Goal: Answer question/provide support: Share knowledge or assist other users

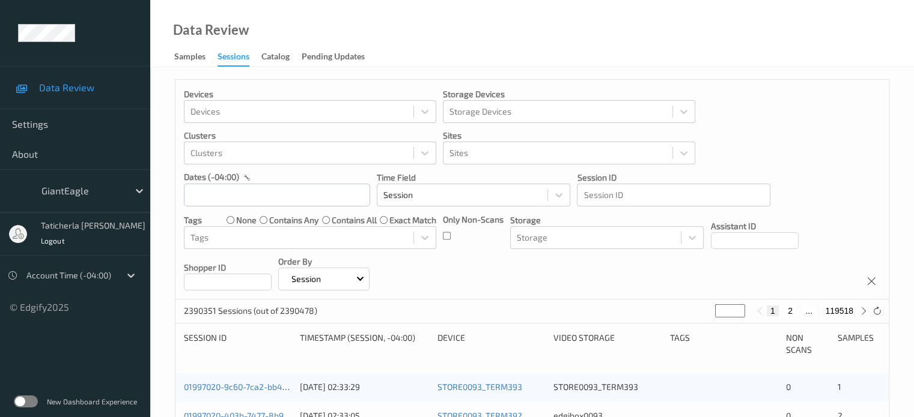
click at [20, 398] on label at bounding box center [26, 402] width 24 height 12
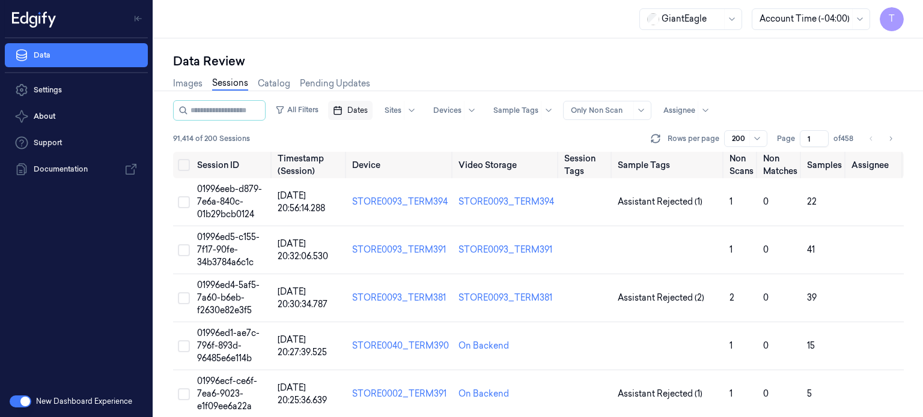
click at [368, 108] on span "Dates" at bounding box center [357, 110] width 20 height 11
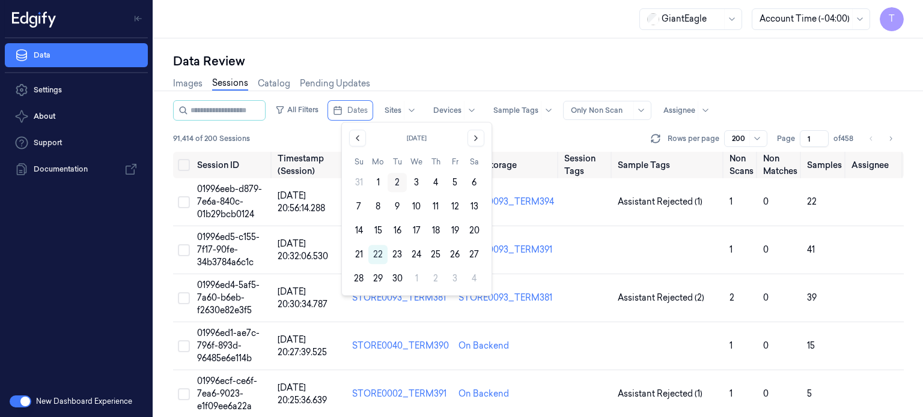
click at [396, 183] on button "2" at bounding box center [396, 182] width 19 height 19
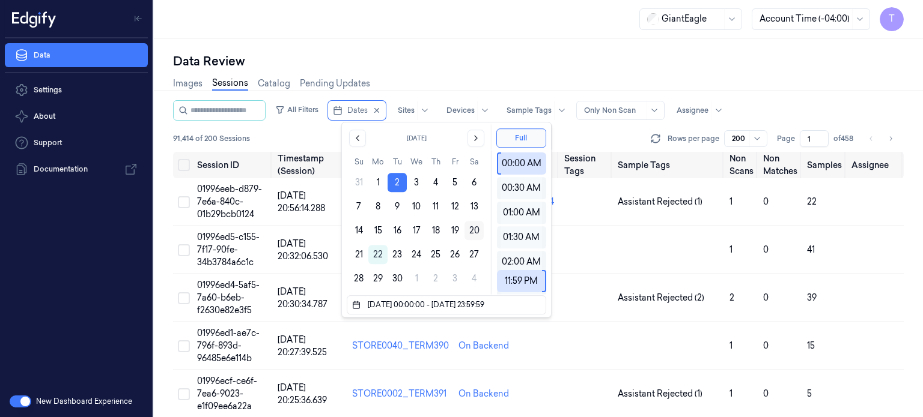
click at [472, 229] on button "20" at bounding box center [473, 230] width 19 height 19
type input "02/09/2025 00:00:00 - 20/09/2025 23:59:59"
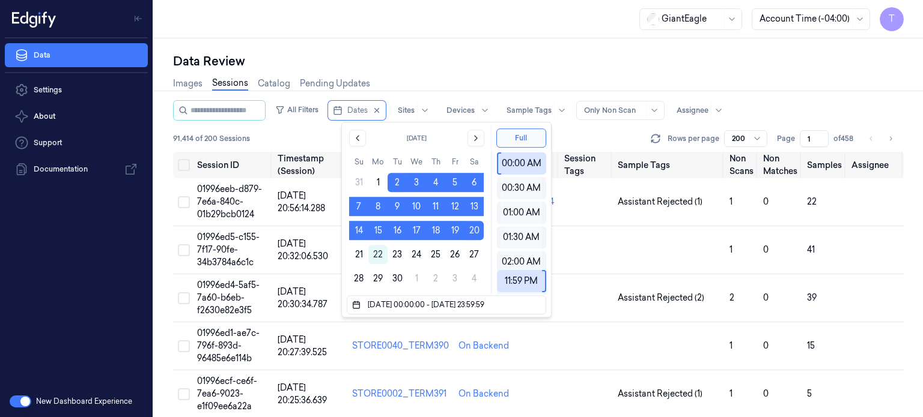
click at [478, 50] on div "Data Review Images Sessions Catalog Pending Updates All Filters Dates Sites Dev…" at bounding box center [538, 227] width 769 height 379
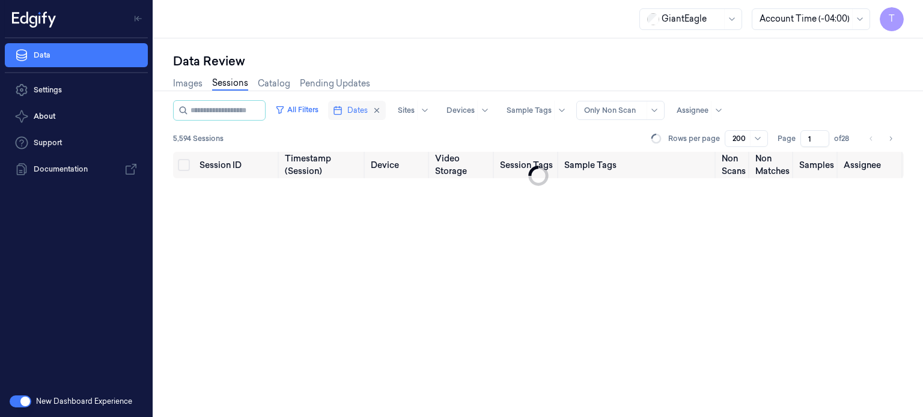
click at [368, 112] on span "Dates" at bounding box center [357, 110] width 20 height 11
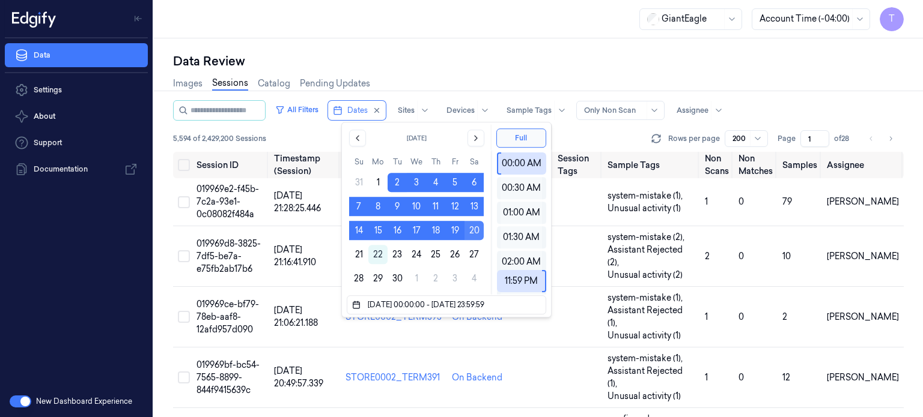
click at [471, 228] on button "20" at bounding box center [473, 230] width 19 height 19
type input "20/09/2025 00:00:00 - 20/09/2025 23:59:59"
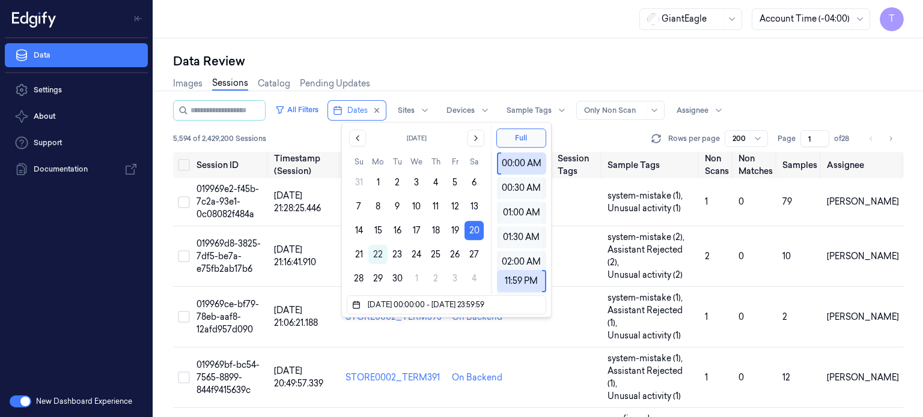
click at [628, 105] on div at bounding box center [614, 110] width 60 height 11
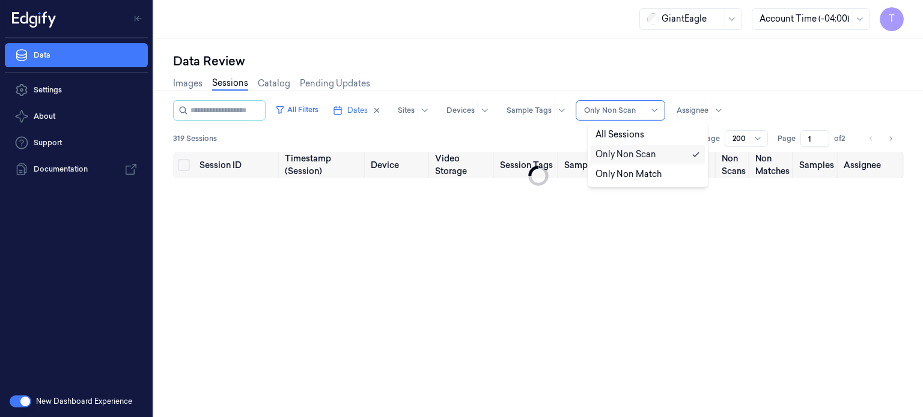
click at [615, 155] on div "Only Non Scan" at bounding box center [625, 154] width 61 height 13
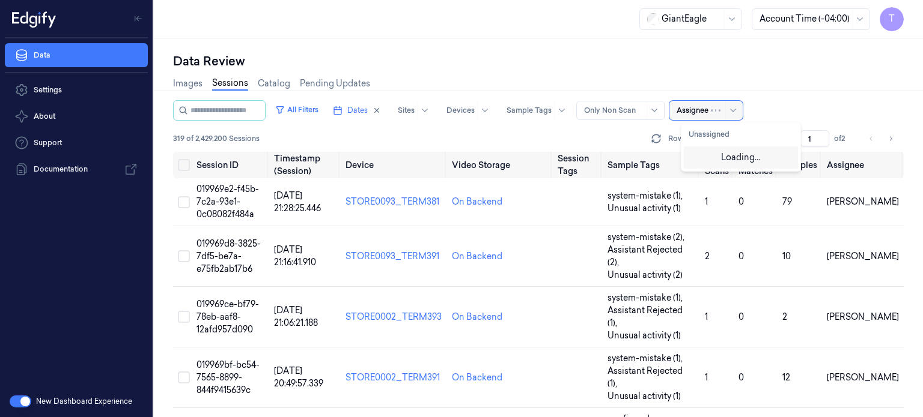
click at [708, 112] on div at bounding box center [692, 110] width 32 height 11
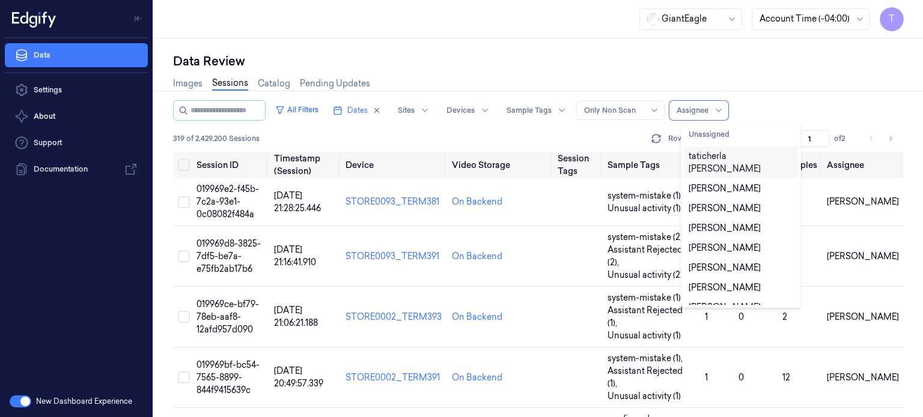
click at [706, 163] on div "taticherla [PERSON_NAME]" at bounding box center [741, 163] width 114 height 32
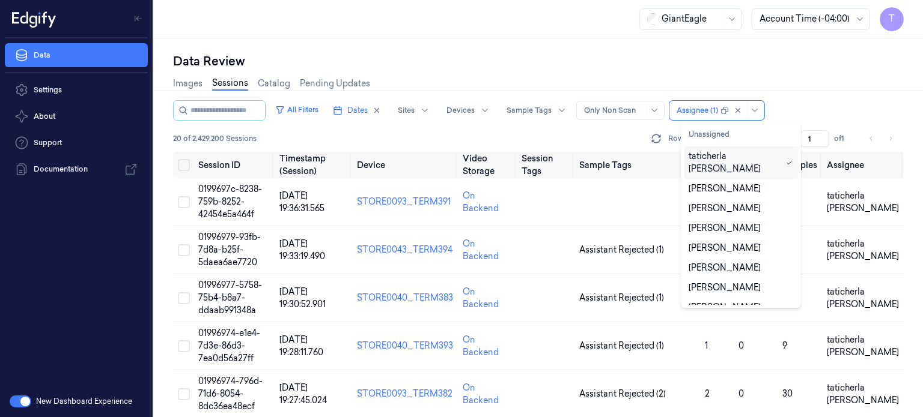
click at [738, 157] on div "taticherla [PERSON_NAME]" at bounding box center [734, 162] width 93 height 25
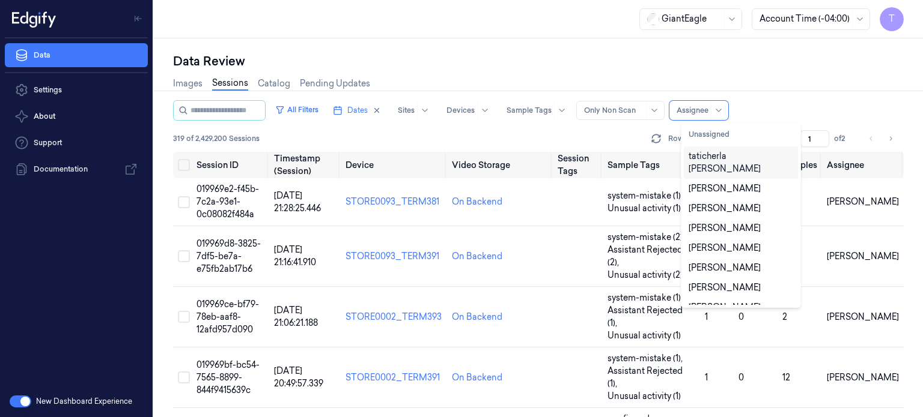
click at [740, 157] on div "taticherla [PERSON_NAME]" at bounding box center [740, 162] width 105 height 25
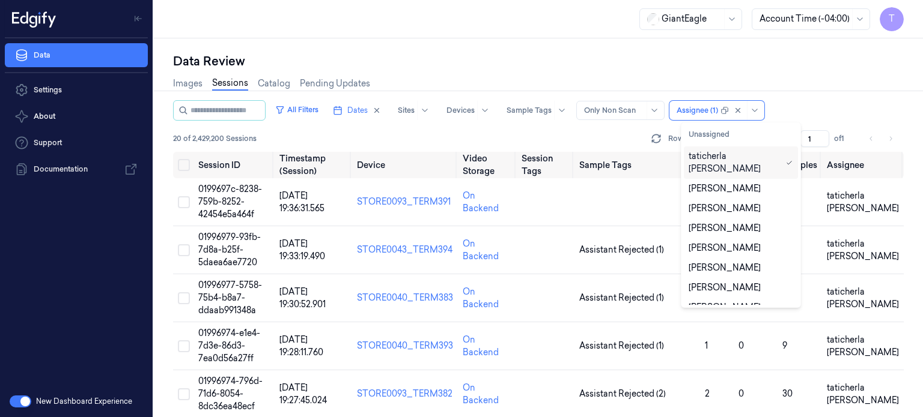
click at [771, 79] on div "Images Sessions Catalog Pending Updates" at bounding box center [538, 85] width 730 height 31
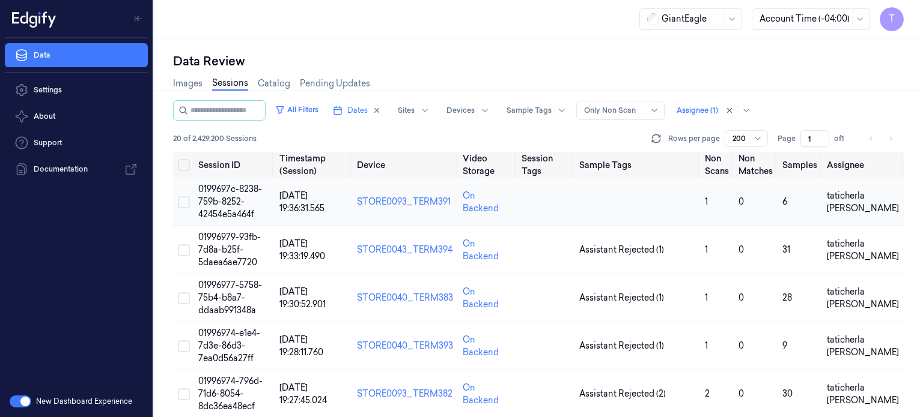
click at [221, 195] on td "0199697c-8238-759b-8252-42454e5a464f" at bounding box center [234, 202] width 82 height 48
click at [220, 199] on span "0199697c-8238-759b-8252-42454e5a464f" at bounding box center [230, 202] width 64 height 36
click at [219, 199] on span "0199697c-8238-759b-8252-42454e5a464f" at bounding box center [230, 202] width 64 height 36
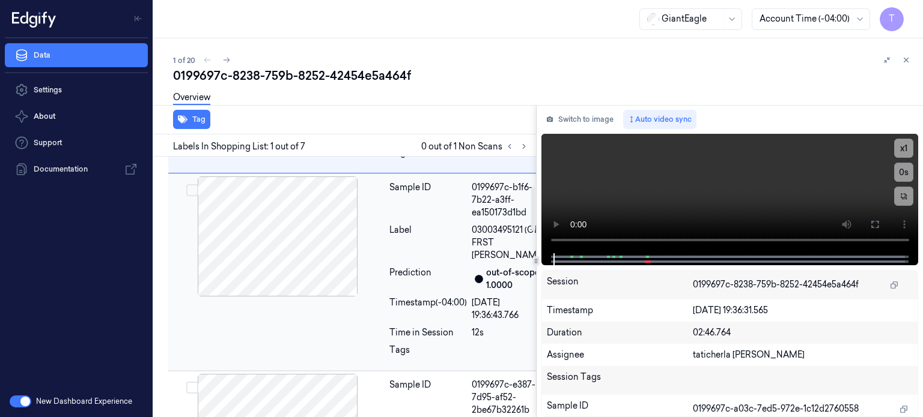
scroll to position [120, 0]
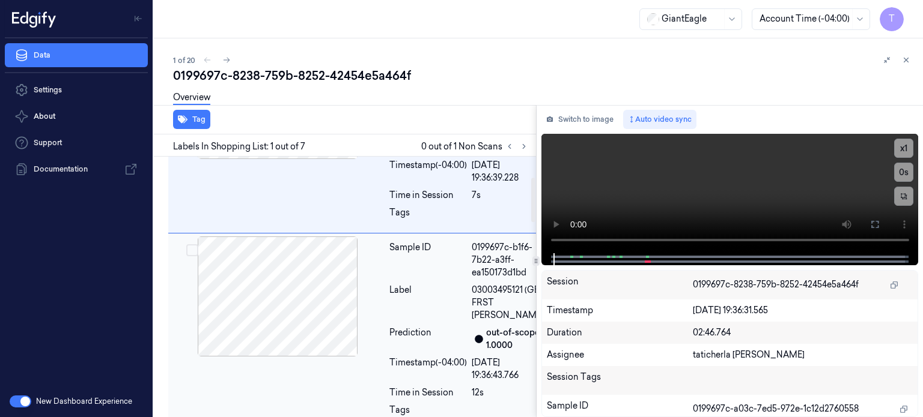
click at [282, 312] on div at bounding box center [278, 297] width 214 height 120
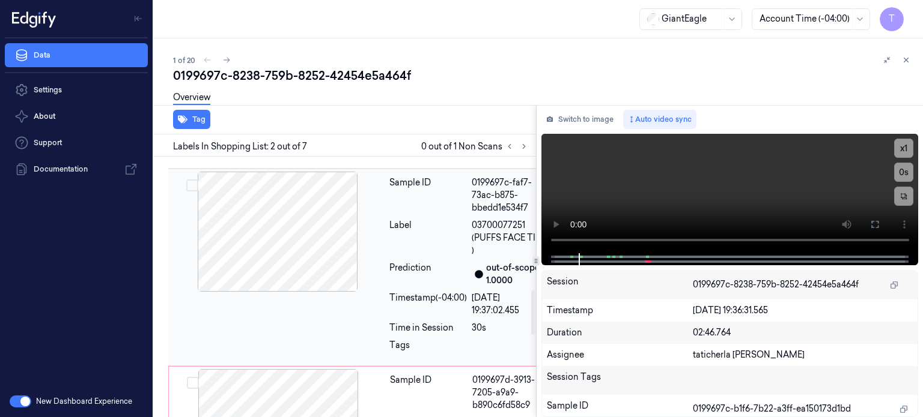
scroll to position [550, 0]
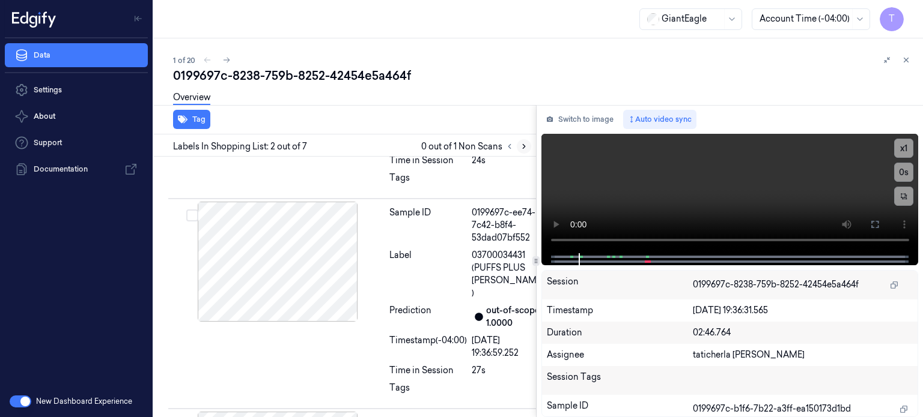
click at [521, 146] on icon at bounding box center [524, 146] width 8 height 8
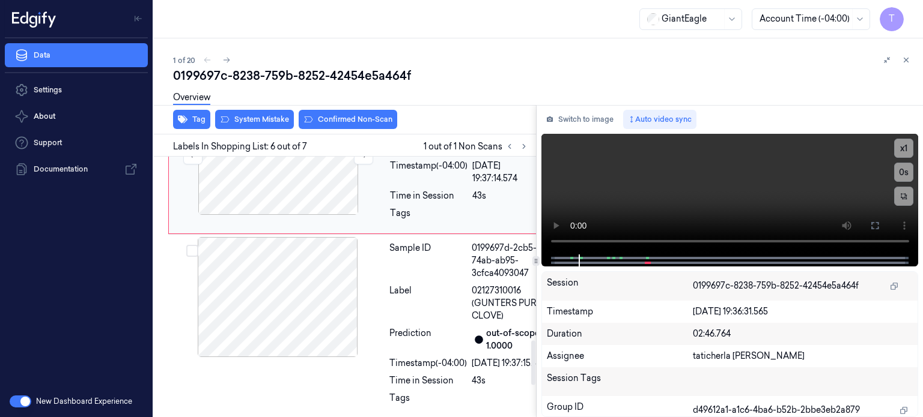
scroll to position [1072, 0]
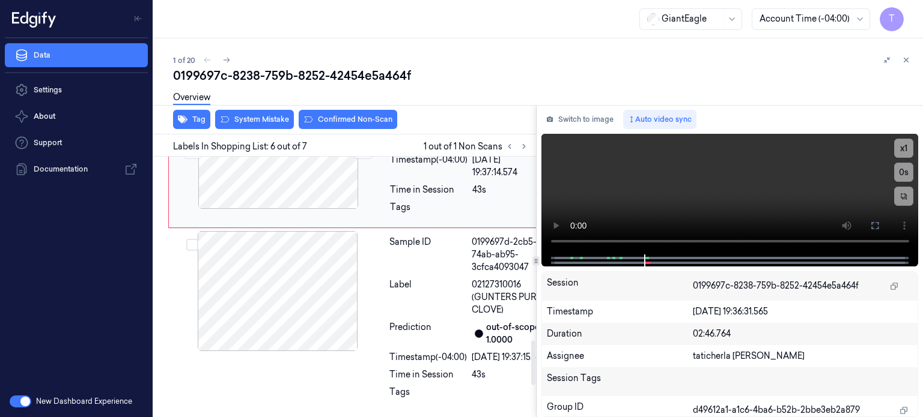
click at [303, 209] on div at bounding box center [278, 149] width 214 height 120
click at [363, 152] on icon at bounding box center [363, 149] width 7 height 5
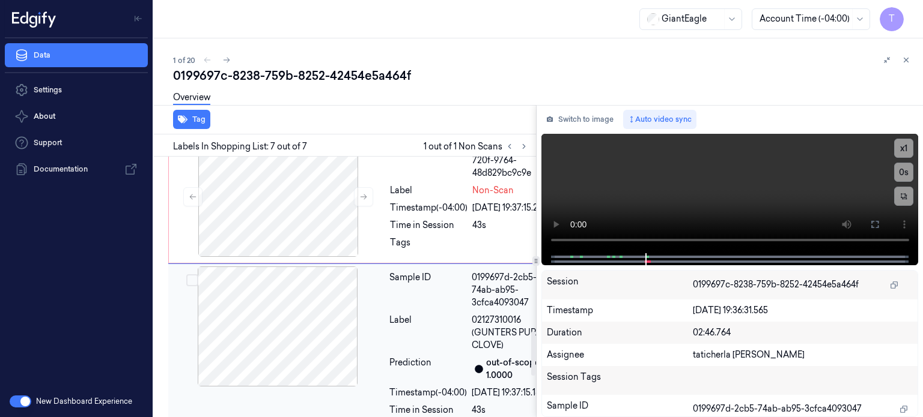
scroll to position [1018, 0]
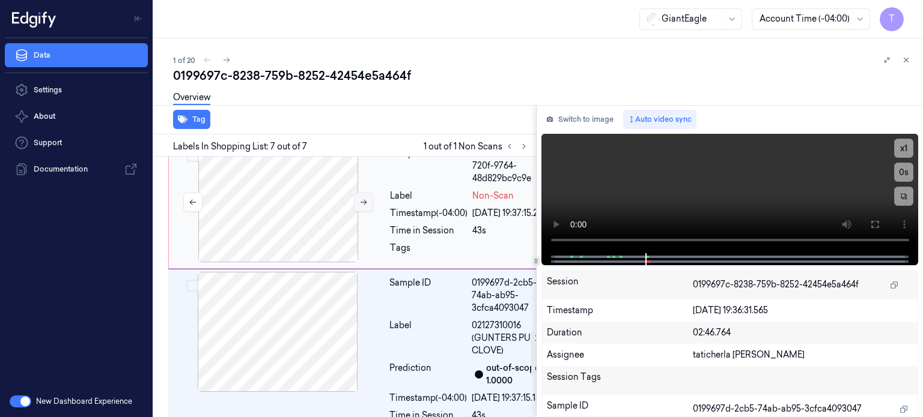
click at [364, 212] on button at bounding box center [363, 202] width 19 height 19
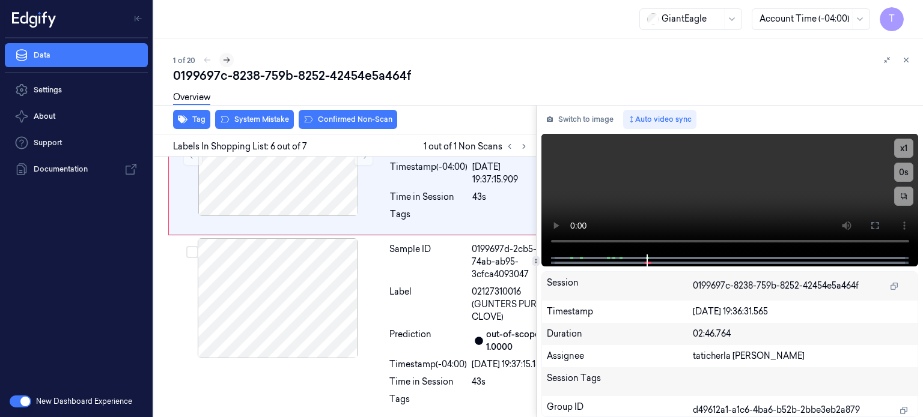
scroll to position [1072, 0]
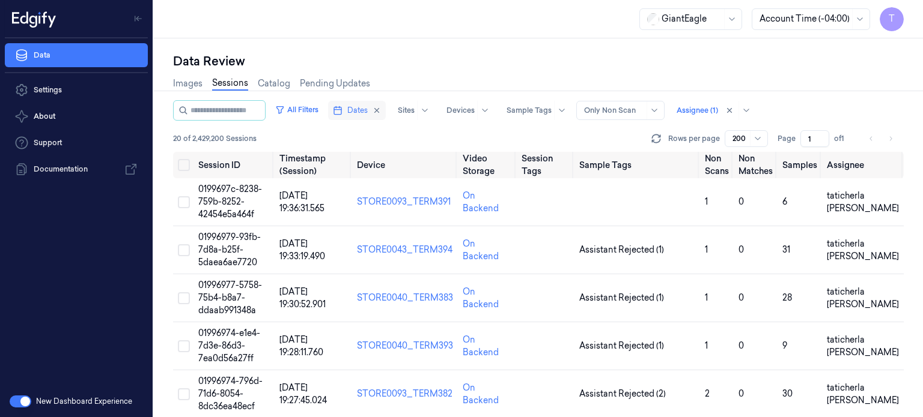
click at [368, 110] on span "Dates" at bounding box center [357, 110] width 20 height 11
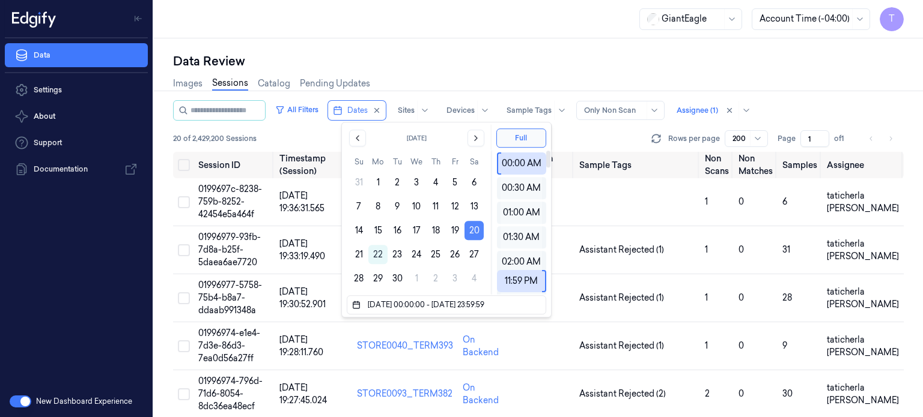
click at [476, 230] on button "20" at bounding box center [473, 230] width 19 height 19
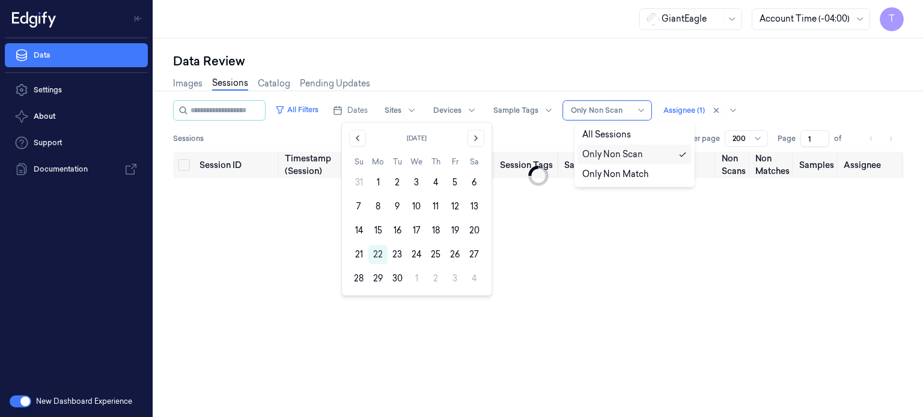
click at [600, 112] on div at bounding box center [601, 110] width 60 height 11
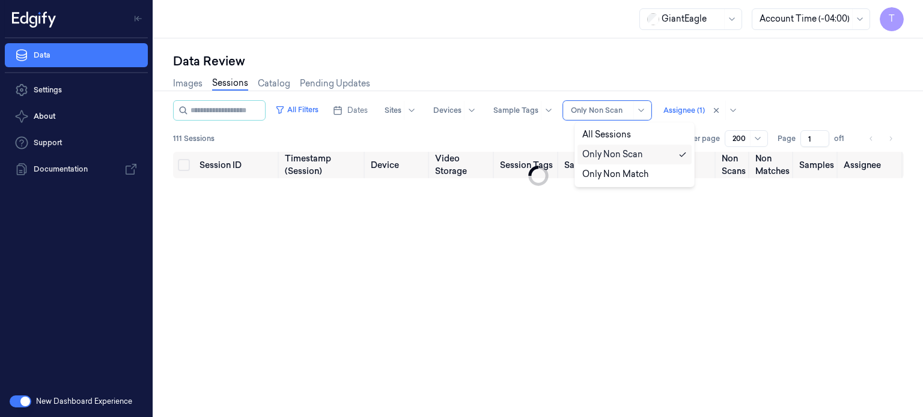
click at [622, 157] on div "Only Non Scan" at bounding box center [612, 154] width 61 height 13
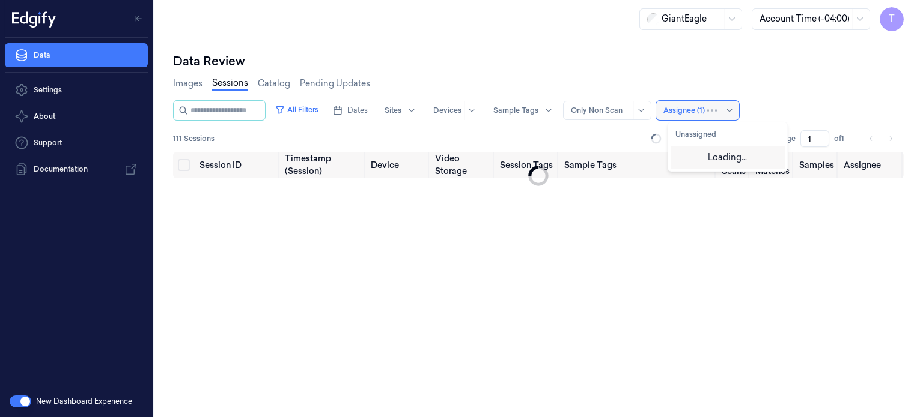
click at [705, 110] on div at bounding box center [683, 110] width 41 height 11
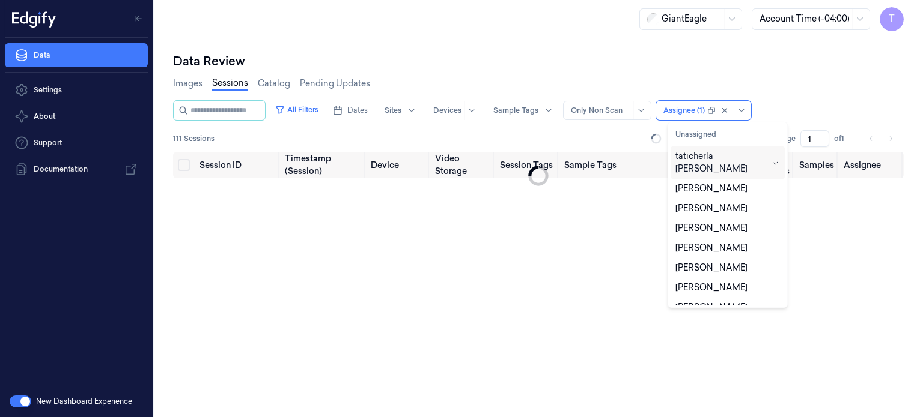
click at [720, 160] on div "taticherla [PERSON_NAME]" at bounding box center [721, 162] width 93 height 25
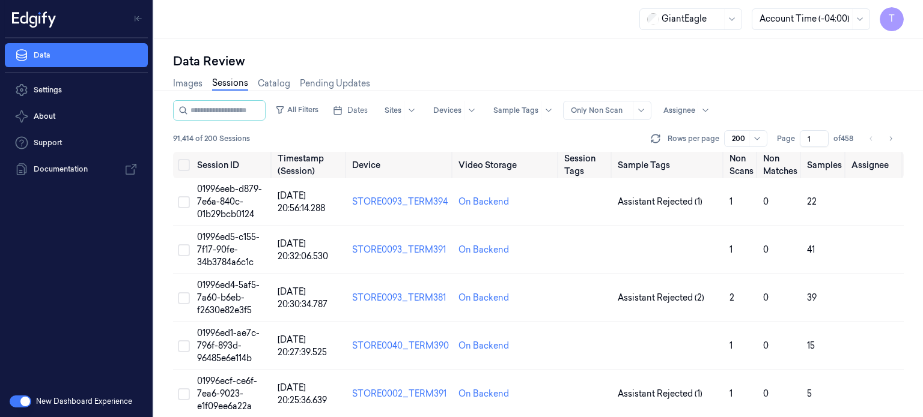
click at [830, 94] on div "Images Sessions Catalog Pending Updates" at bounding box center [538, 85] width 730 height 31
click at [365, 110] on span "Dates" at bounding box center [357, 110] width 20 height 11
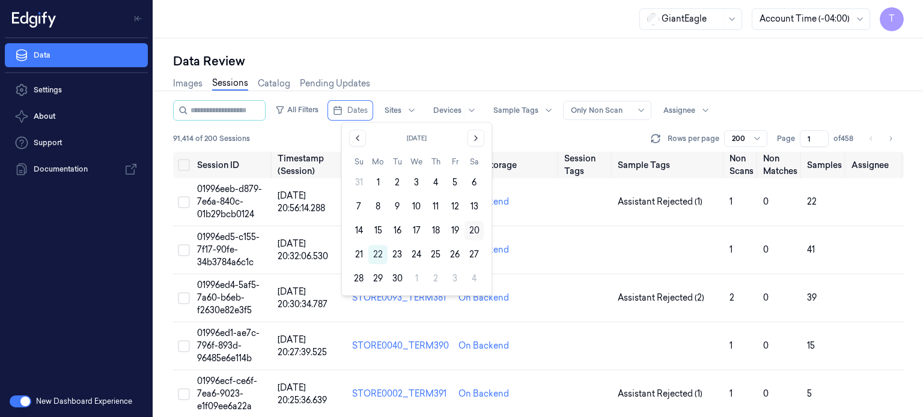
click at [474, 232] on button "20" at bounding box center [473, 230] width 19 height 19
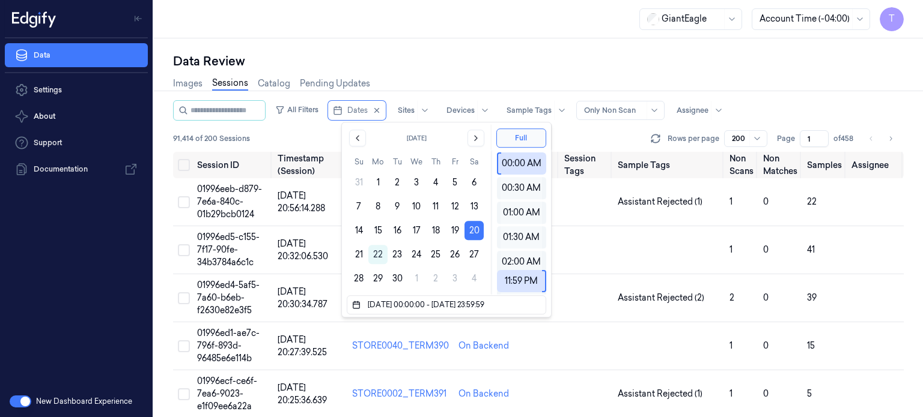
click at [623, 112] on div at bounding box center [614, 110] width 60 height 11
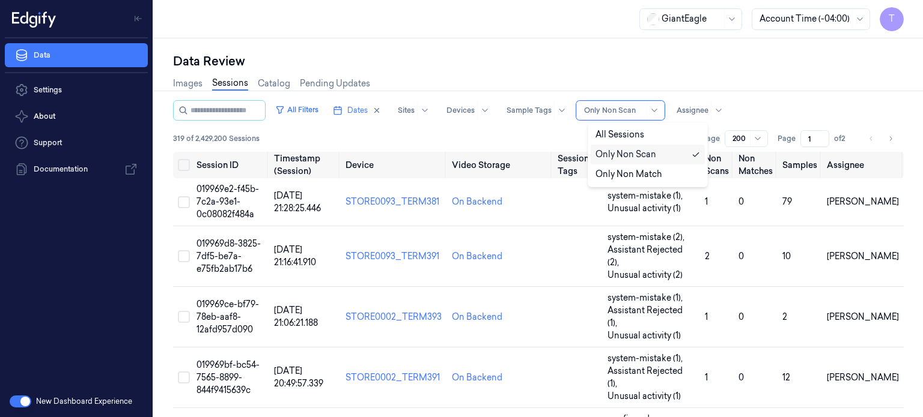
click at [615, 156] on div "Only Non Scan" at bounding box center [625, 154] width 61 height 13
click at [699, 110] on div at bounding box center [692, 110] width 32 height 11
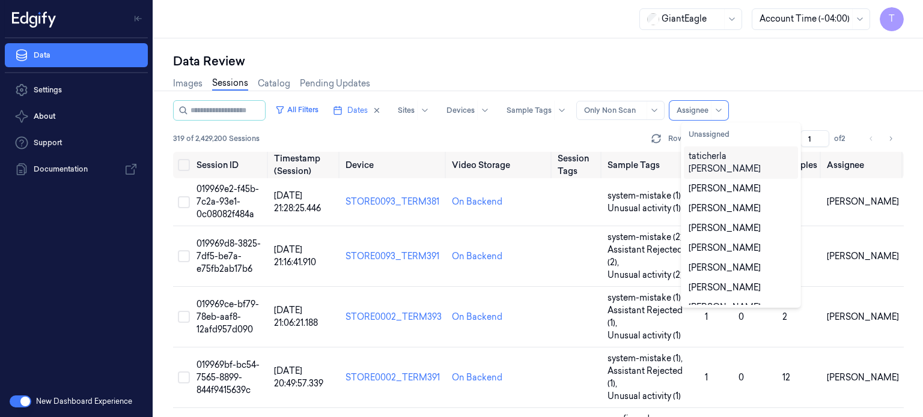
click at [737, 156] on div "taticherla [PERSON_NAME]" at bounding box center [740, 162] width 105 height 25
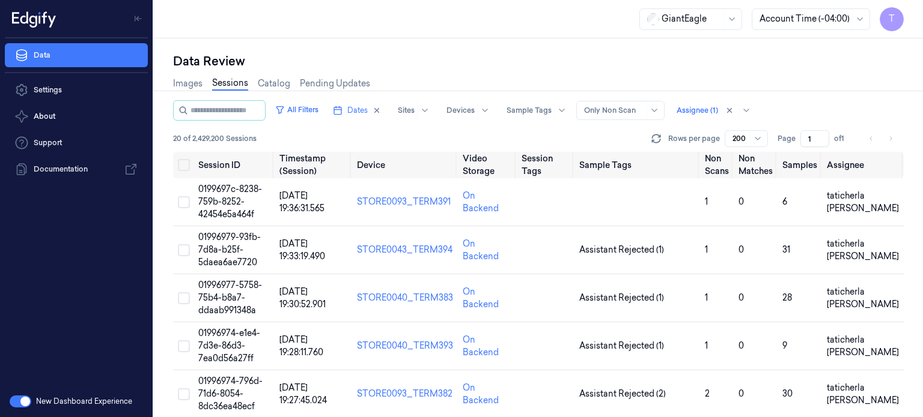
click at [840, 93] on div "Images Sessions Catalog Pending Updates" at bounding box center [538, 85] width 730 height 31
click at [222, 198] on span "0199697c-8238-759b-8252-42454e5a464f" at bounding box center [230, 202] width 64 height 36
click at [228, 199] on span "0199697c-8238-759b-8252-42454e5a464f" at bounding box center [230, 202] width 64 height 36
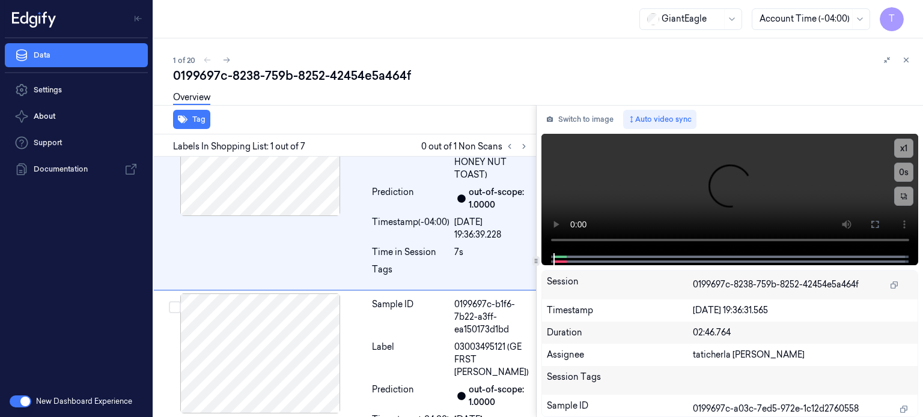
scroll to position [69, 0]
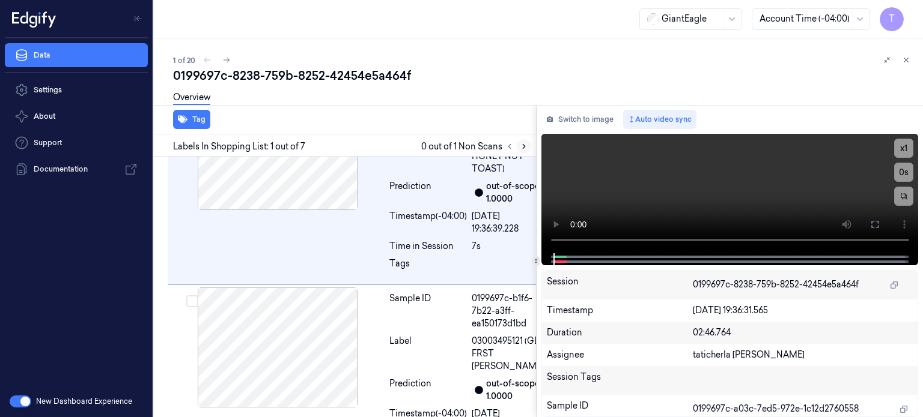
click at [520, 142] on icon at bounding box center [524, 146] width 8 height 8
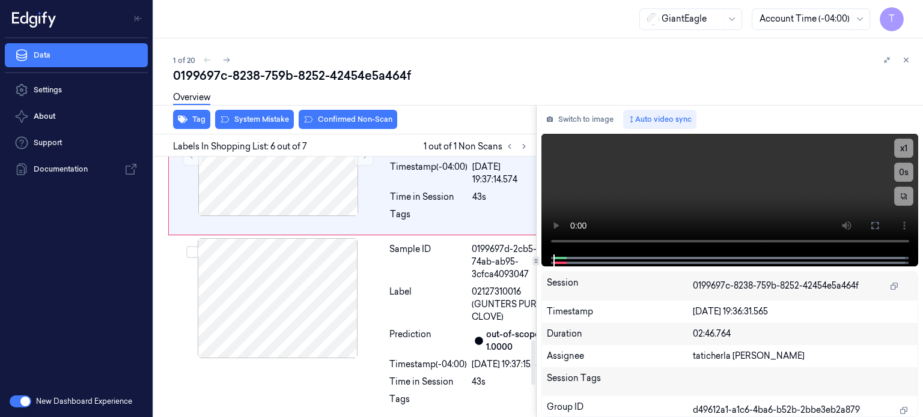
scroll to position [1072, 0]
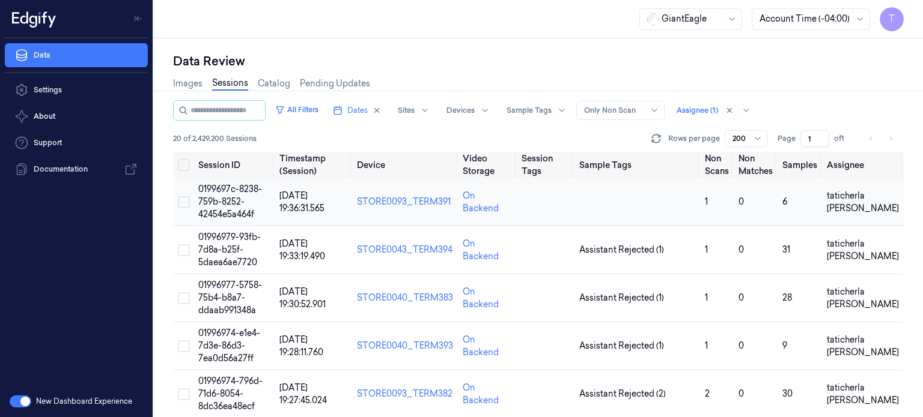
click at [226, 199] on span "0199697c-8238-759b-8252-42454e5a464f" at bounding box center [230, 202] width 64 height 36
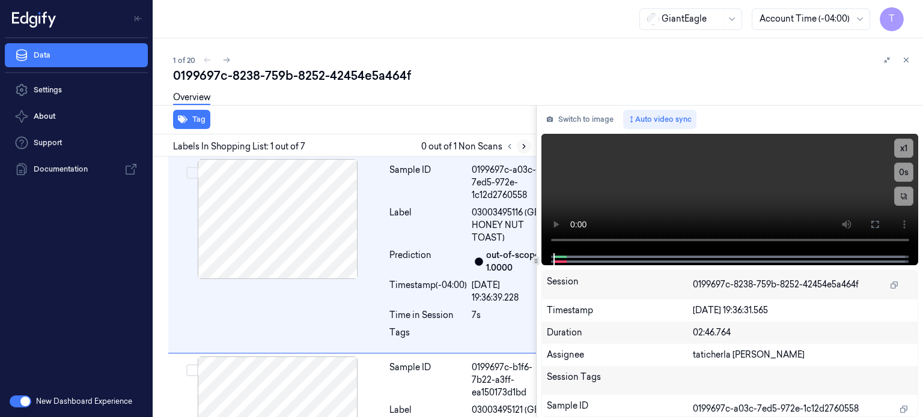
click at [523, 147] on icon at bounding box center [524, 146] width 8 height 8
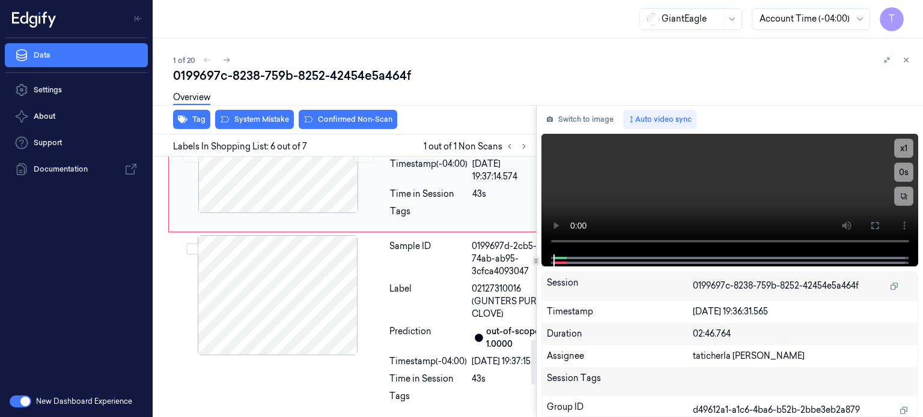
scroll to position [1072, 0]
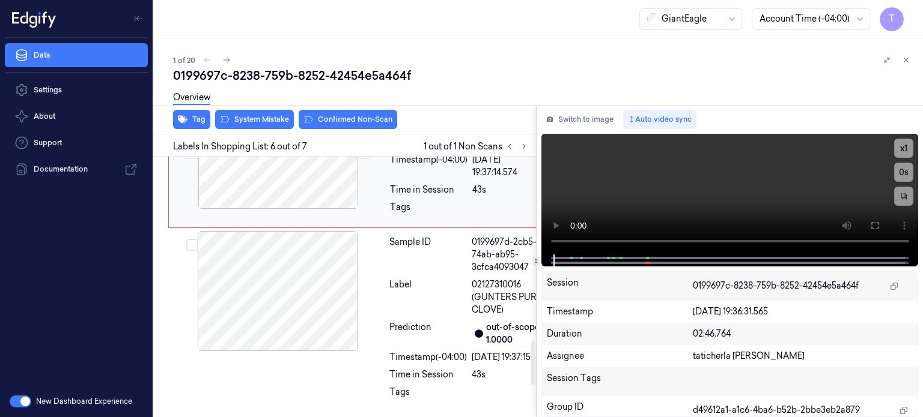
click at [360, 153] on icon at bounding box center [363, 149] width 8 height 8
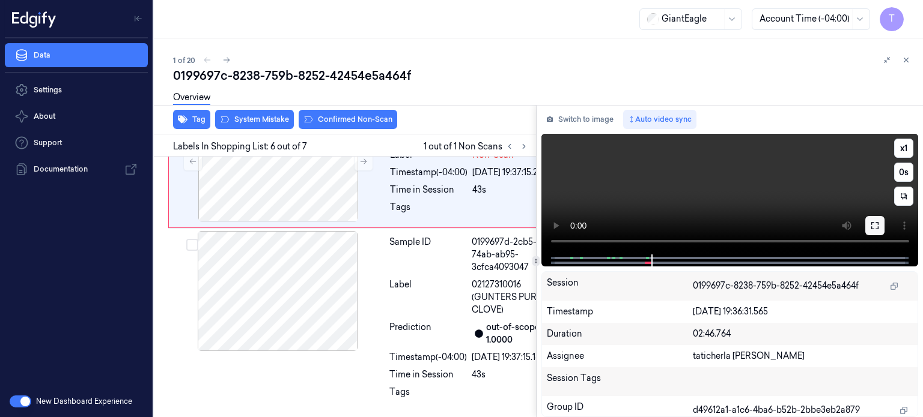
click at [876, 223] on icon at bounding box center [875, 226] width 10 height 10
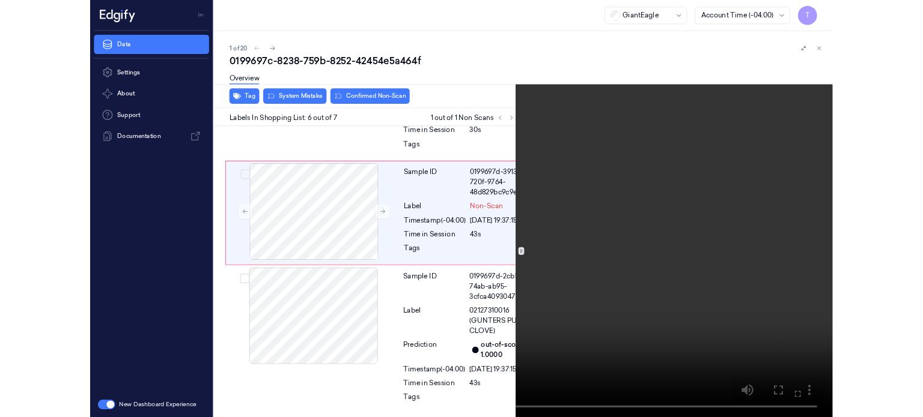
scroll to position [1021, 0]
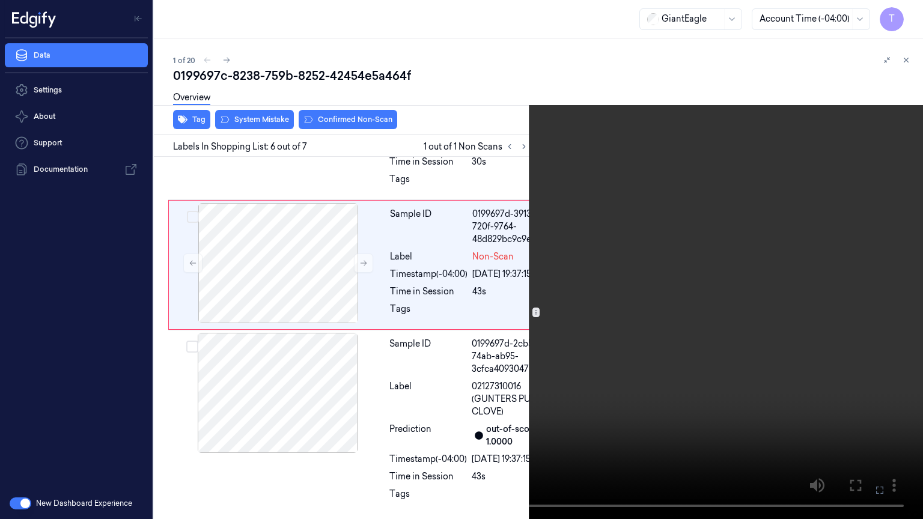
click at [0, 0] on icon at bounding box center [0, 0] width 0 height 0
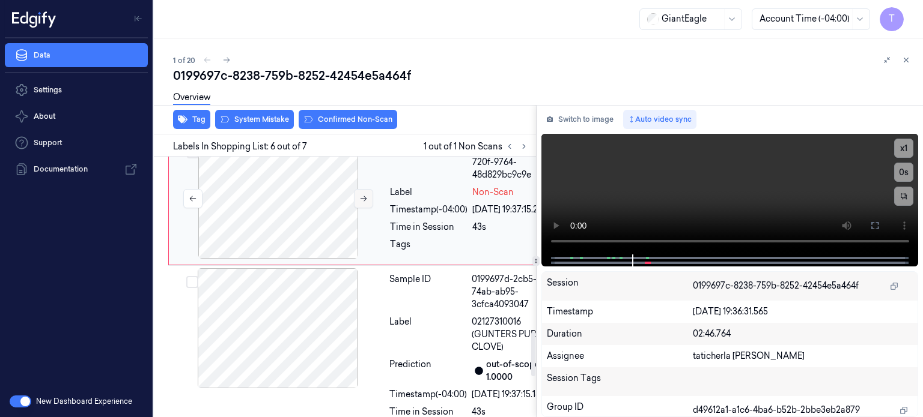
click at [359, 203] on icon at bounding box center [363, 199] width 8 height 8
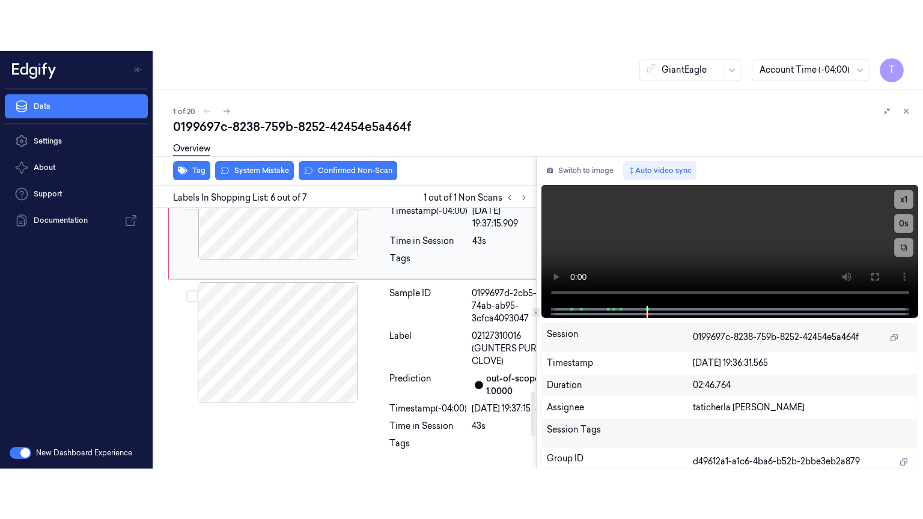
scroll to position [1072, 0]
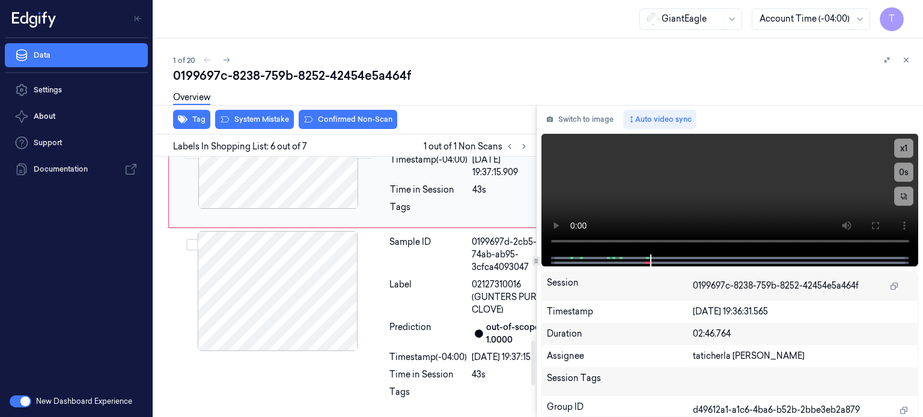
click at [361, 153] on icon at bounding box center [363, 149] width 8 height 8
drag, startPoint x: 875, startPoint y: 222, endPoint x: 875, endPoint y: 294, distance: 71.5
click at [875, 221] on icon at bounding box center [875, 226] width 10 height 10
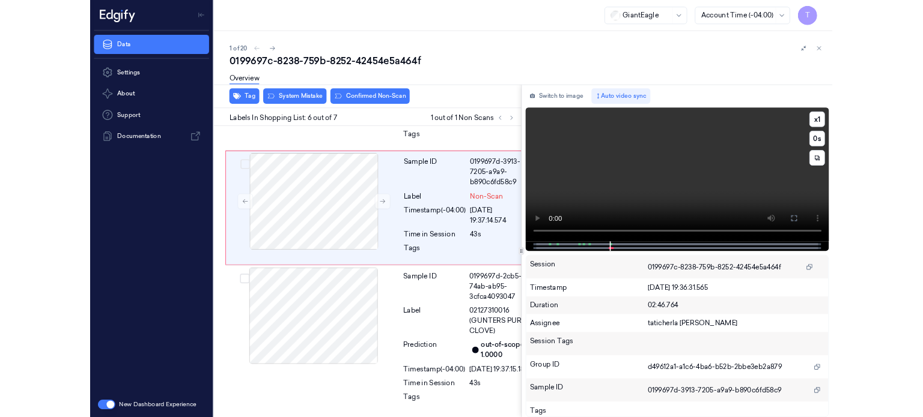
scroll to position [1021, 0]
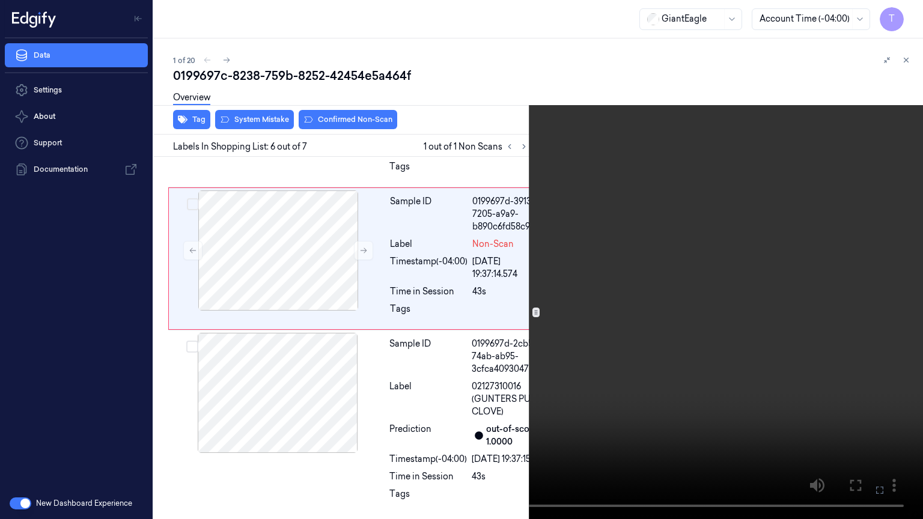
click at [0, 0] on icon at bounding box center [0, 0] width 0 height 0
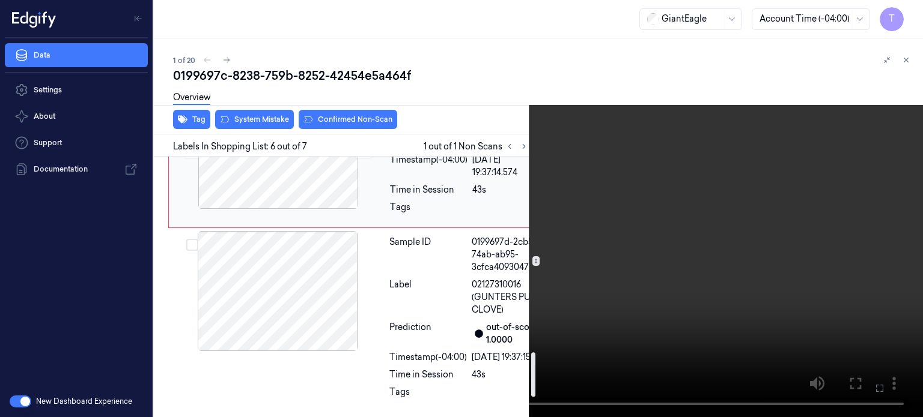
scroll to position [1081, 0]
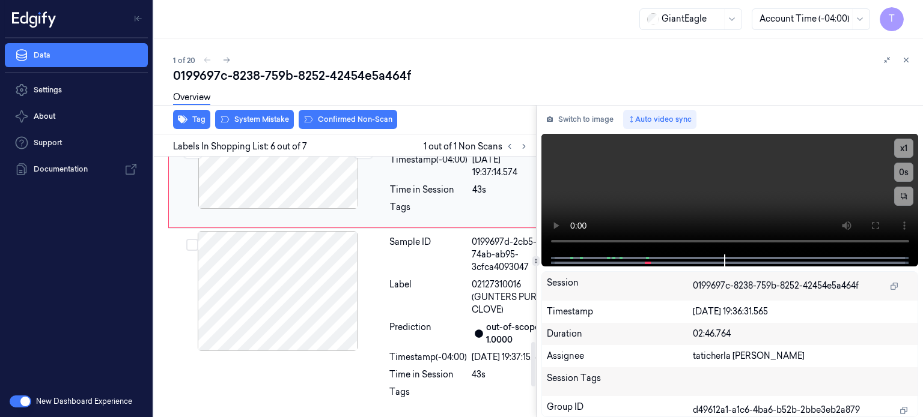
click at [291, 209] on div at bounding box center [278, 149] width 214 height 120
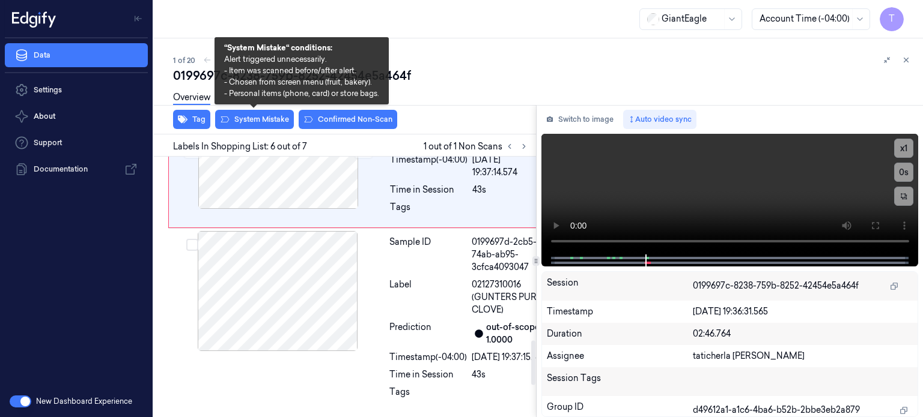
scroll to position [1072, 0]
click at [264, 116] on button "System Mistake" at bounding box center [254, 119] width 79 height 19
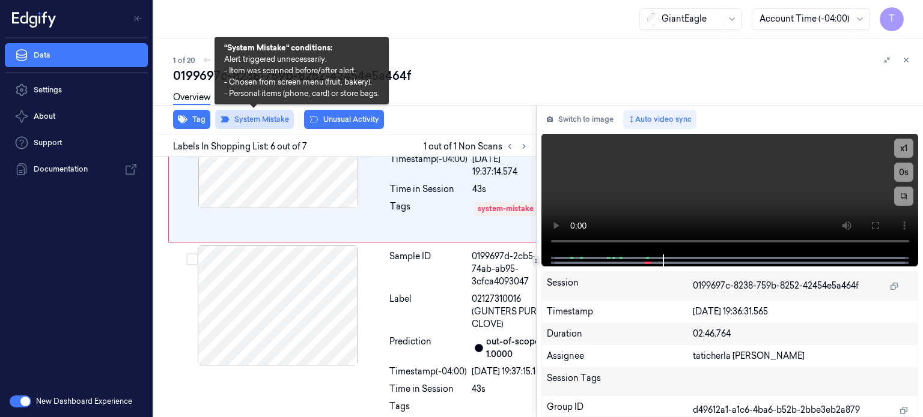
scroll to position [1084, 0]
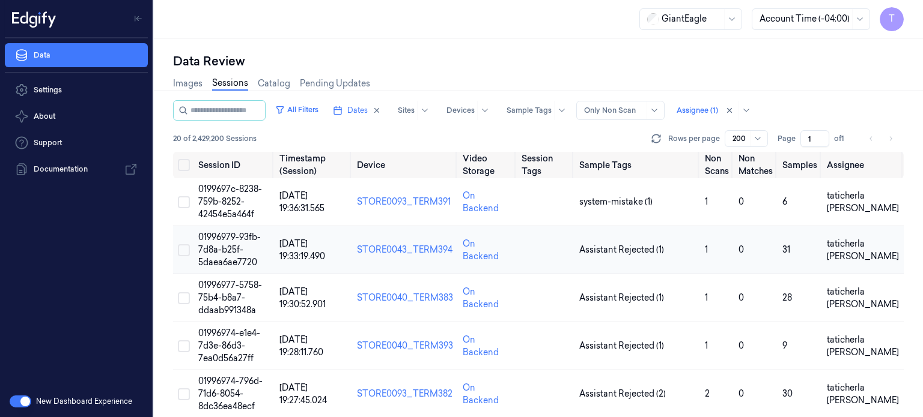
click at [228, 249] on span "01996979-93fb-7d8a-b25f-5daea6ae7720" at bounding box center [229, 250] width 62 height 36
click at [222, 243] on td "01996979-93fb-7d8a-b25f-5daea6ae7720" at bounding box center [234, 250] width 82 height 48
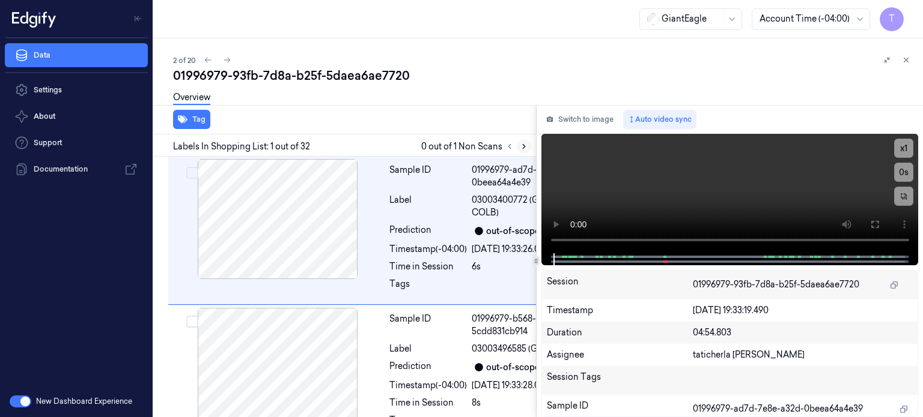
click at [523, 147] on icon at bounding box center [524, 146] width 8 height 8
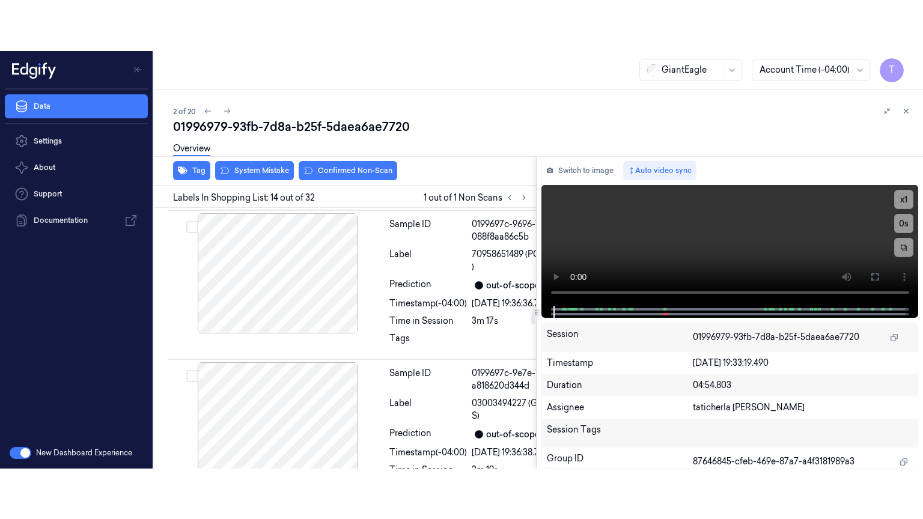
scroll to position [2891, 0]
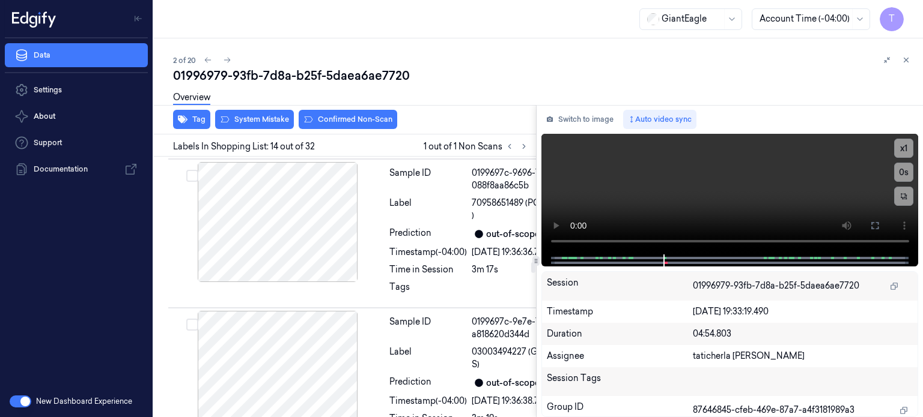
click at [878, 222] on icon at bounding box center [875, 226] width 10 height 10
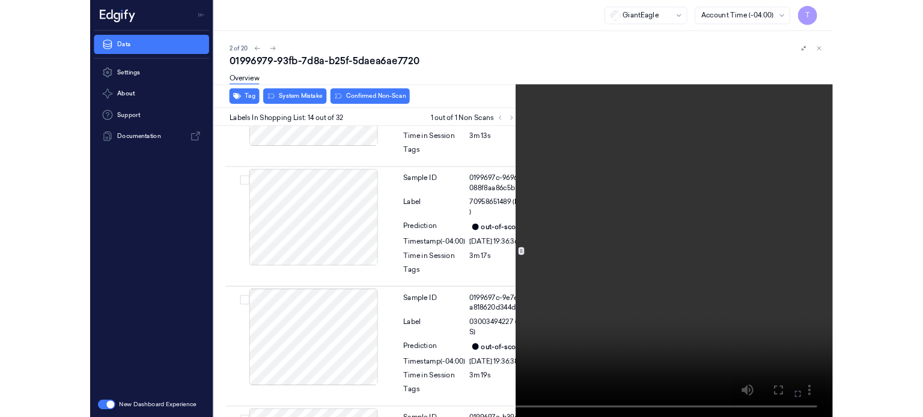
scroll to position [2840, 0]
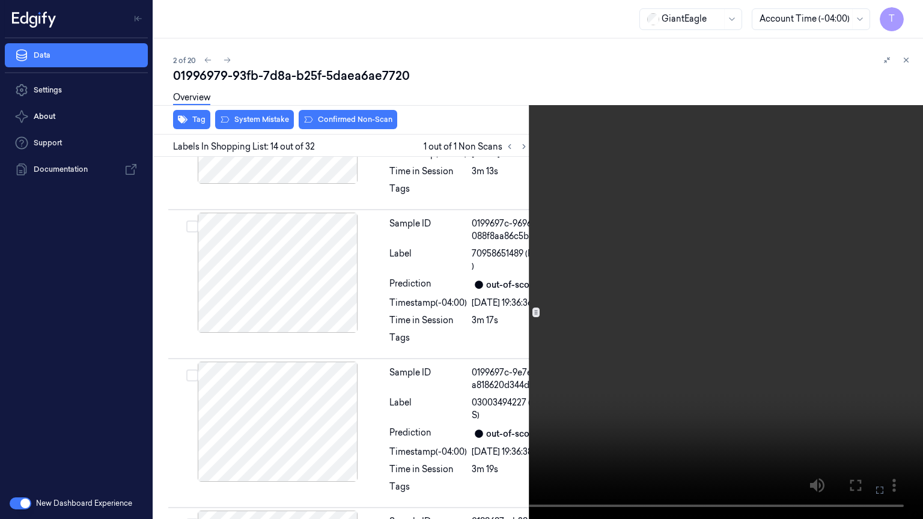
click at [0, 0] on icon at bounding box center [0, 0] width 0 height 0
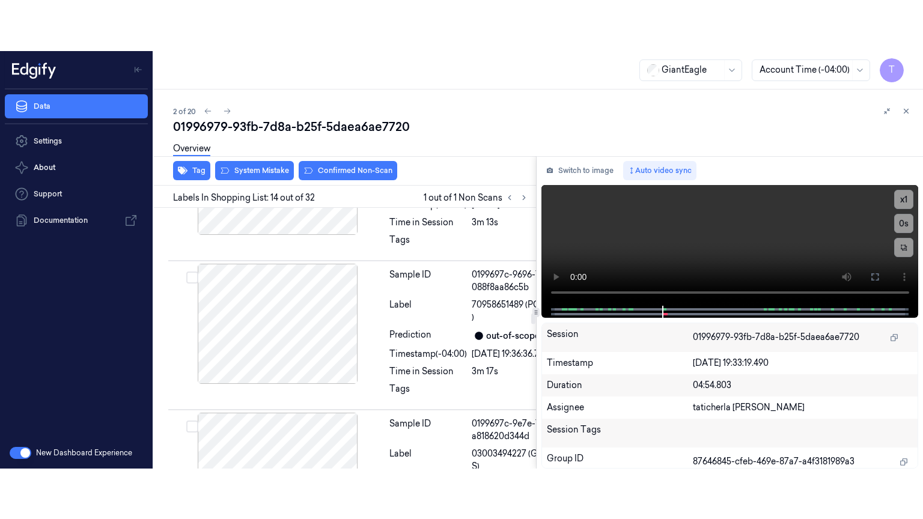
scroll to position [2891, 0]
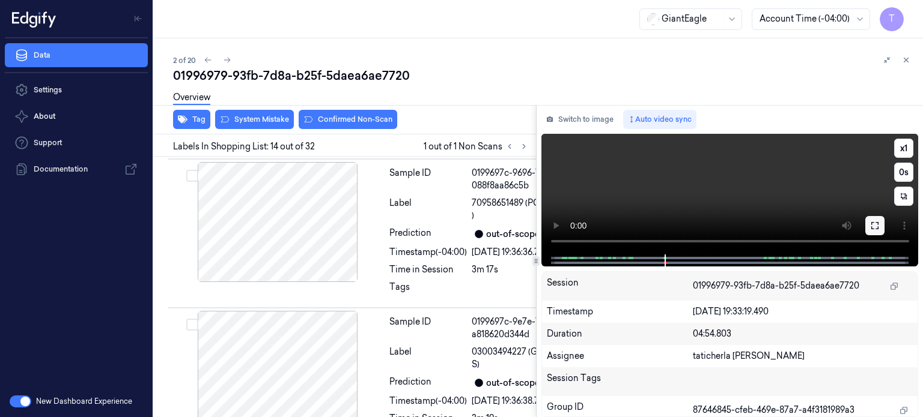
click at [873, 223] on icon at bounding box center [875, 226] width 10 height 10
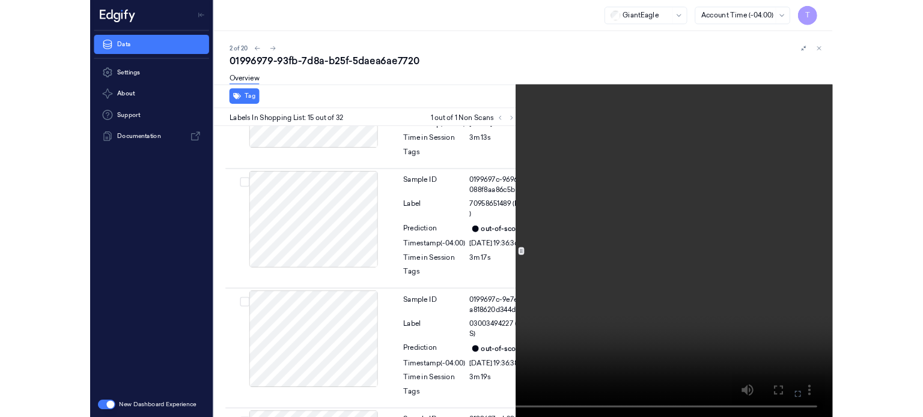
scroll to position [2879, 0]
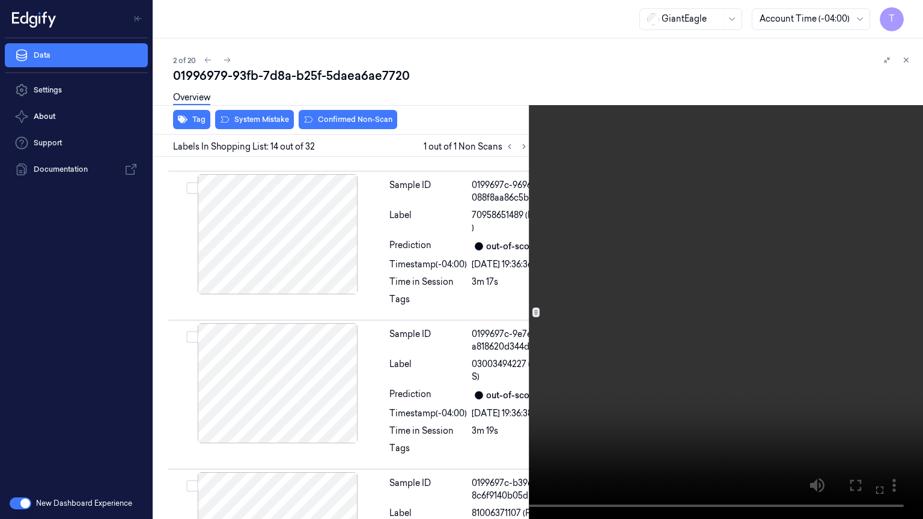
click at [0, 0] on icon at bounding box center [0, 0] width 0 height 0
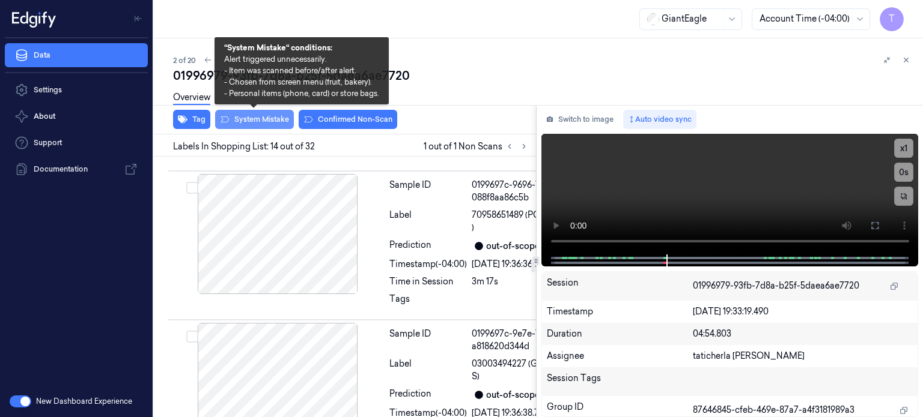
click at [258, 115] on button "System Mistake" at bounding box center [254, 119] width 79 height 19
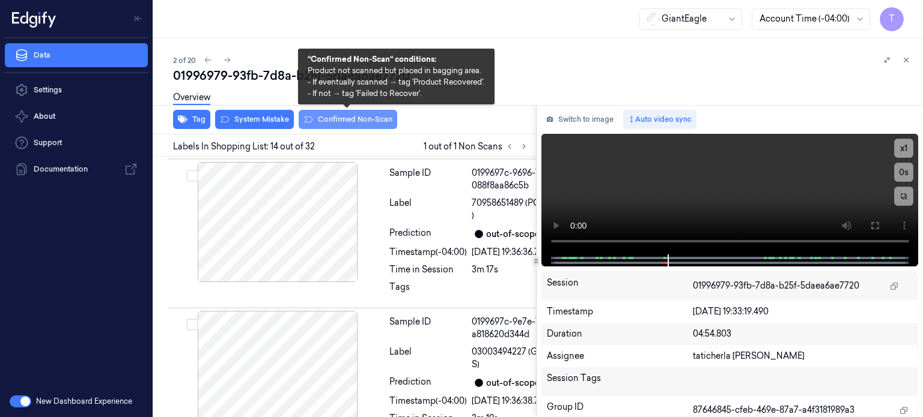
scroll to position [2894, 0]
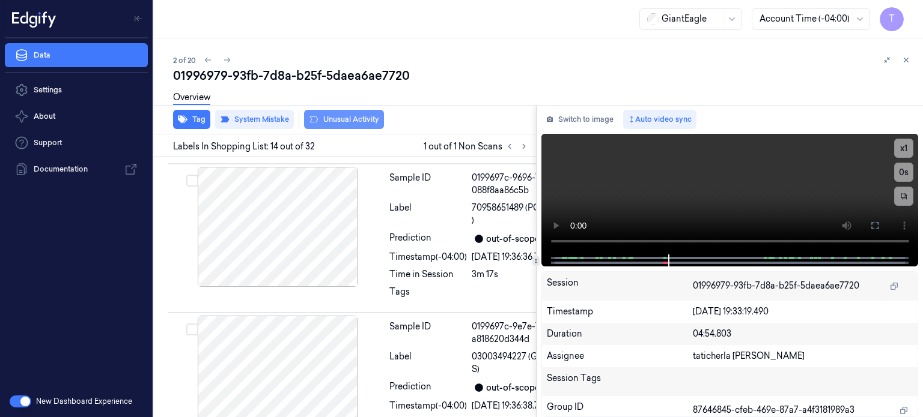
click at [350, 118] on button "Unusual Activity" at bounding box center [344, 119] width 80 height 19
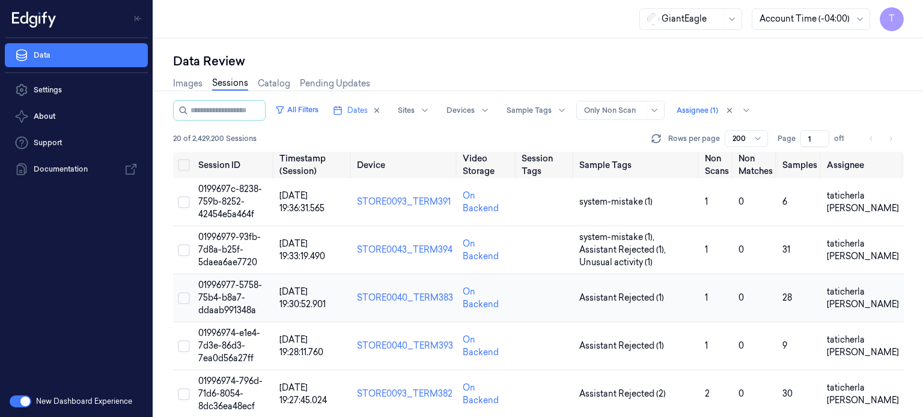
click at [227, 293] on span "01996977-5758-75b4-b8a7-ddaab991348a" at bounding box center [230, 298] width 64 height 36
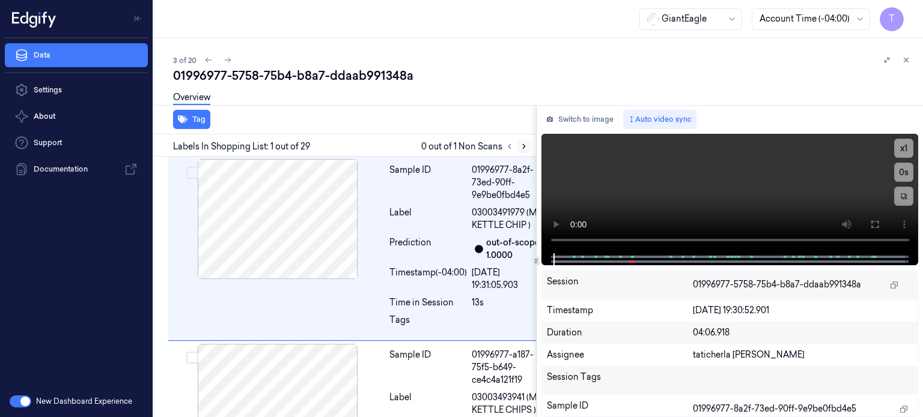
click at [526, 148] on icon at bounding box center [524, 146] width 8 height 8
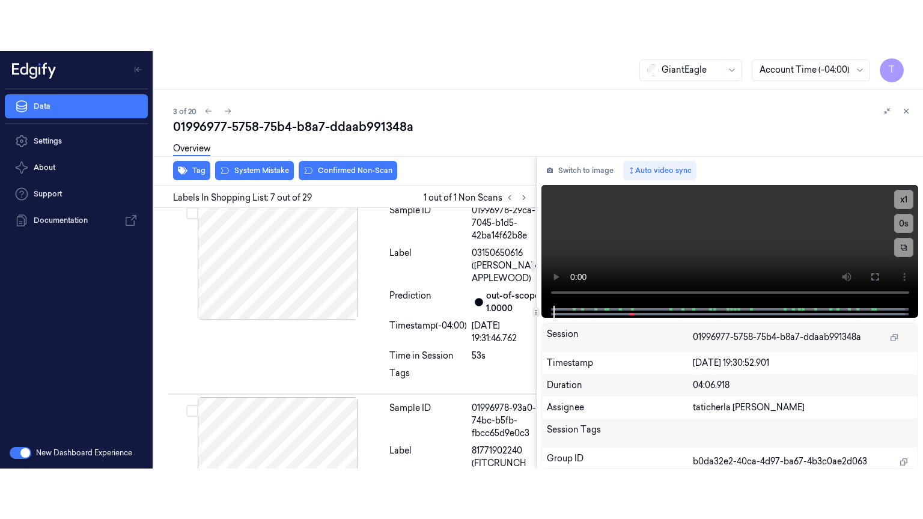
scroll to position [1320, 0]
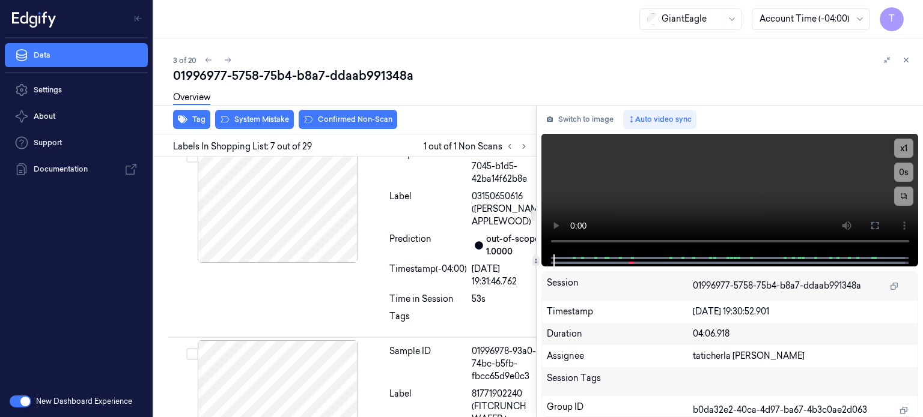
click at [363, 39] on icon at bounding box center [363, 35] width 8 height 8
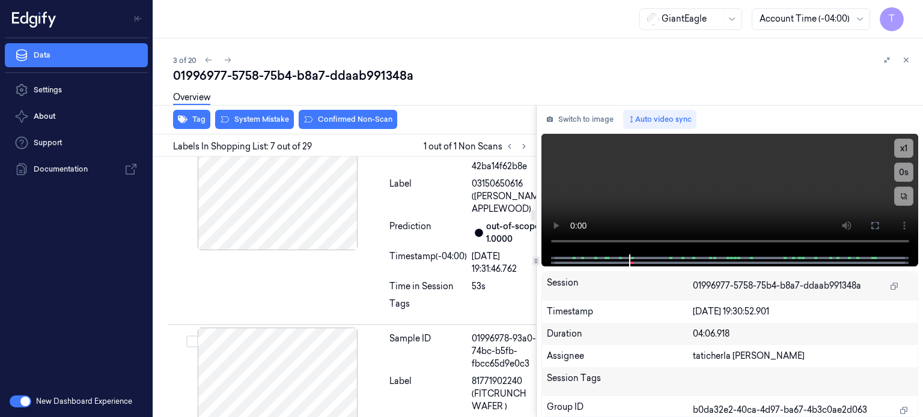
click at [363, 39] on icon at bounding box center [363, 35] width 8 height 8
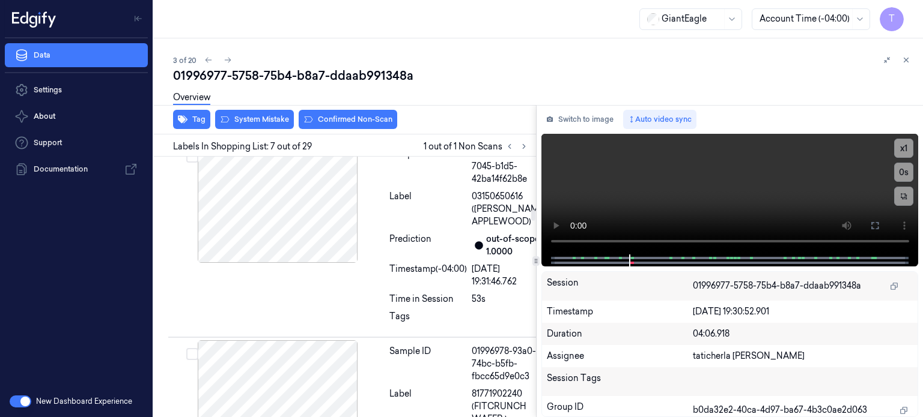
click at [363, 39] on icon at bounding box center [363, 35] width 8 height 8
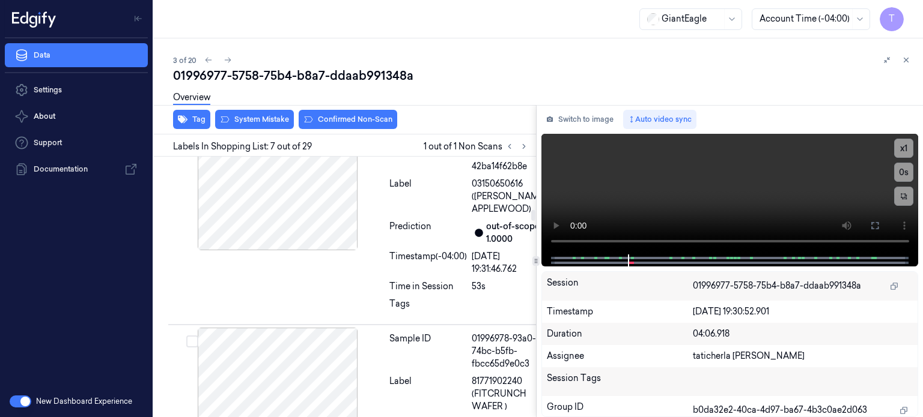
click at [363, 39] on icon at bounding box center [363, 35] width 8 height 8
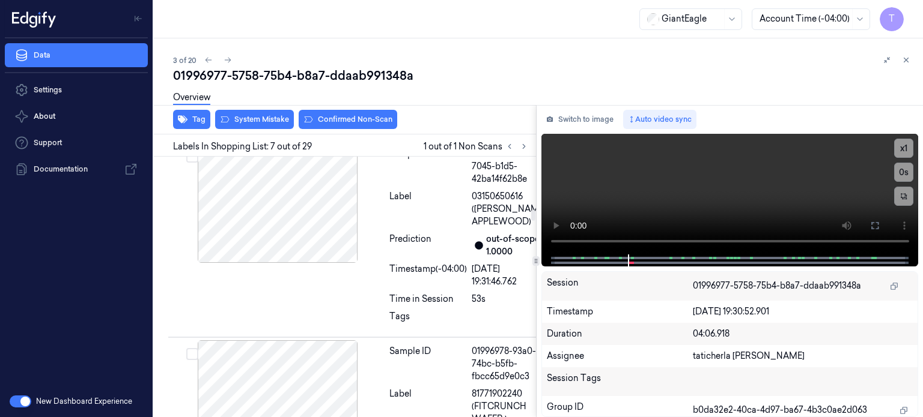
click at [363, 39] on icon at bounding box center [363, 35] width 8 height 8
click at [879, 221] on button at bounding box center [874, 225] width 19 height 19
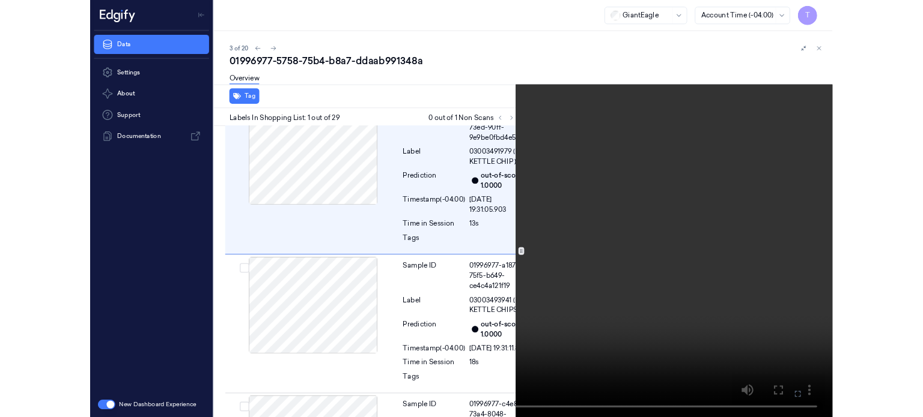
scroll to position [0, 0]
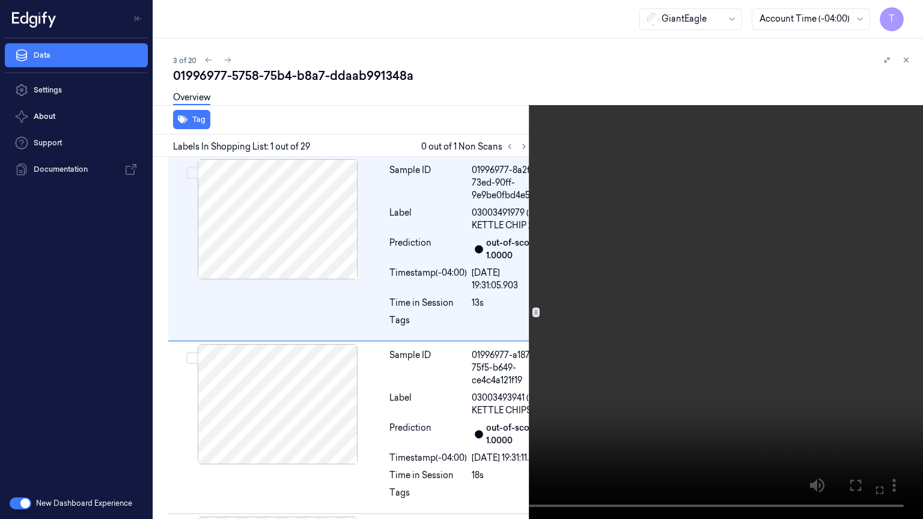
click at [0, 0] on icon at bounding box center [0, 0] width 0 height 0
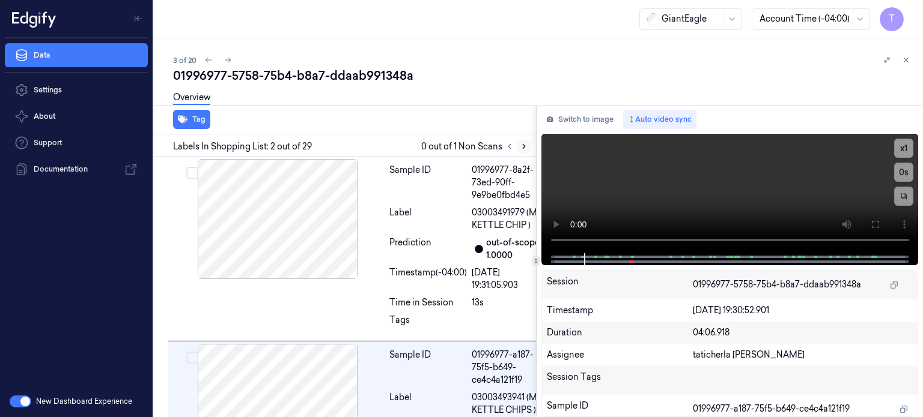
click at [526, 146] on icon at bounding box center [524, 146] width 8 height 8
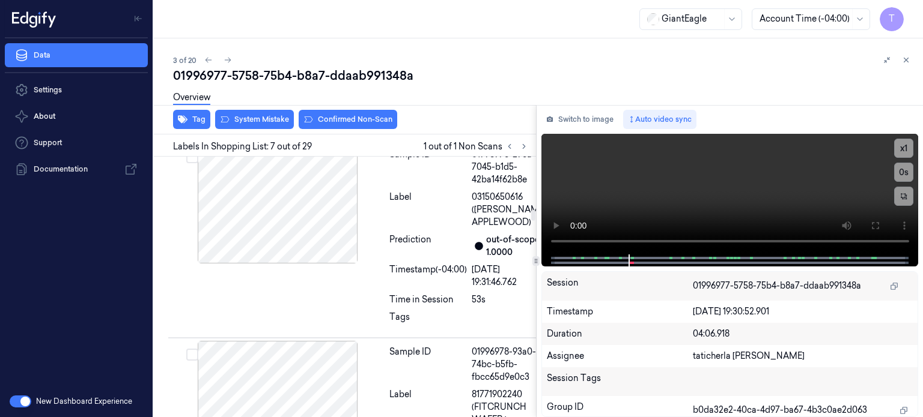
scroll to position [1320, 0]
click at [360, 39] on icon at bounding box center [363, 35] width 8 height 8
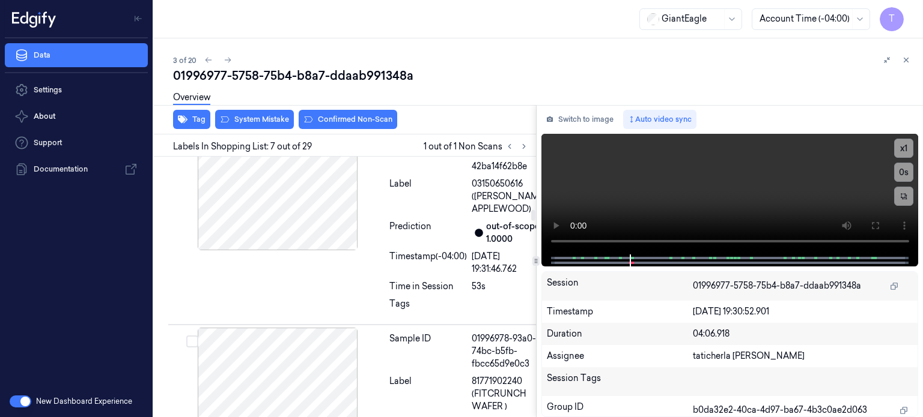
click at [361, 39] on icon at bounding box center [363, 35] width 8 height 8
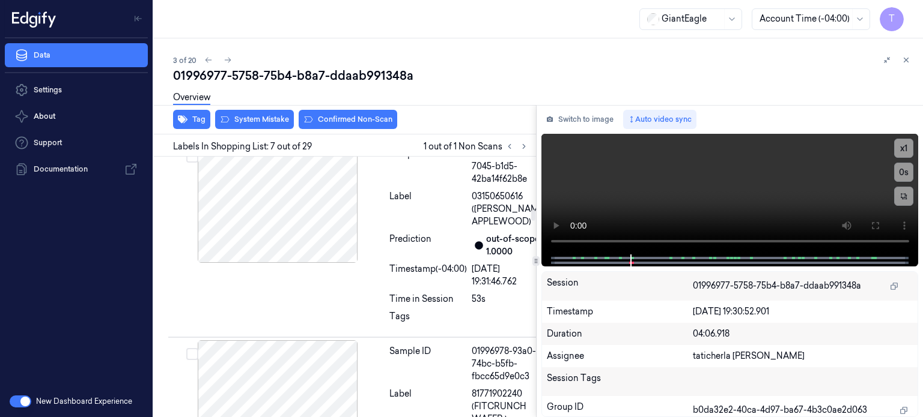
click at [361, 39] on icon at bounding box center [363, 35] width 8 height 8
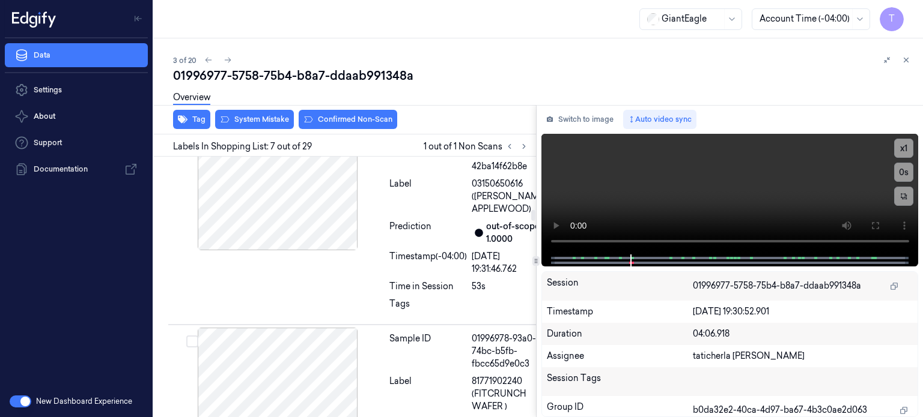
click at [361, 39] on icon at bounding box center [363, 35] width 8 height 8
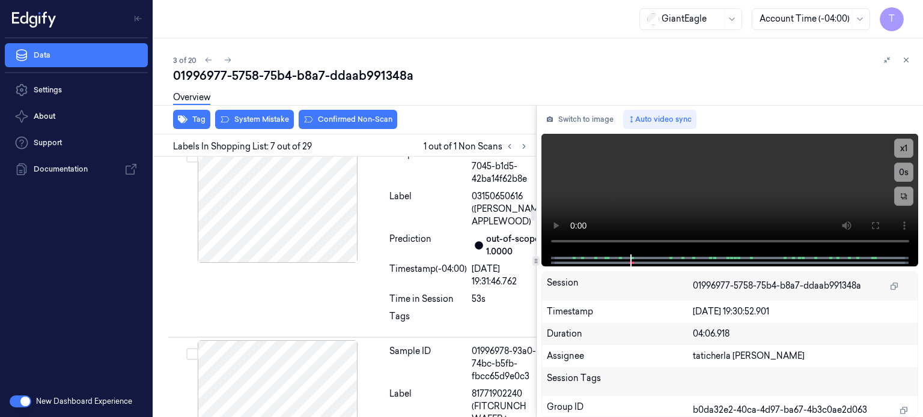
click at [361, 39] on icon at bounding box center [363, 35] width 8 height 8
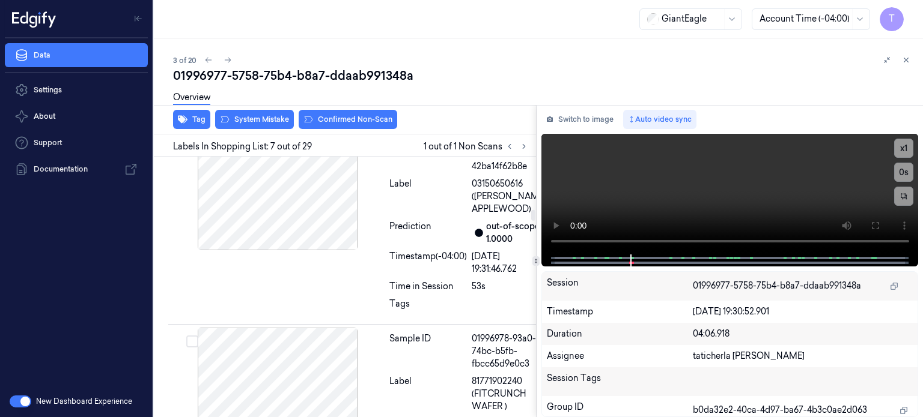
click at [361, 39] on icon at bounding box center [363, 35] width 8 height 8
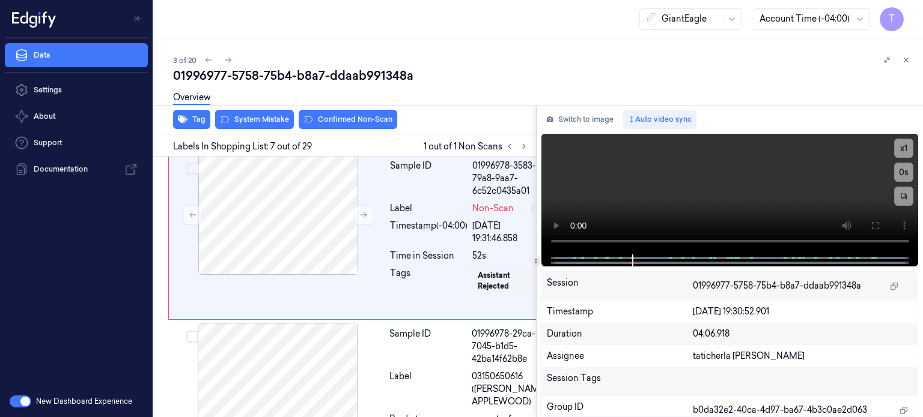
click at [303, 77] on div at bounding box center [278, 17] width 214 height 120
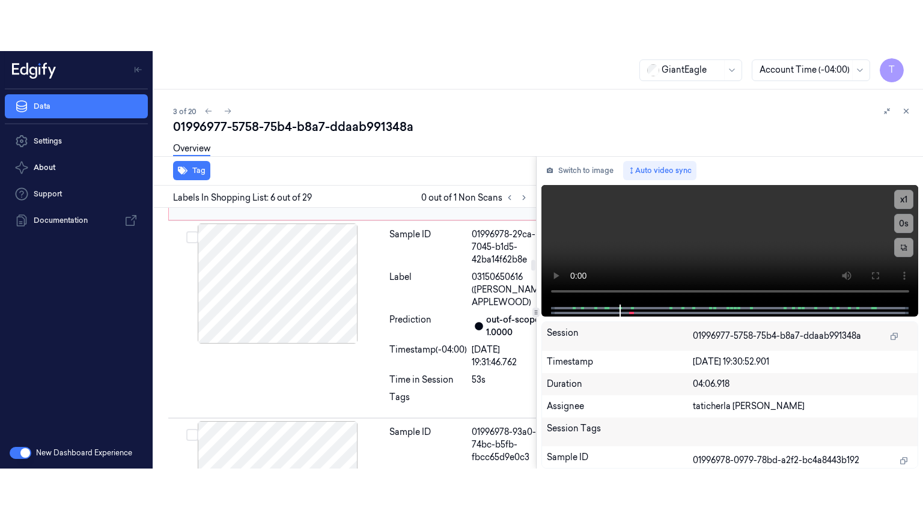
scroll to position [1292, 0]
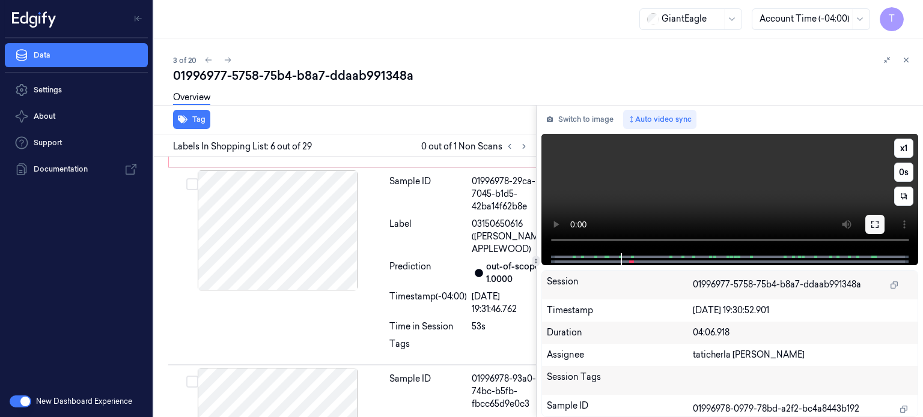
click at [878, 223] on icon at bounding box center [875, 225] width 10 height 10
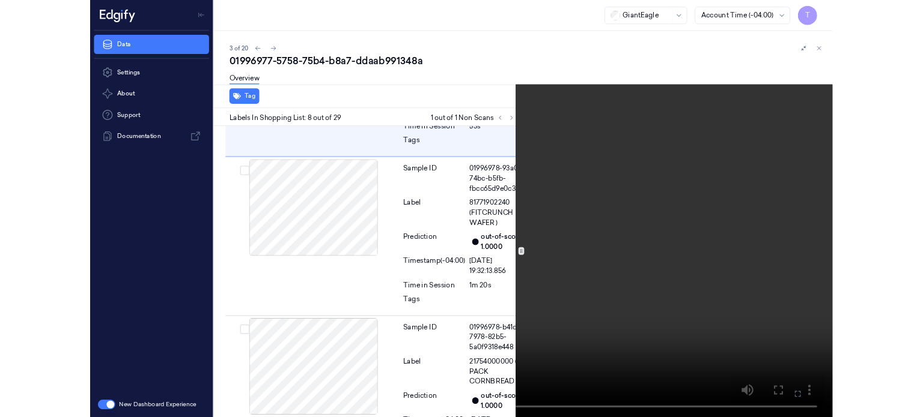
scroll to position [1471, 0]
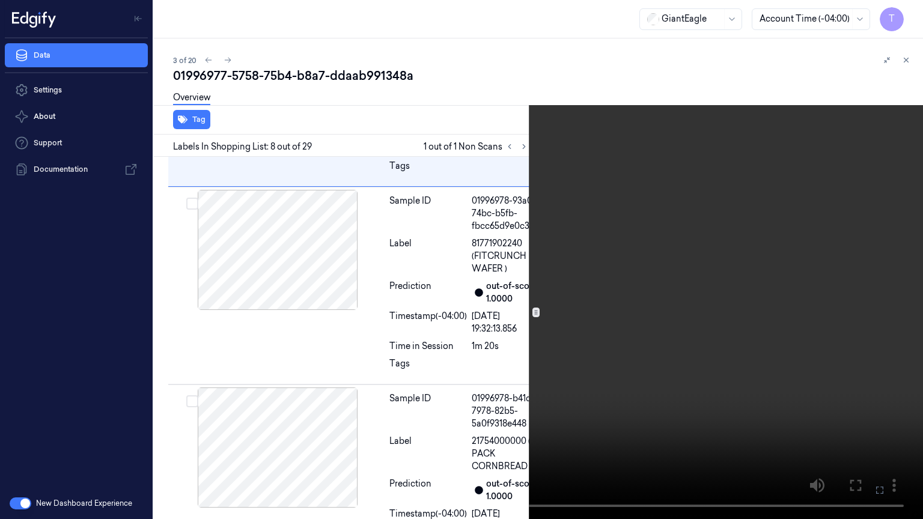
click at [0, 0] on icon at bounding box center [0, 0] width 0 height 0
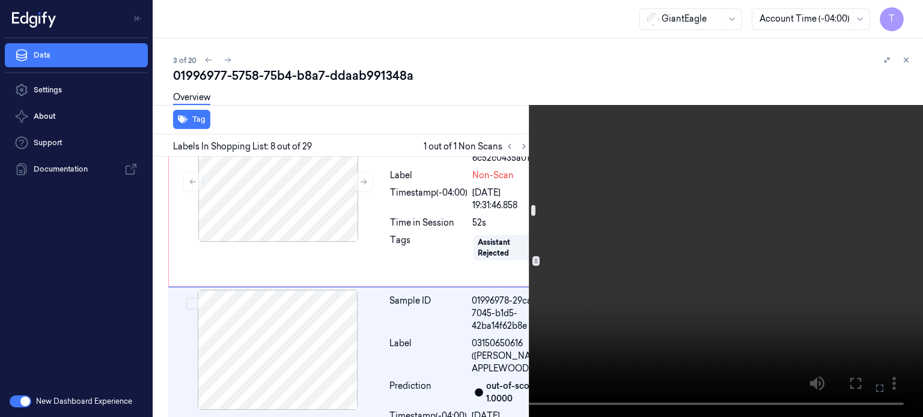
scroll to position [1170, 0]
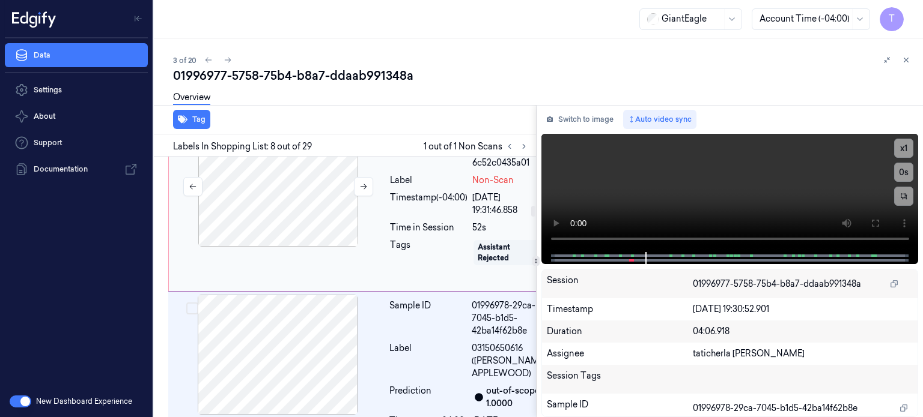
scroll to position [1161, 0]
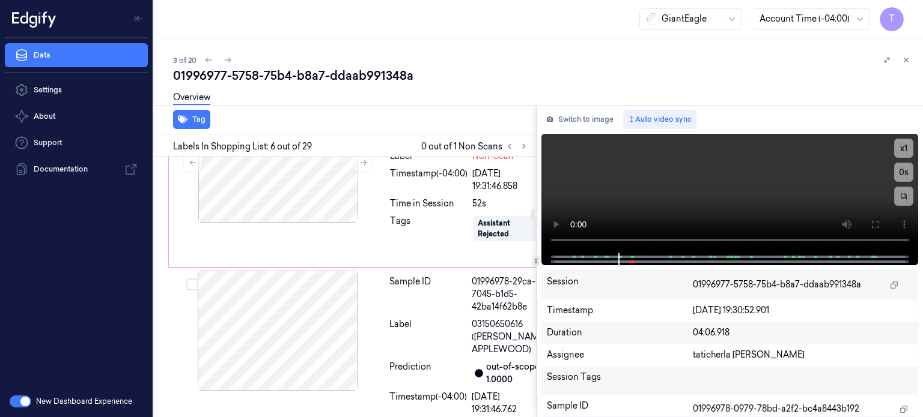
scroll to position [1292, 0]
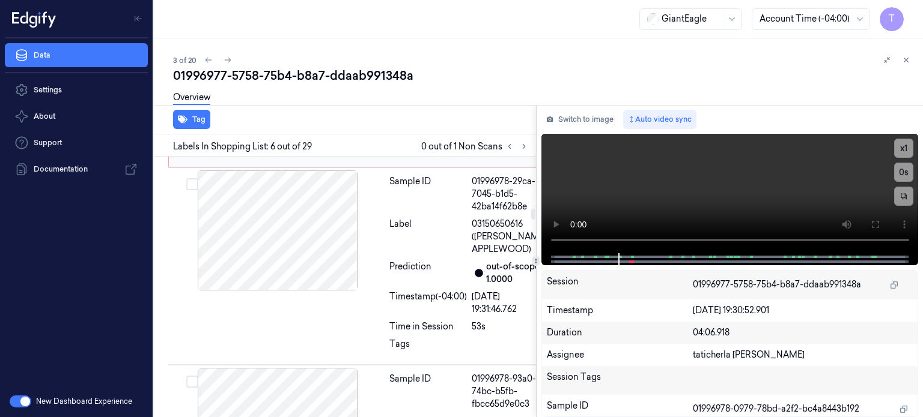
click at [318, 123] on div at bounding box center [278, 62] width 214 height 120
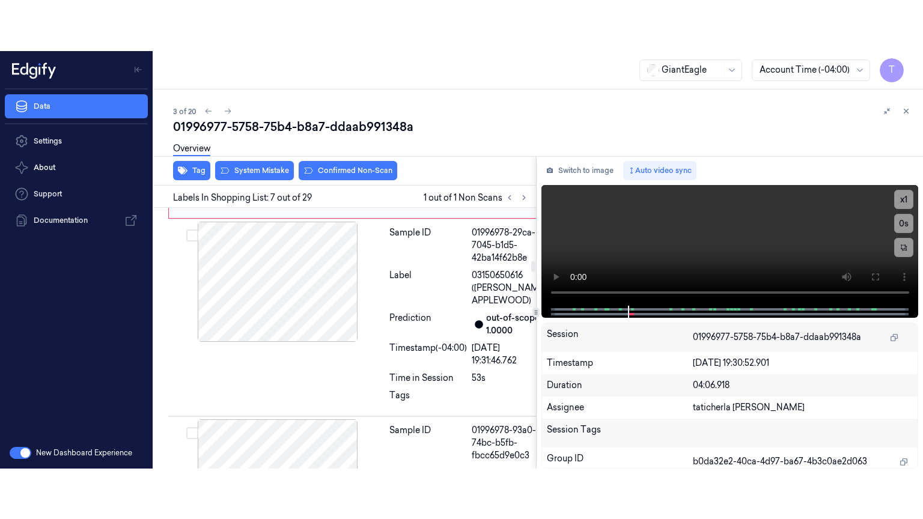
scroll to position [1320, 0]
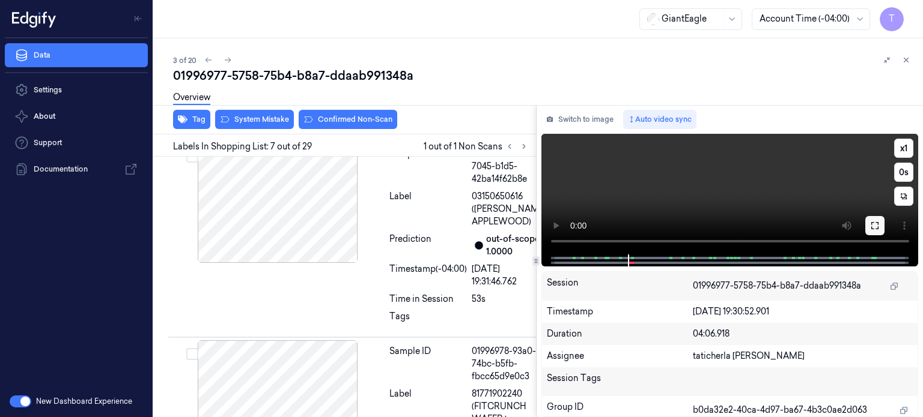
click at [873, 223] on icon at bounding box center [875, 226] width 10 height 10
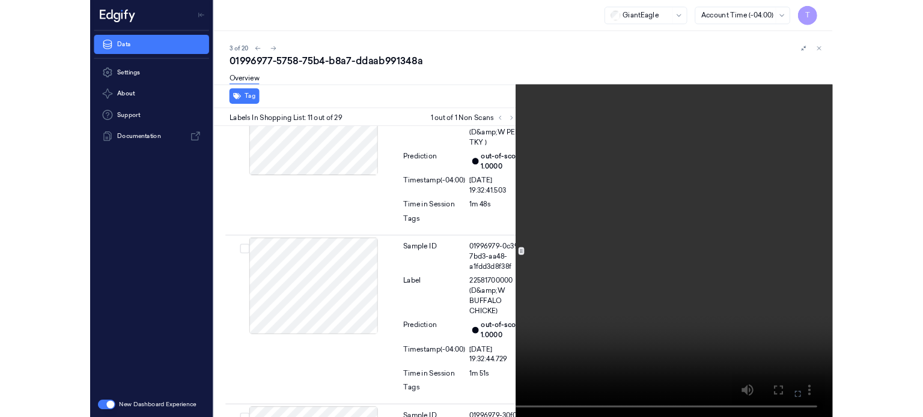
scroll to position [2158, 0]
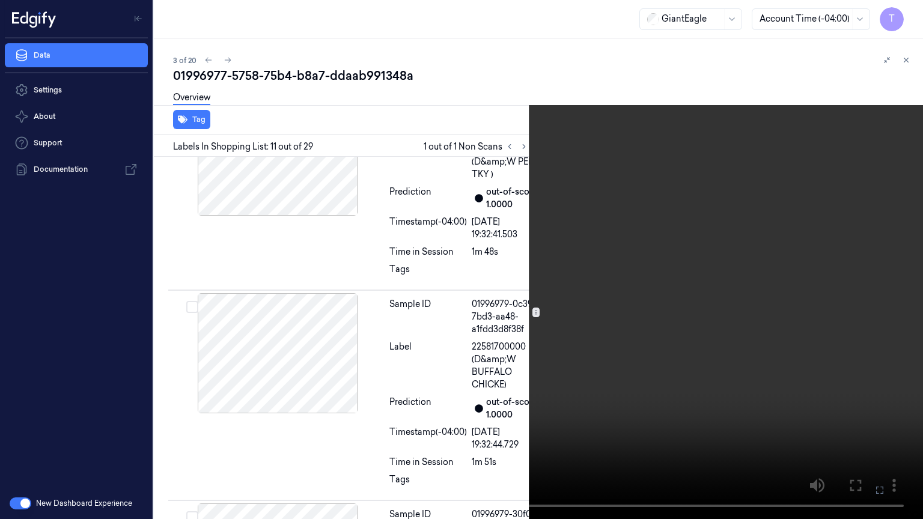
drag, startPoint x: 880, startPoint y: 491, endPoint x: 875, endPoint y: 413, distance: 78.9
click at [0, 0] on icon at bounding box center [0, 0] width 0 height 0
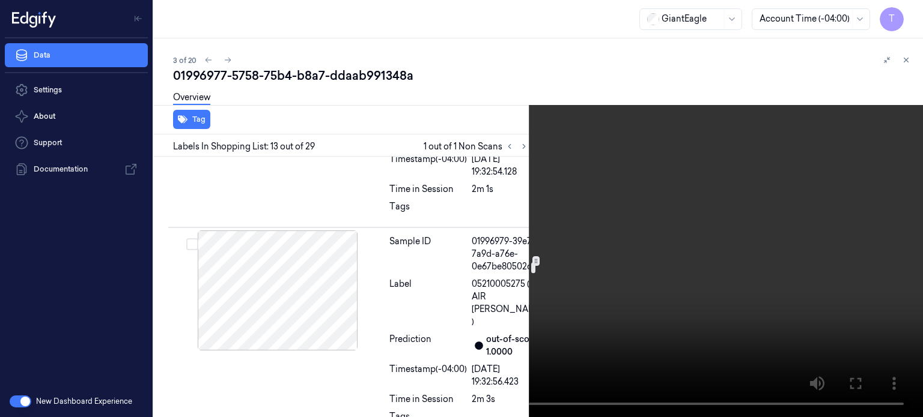
scroll to position [2653, 0]
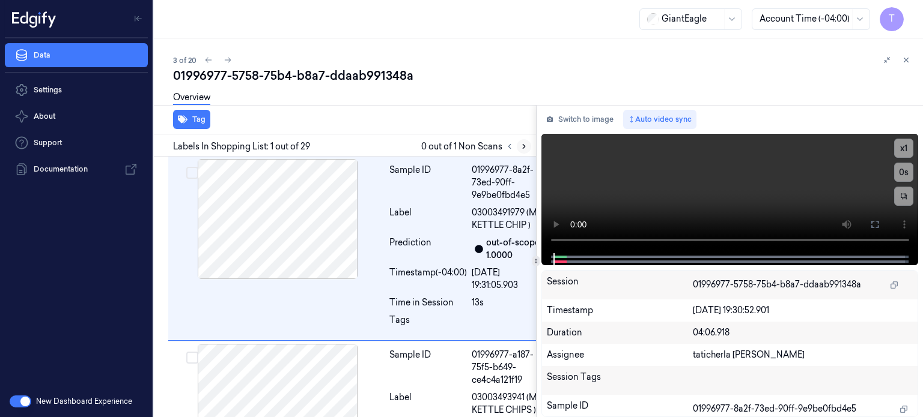
click at [518, 147] on button at bounding box center [524, 146] width 14 height 14
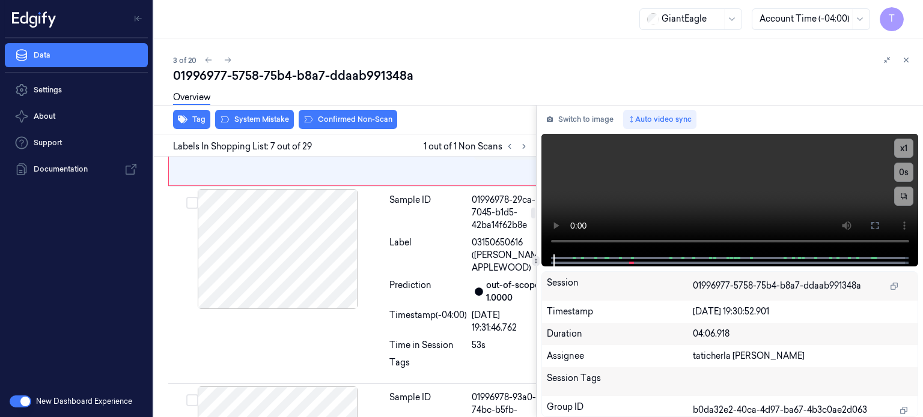
scroll to position [1260, 0]
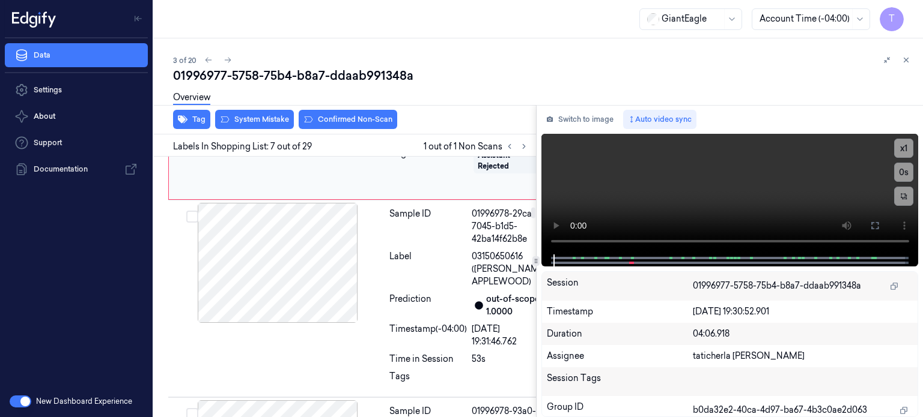
click at [366, 99] on icon at bounding box center [363, 95] width 8 height 8
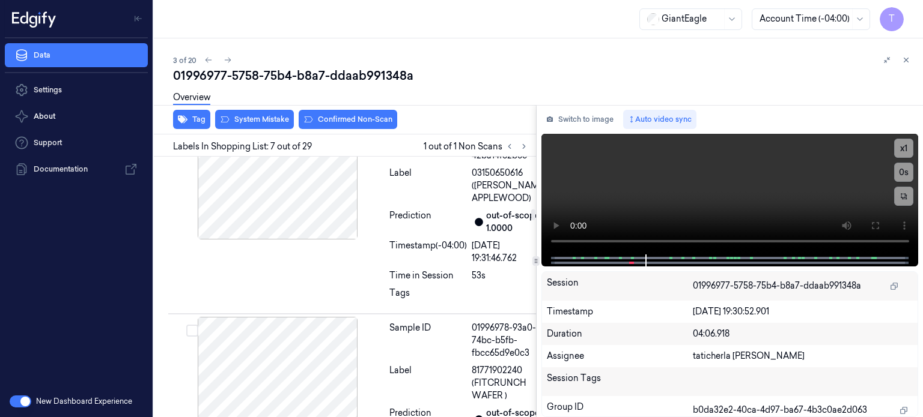
scroll to position [1306, 0]
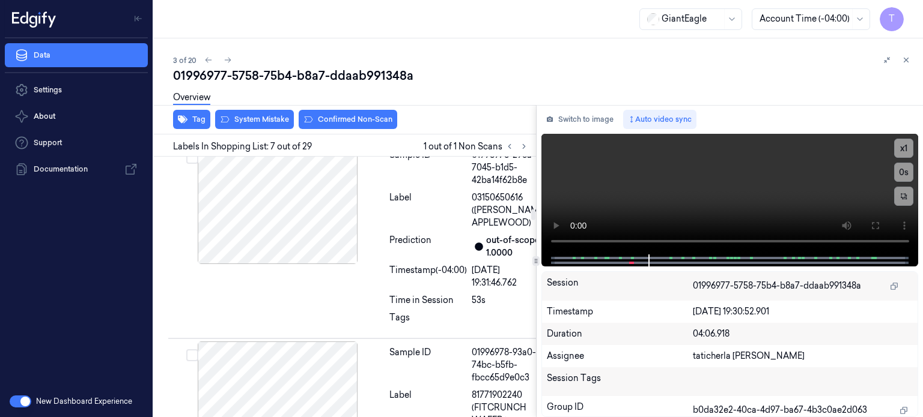
click at [339, 109] on div at bounding box center [278, 49] width 214 height 120
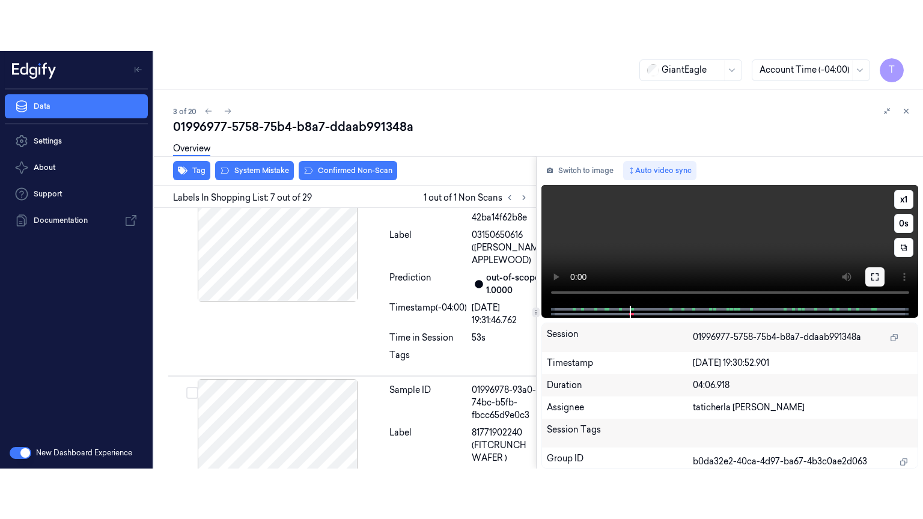
scroll to position [1358, 0]
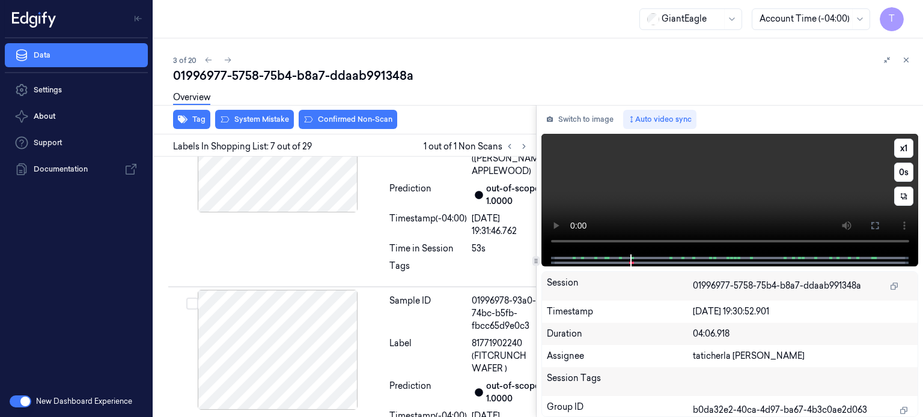
drag, startPoint x: 872, startPoint y: 220, endPoint x: 806, endPoint y: 359, distance: 153.4
click at [872, 221] on icon at bounding box center [875, 226] width 10 height 10
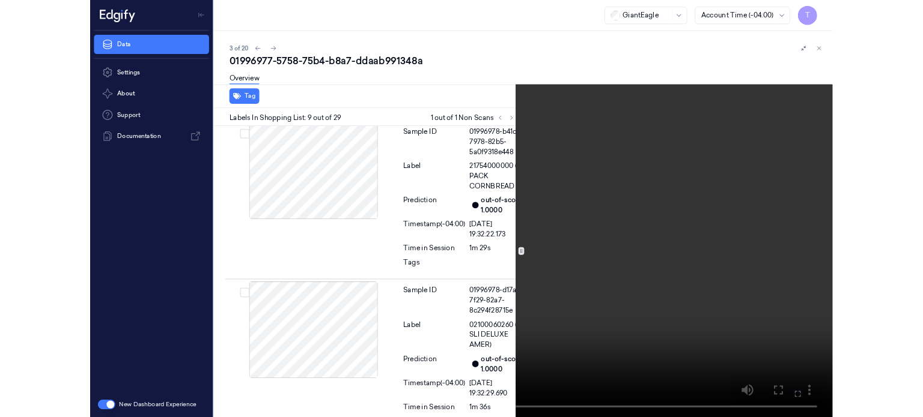
scroll to position [1693, 0]
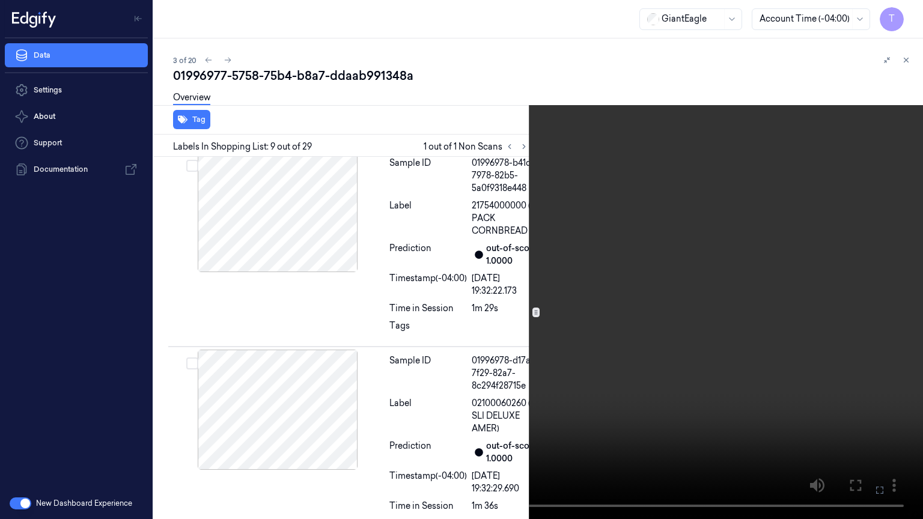
click at [0, 0] on icon at bounding box center [0, 0] width 0 height 0
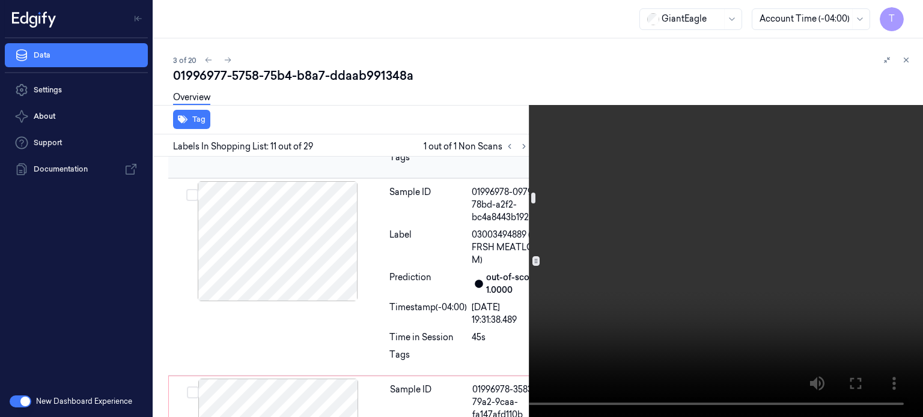
scroll to position [887, 0]
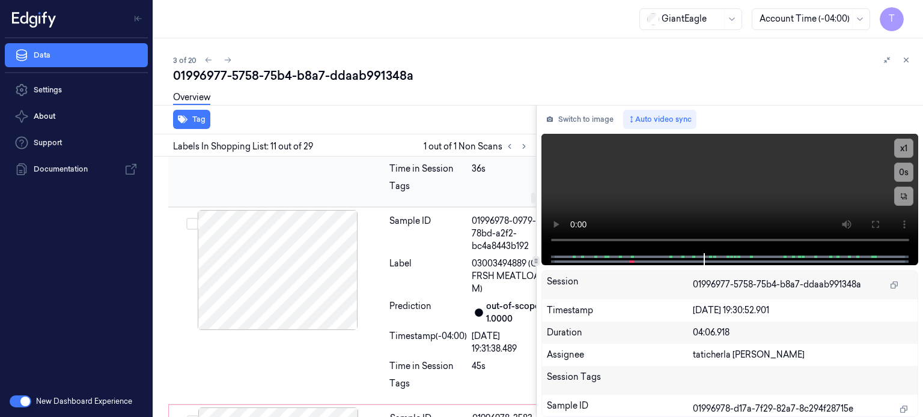
click at [326, 133] on div at bounding box center [278, 73] width 214 height 120
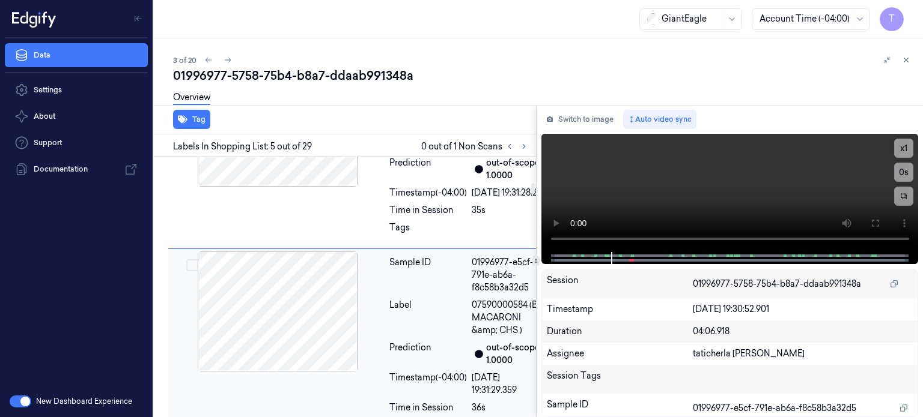
scroll to position [637, 0]
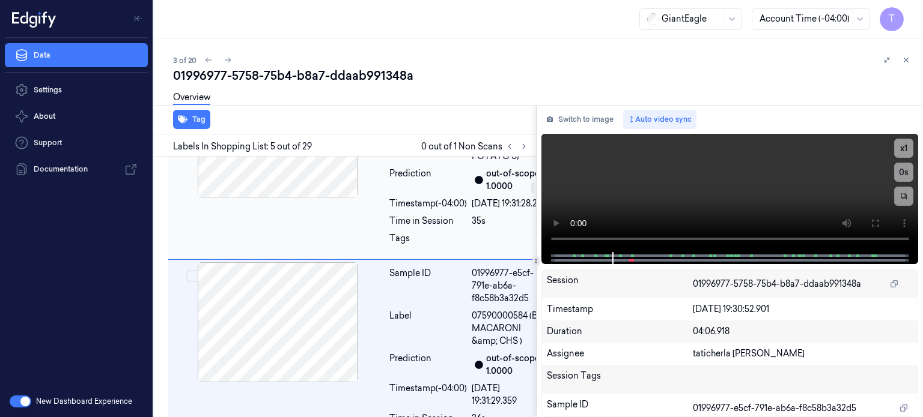
click at [332, 198] on div at bounding box center [278, 137] width 214 height 120
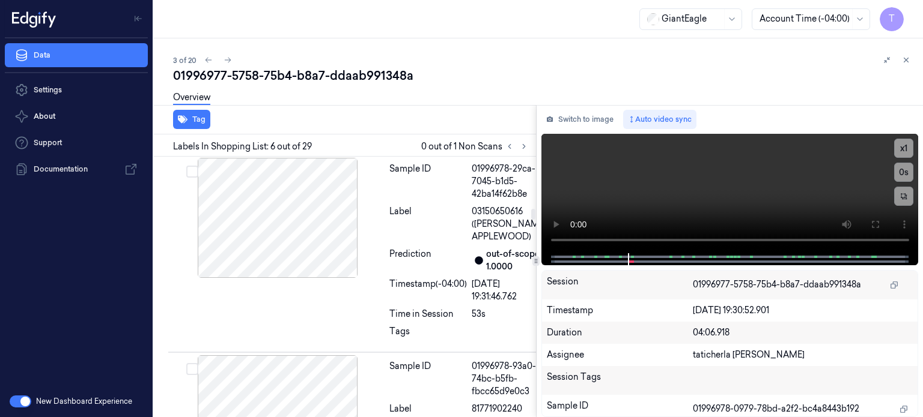
scroll to position [1320, 0]
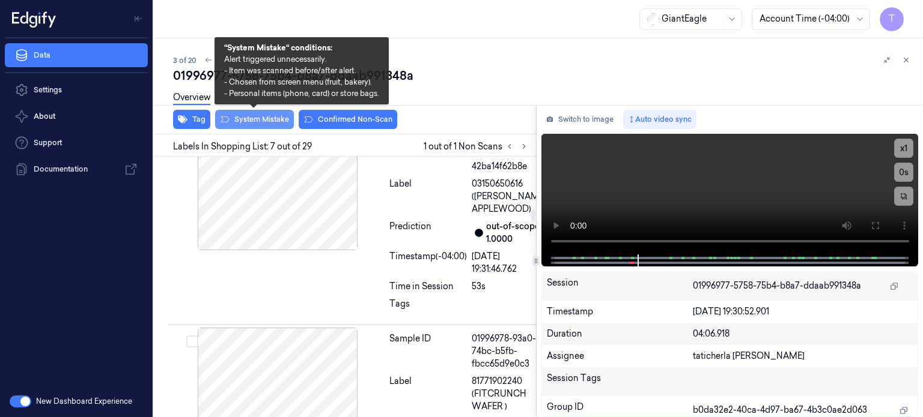
click at [276, 115] on button "System Mistake" at bounding box center [254, 119] width 79 height 19
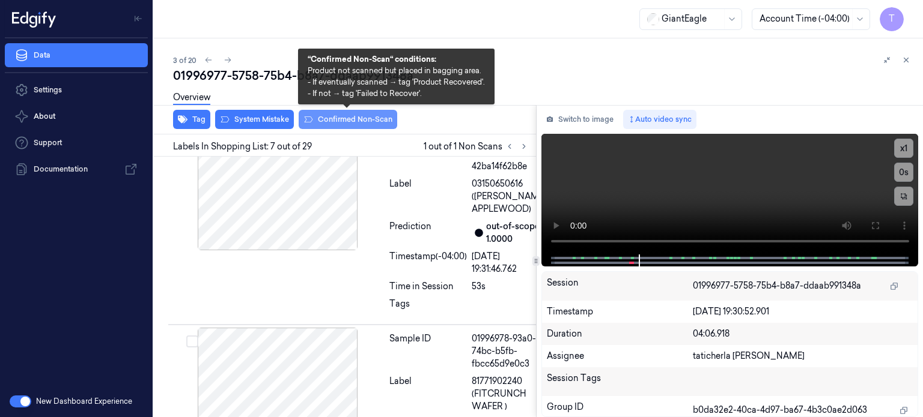
scroll to position [1323, 0]
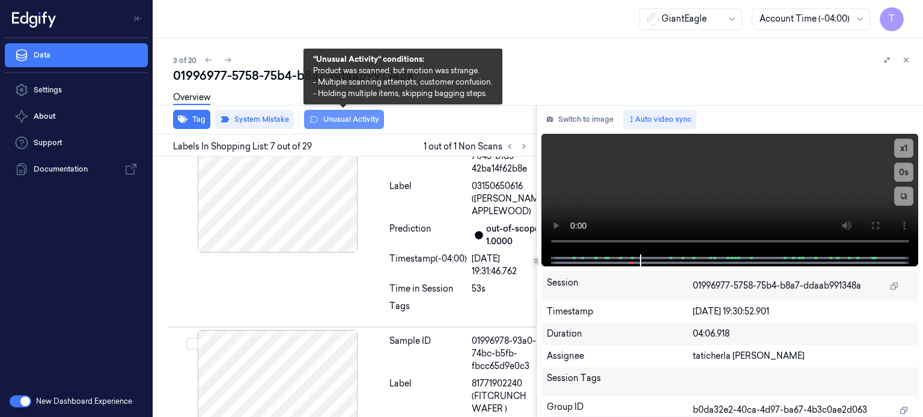
click at [350, 115] on button "Unusual Activity" at bounding box center [344, 119] width 80 height 19
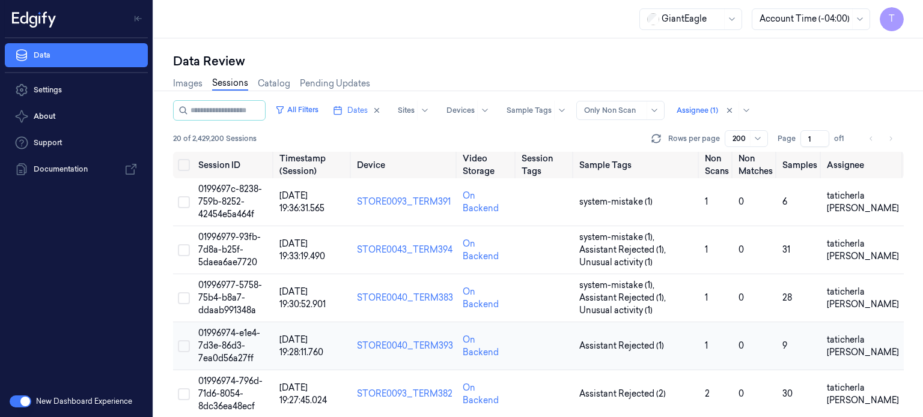
click at [231, 343] on span "01996974-e1e4-7d3e-86d3-7ea0d56a27ff" at bounding box center [229, 346] width 62 height 36
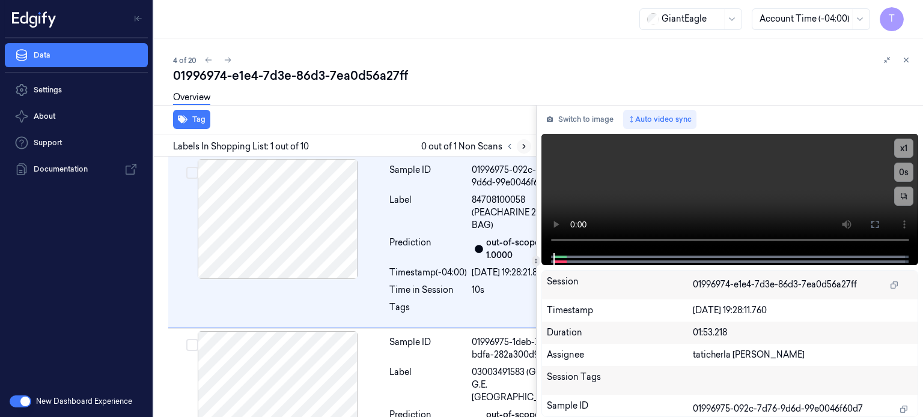
click at [520, 145] on icon at bounding box center [524, 146] width 8 height 8
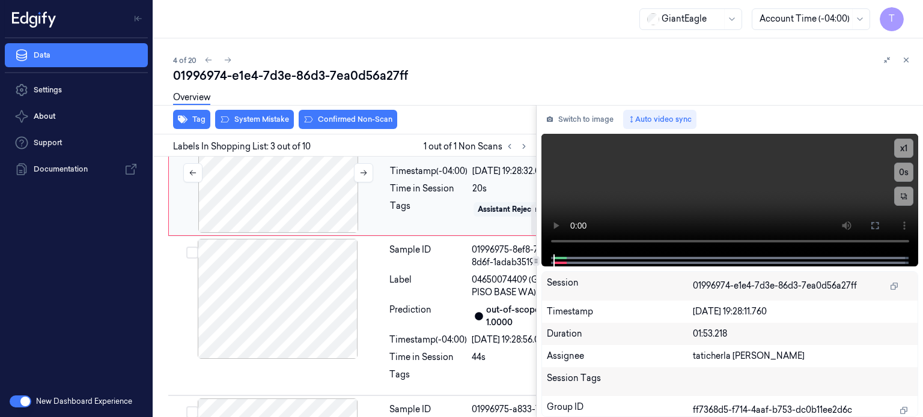
scroll to position [404, 0]
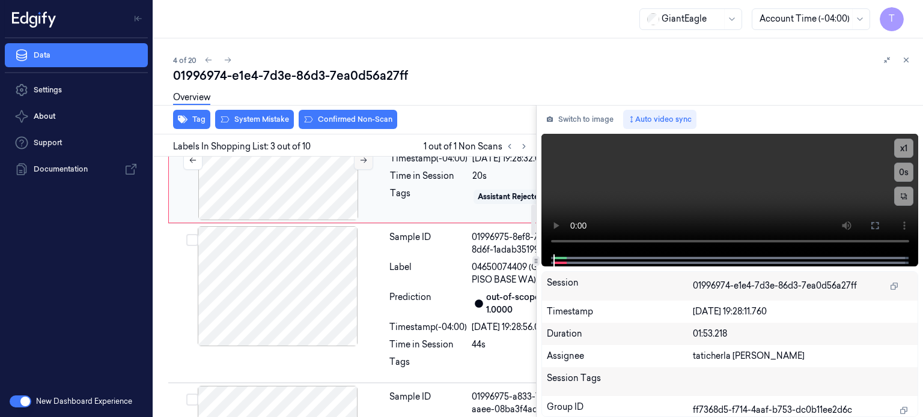
click at [364, 165] on icon at bounding box center [363, 160] width 8 height 8
click at [363, 163] on icon at bounding box center [363, 160] width 7 height 5
click at [363, 165] on icon at bounding box center [363, 160] width 8 height 8
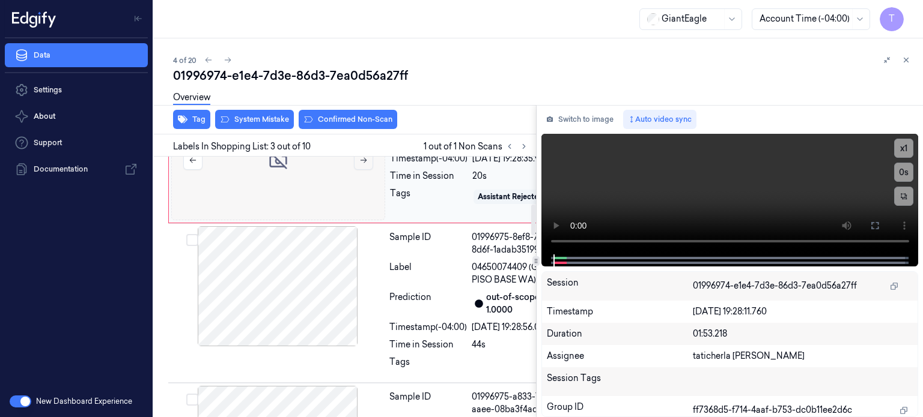
click at [363, 165] on icon at bounding box center [363, 160] width 8 height 8
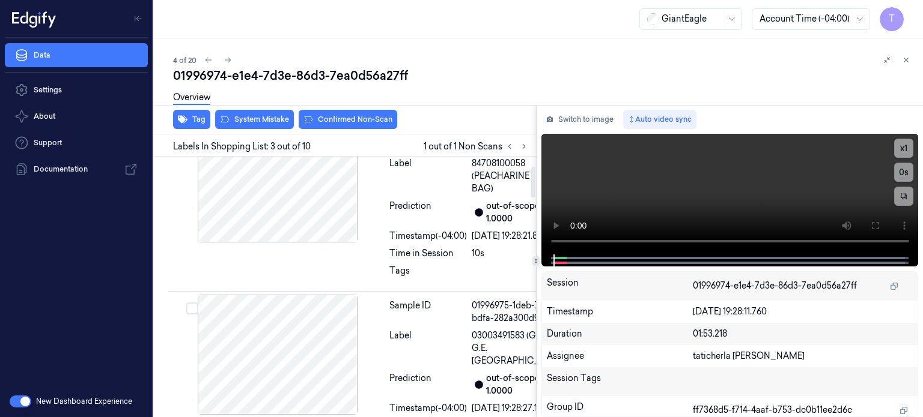
scroll to position [0, 0]
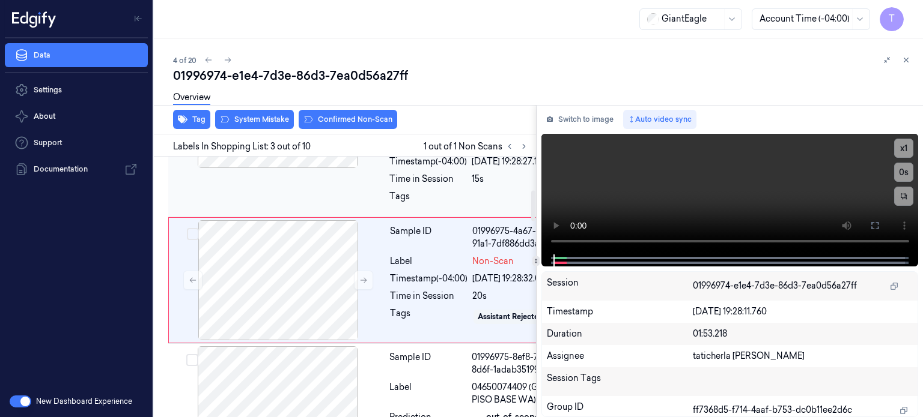
click at [311, 168] on div at bounding box center [278, 108] width 214 height 120
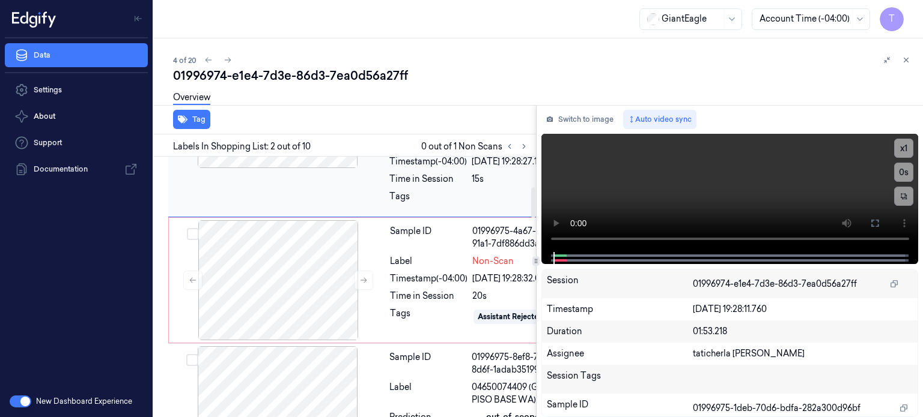
scroll to position [202, 0]
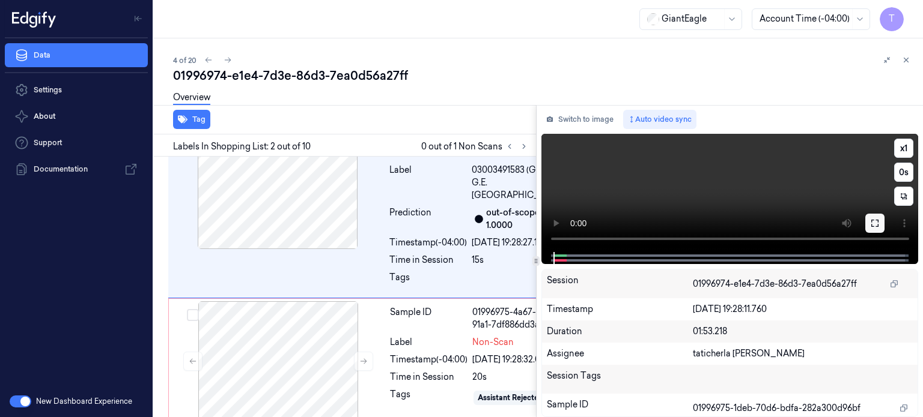
click at [874, 222] on icon at bounding box center [875, 224] width 10 height 10
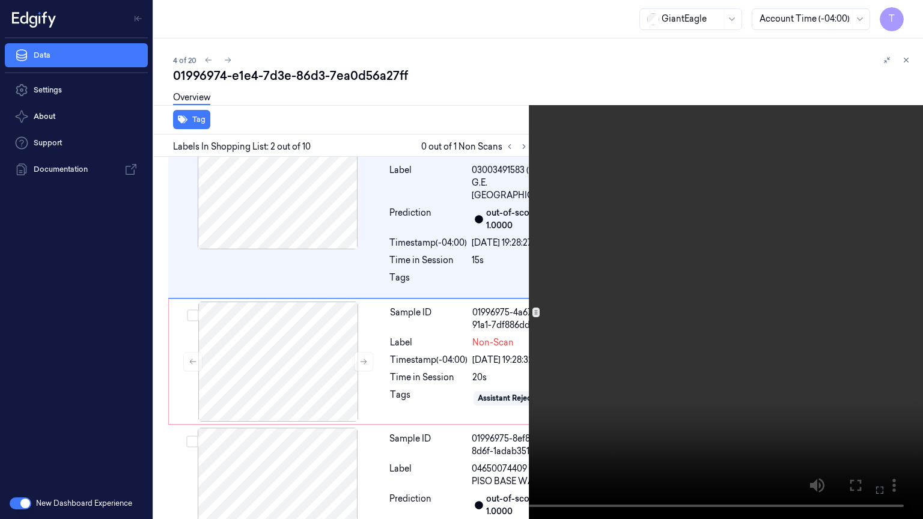
click at [0, 0] on icon at bounding box center [0, 0] width 0 height 0
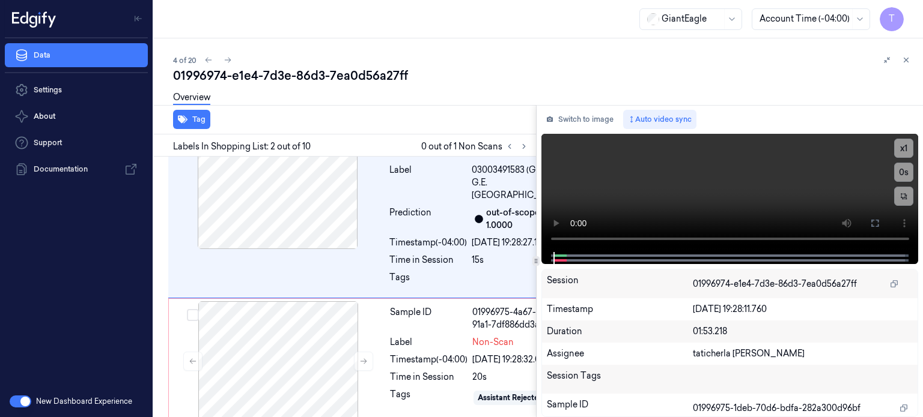
click at [666, 74] on div "01996974-e1e4-7d3e-86d3-7ea0d56a27ff" at bounding box center [543, 75] width 740 height 17
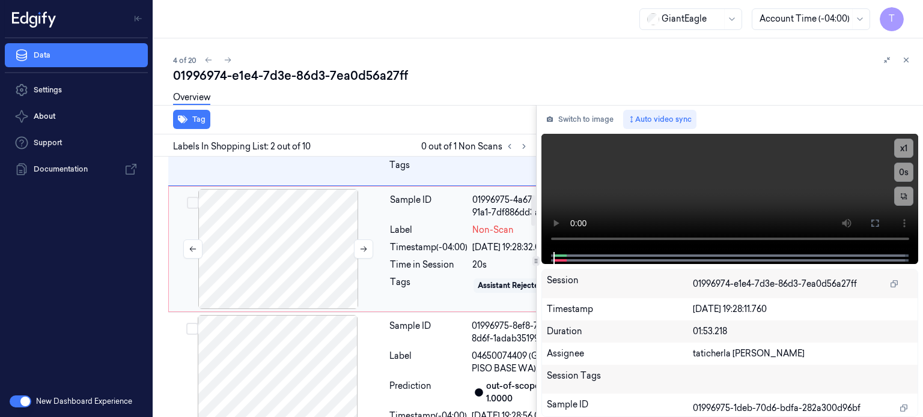
scroll to position [323, 0]
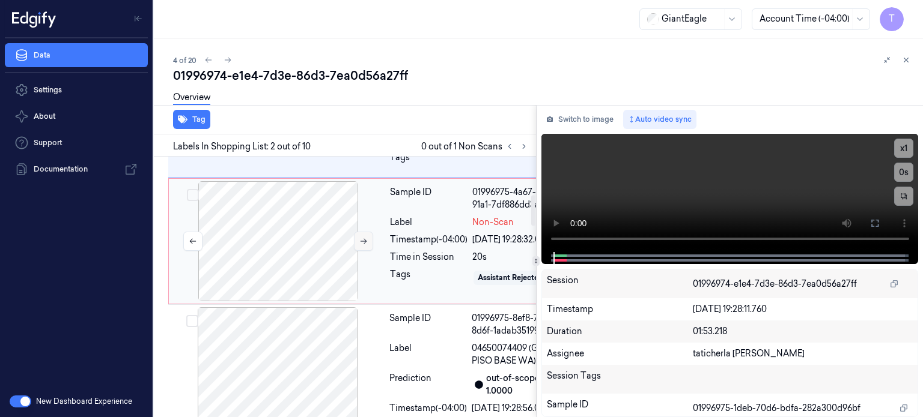
click at [358, 251] on button at bounding box center [363, 241] width 19 height 19
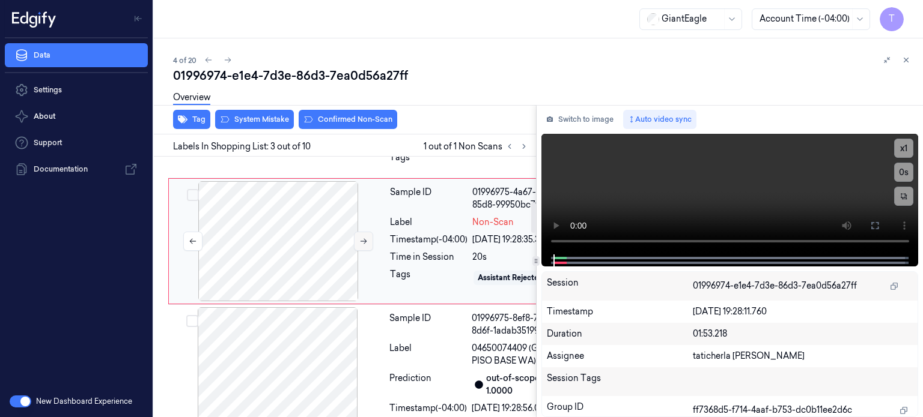
scroll to position [404, 0]
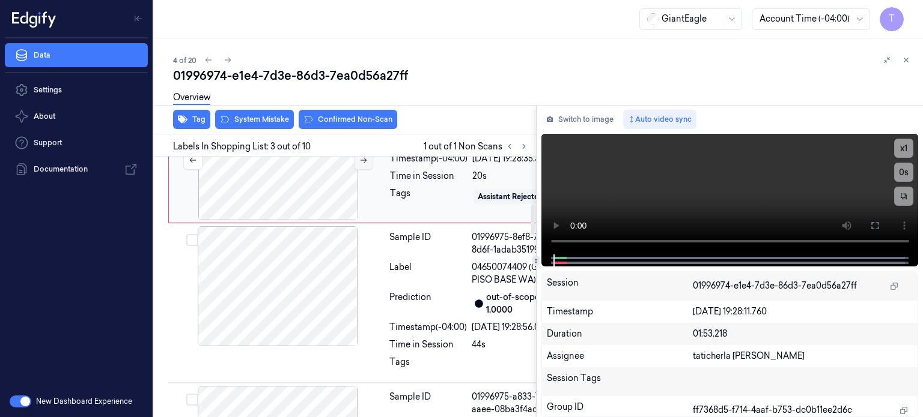
click at [363, 165] on icon at bounding box center [363, 160] width 8 height 8
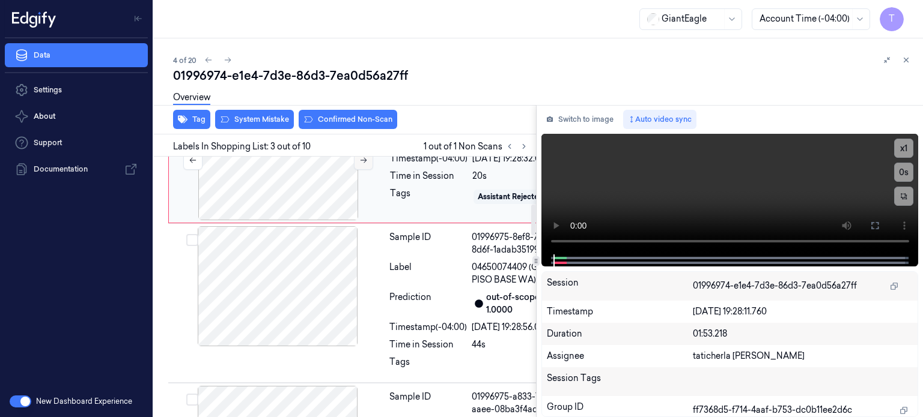
click at [363, 165] on icon at bounding box center [363, 160] width 8 height 8
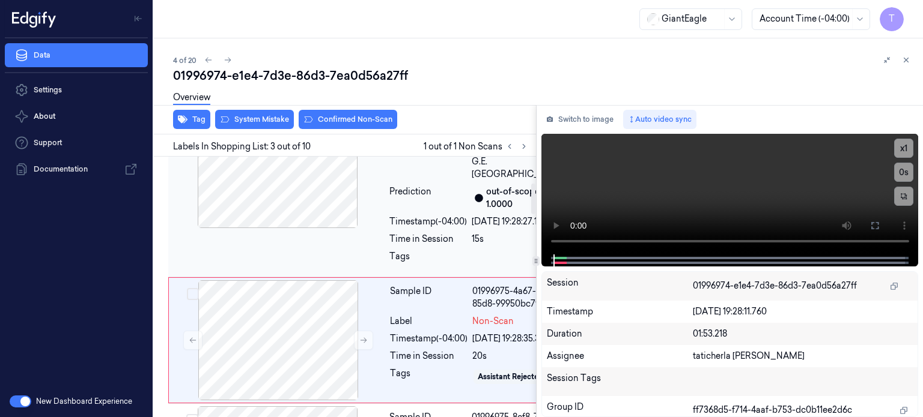
click at [298, 225] on div at bounding box center [278, 168] width 214 height 120
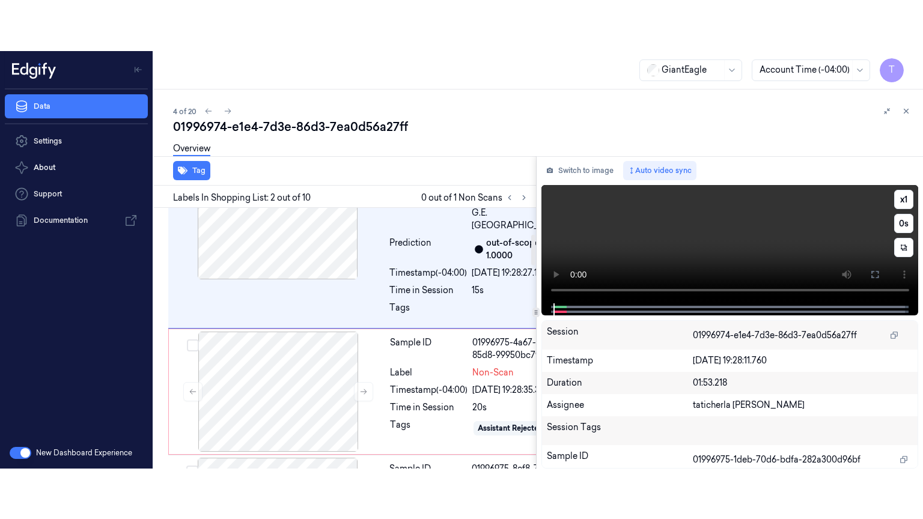
scroll to position [202, 0]
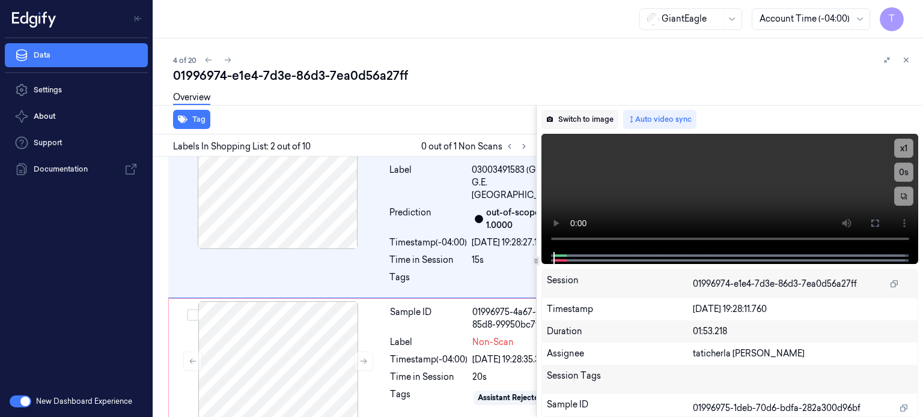
click at [584, 116] on button "Switch to image" at bounding box center [579, 119] width 77 height 19
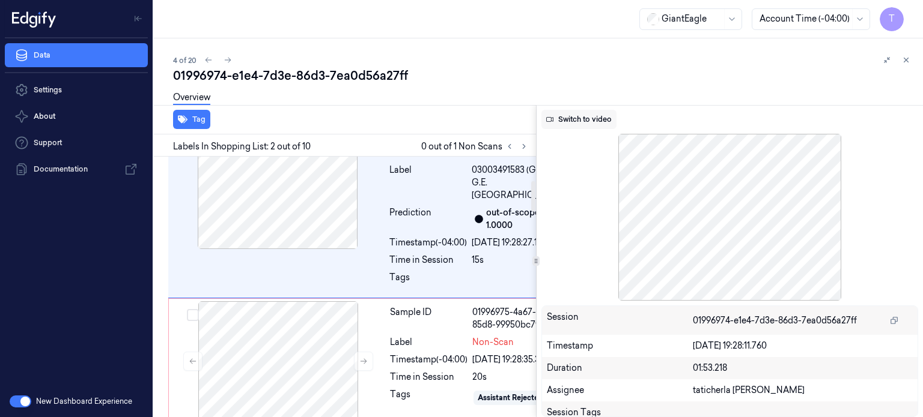
click at [583, 113] on button "Switch to video" at bounding box center [578, 119] width 75 height 19
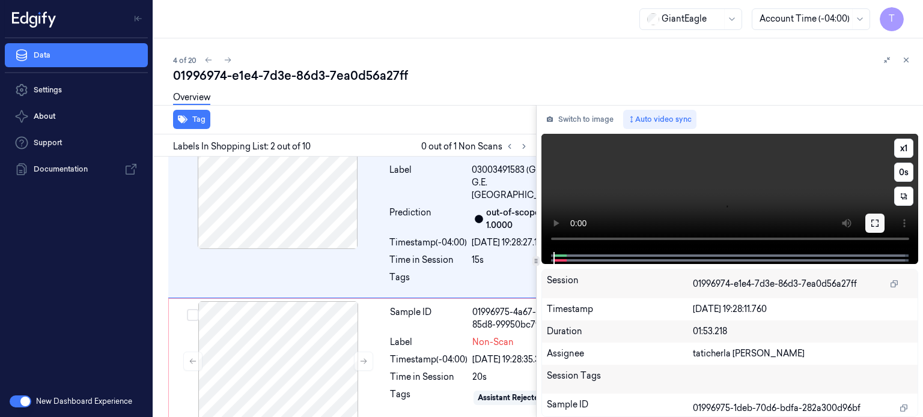
click at [876, 222] on icon at bounding box center [875, 224] width 10 height 10
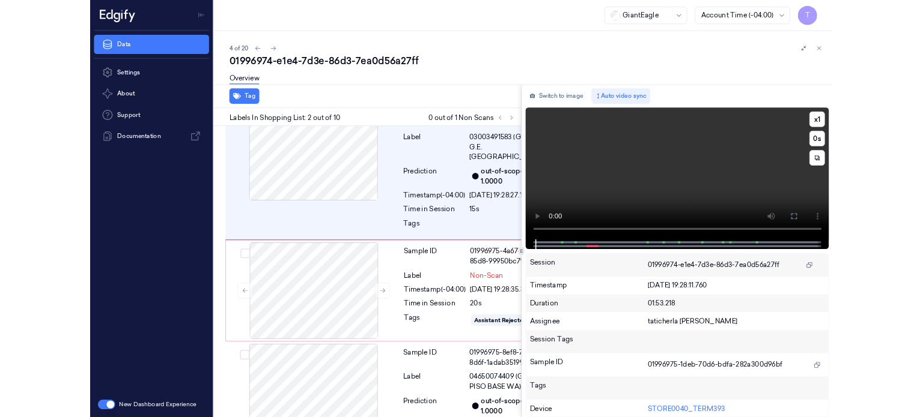
scroll to position [152, 0]
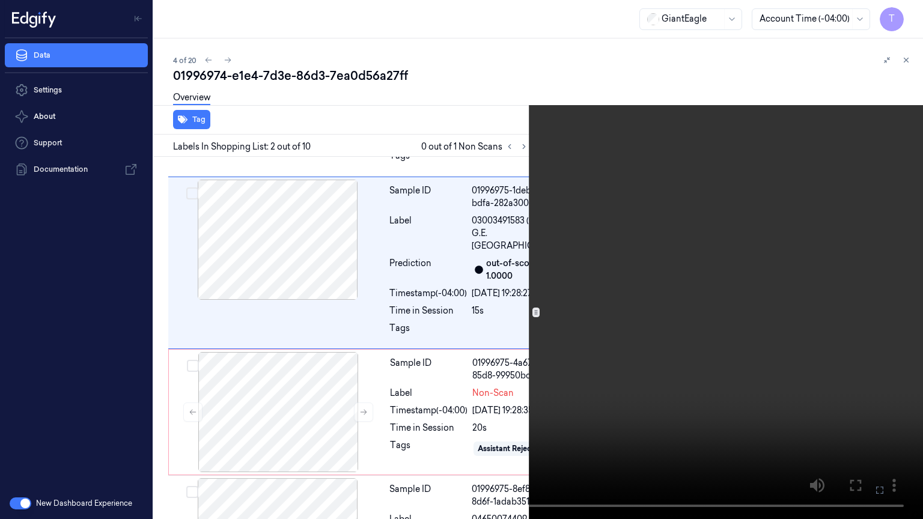
click at [0, 0] on icon at bounding box center [0, 0] width 0 height 0
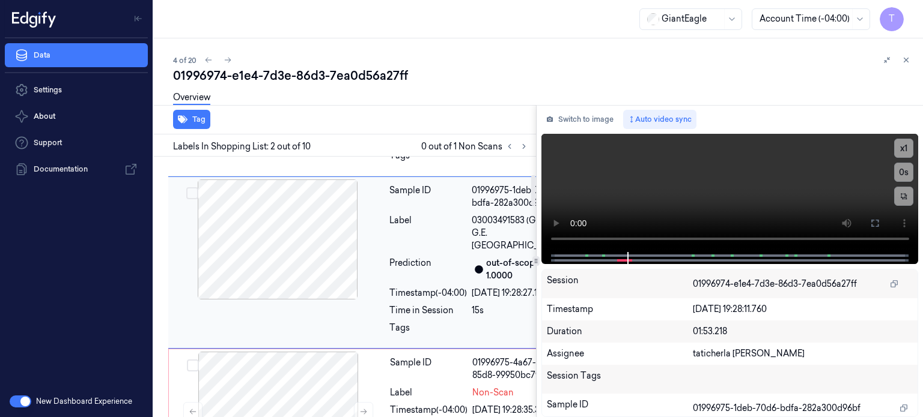
click at [317, 281] on div at bounding box center [278, 240] width 214 height 120
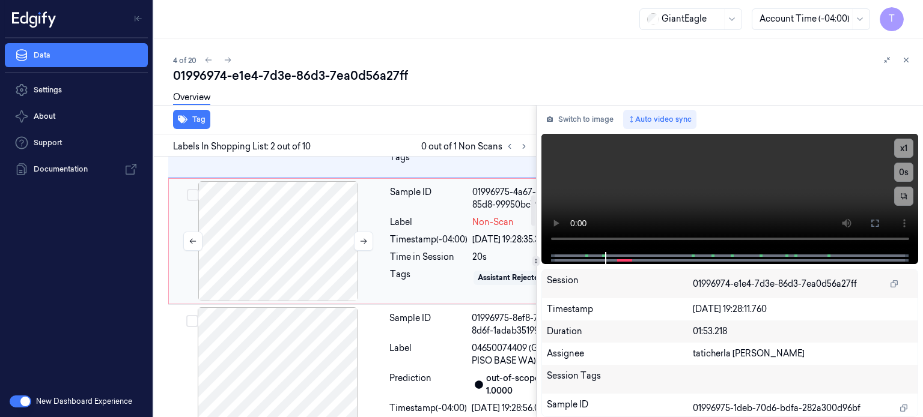
click at [297, 302] on div at bounding box center [278, 241] width 214 height 120
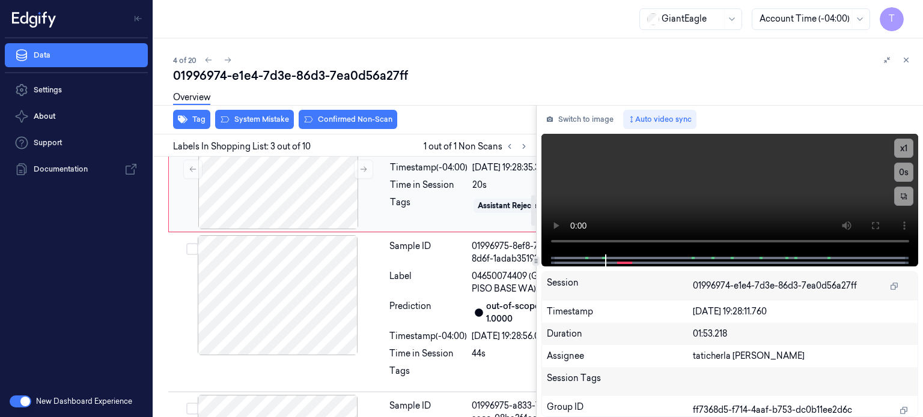
scroll to position [404, 0]
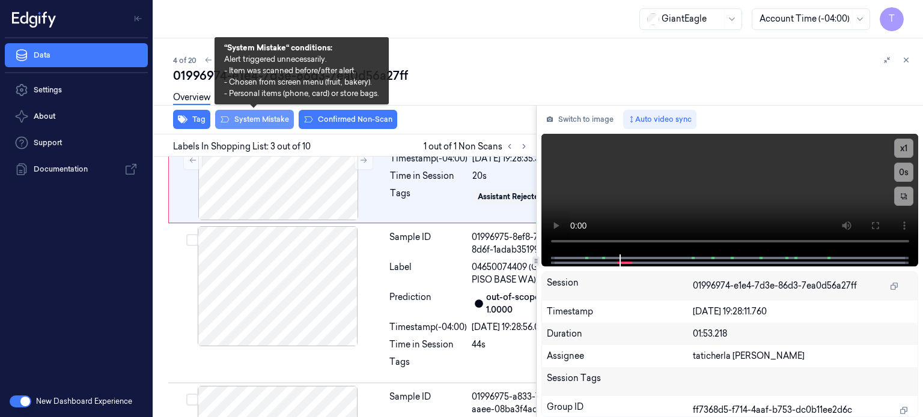
click at [249, 117] on button "System Mistake" at bounding box center [254, 119] width 79 height 19
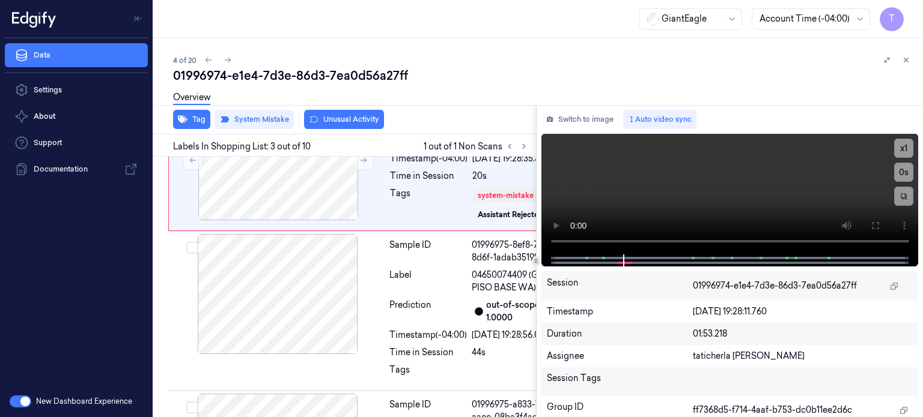
scroll to position [407, 0]
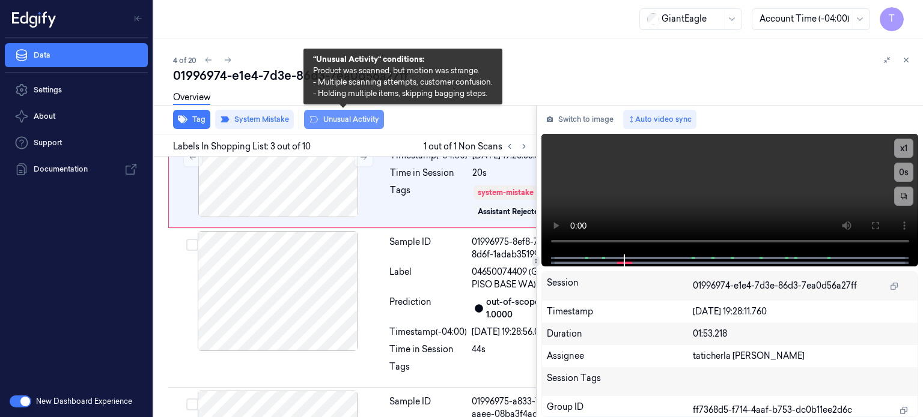
click at [340, 121] on button "Unusual Activity" at bounding box center [344, 119] width 80 height 19
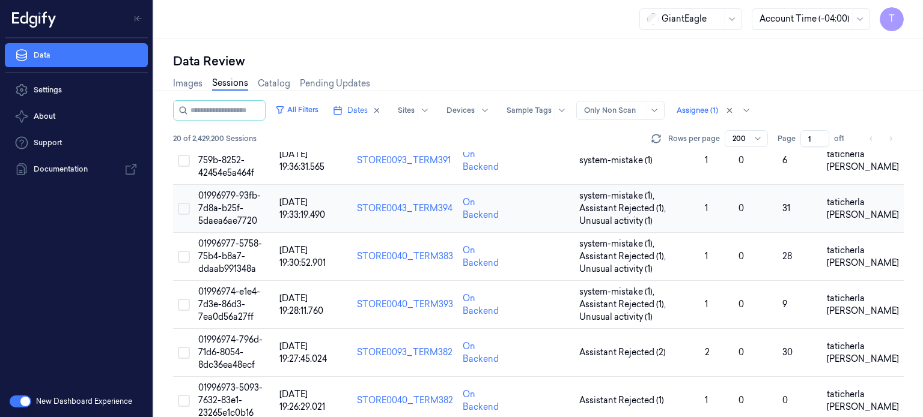
scroll to position [120, 0]
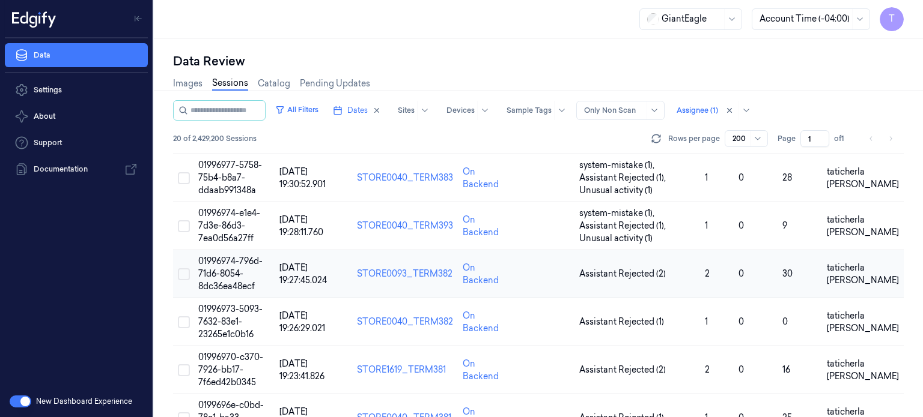
click at [216, 274] on span "01996974-796d-71d6-8054-8dc36ea48ecf" at bounding box center [230, 274] width 64 height 36
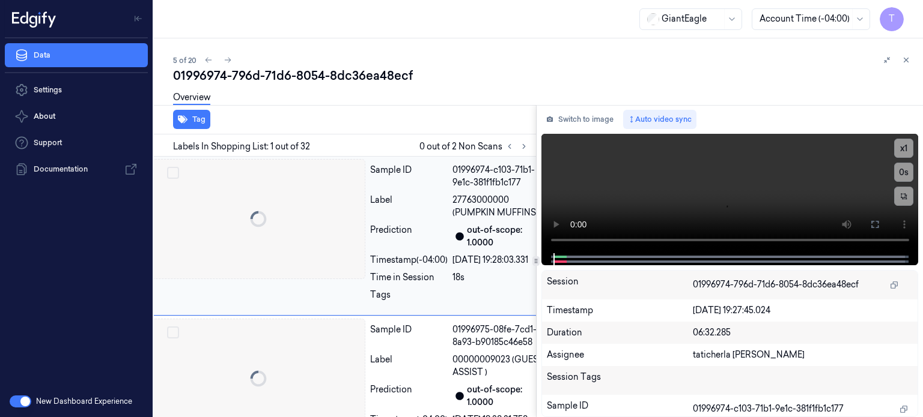
scroll to position [0, 2]
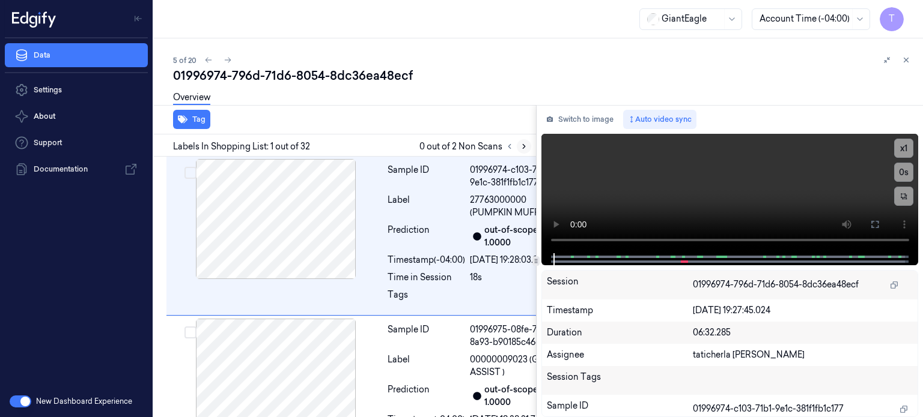
click at [520, 144] on icon at bounding box center [524, 146] width 8 height 8
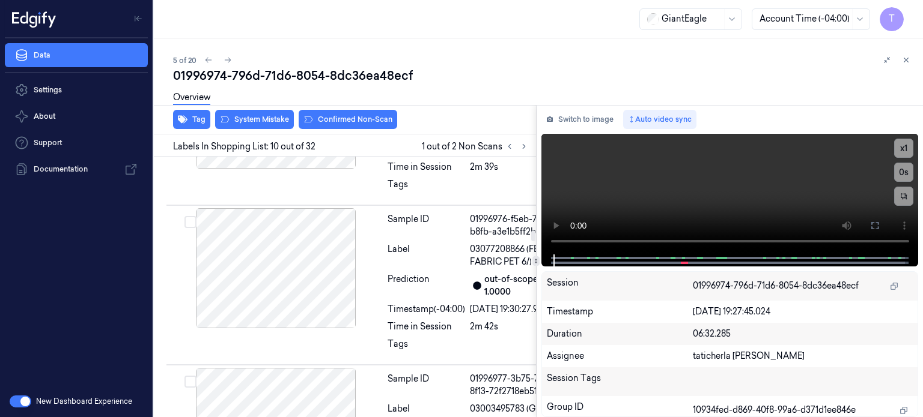
scroll to position [1988, 2]
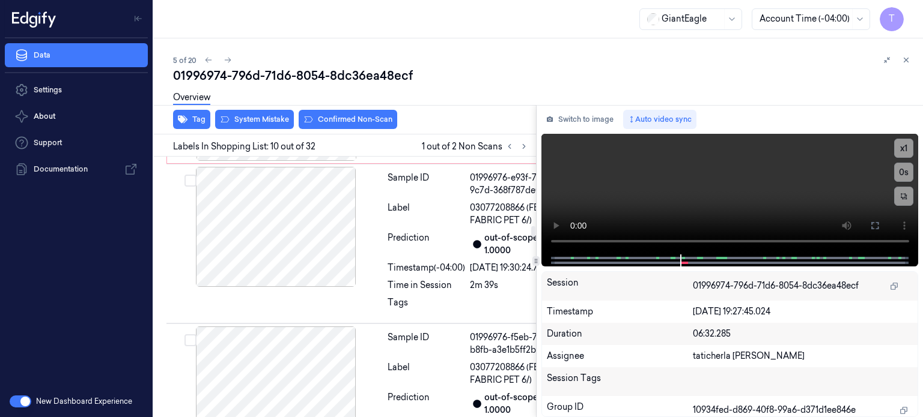
scroll to position [1928, 2]
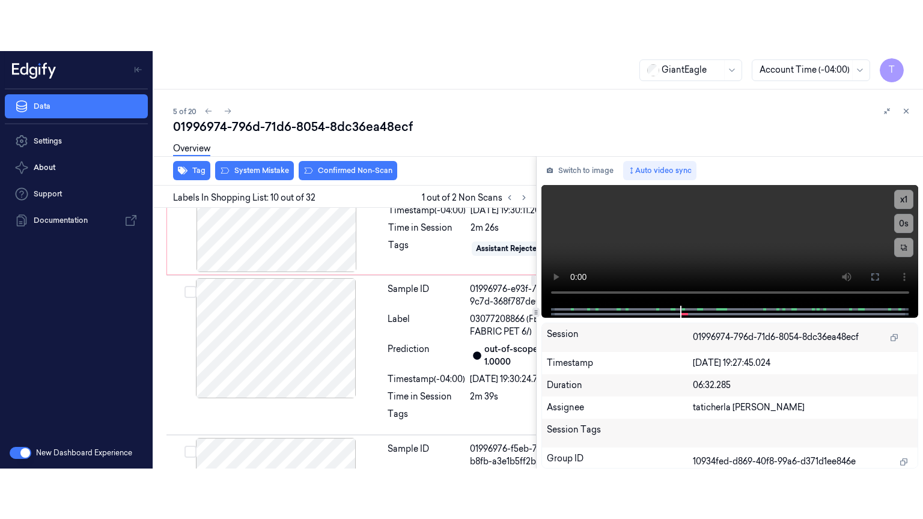
scroll to position [1786, 2]
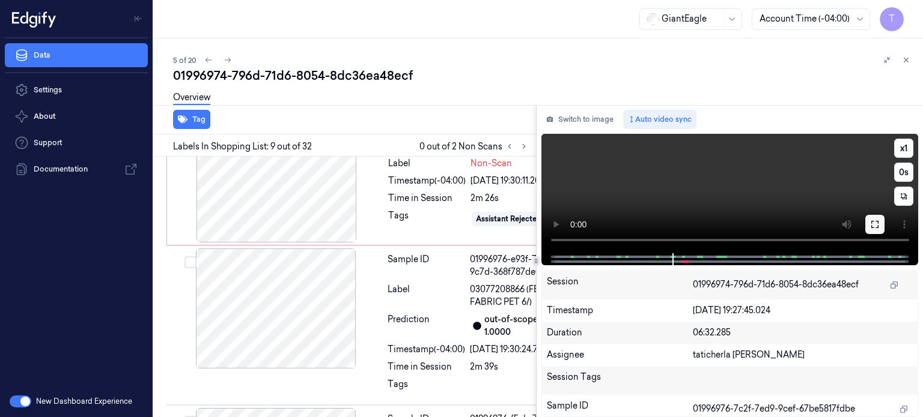
click at [873, 222] on icon at bounding box center [875, 225] width 10 height 10
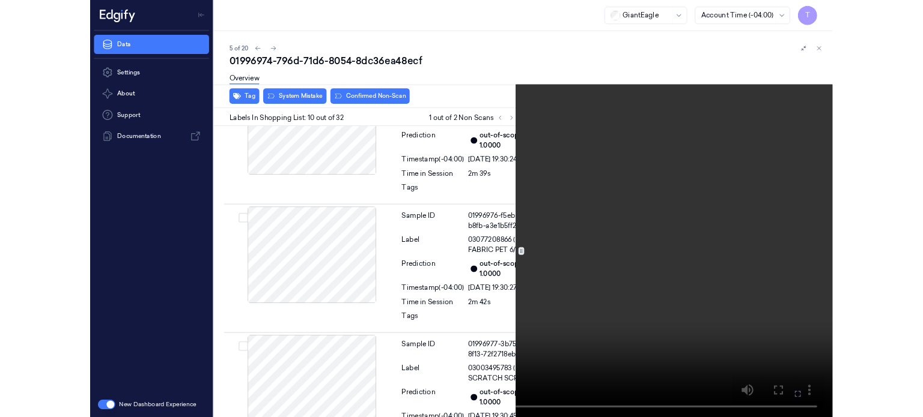
scroll to position [1937, 2]
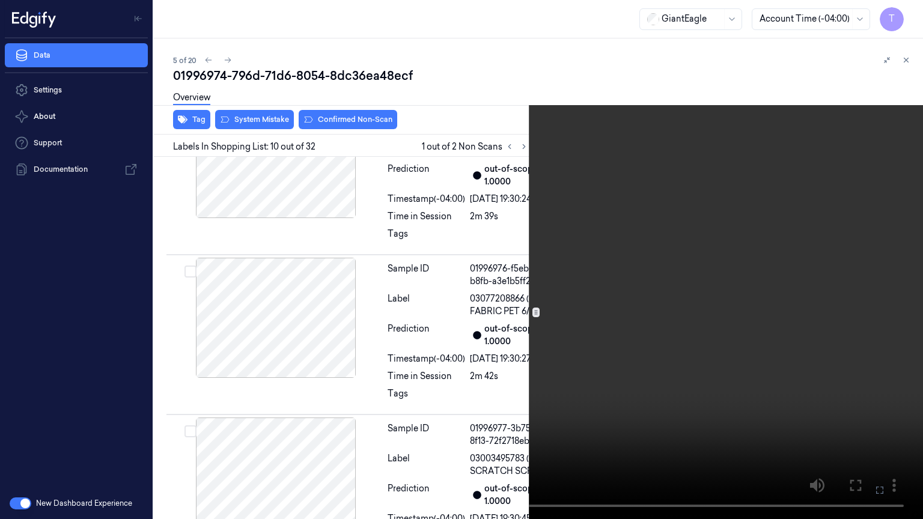
click at [0, 0] on icon at bounding box center [0, 0] width 0 height 0
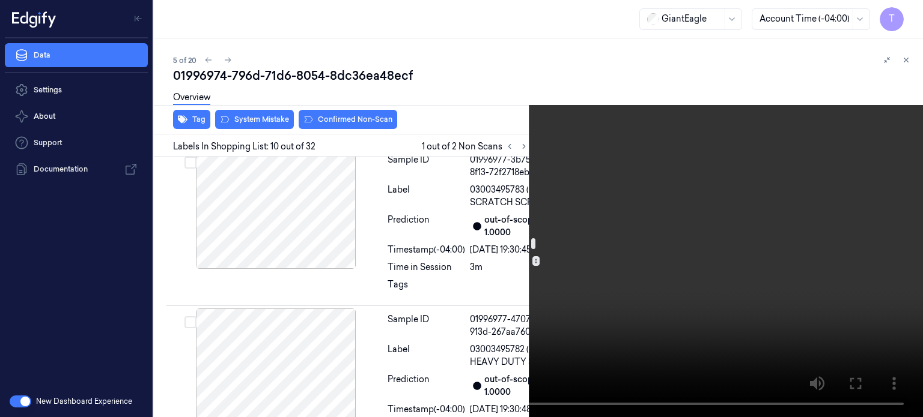
scroll to position [2177, 2]
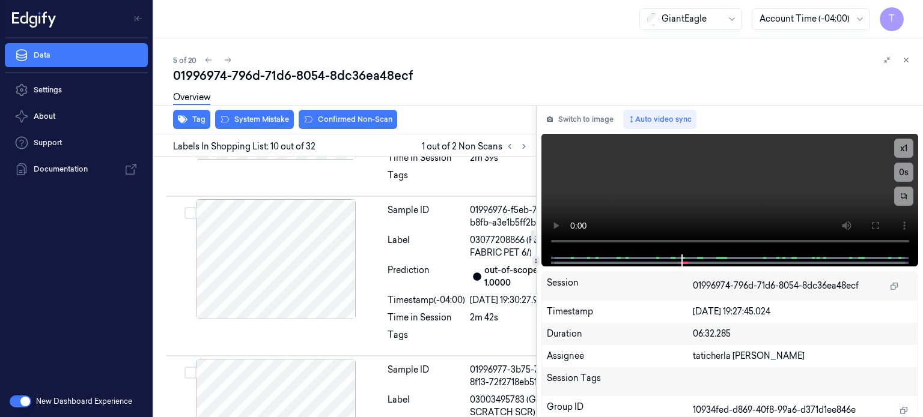
scroll to position [1988, 2]
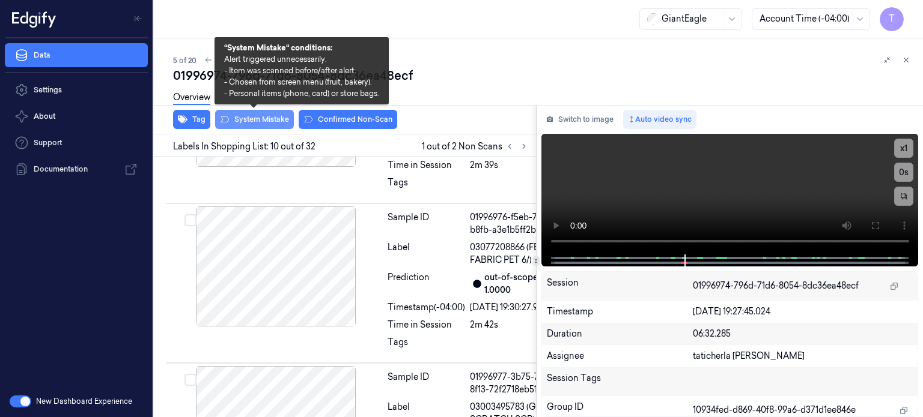
click at [247, 118] on button "System Mistake" at bounding box center [254, 119] width 79 height 19
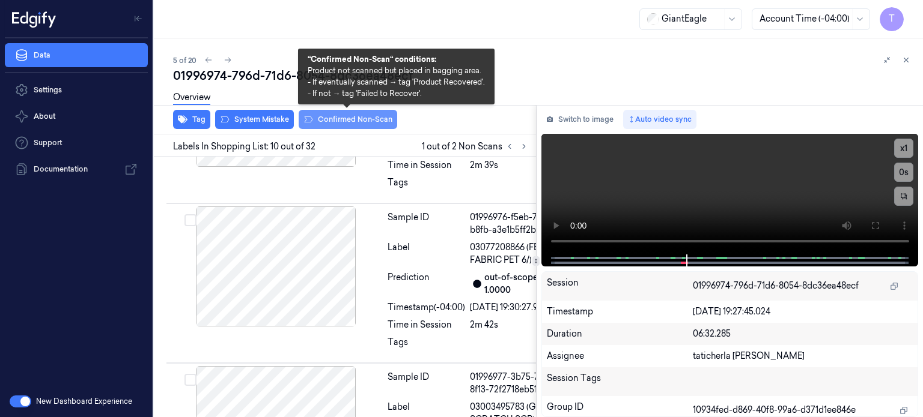
scroll to position [1990, 2]
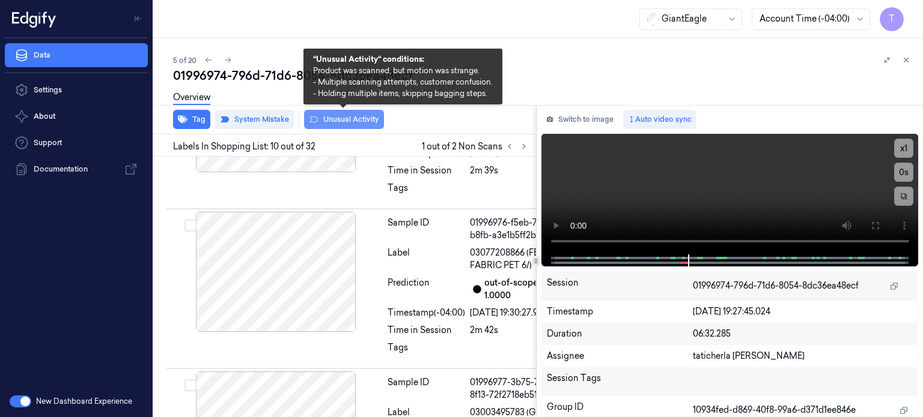
click at [369, 120] on button "Unusual Activity" at bounding box center [344, 119] width 80 height 19
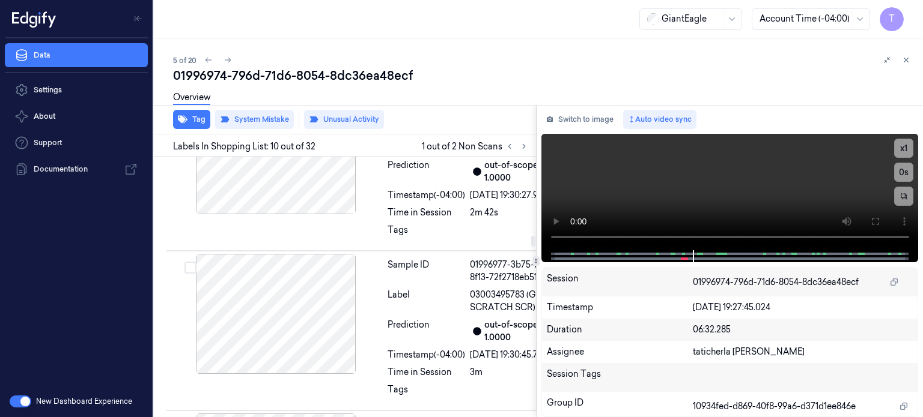
scroll to position [2170, 2]
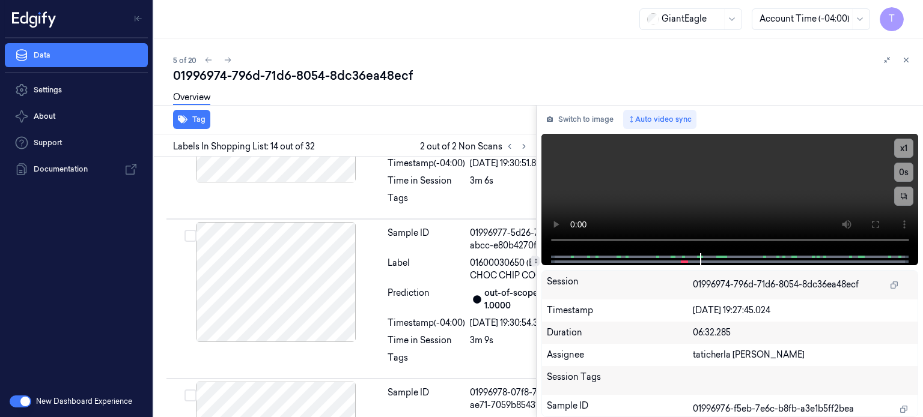
click at [296, 191] on div "Sample ID 01996974-c103-71b1-9e1c-381f1fb1c177 Label 27763000000 (PUMPKIN MUFFI…" at bounding box center [340, 84] width 387 height 5122
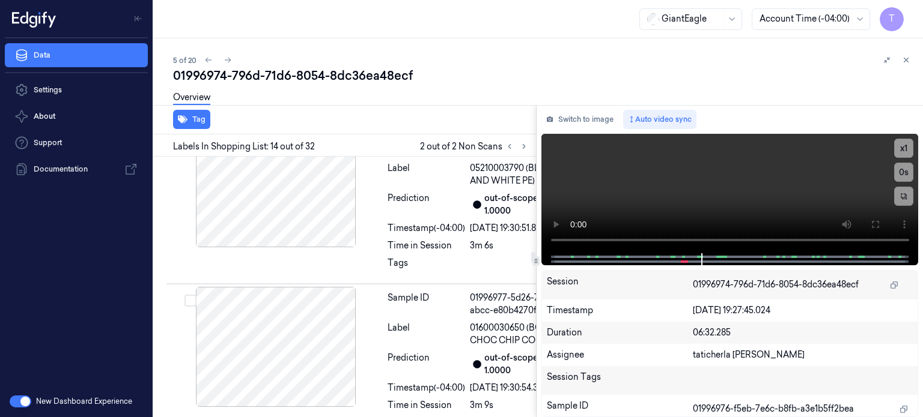
scroll to position [2520, 2]
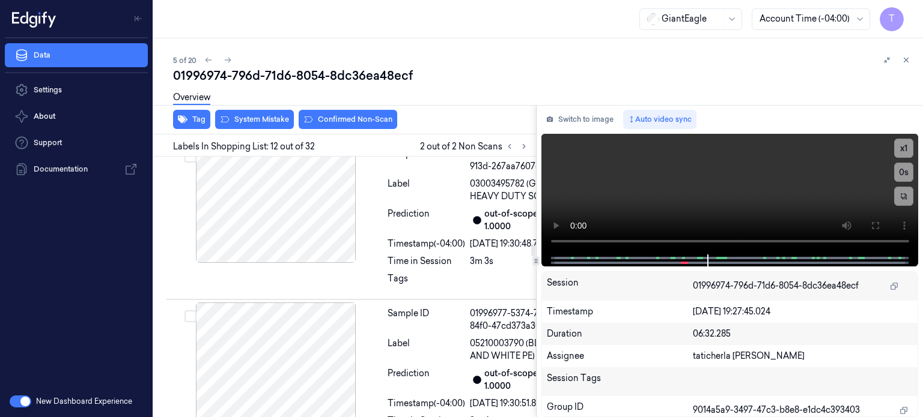
scroll to position [2396, 2]
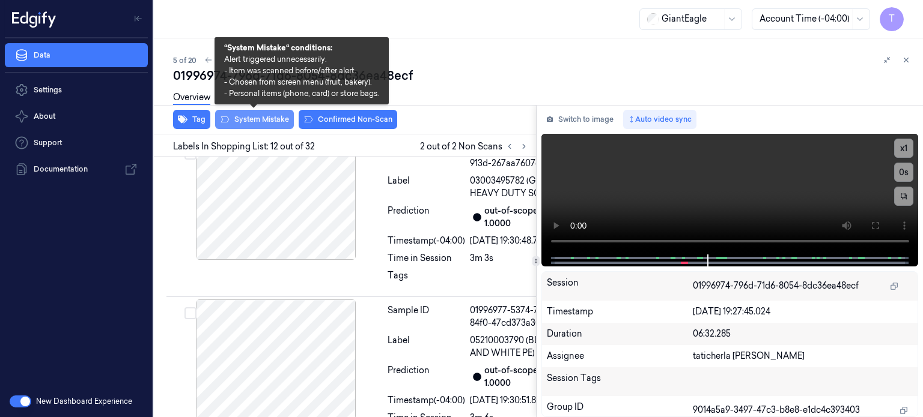
click at [275, 120] on button "System Mistake" at bounding box center [254, 119] width 79 height 19
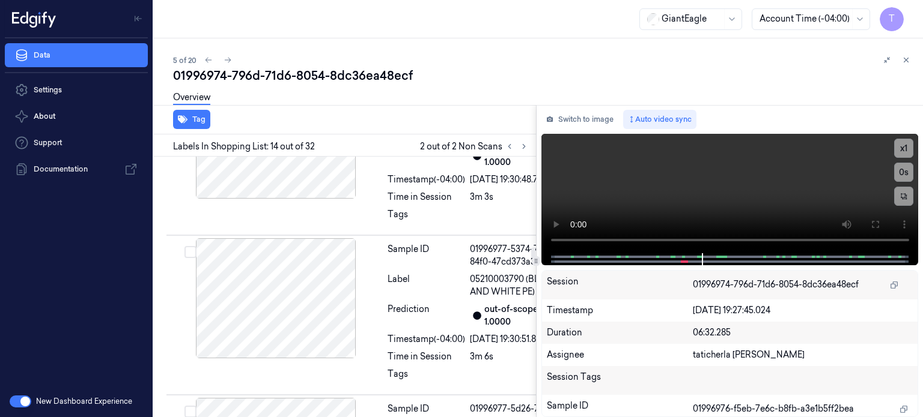
scroll to position [2225, 2]
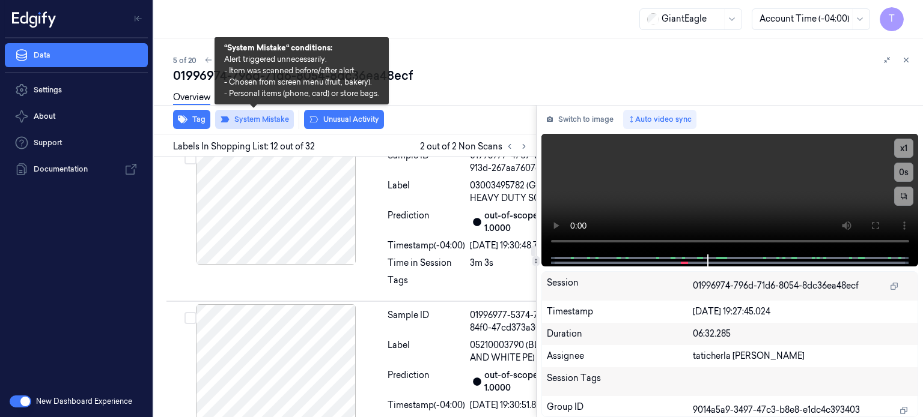
click at [266, 122] on button "System Mistake" at bounding box center [254, 119] width 79 height 19
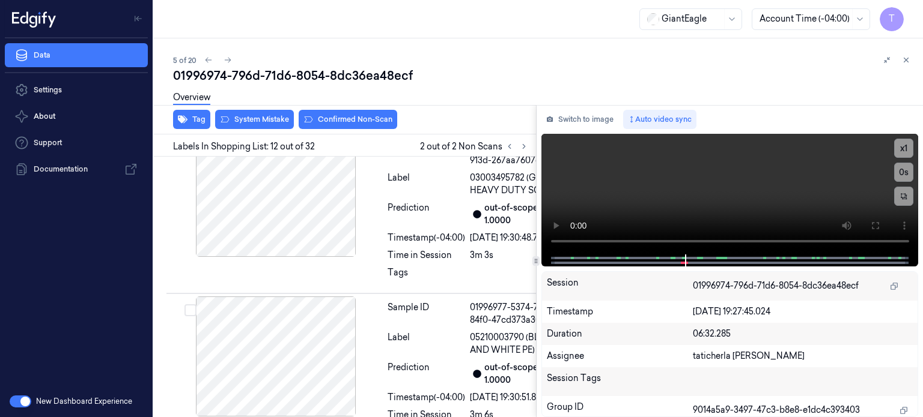
scroll to position [2396, 2]
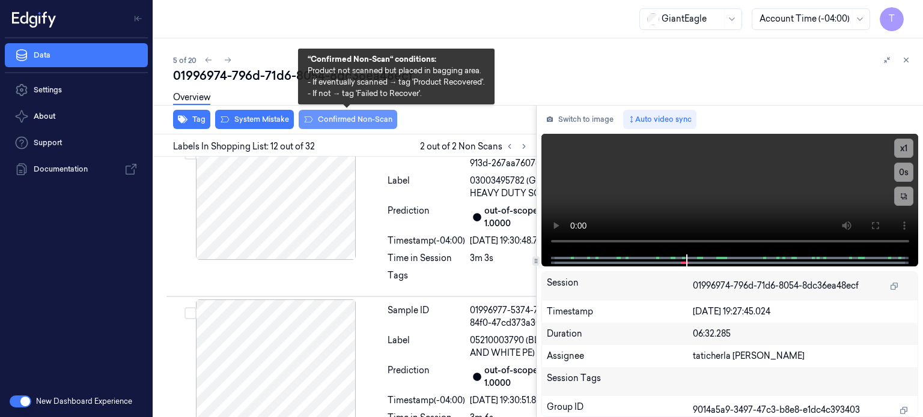
click at [320, 116] on button "Confirmed Non-Scan" at bounding box center [348, 119] width 99 height 19
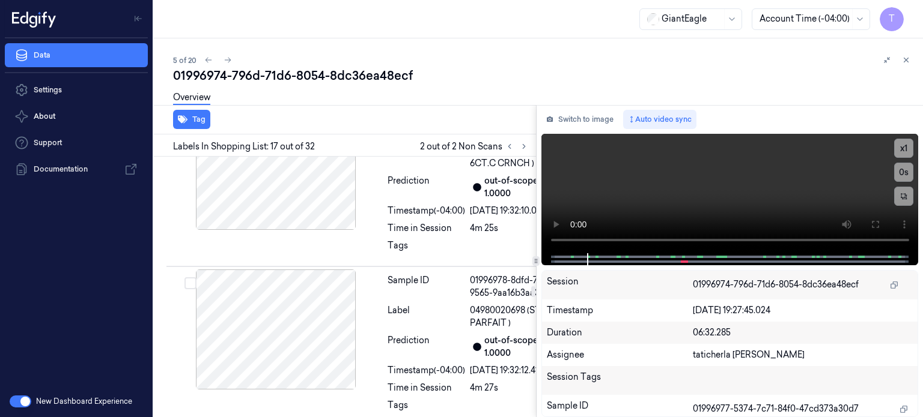
scroll to position [3326, 2]
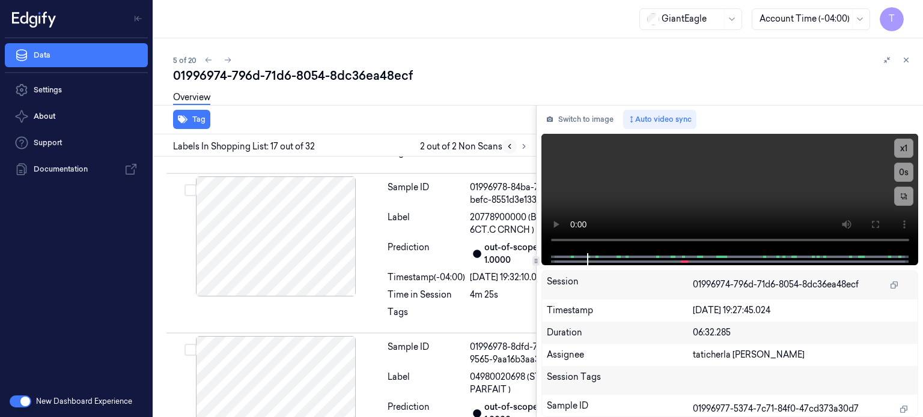
click at [511, 147] on icon at bounding box center [509, 146] width 8 height 8
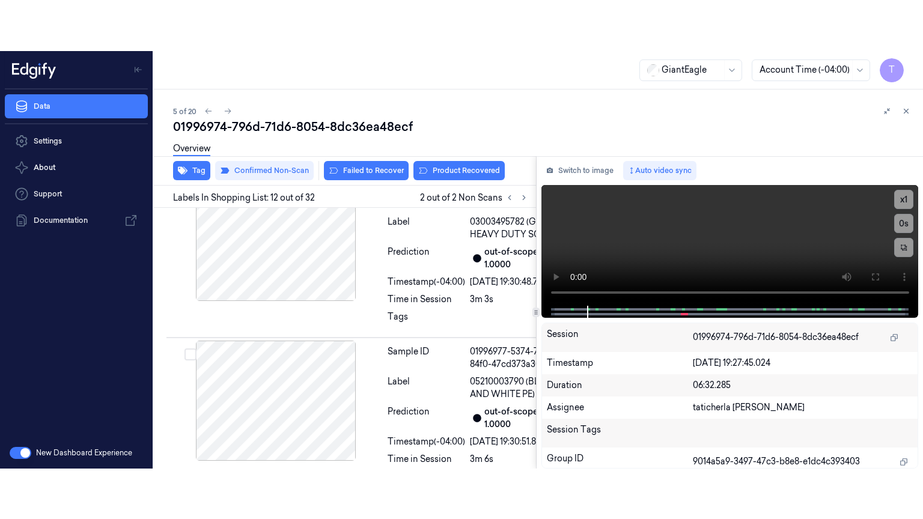
scroll to position [2399, 2]
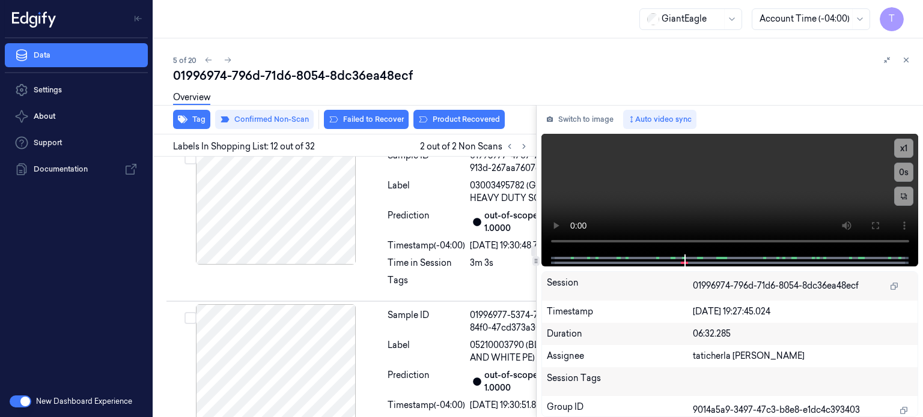
click at [882, 224] on button at bounding box center [874, 225] width 19 height 19
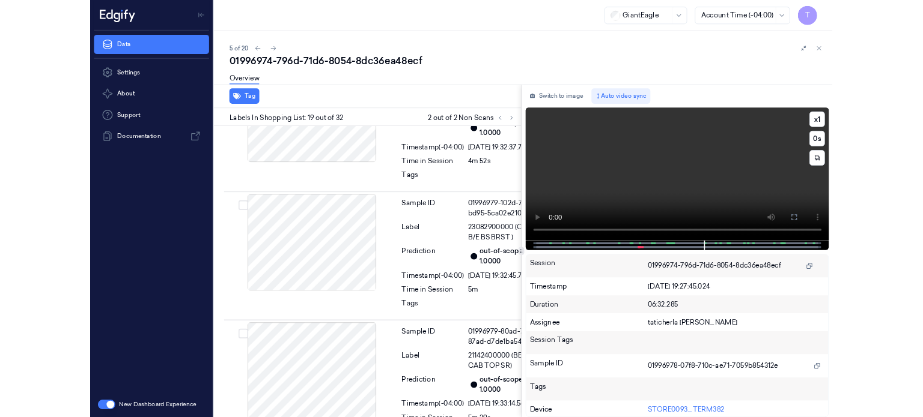
scroll to position [3901, 2]
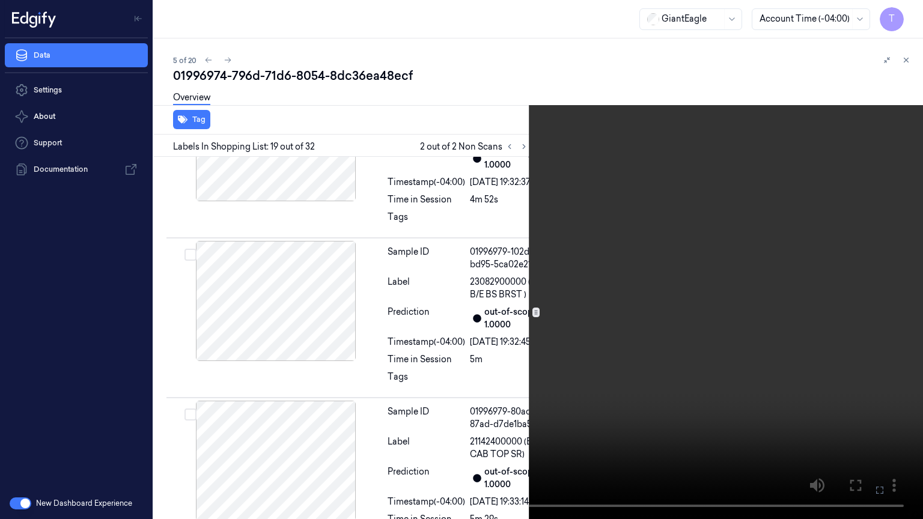
click at [0, 0] on icon at bounding box center [0, 0] width 0 height 0
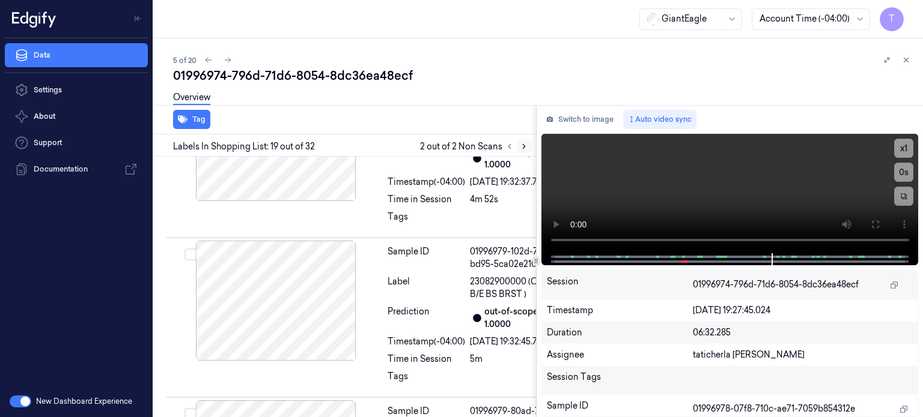
click at [517, 144] on button at bounding box center [524, 146] width 14 height 14
click at [521, 142] on icon at bounding box center [524, 146] width 8 height 8
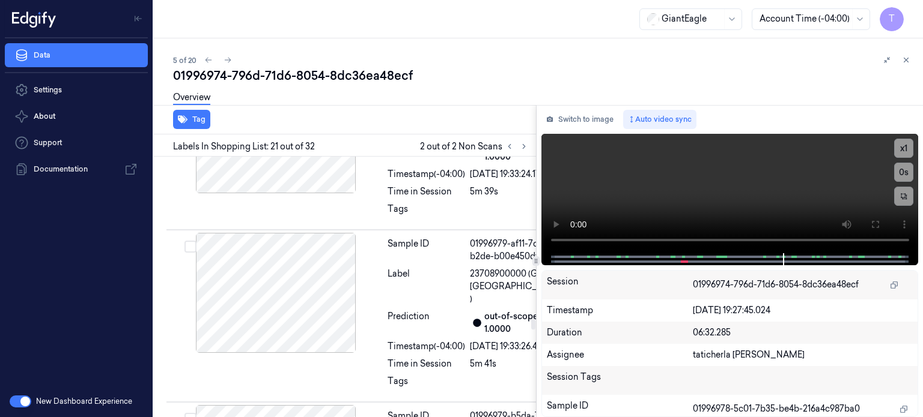
scroll to position [4385, 2]
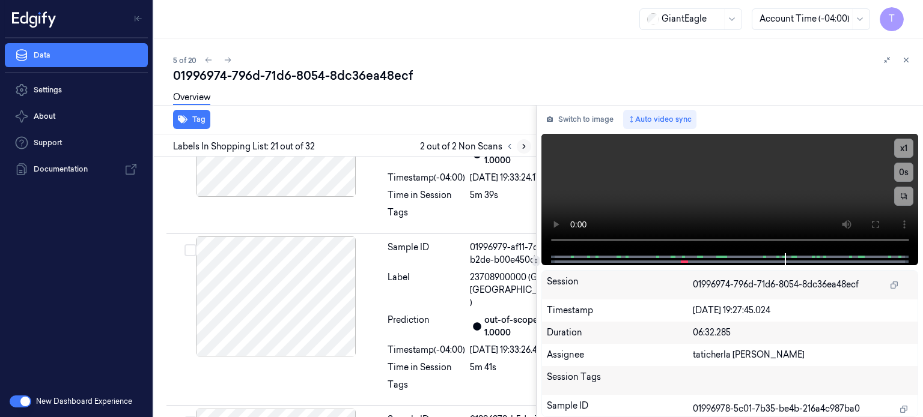
click at [523, 145] on icon at bounding box center [524, 147] width 2 height 4
click at [509, 145] on icon at bounding box center [509, 147] width 2 height 4
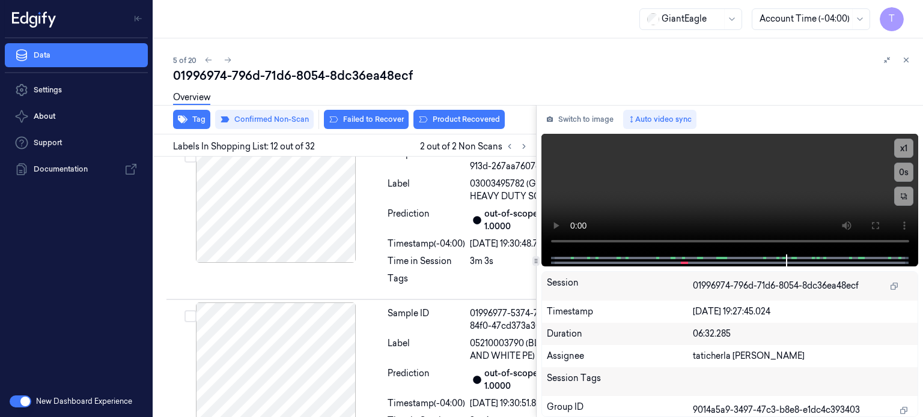
scroll to position [2399, 2]
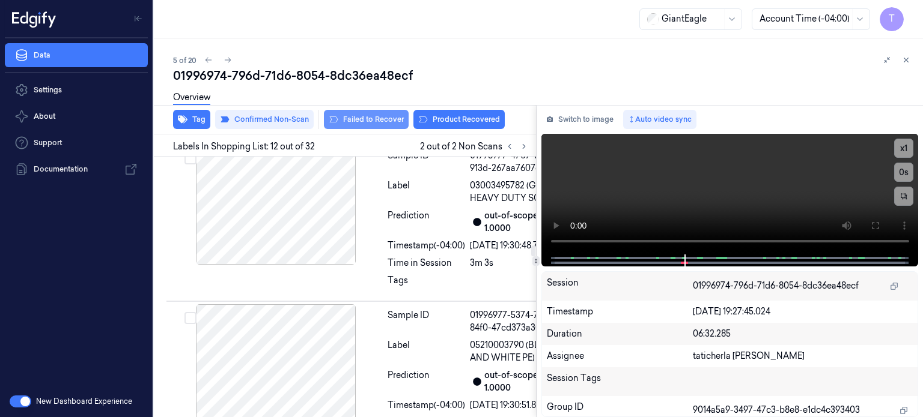
click at [378, 117] on button "Failed to Recover" at bounding box center [366, 119] width 85 height 19
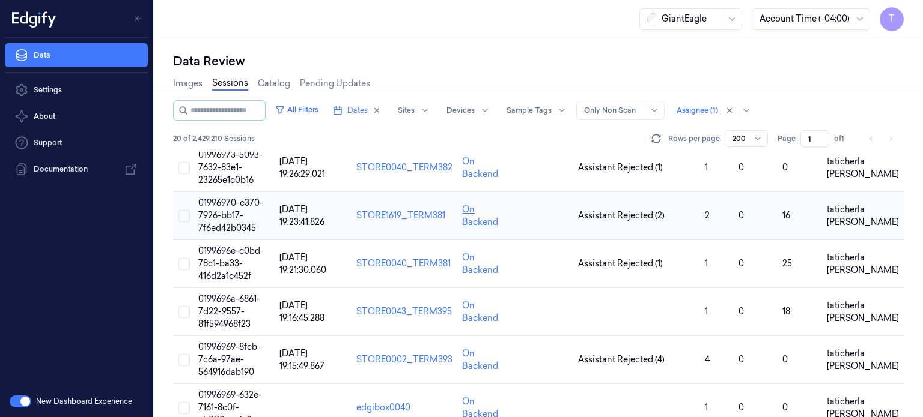
scroll to position [300, 0]
click at [217, 170] on span "01996973-5093-7632-83e1-23265e1c0b16" at bounding box center [230, 167] width 64 height 36
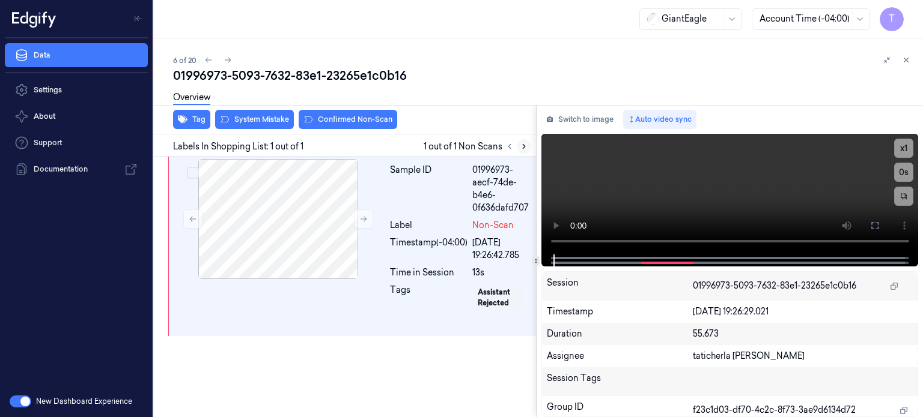
click at [521, 144] on icon at bounding box center [524, 146] width 8 height 8
click at [372, 220] on button at bounding box center [363, 219] width 19 height 19
click at [363, 220] on icon at bounding box center [363, 219] width 8 height 8
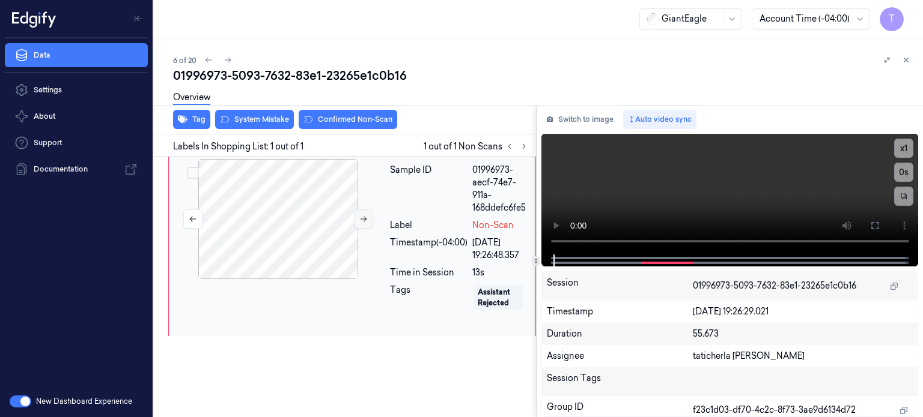
click at [363, 220] on icon at bounding box center [363, 219] width 8 height 8
click at [360, 220] on icon at bounding box center [363, 219] width 8 height 8
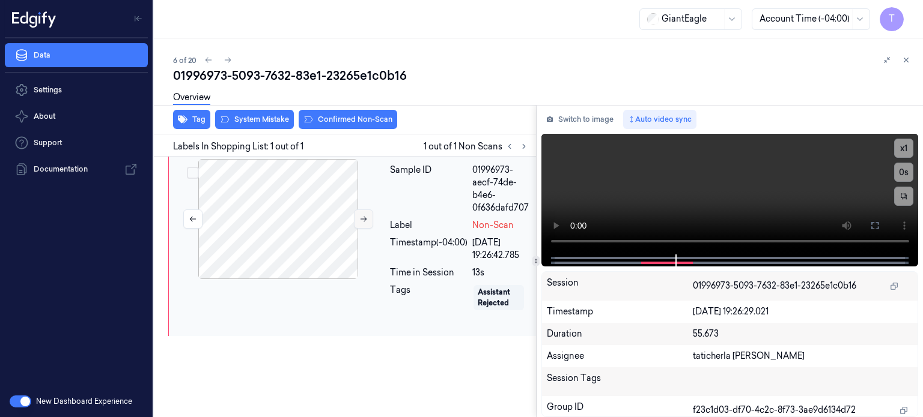
click at [360, 220] on icon at bounding box center [363, 219] width 8 height 8
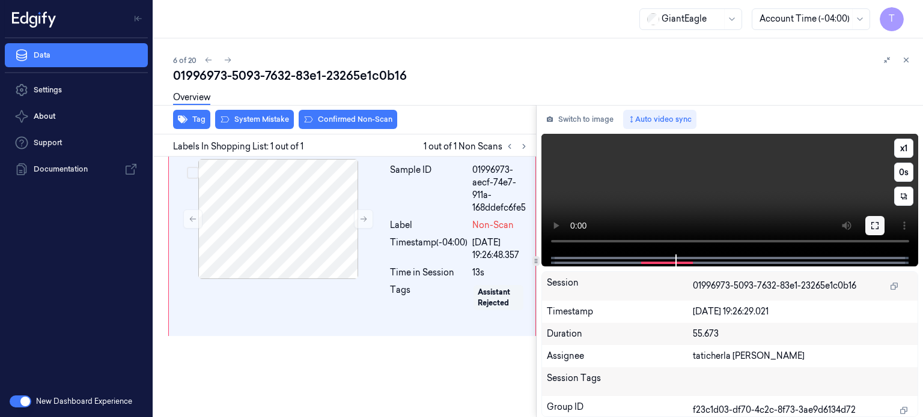
click at [879, 223] on button at bounding box center [874, 225] width 19 height 19
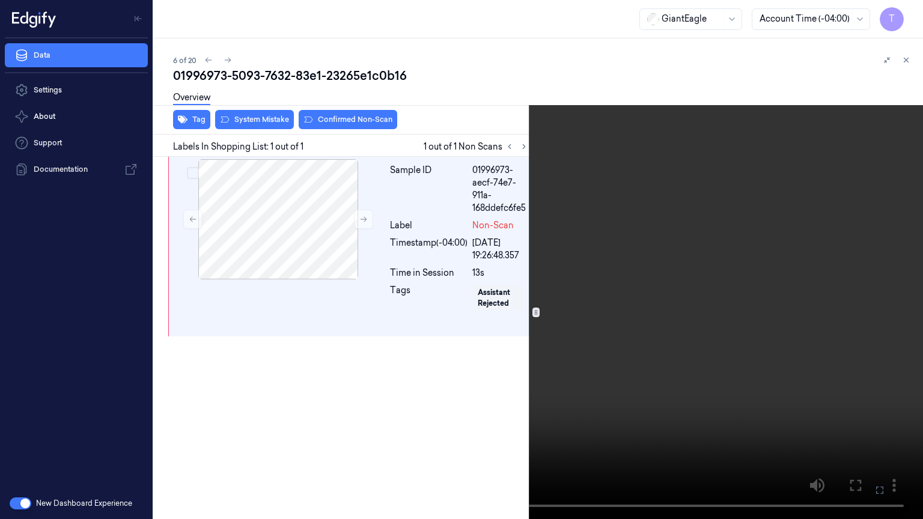
click at [0, 0] on icon at bounding box center [0, 0] width 0 height 0
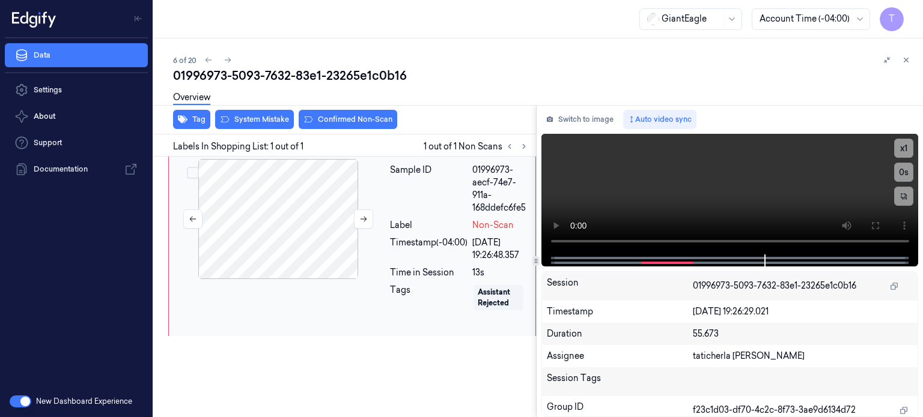
click at [305, 220] on div at bounding box center [278, 219] width 214 height 120
click at [876, 225] on icon at bounding box center [875, 226] width 10 height 10
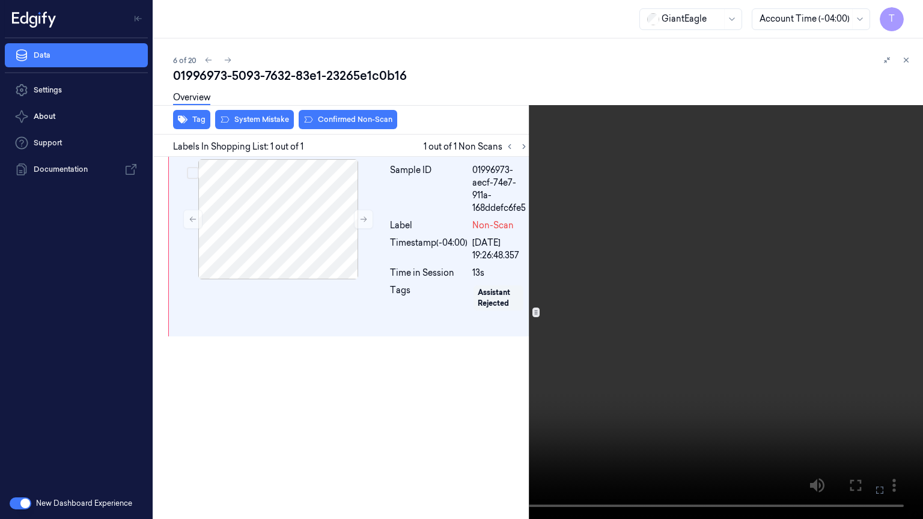
click at [0, 0] on icon at bounding box center [0, 0] width 0 height 0
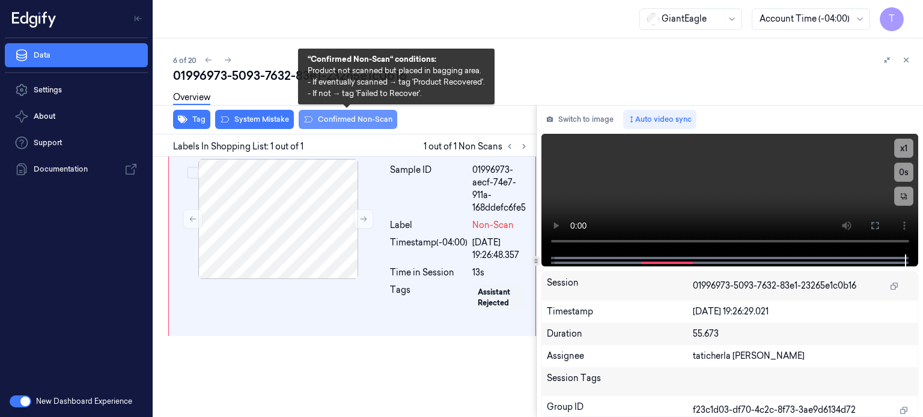
click at [341, 120] on button "Confirmed Non-Scan" at bounding box center [348, 119] width 99 height 19
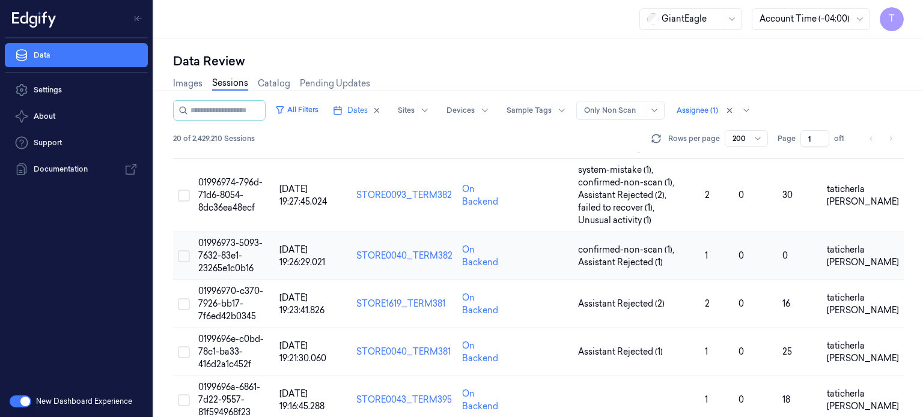
scroll to position [240, 0]
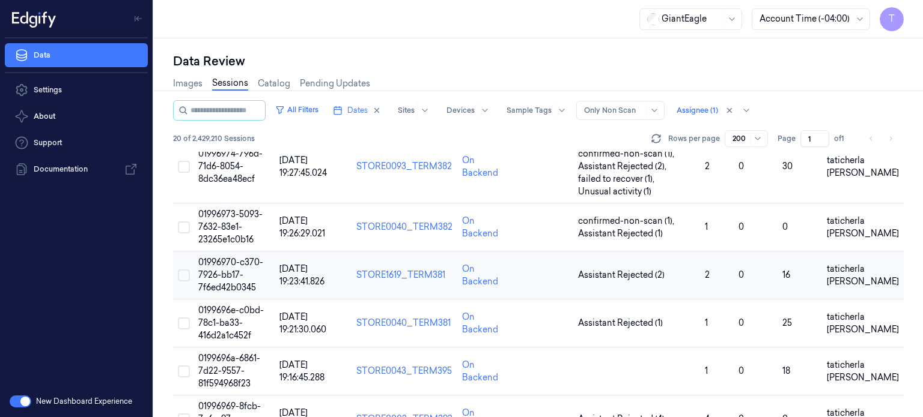
click at [225, 275] on span "01996970-c370-7926-bb17-7f6ed42b0345" at bounding box center [230, 275] width 65 height 36
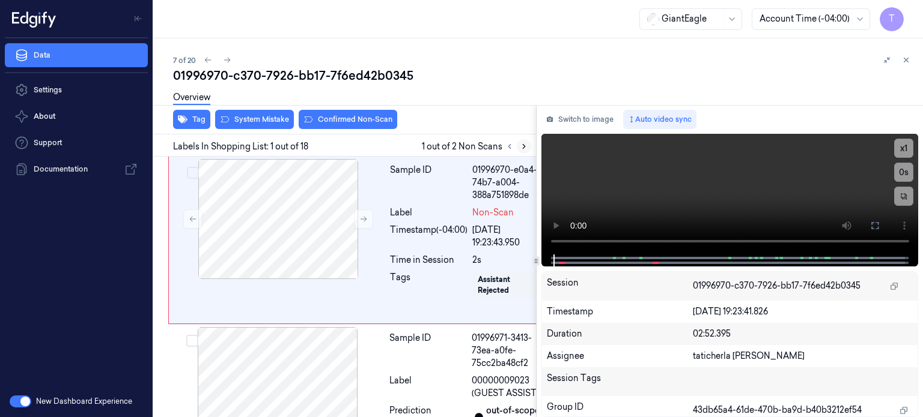
click at [526, 147] on icon at bounding box center [524, 146] width 8 height 8
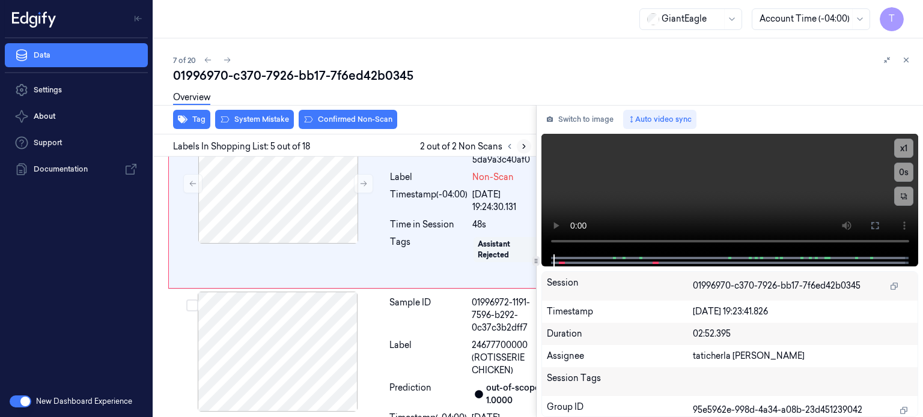
scroll to position [807, 0]
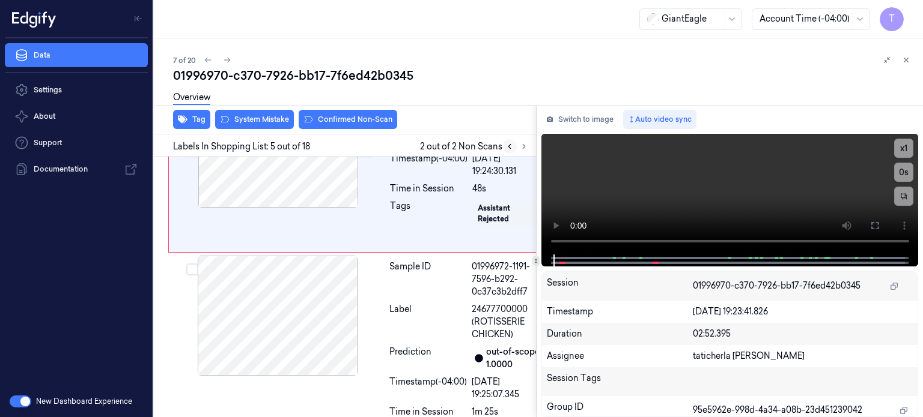
click at [509, 148] on icon at bounding box center [509, 146] width 8 height 8
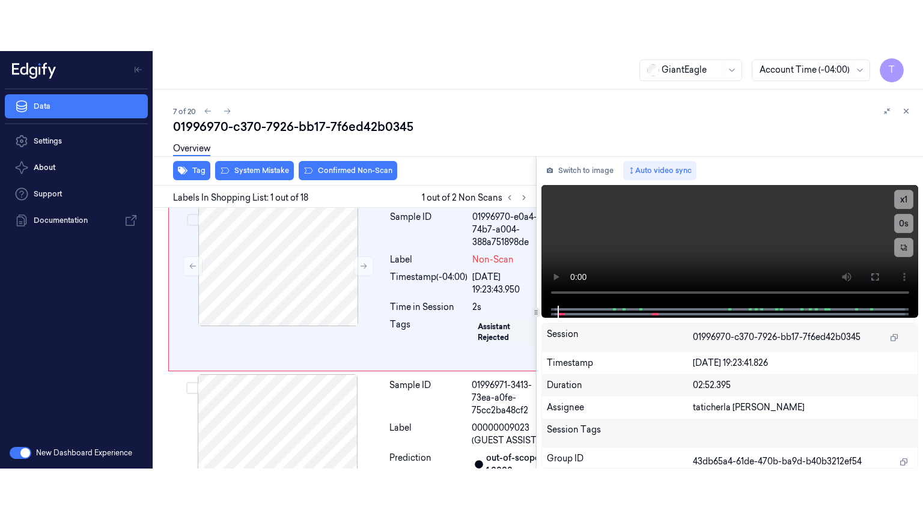
scroll to position [0, 0]
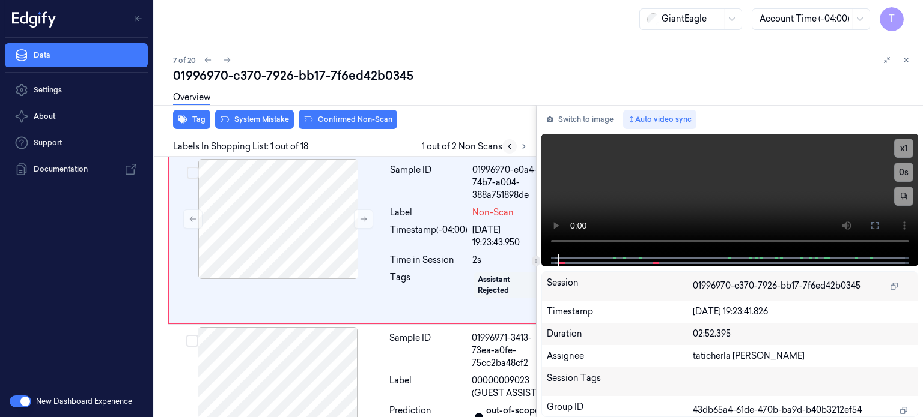
click at [509, 146] on icon at bounding box center [509, 146] width 8 height 8
click at [875, 225] on icon at bounding box center [875, 226] width 10 height 10
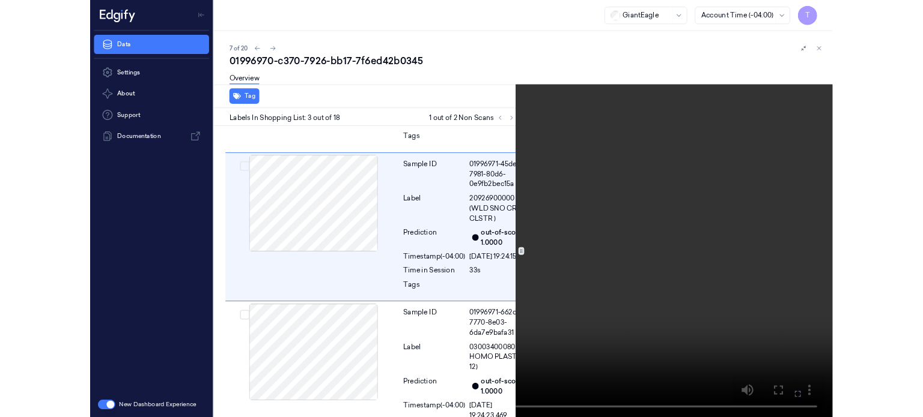
scroll to position [332, 0]
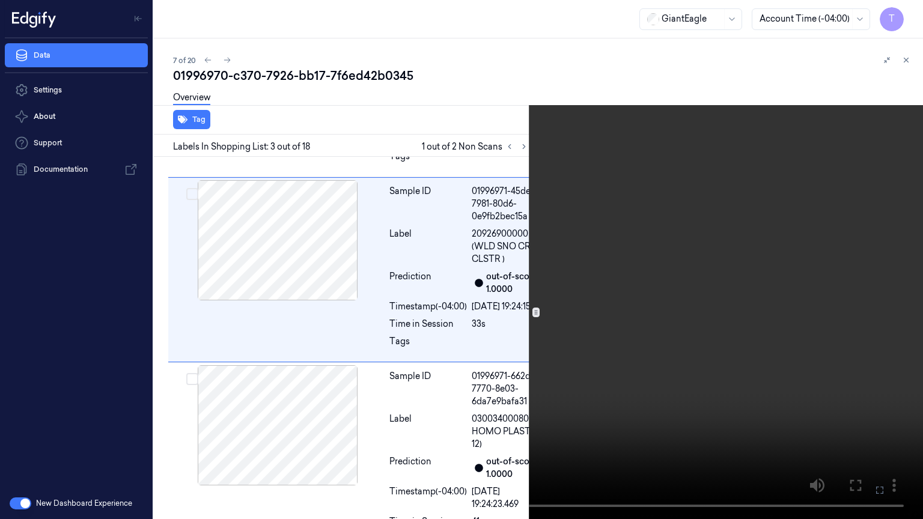
click at [0, 0] on icon at bounding box center [0, 0] width 0 height 0
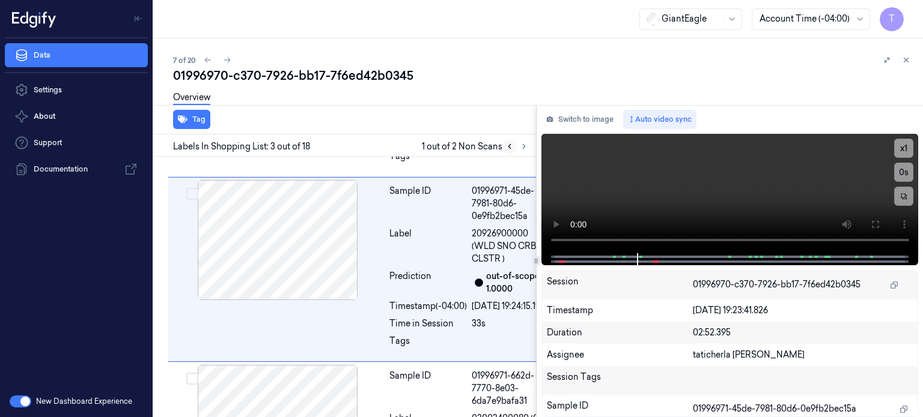
click at [507, 145] on icon at bounding box center [509, 146] width 8 height 8
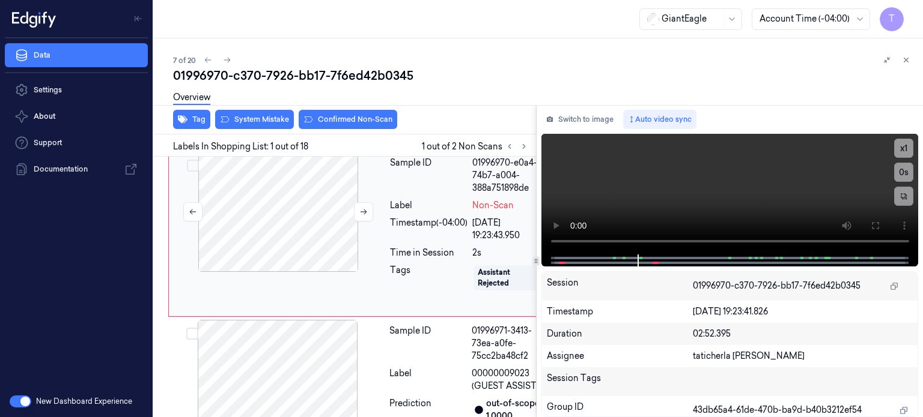
scroll to position [0, 0]
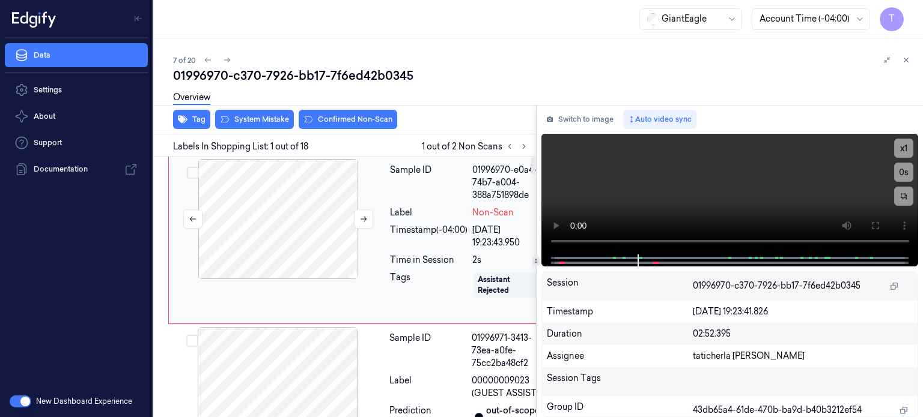
drag, startPoint x: 308, startPoint y: 195, endPoint x: 288, endPoint y: 169, distance: 32.6
click at [308, 195] on div at bounding box center [278, 219] width 214 height 120
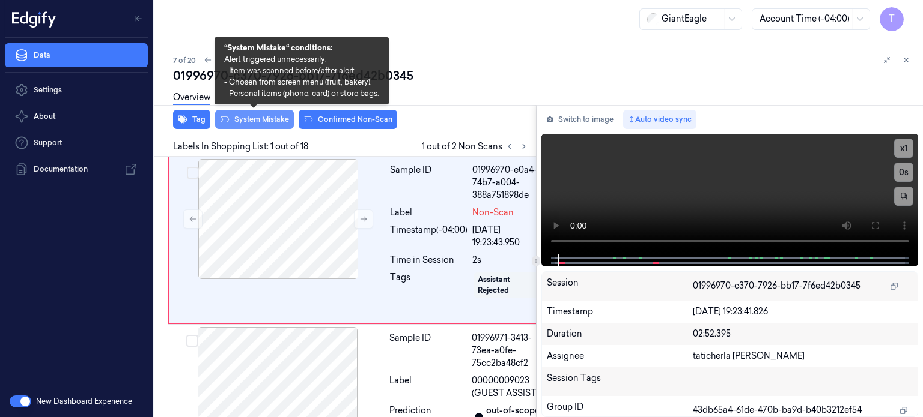
click at [262, 117] on button "System Mistake" at bounding box center [254, 119] width 79 height 19
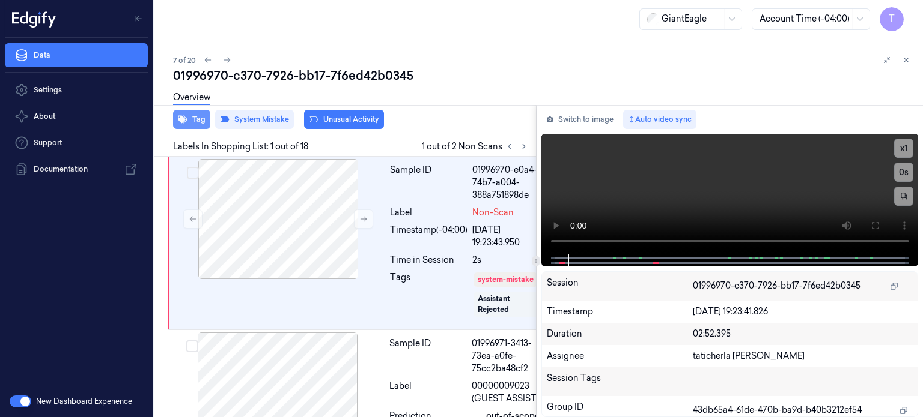
click at [197, 121] on button "Tag" at bounding box center [191, 119] width 37 height 19
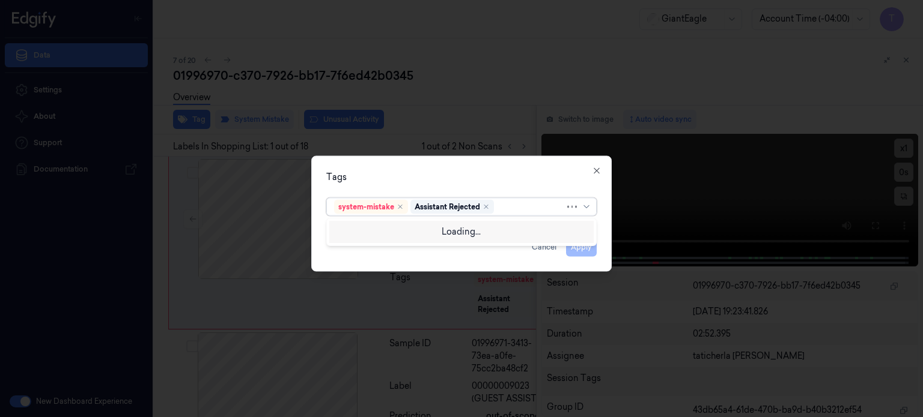
click at [505, 204] on div at bounding box center [530, 207] width 68 height 13
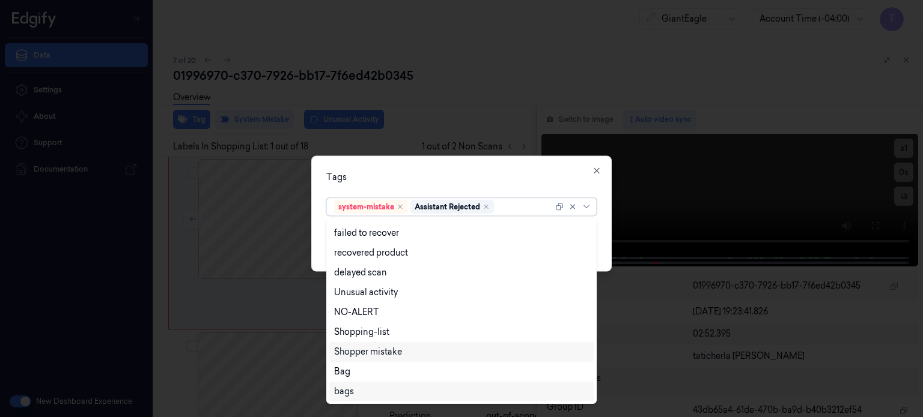
scroll to position [97, 0]
click at [357, 367] on div "Bag" at bounding box center [461, 371] width 255 height 13
click at [584, 203] on icon at bounding box center [586, 207] width 10 height 10
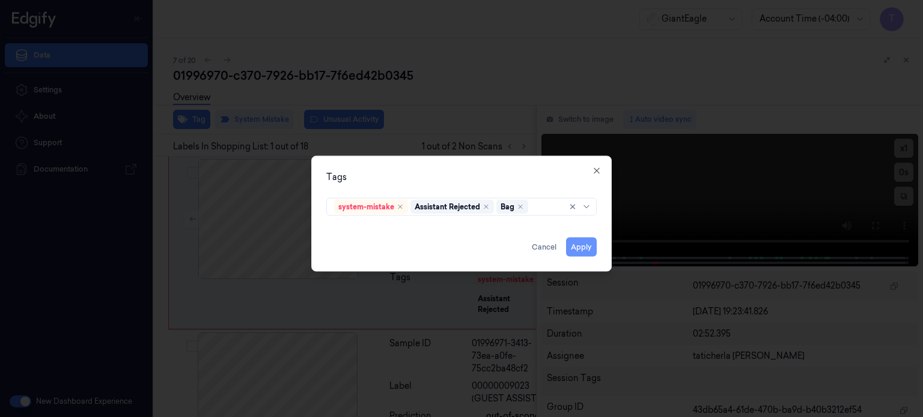
click at [578, 243] on button "Apply" at bounding box center [581, 246] width 31 height 19
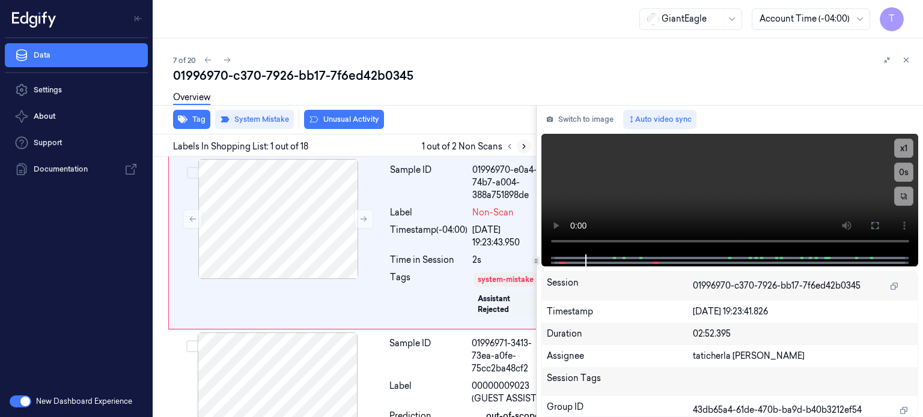
click at [524, 147] on icon at bounding box center [524, 146] width 8 height 8
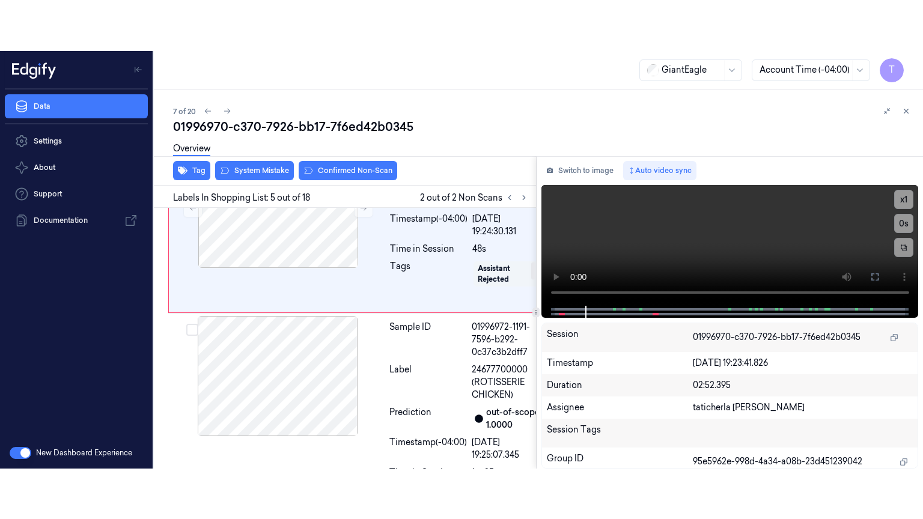
scroll to position [813, 0]
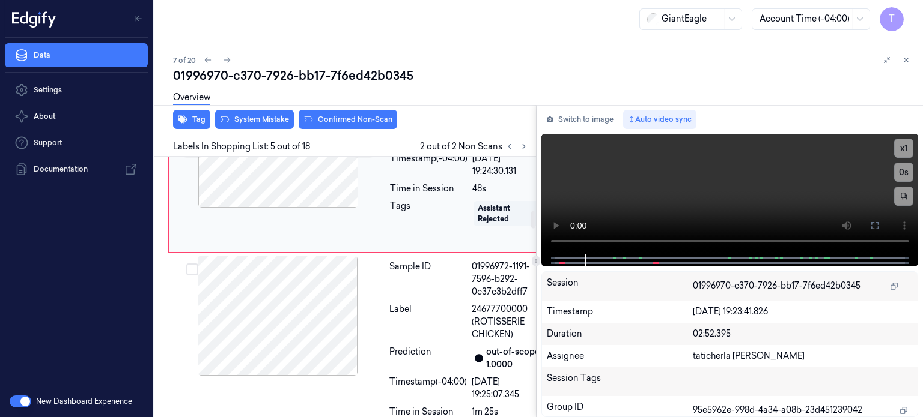
click at [363, 152] on icon at bounding box center [363, 148] width 8 height 8
click at [359, 152] on icon at bounding box center [363, 148] width 8 height 8
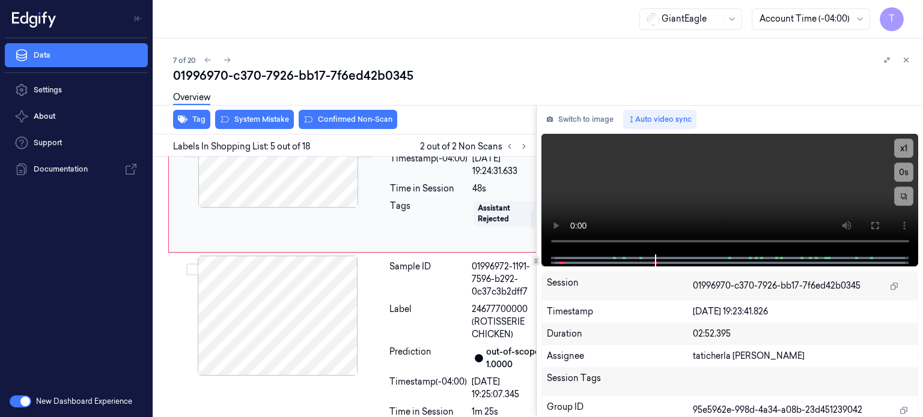
click at [362, 152] on icon at bounding box center [363, 148] width 8 height 8
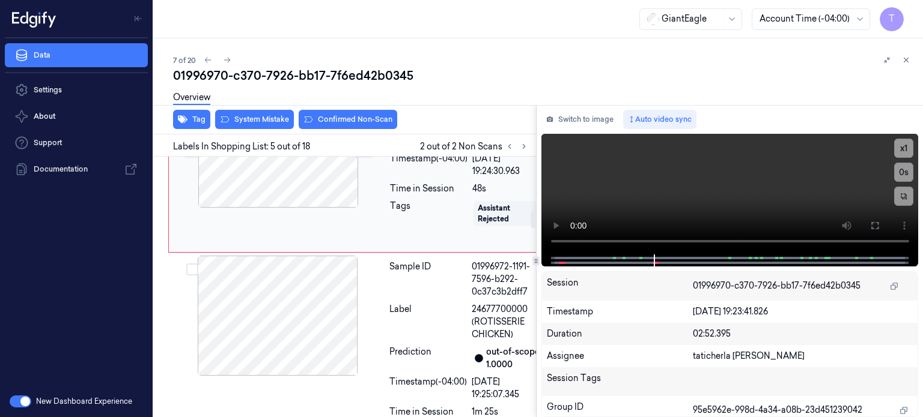
click at [362, 152] on icon at bounding box center [363, 148] width 8 height 8
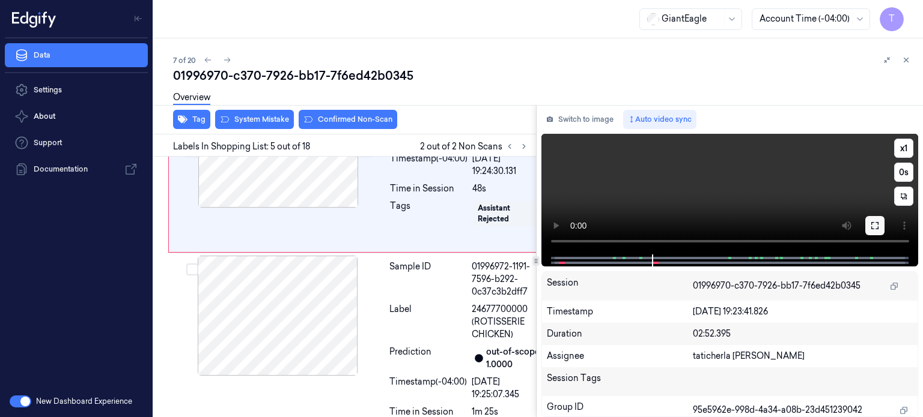
click at [878, 222] on icon at bounding box center [875, 226] width 10 height 10
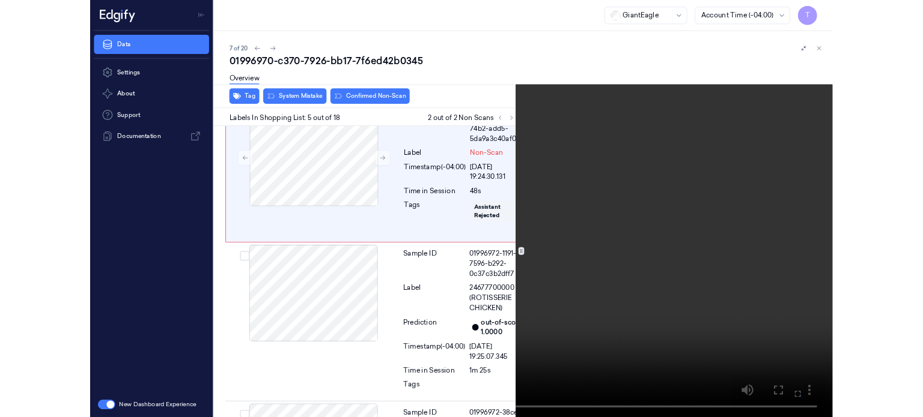
scroll to position [762, 0]
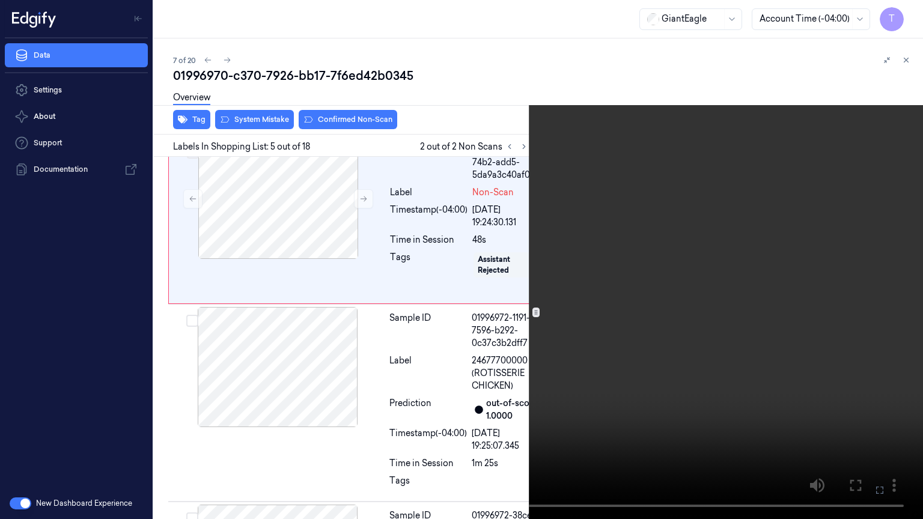
click at [0, 0] on button at bounding box center [0, 0] width 0 height 0
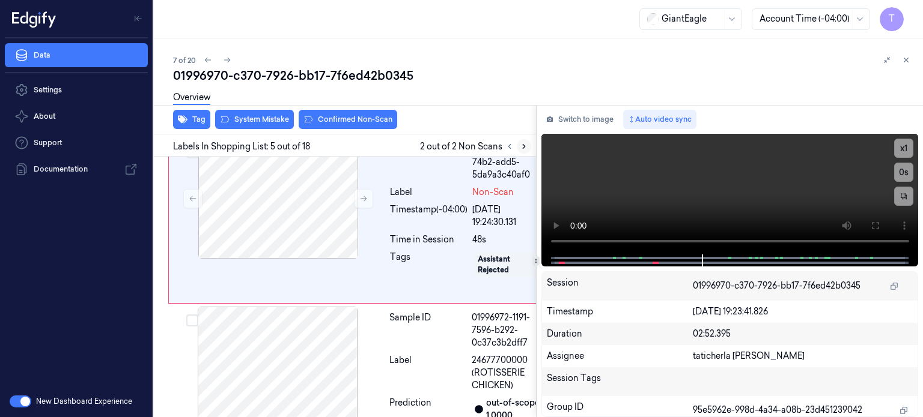
click at [521, 144] on icon at bounding box center [524, 146] width 8 height 8
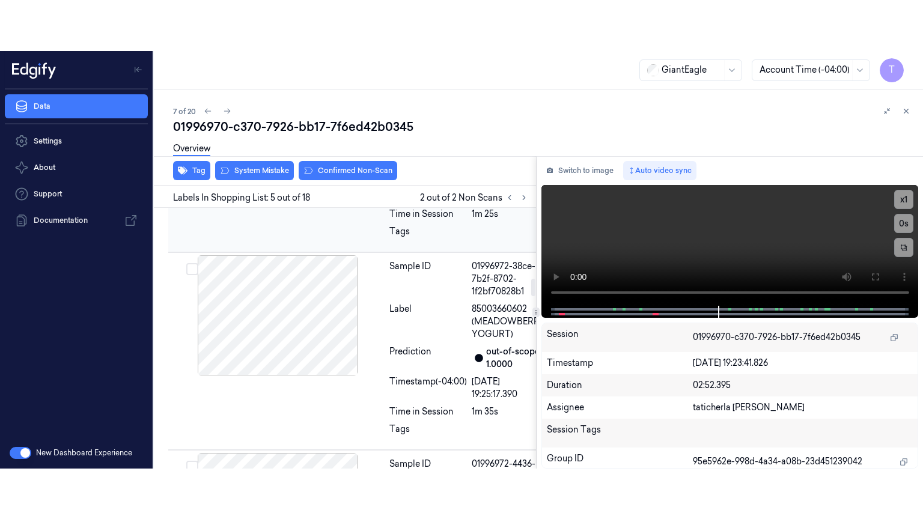
scroll to position [942, 0]
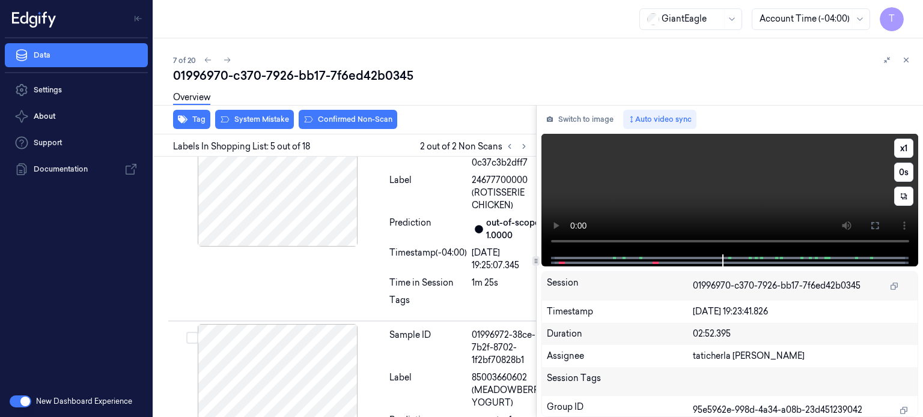
drag, startPoint x: 879, startPoint y: 219, endPoint x: 878, endPoint y: 292, distance: 72.7
click at [879, 219] on button at bounding box center [874, 225] width 19 height 19
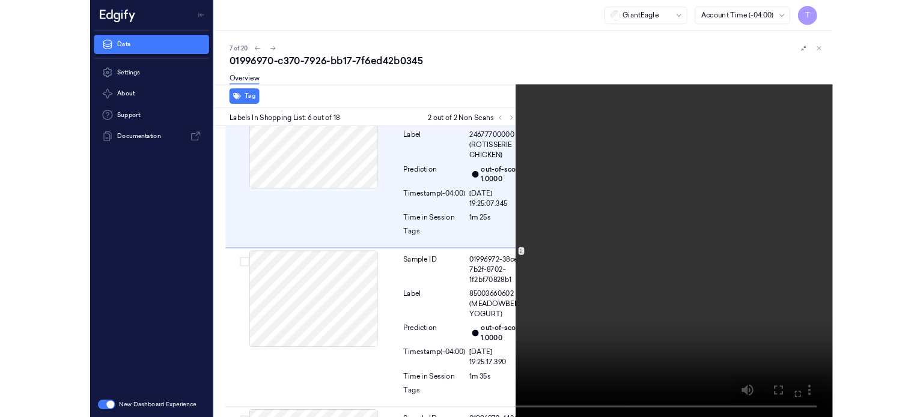
scroll to position [964, 0]
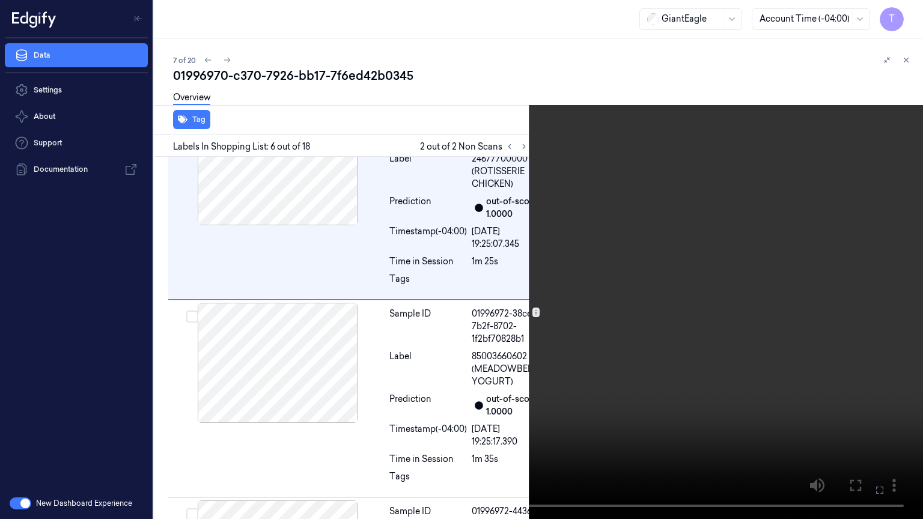
click at [0, 0] on icon at bounding box center [0, 0] width 0 height 0
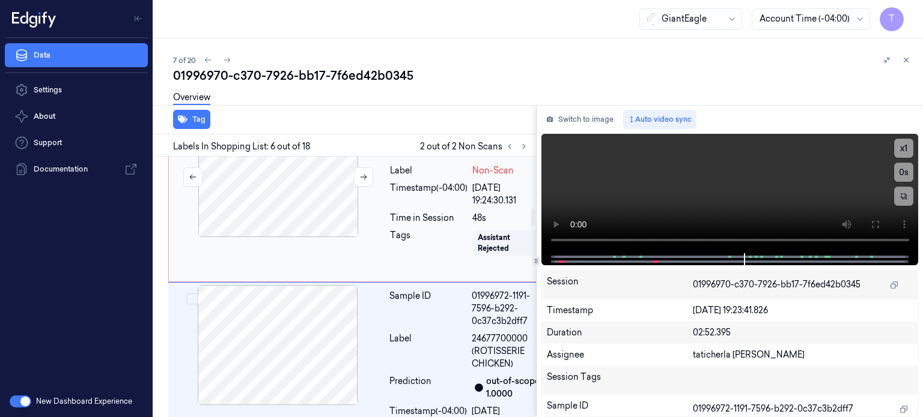
click at [306, 237] on div at bounding box center [278, 177] width 214 height 120
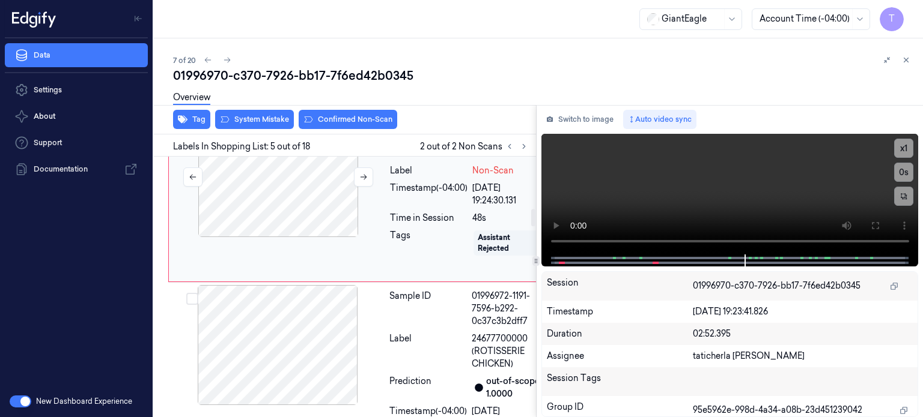
scroll to position [813, 0]
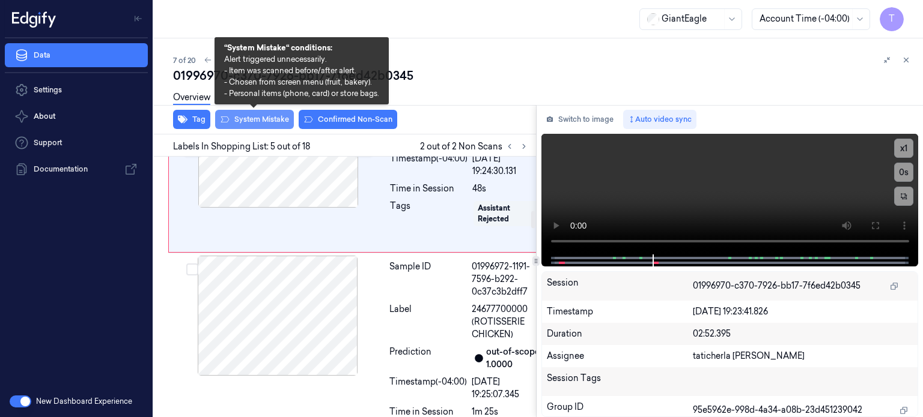
click at [270, 118] on button "System Mistake" at bounding box center [254, 119] width 79 height 19
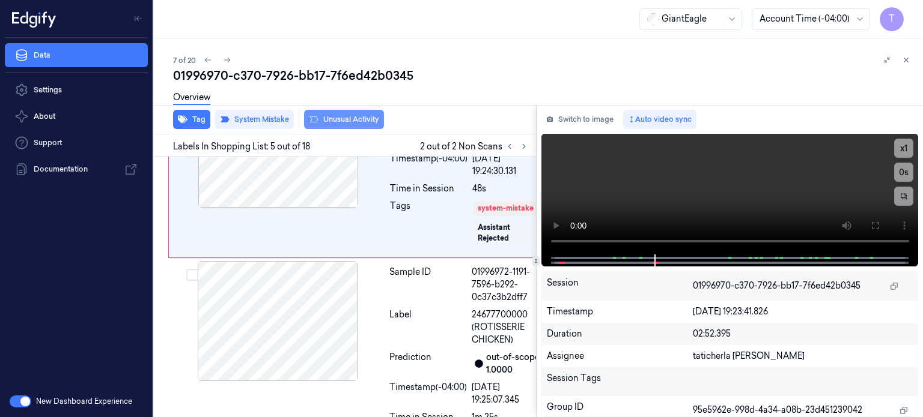
scroll to position [815, 0]
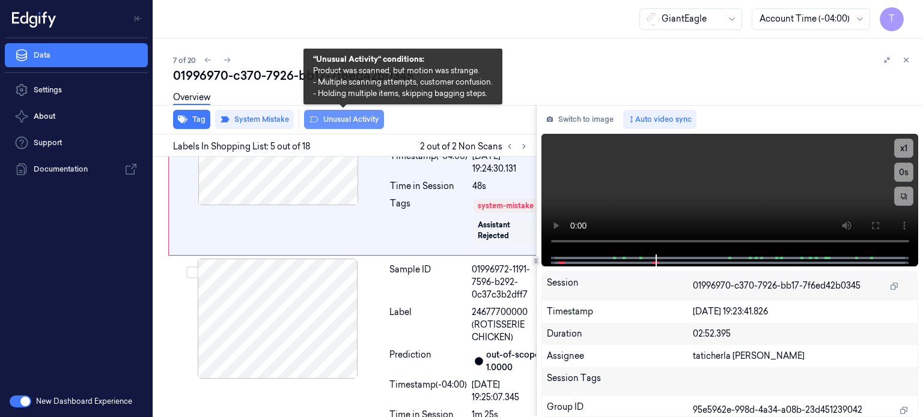
click at [360, 116] on button "Unusual Activity" at bounding box center [344, 119] width 80 height 19
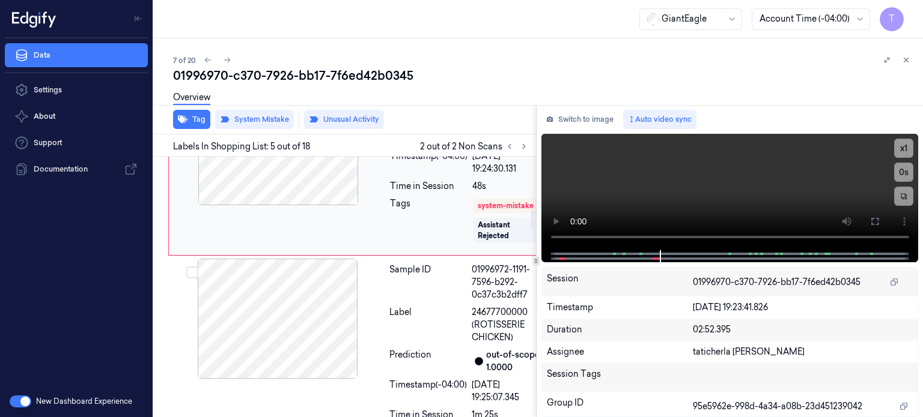
click at [358, 155] on button at bounding box center [363, 145] width 19 height 19
click at [360, 150] on icon at bounding box center [363, 145] width 8 height 8
click at [876, 223] on icon at bounding box center [875, 222] width 10 height 10
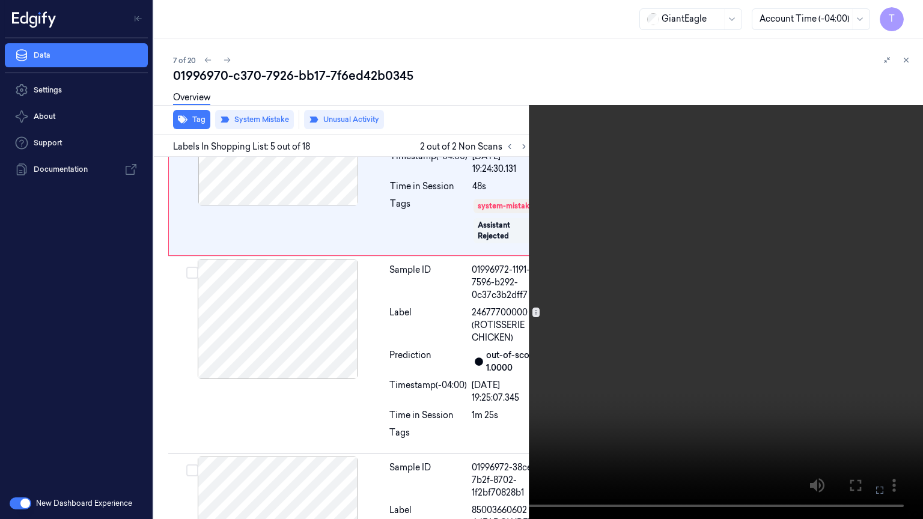
click at [0, 0] on icon at bounding box center [0, 0] width 0 height 0
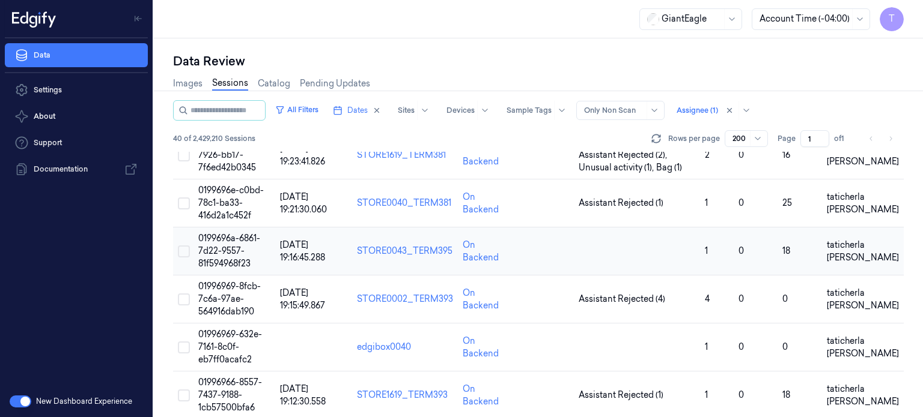
scroll to position [300, 0]
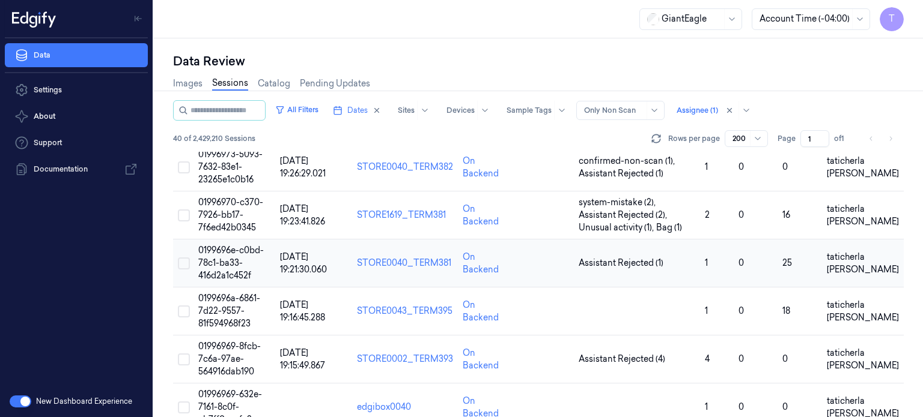
click at [213, 267] on span "0199696e-c0bd-78c1-ba33-416d2a1c452f" at bounding box center [230, 263] width 65 height 36
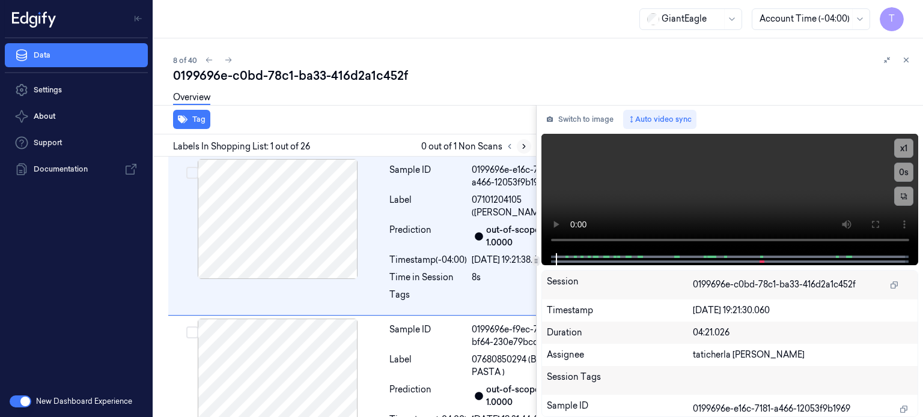
click at [523, 145] on icon at bounding box center [524, 147] width 2 height 4
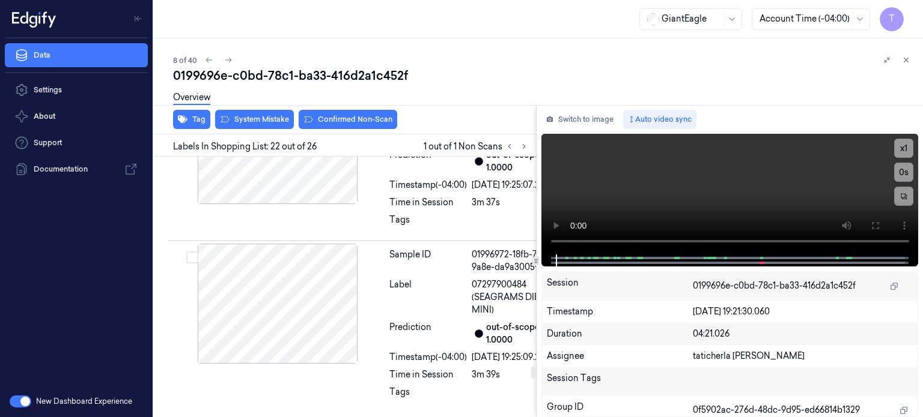
scroll to position [4659, 0]
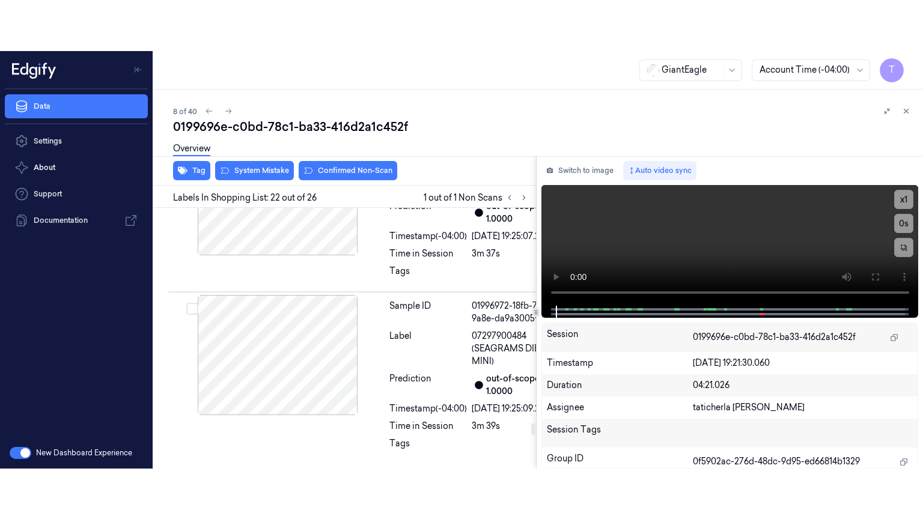
scroll to position [4839, 0]
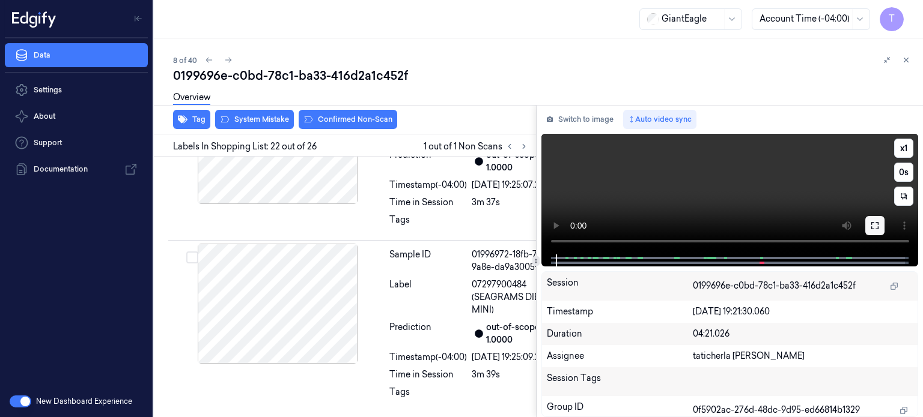
click at [874, 221] on icon at bounding box center [875, 226] width 10 height 10
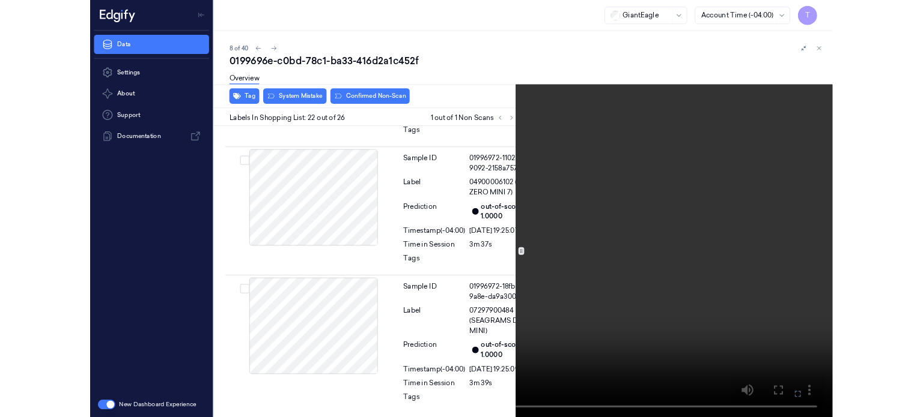
scroll to position [4624, 0]
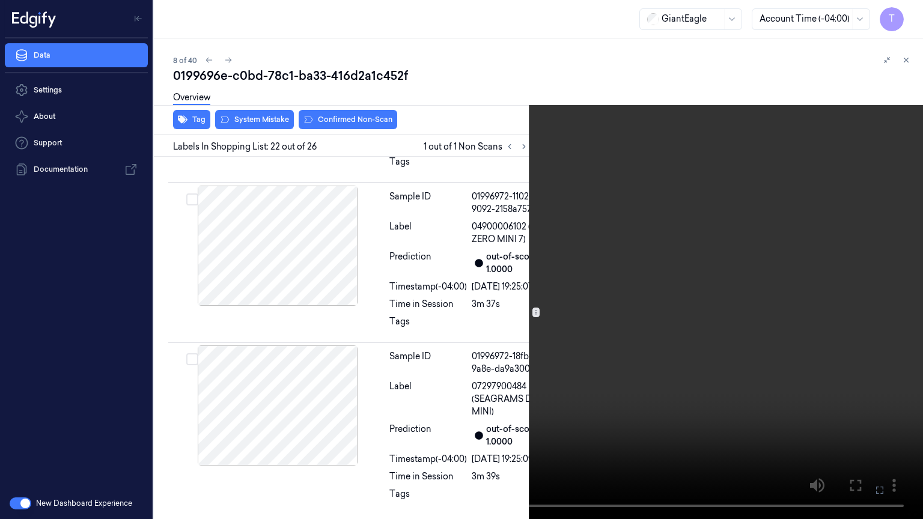
click at [0, 0] on icon at bounding box center [0, 0] width 0 height 0
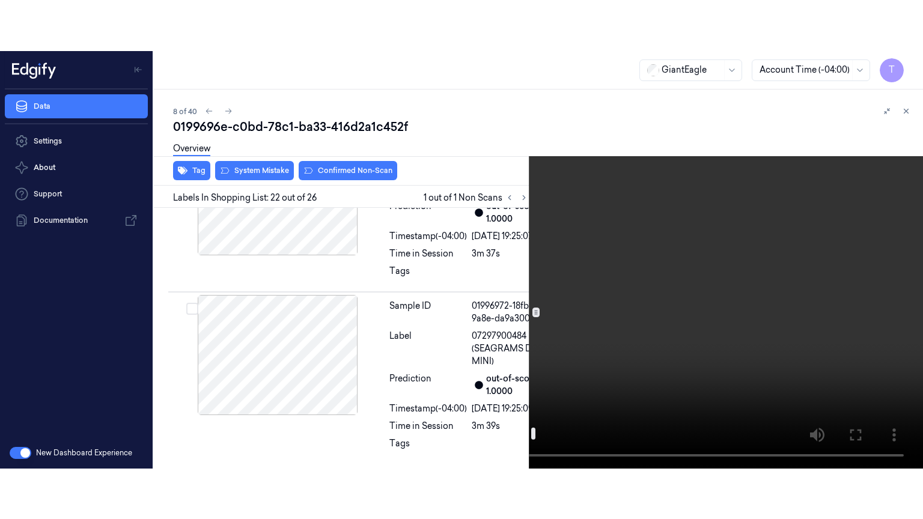
scroll to position [4865, 0]
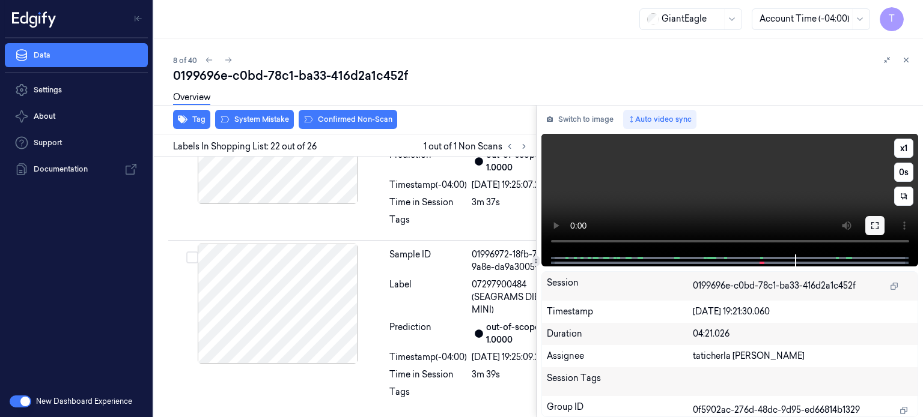
click at [878, 223] on icon at bounding box center [874, 225] width 7 height 7
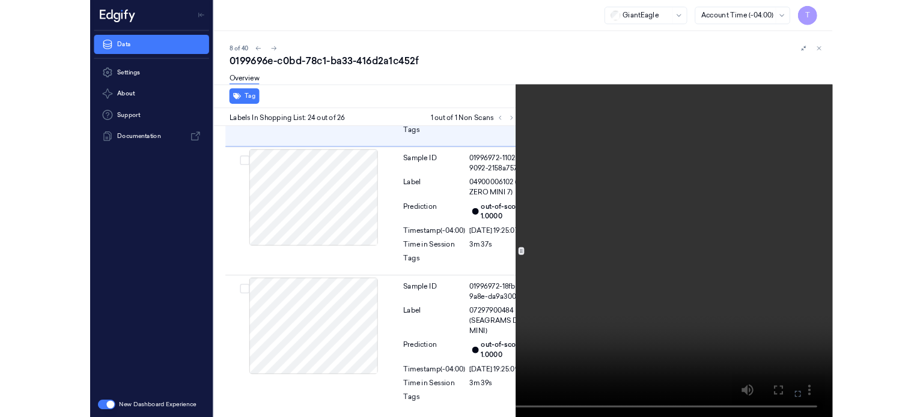
scroll to position [5033, 0]
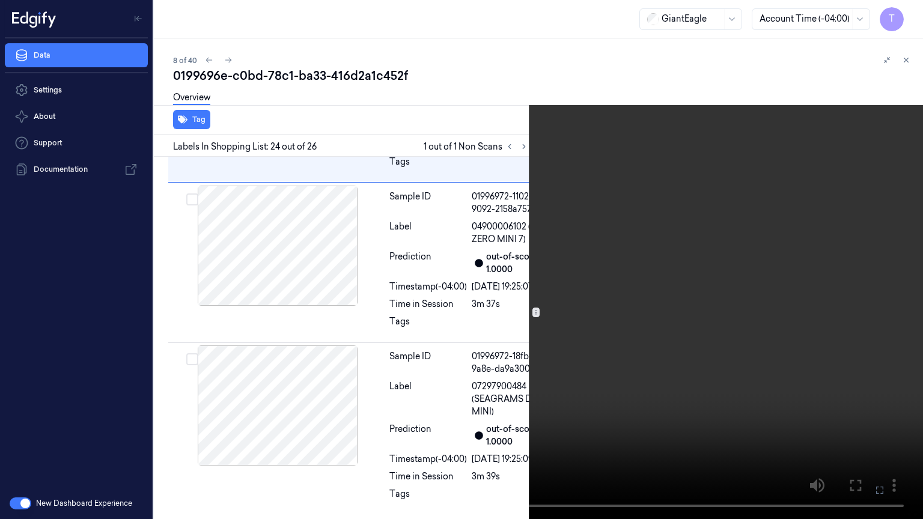
click at [0, 0] on icon at bounding box center [0, 0] width 0 height 0
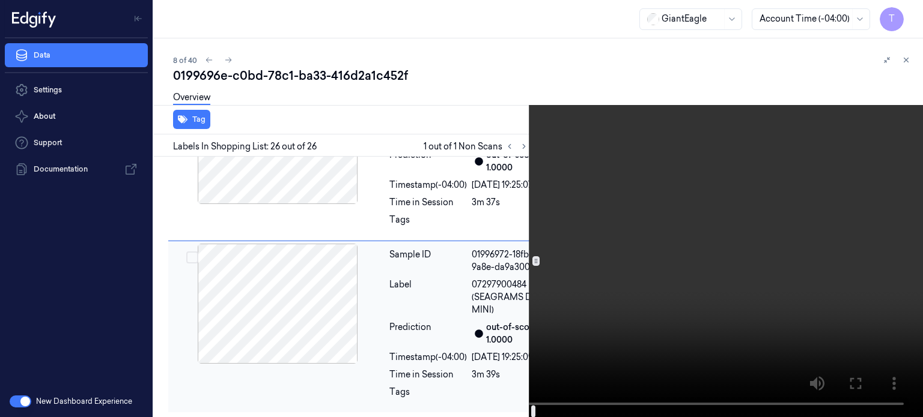
scroll to position [5513, 0]
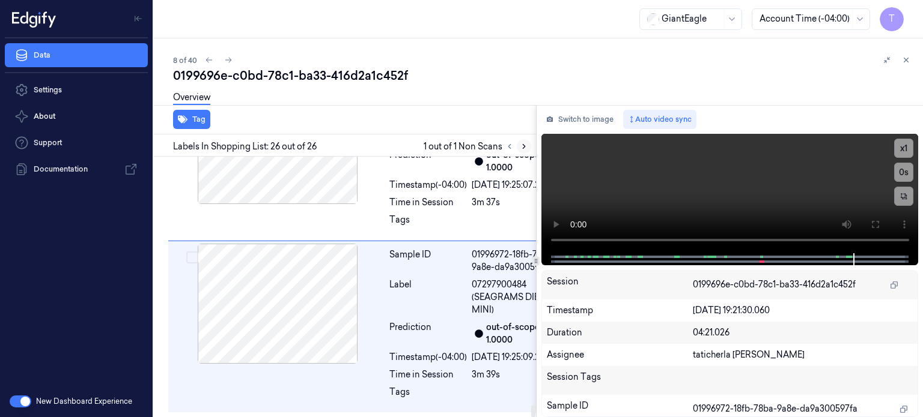
click at [524, 148] on icon at bounding box center [524, 146] width 8 height 8
click at [517, 144] on button at bounding box center [524, 146] width 14 height 14
click at [509, 145] on icon at bounding box center [509, 147] width 2 height 4
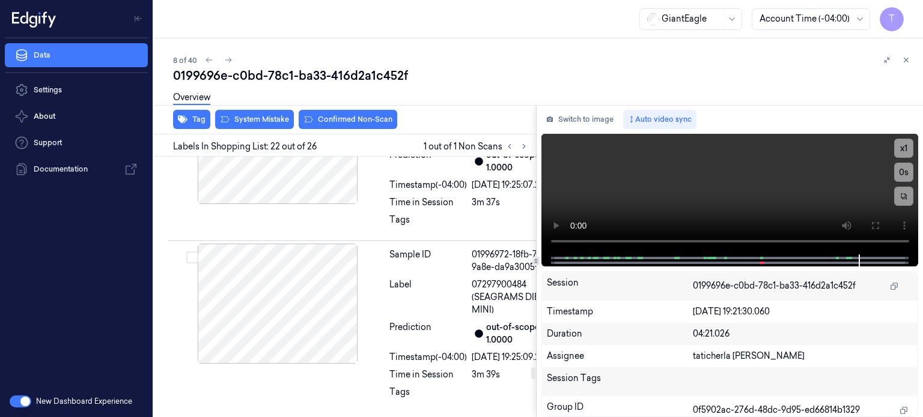
scroll to position [4659, 0]
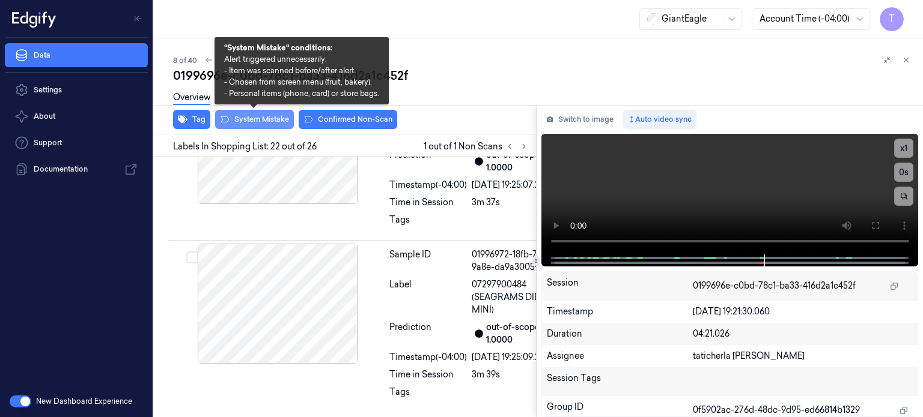
click at [264, 120] on button "System Mistake" at bounding box center [254, 119] width 79 height 19
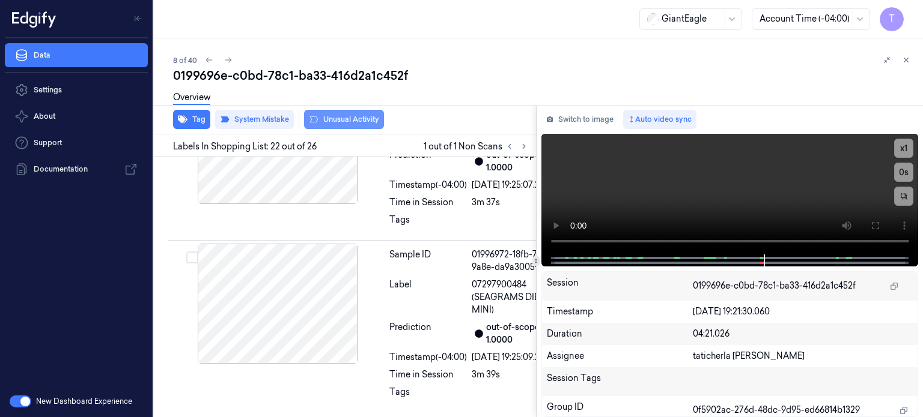
scroll to position [4662, 0]
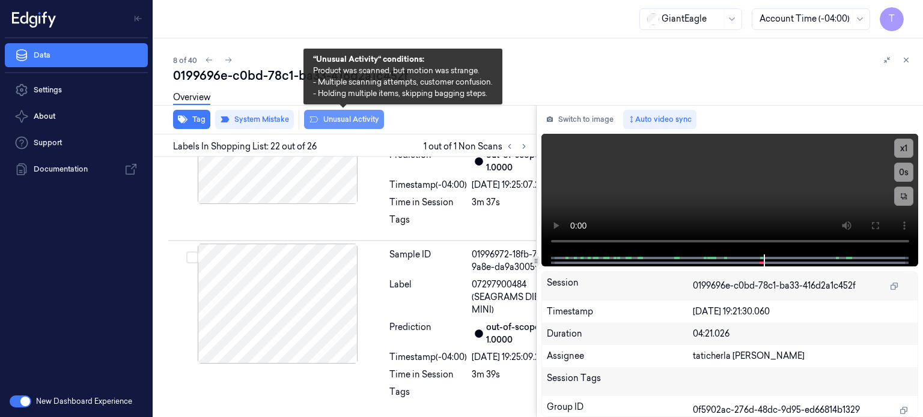
click at [336, 116] on button "Unusual Activity" at bounding box center [344, 119] width 80 height 19
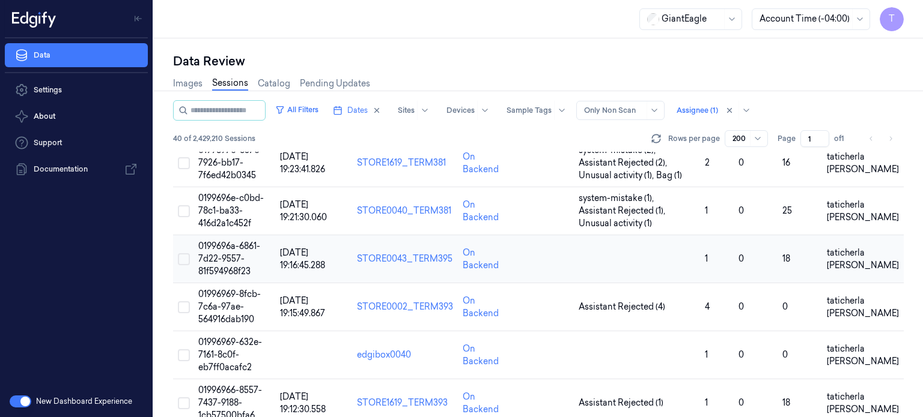
scroll to position [360, 0]
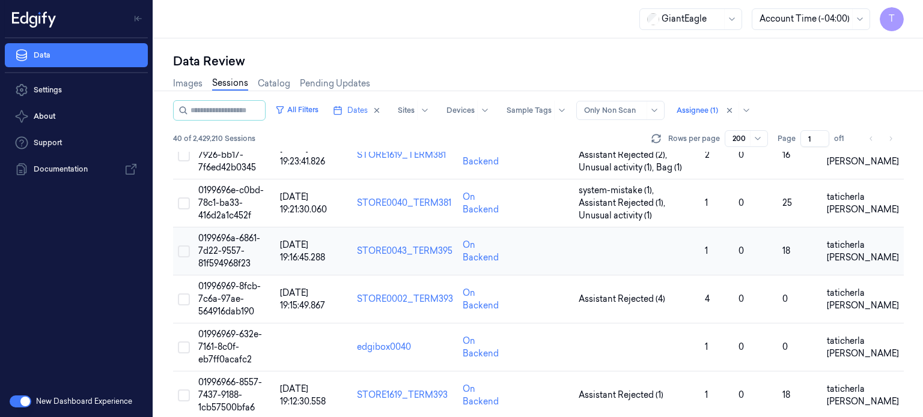
click at [223, 250] on span "0199696a-6861-7d22-9557-81f594968f23" at bounding box center [229, 251] width 62 height 36
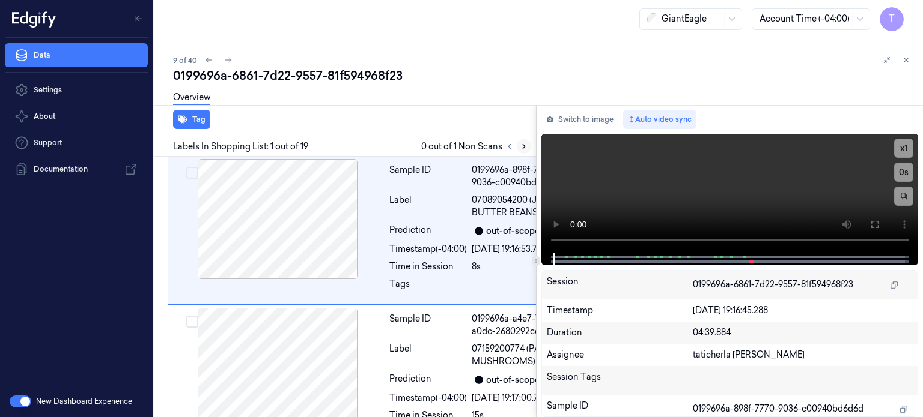
click at [521, 144] on icon at bounding box center [524, 146] width 8 height 8
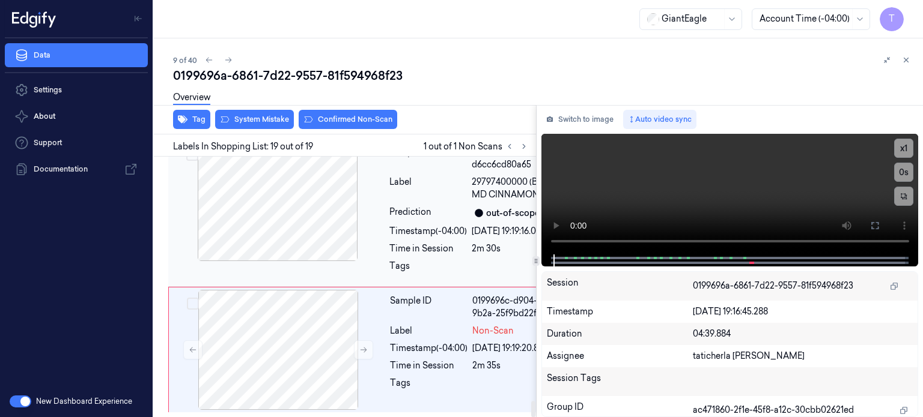
scroll to position [3980, 0]
click at [280, 308] on div at bounding box center [278, 350] width 214 height 120
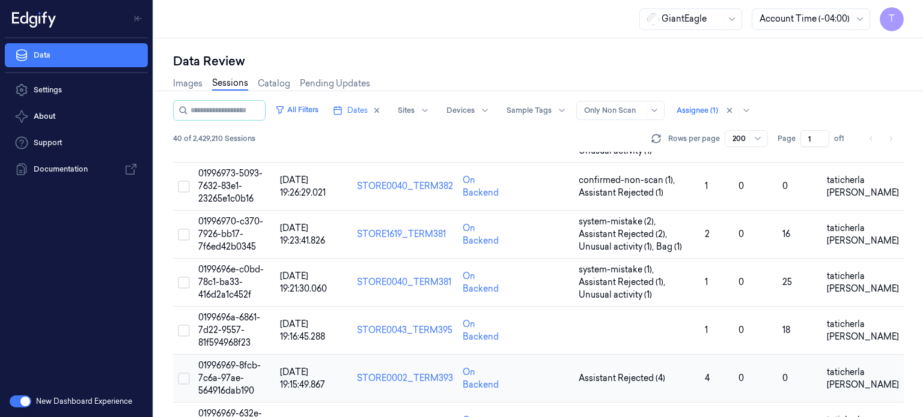
scroll to position [360, 0]
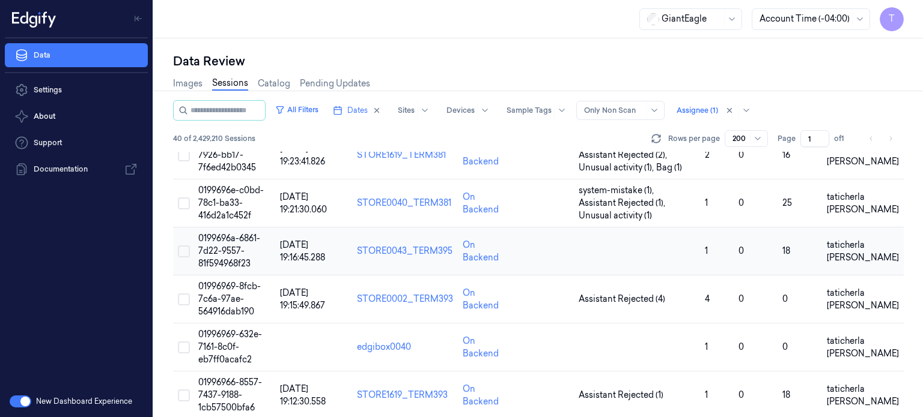
click at [225, 241] on span "0199696a-6861-7d22-9557-81f594968f23" at bounding box center [229, 251] width 62 height 36
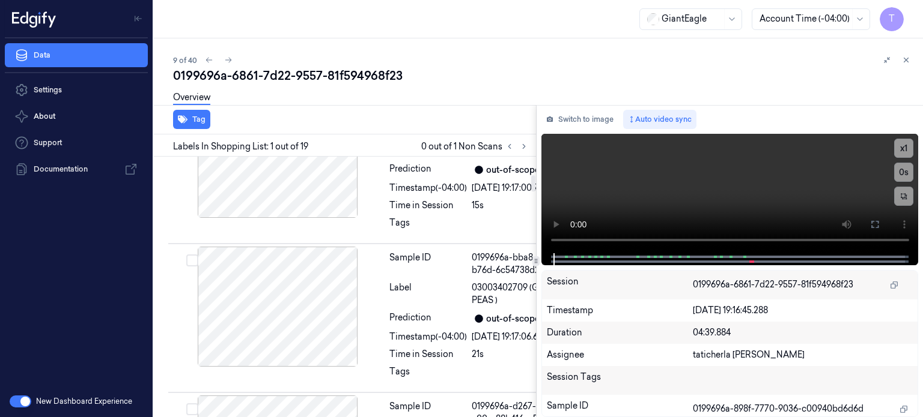
scroll to position [300, 0]
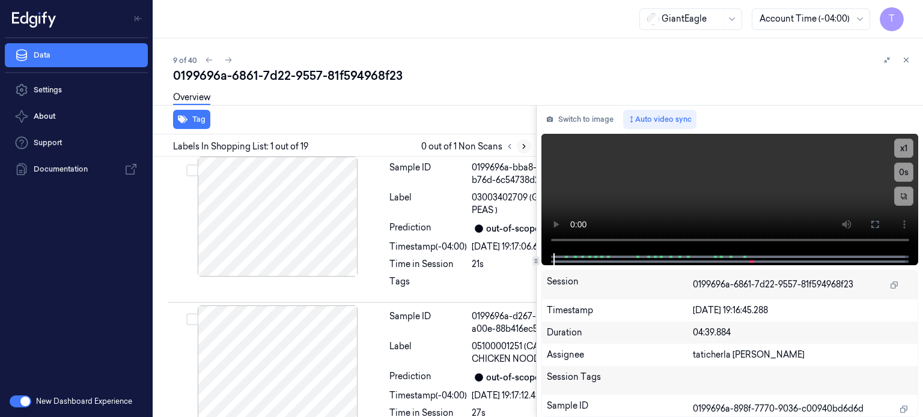
click at [521, 145] on icon at bounding box center [524, 146] width 8 height 8
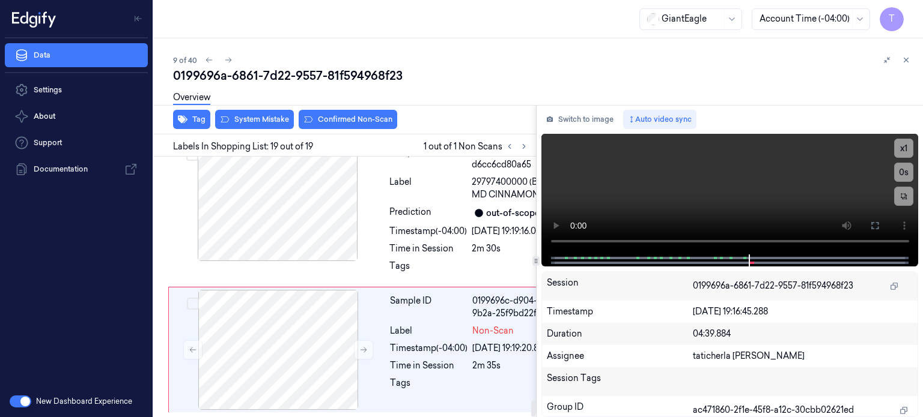
scroll to position [3980, 0]
click at [362, 346] on icon at bounding box center [363, 350] width 8 height 8
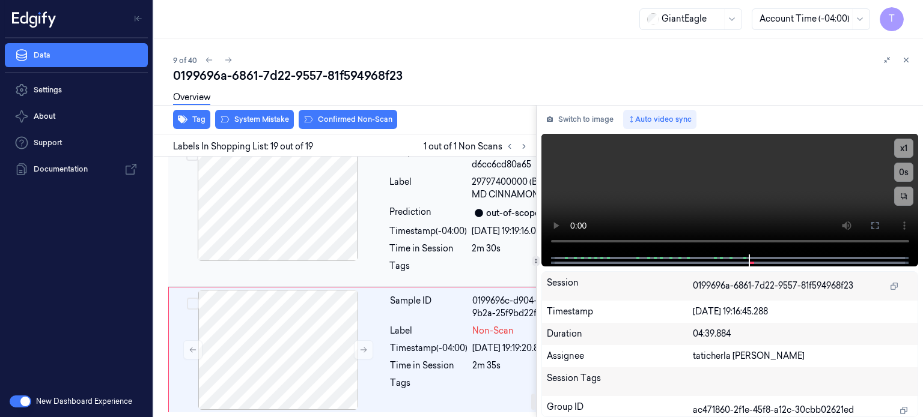
click at [312, 215] on div at bounding box center [278, 201] width 214 height 120
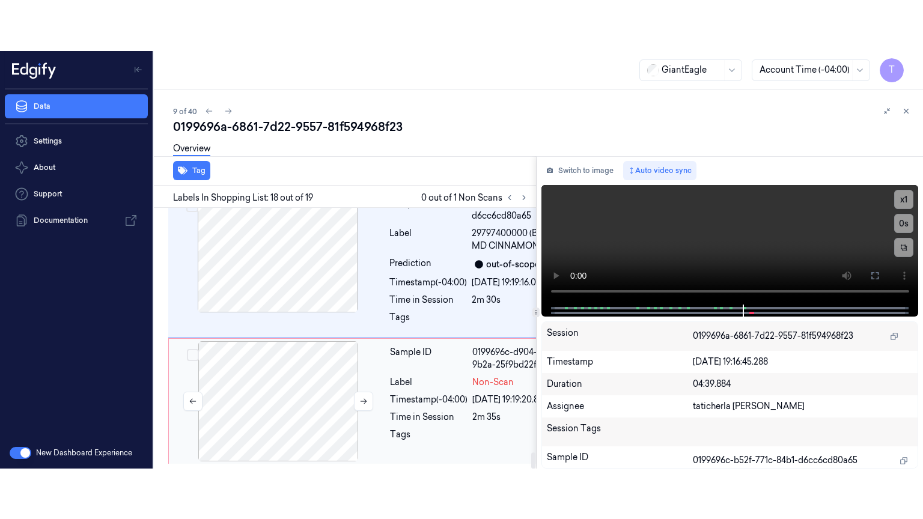
scroll to position [3980, 0]
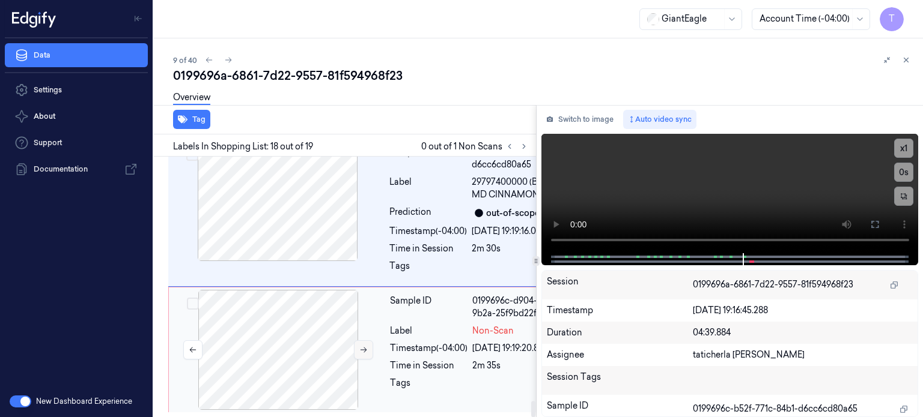
click at [371, 341] on button at bounding box center [363, 350] width 19 height 19
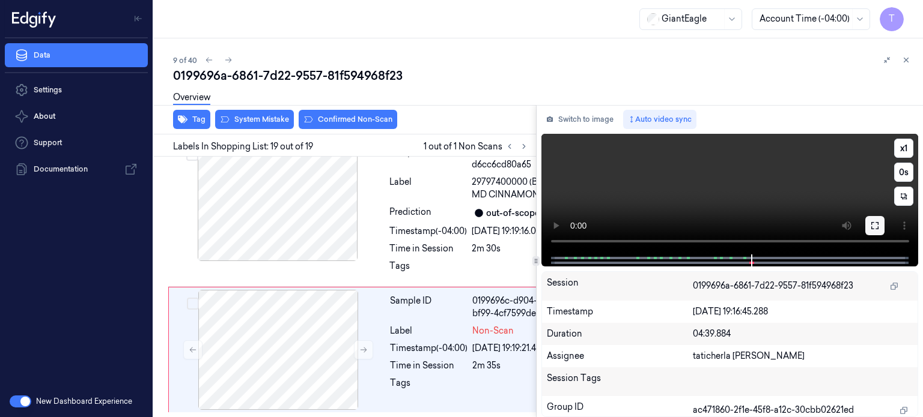
click at [872, 223] on icon at bounding box center [875, 226] width 10 height 10
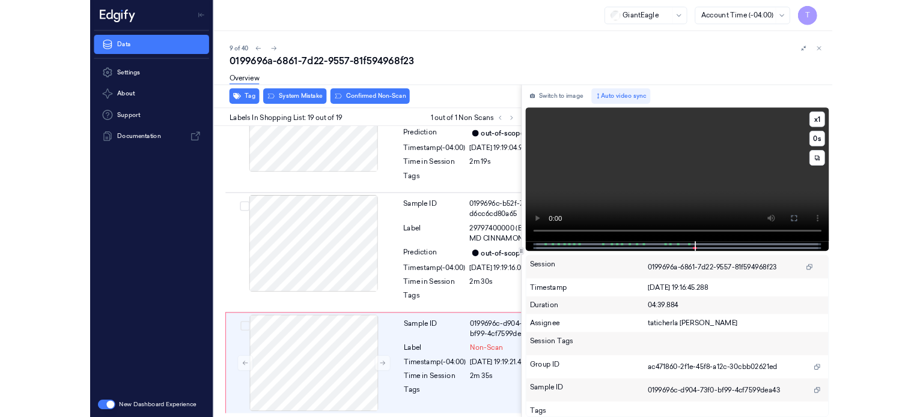
scroll to position [3878, 0]
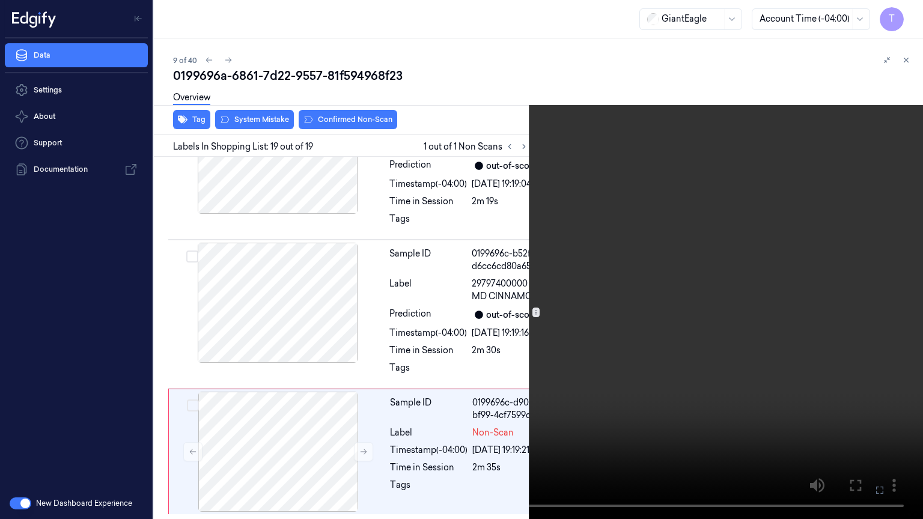
click at [0, 0] on button at bounding box center [0, 0] width 0 height 0
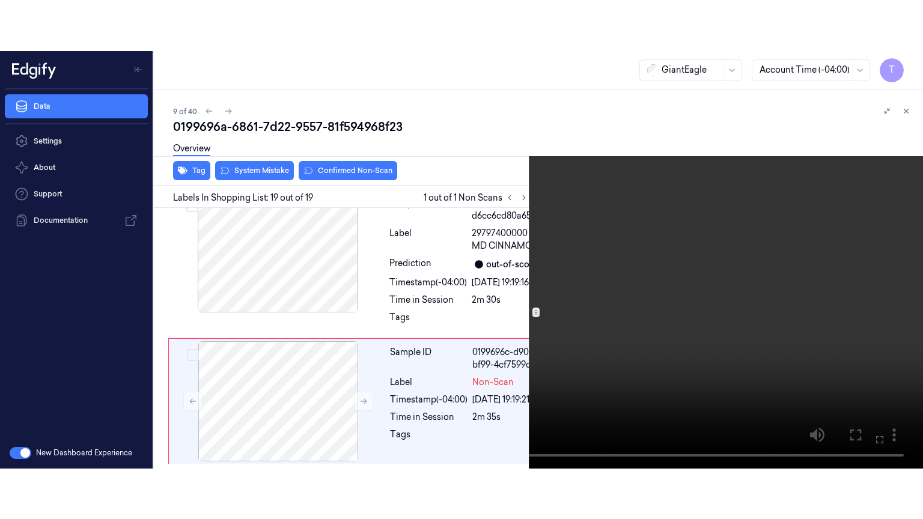
scroll to position [3980, 0]
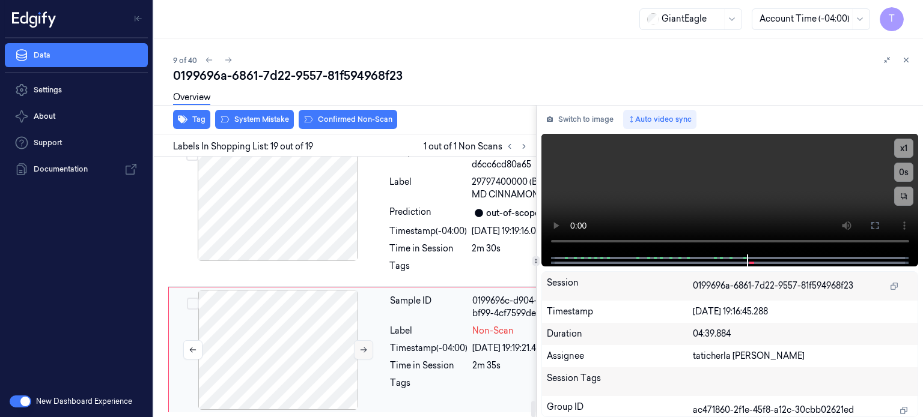
click at [368, 341] on button at bounding box center [363, 350] width 19 height 19
click at [366, 341] on button at bounding box center [363, 350] width 19 height 19
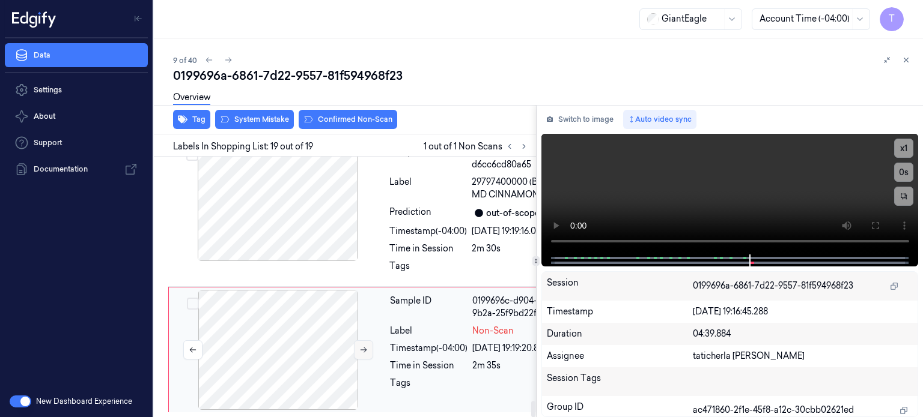
click at [366, 341] on button at bounding box center [363, 350] width 19 height 19
click at [879, 226] on button at bounding box center [874, 225] width 19 height 19
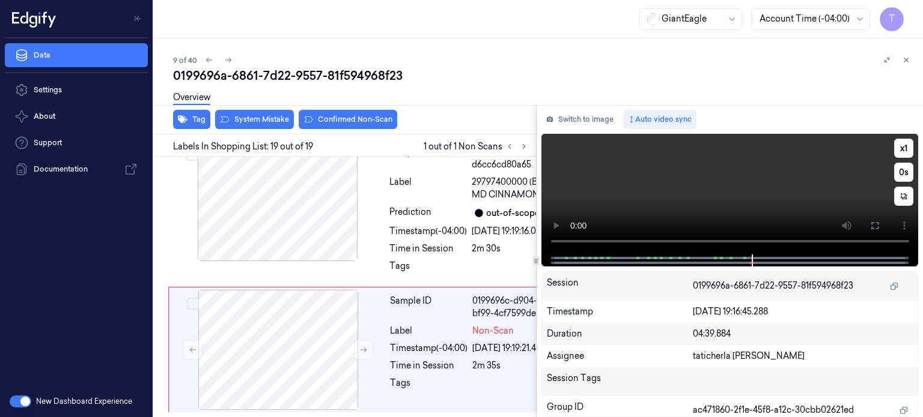
scroll to position [3878, 0]
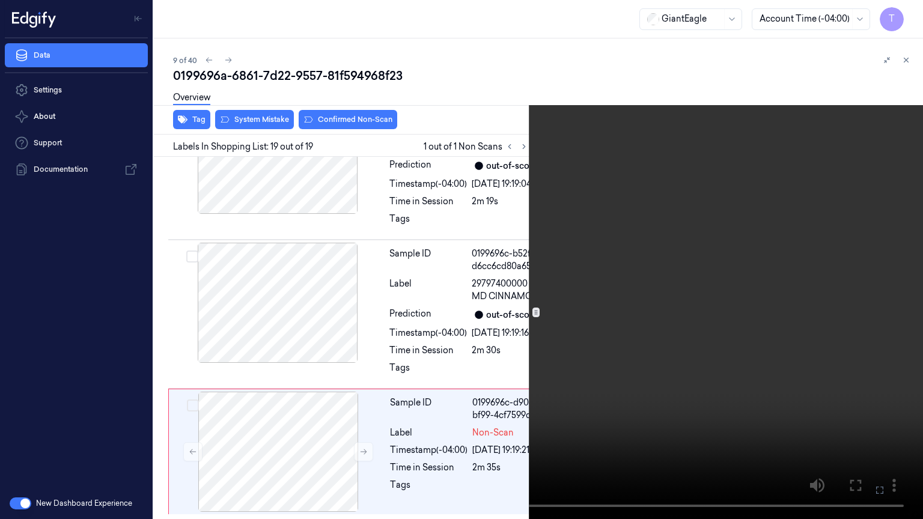
click at [478, 417] on video at bounding box center [461, 259] width 923 height 519
click at [0, 0] on button at bounding box center [0, 0] width 0 height 0
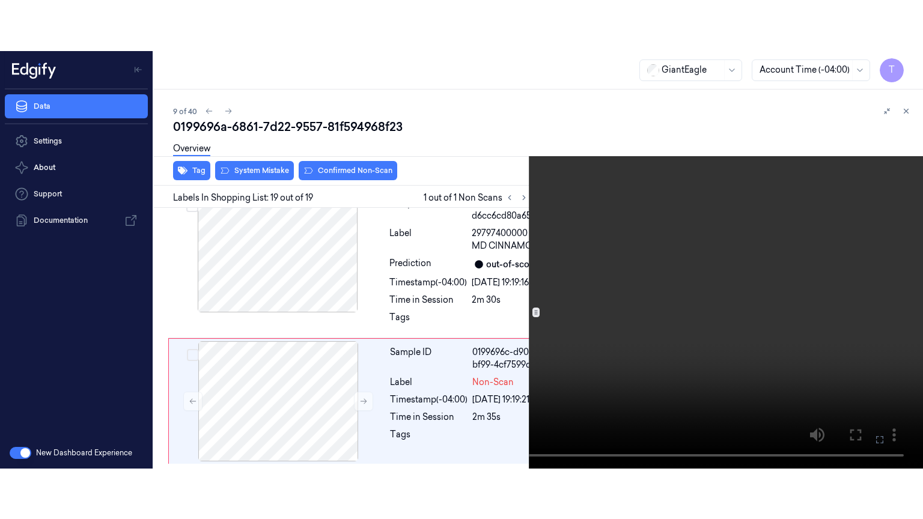
scroll to position [3980, 0]
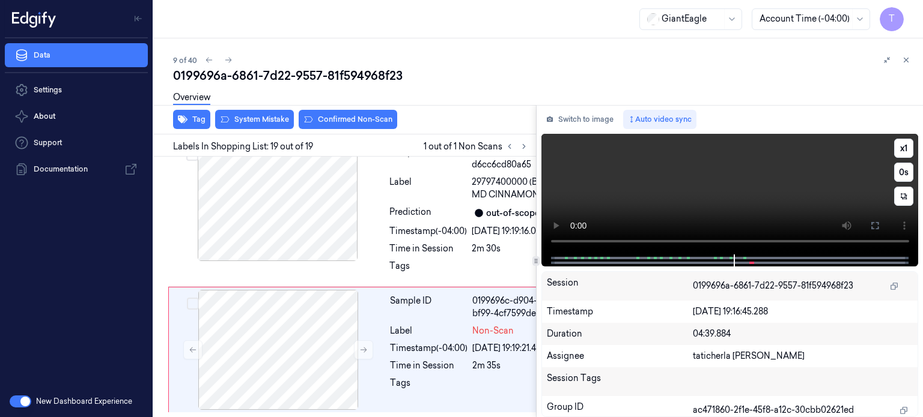
drag, startPoint x: 870, startPoint y: 223, endPoint x: 882, endPoint y: 302, distance: 79.7
click at [870, 223] on icon at bounding box center [875, 226] width 10 height 10
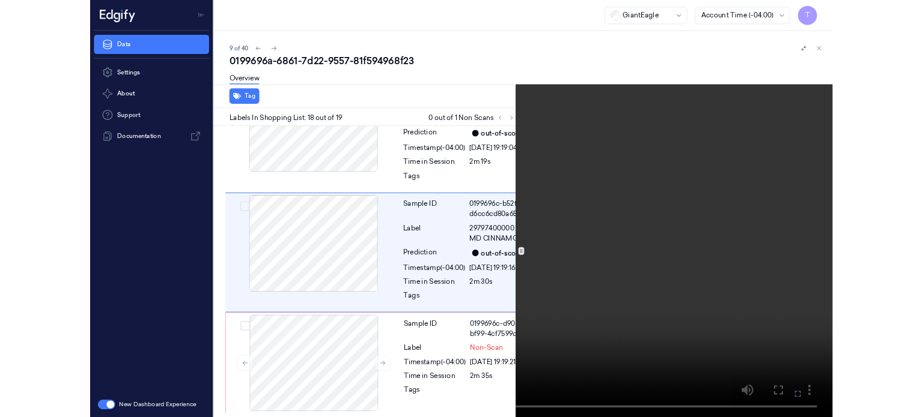
scroll to position [3789, 0]
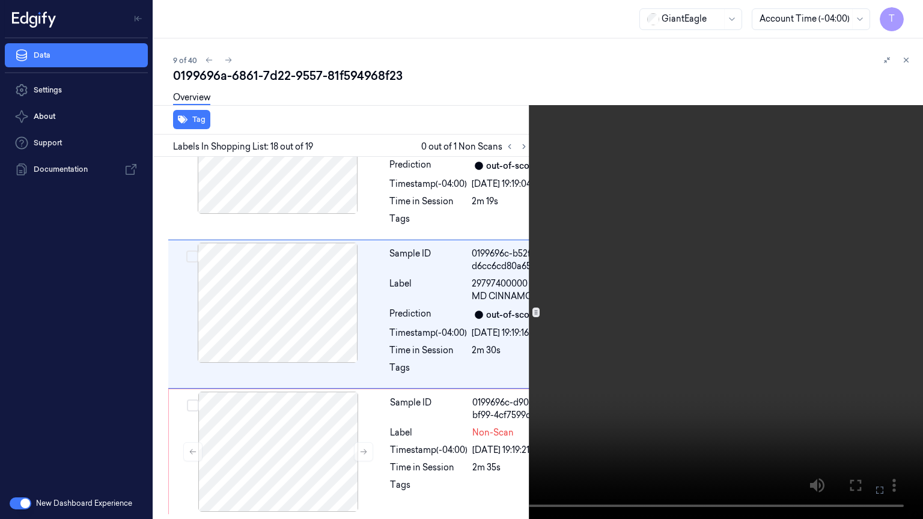
click at [0, 0] on icon at bounding box center [0, 0] width 0 height 0
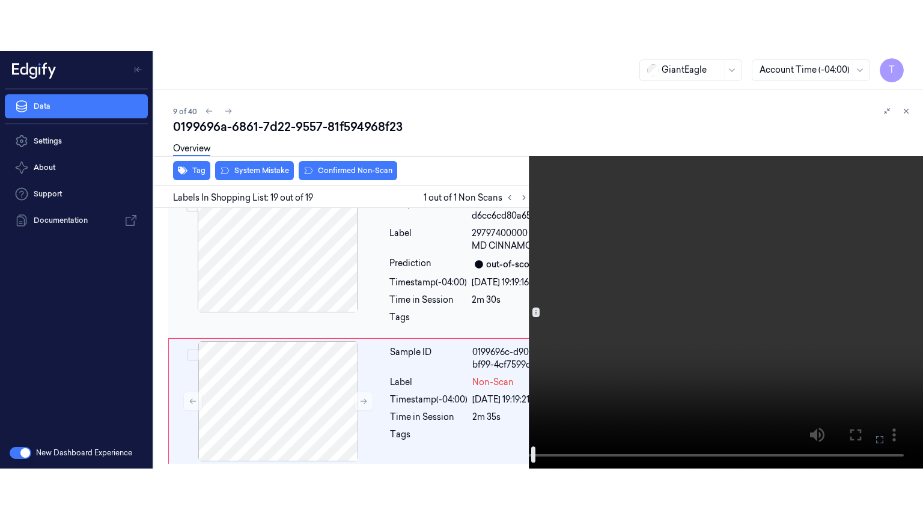
scroll to position [3980, 0]
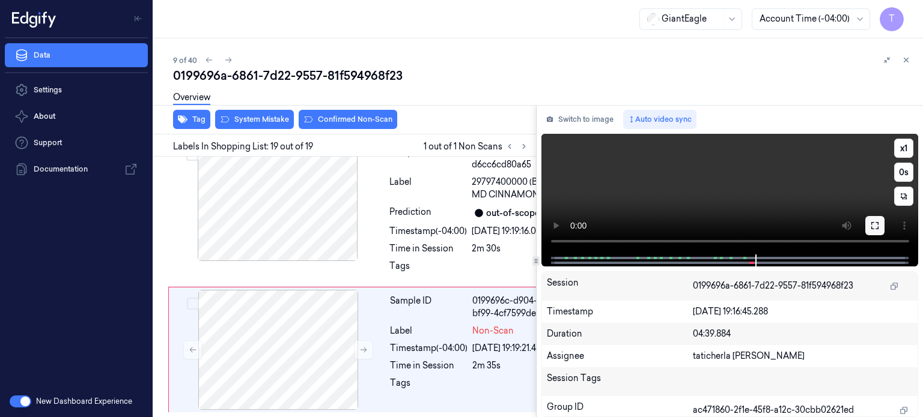
click at [881, 224] on button at bounding box center [874, 225] width 19 height 19
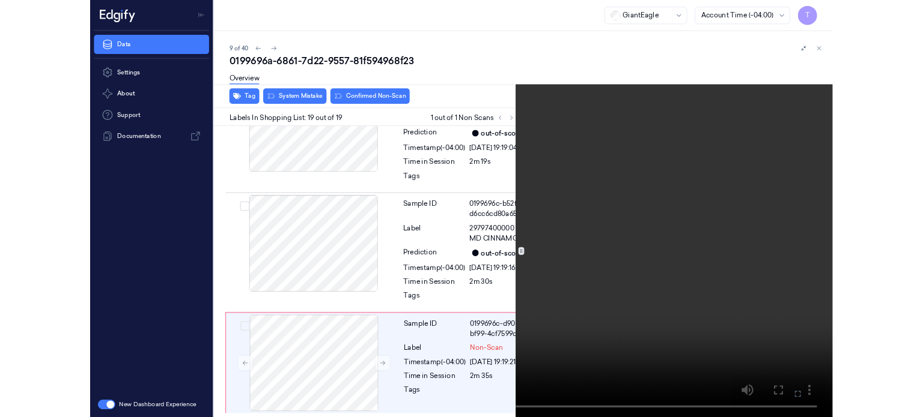
scroll to position [3878, 0]
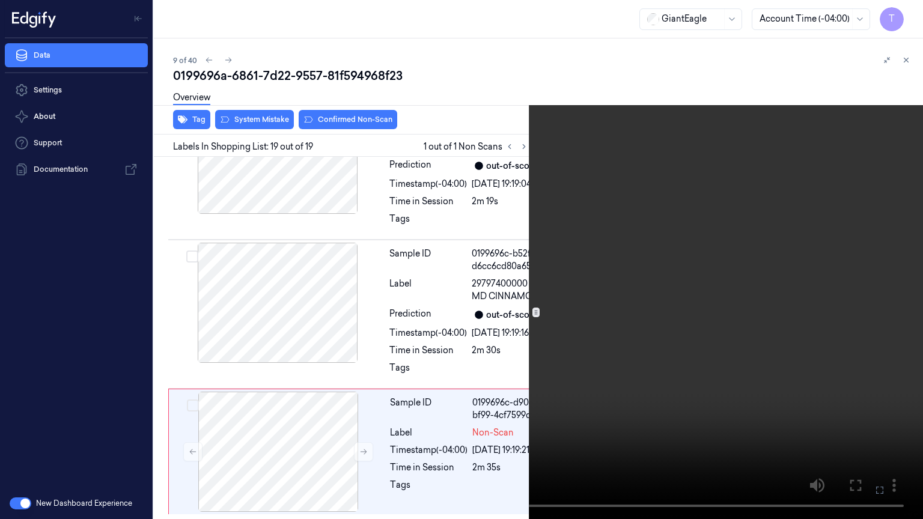
click at [0, 0] on icon at bounding box center [0, 0] width 0 height 0
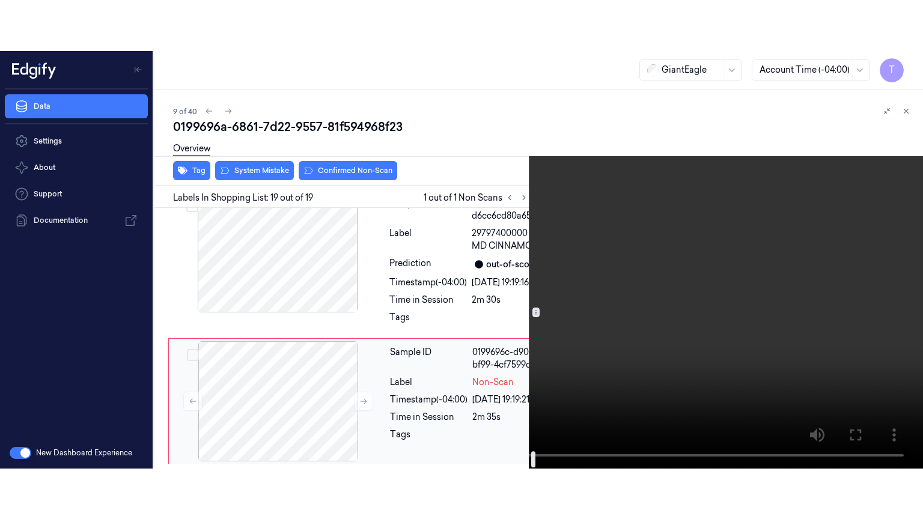
scroll to position [3980, 0]
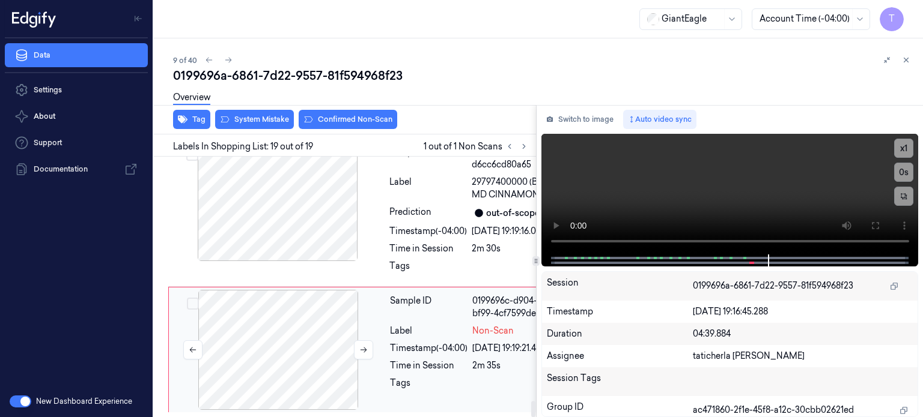
click at [278, 344] on div at bounding box center [278, 350] width 214 height 120
click at [875, 222] on icon at bounding box center [875, 226] width 10 height 10
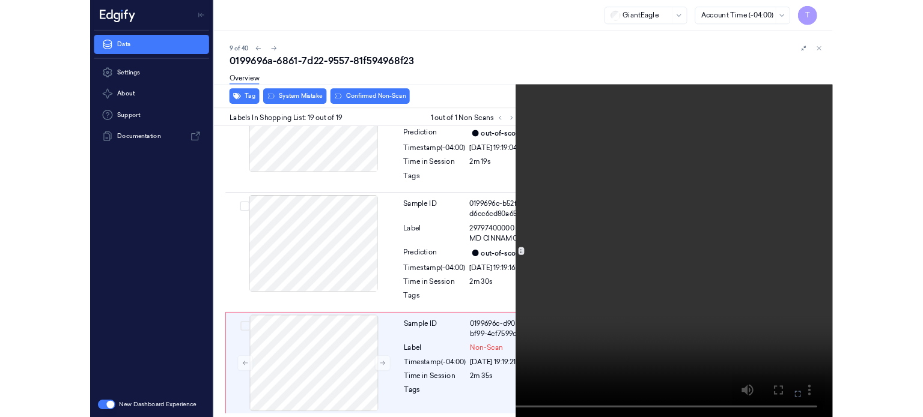
scroll to position [3878, 0]
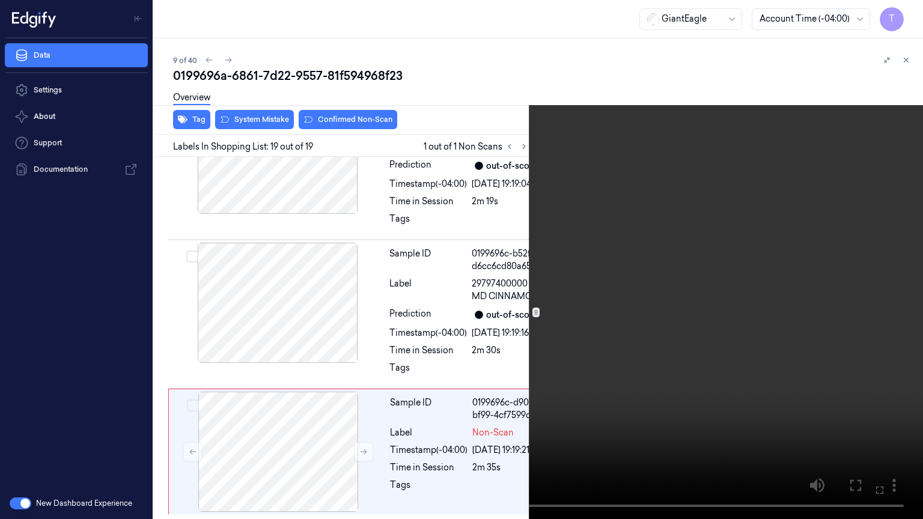
click at [0, 0] on icon at bounding box center [0, 0] width 0 height 0
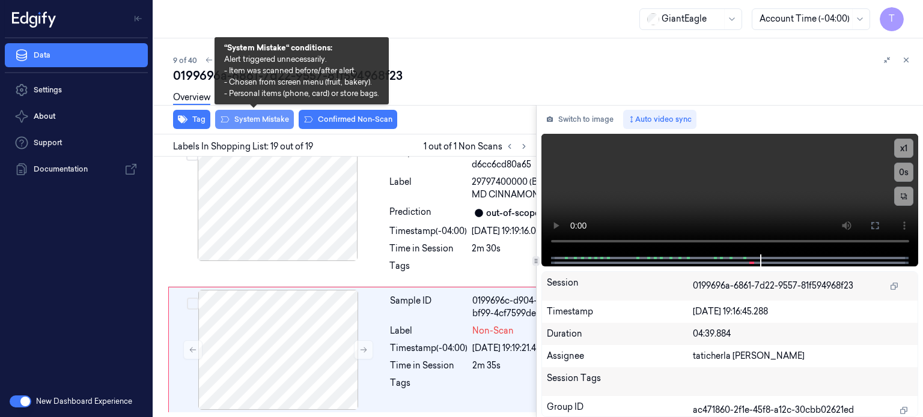
click at [264, 116] on button "System Mistake" at bounding box center [254, 119] width 79 height 19
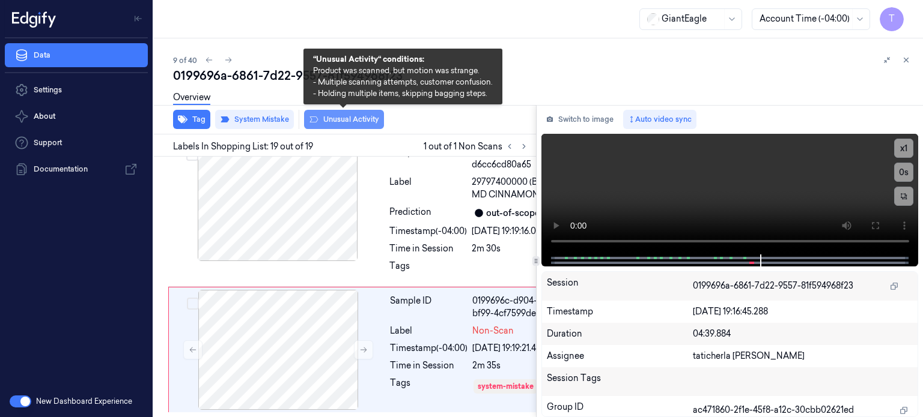
click at [357, 120] on button "Unusual Activity" at bounding box center [344, 119] width 80 height 19
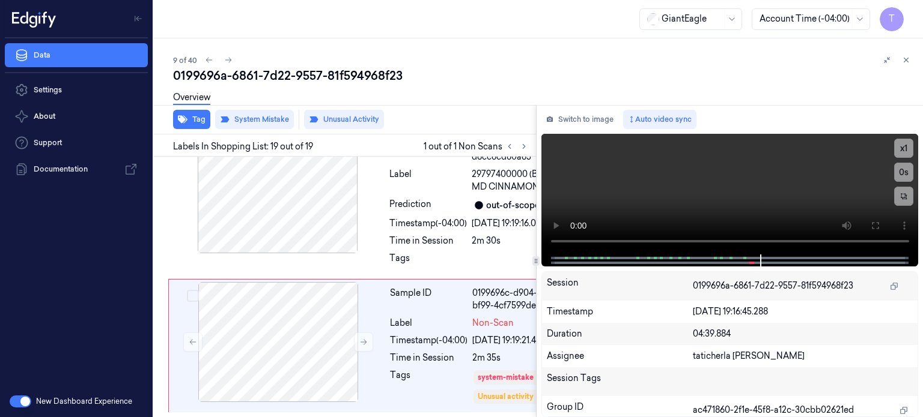
scroll to position [4011, 0]
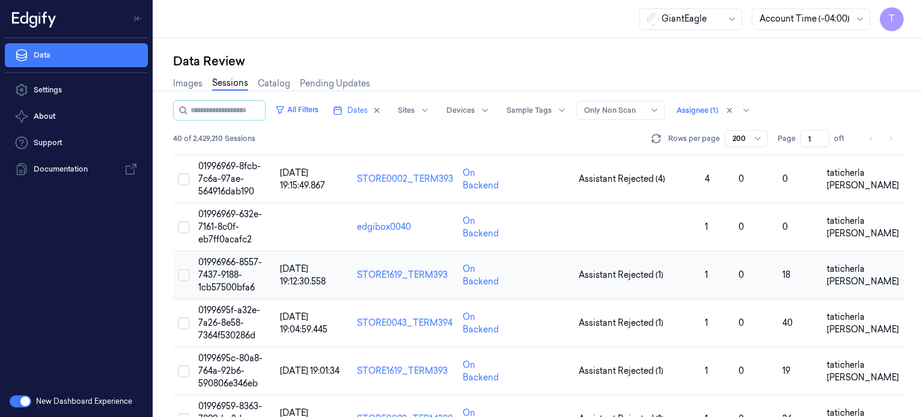
scroll to position [360, 0]
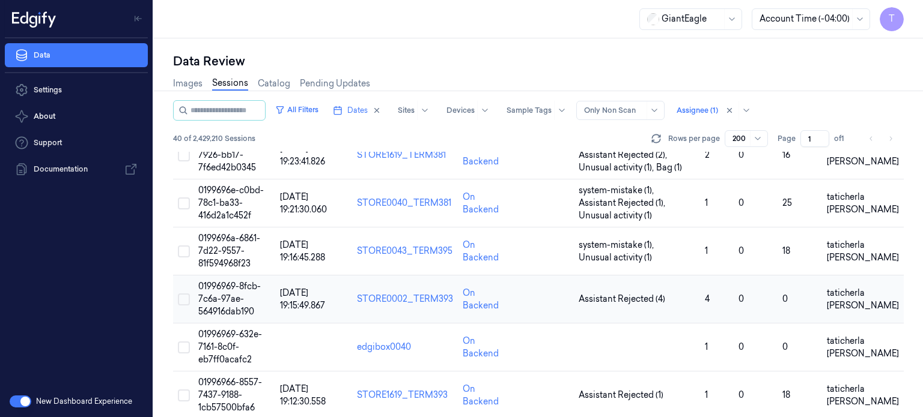
click at [228, 297] on span "01996969-8fcb-7c6a-97ae-564916dab190" at bounding box center [229, 299] width 62 height 36
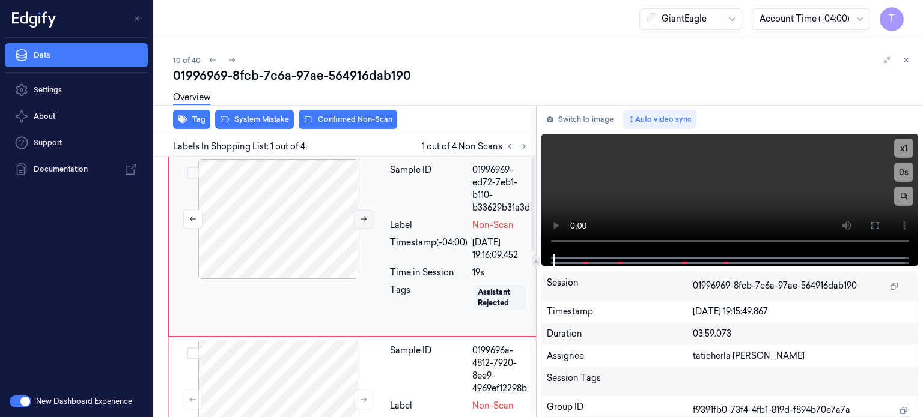
click at [356, 219] on button at bounding box center [363, 219] width 19 height 19
click at [361, 218] on icon at bounding box center [363, 219] width 8 height 8
click at [363, 216] on icon at bounding box center [363, 219] width 8 height 8
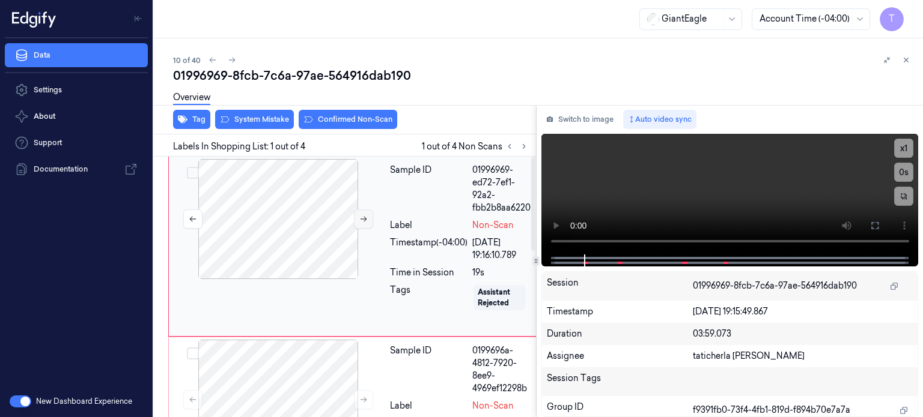
click at [363, 217] on icon at bounding box center [363, 219] width 8 height 8
click at [363, 218] on icon at bounding box center [363, 219] width 7 height 5
drag, startPoint x: 877, startPoint y: 223, endPoint x: 862, endPoint y: 300, distance: 78.9
click at [876, 223] on icon at bounding box center [875, 226] width 10 height 10
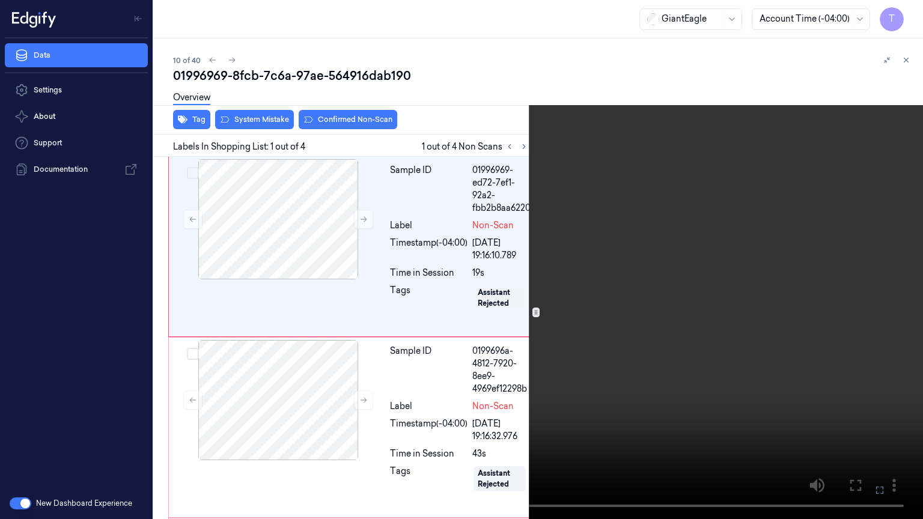
click at [0, 0] on icon at bounding box center [0, 0] width 0 height 0
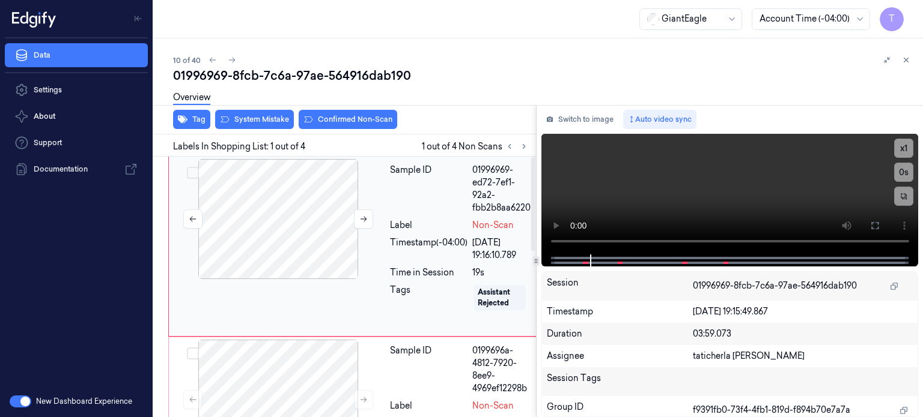
click at [306, 222] on div at bounding box center [278, 219] width 214 height 120
click at [361, 215] on icon at bounding box center [363, 219] width 8 height 8
click at [881, 224] on button at bounding box center [874, 225] width 19 height 19
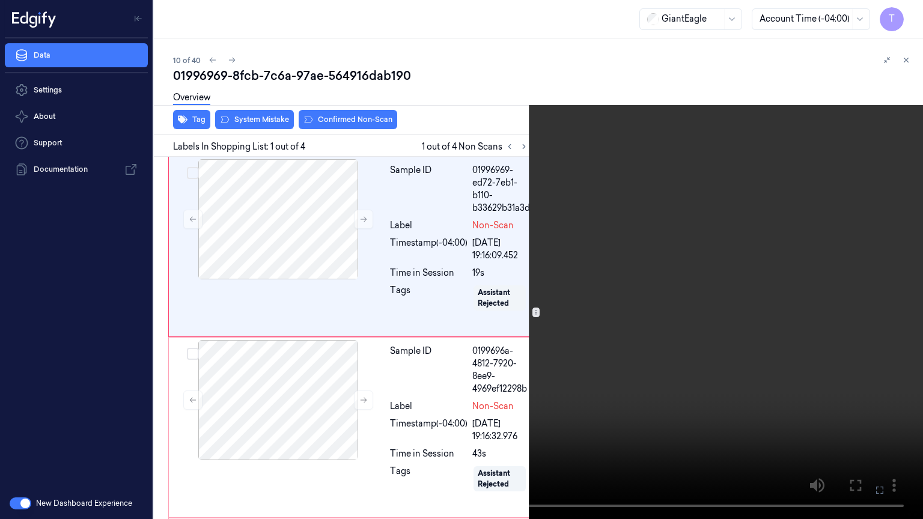
click at [0, 0] on icon at bounding box center [0, 0] width 0 height 0
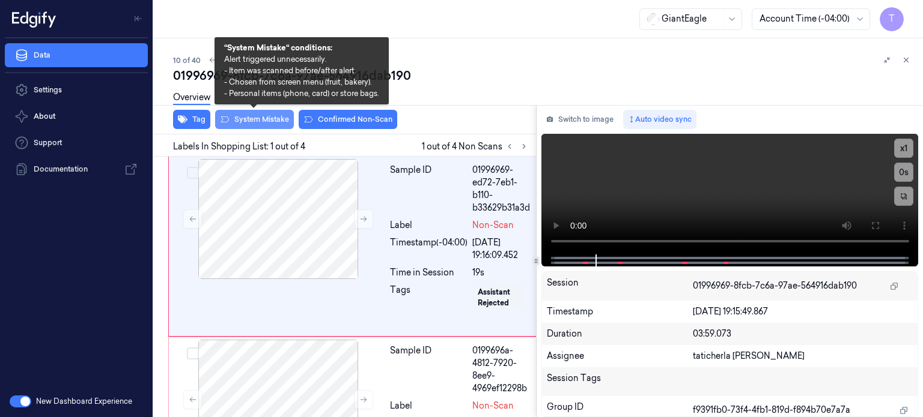
click at [264, 123] on button "System Mistake" at bounding box center [254, 119] width 79 height 19
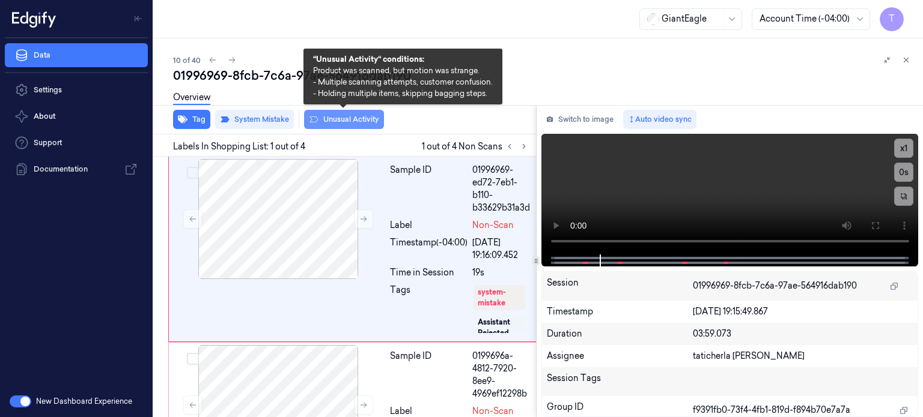
click at [335, 117] on button "Unusual Activity" at bounding box center [344, 119] width 80 height 19
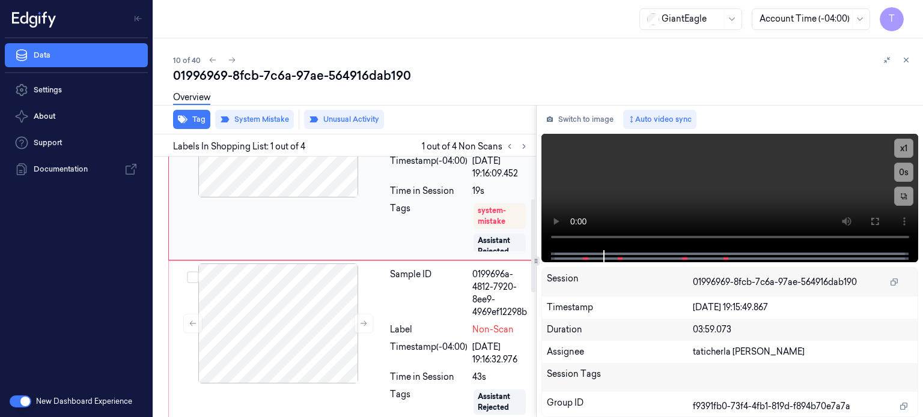
scroll to position [120, 0]
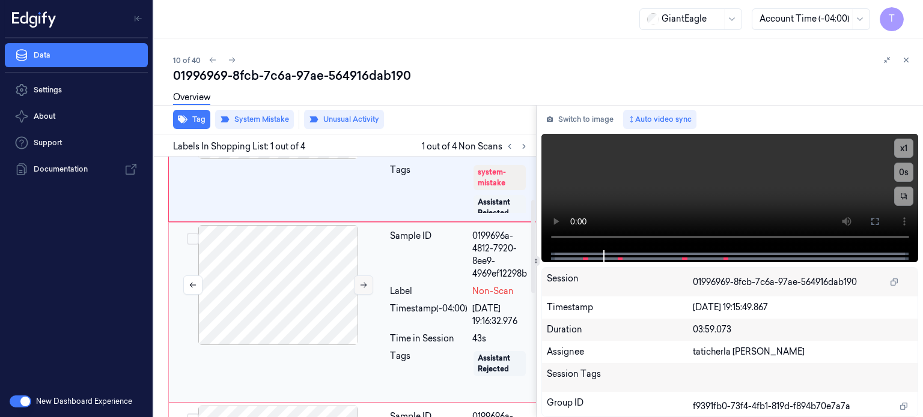
click at [366, 284] on icon at bounding box center [363, 285] width 8 height 8
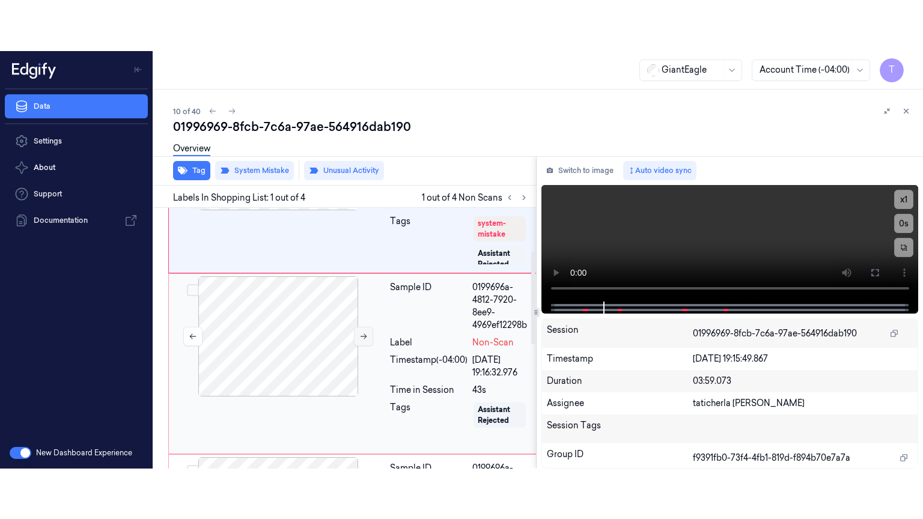
scroll to position [145, 0]
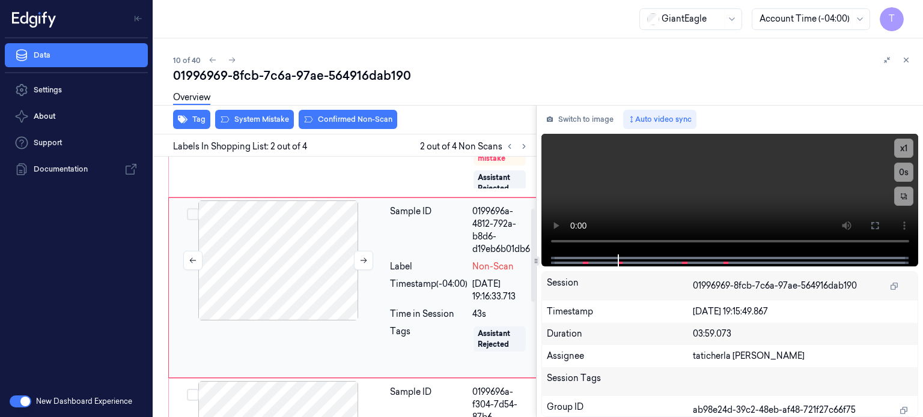
click at [298, 261] on div at bounding box center [278, 261] width 214 height 120
click at [877, 228] on icon at bounding box center [875, 226] width 10 height 10
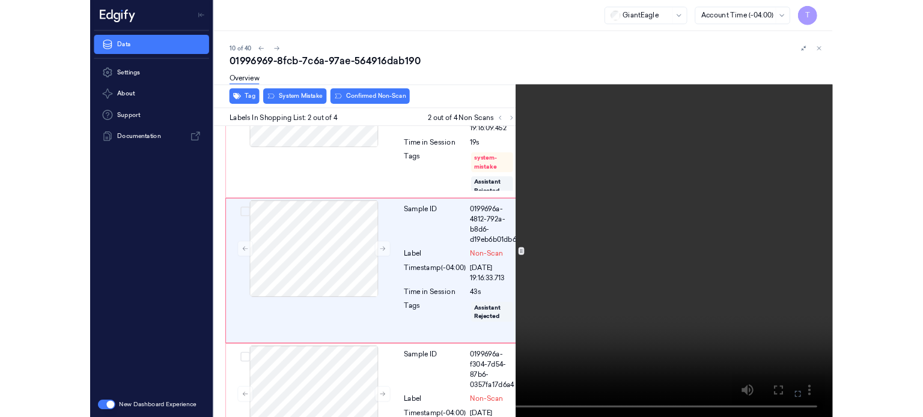
scroll to position [94, 0]
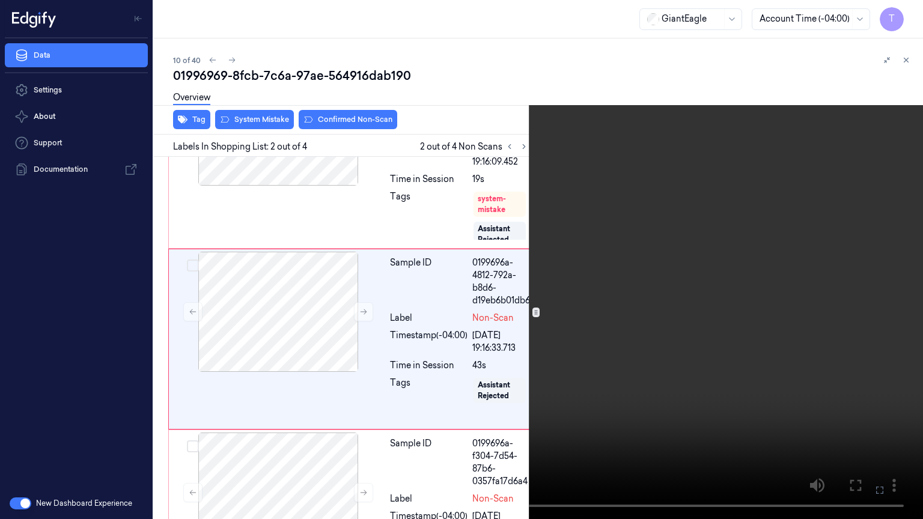
click at [0, 0] on icon at bounding box center [0, 0] width 0 height 0
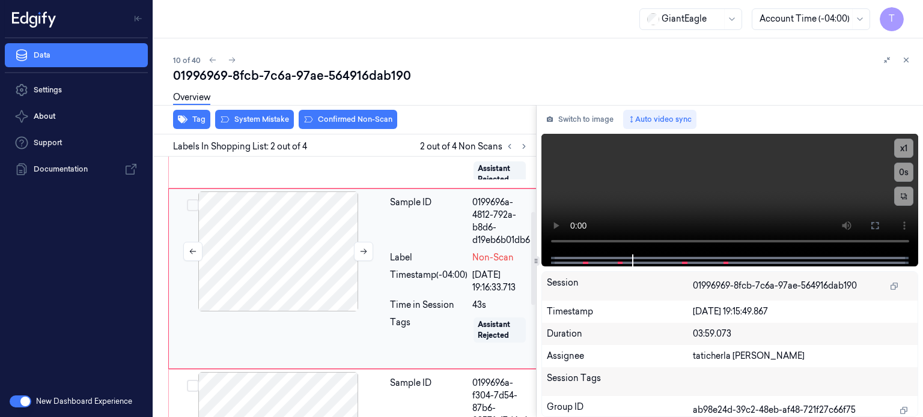
click at [316, 261] on div at bounding box center [278, 252] width 214 height 120
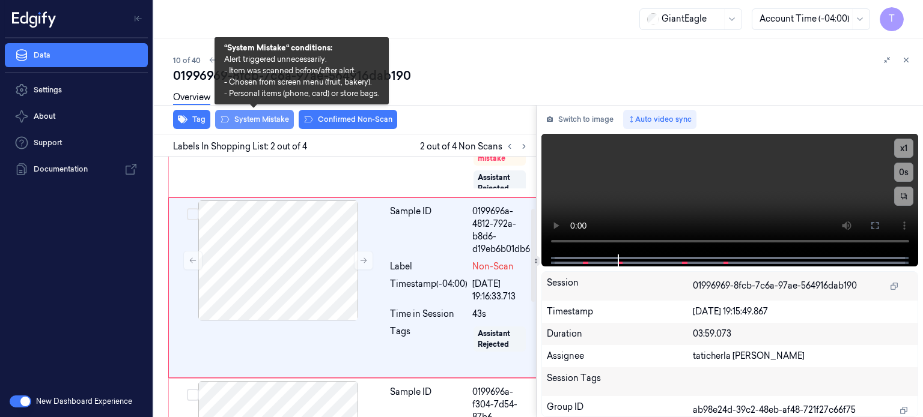
click at [273, 118] on button "System Mistake" at bounding box center [254, 119] width 79 height 19
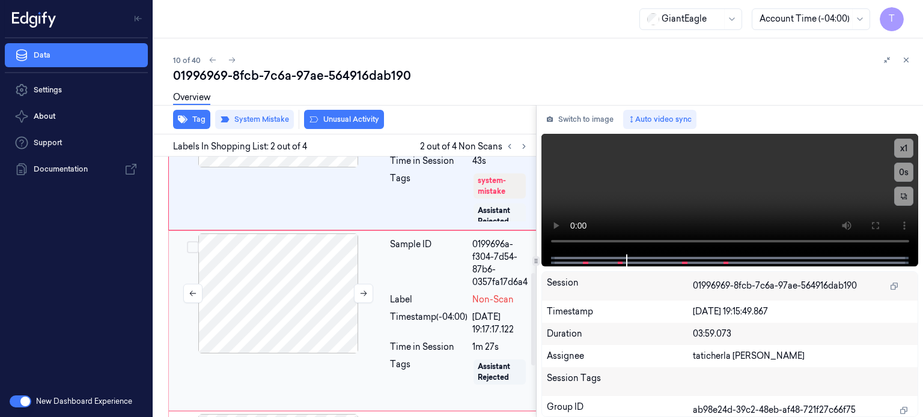
scroll to position [328, 0]
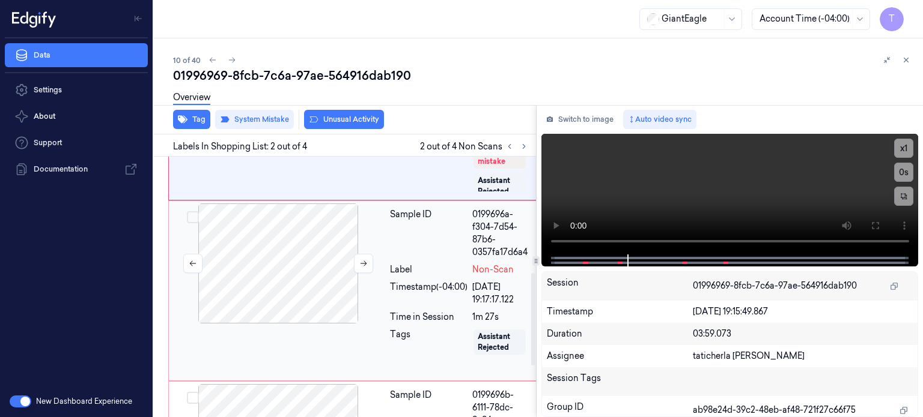
click at [278, 261] on div at bounding box center [278, 264] width 214 height 120
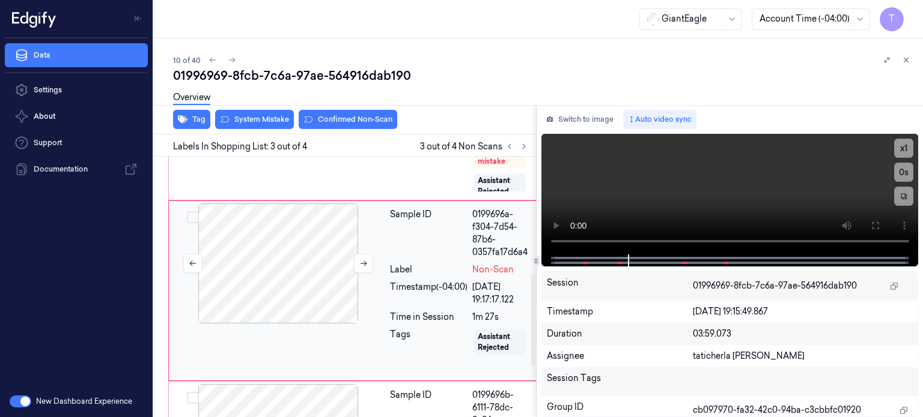
scroll to position [331, 0]
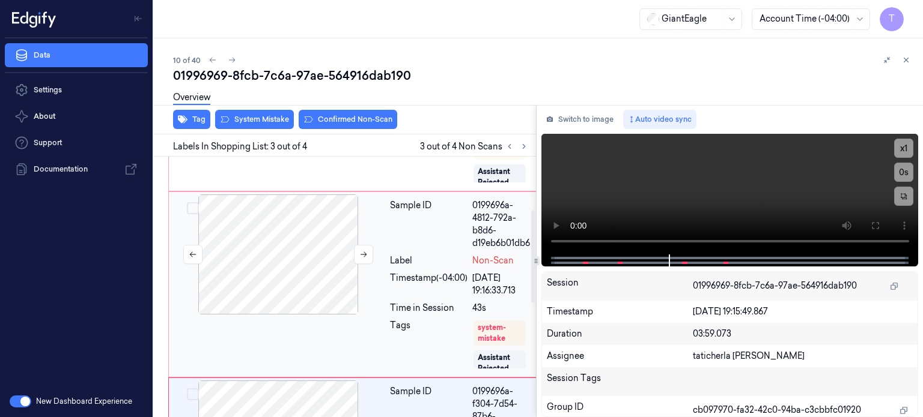
click at [306, 280] on div at bounding box center [278, 255] width 214 height 120
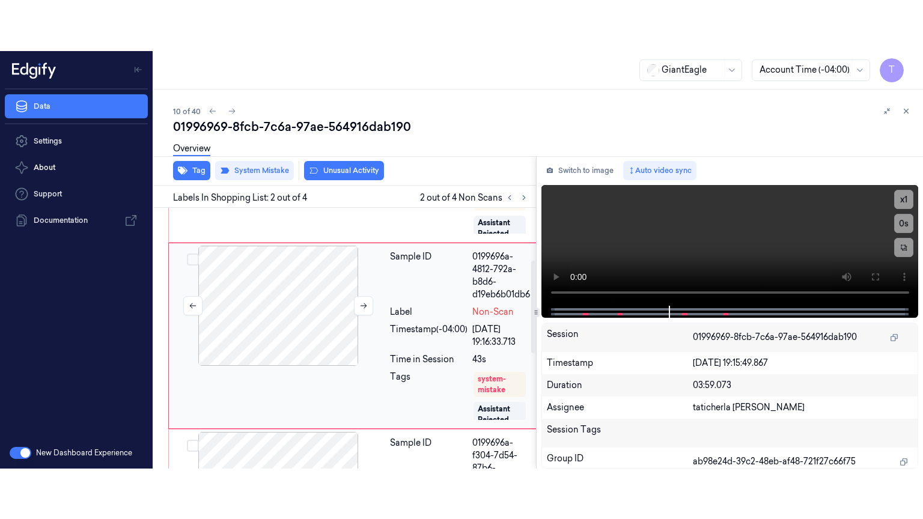
scroll to position [148, 0]
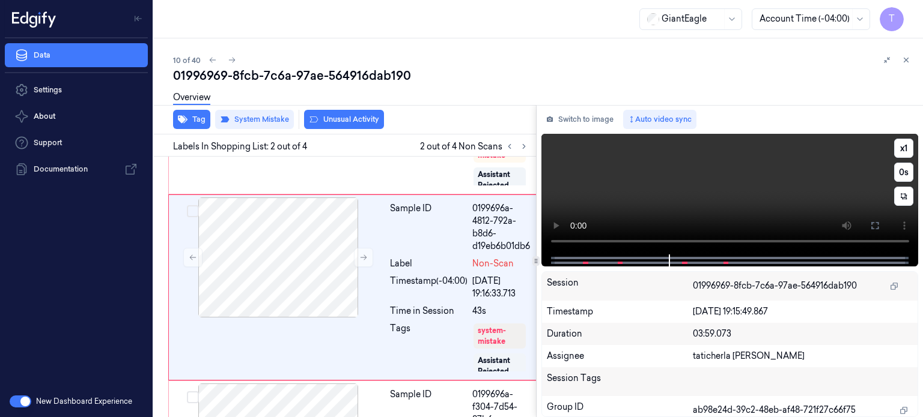
drag, startPoint x: 873, startPoint y: 225, endPoint x: 800, endPoint y: 315, distance: 116.5
click at [871, 225] on icon at bounding box center [875, 226] width 10 height 10
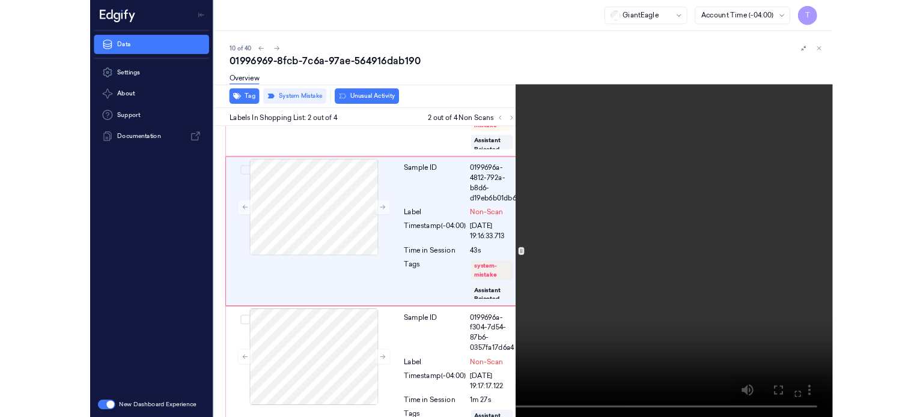
scroll to position [97, 0]
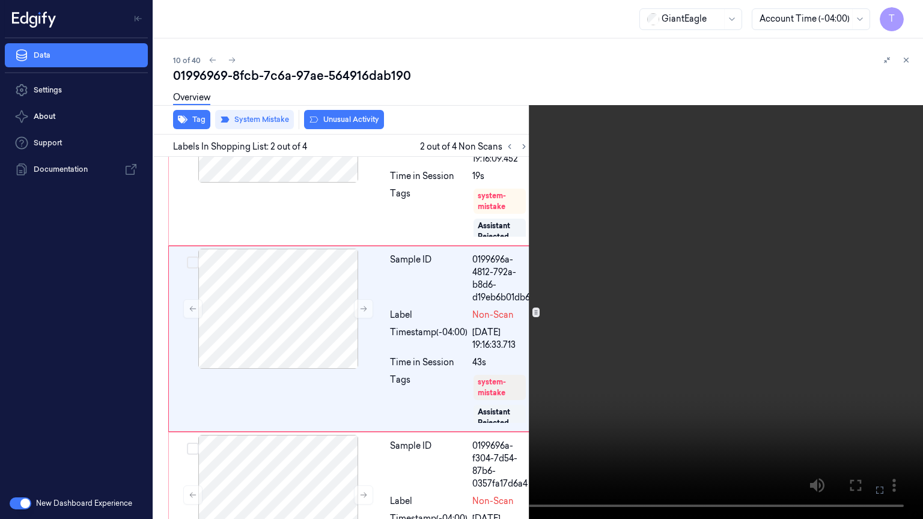
click at [0, 0] on icon at bounding box center [0, 0] width 0 height 0
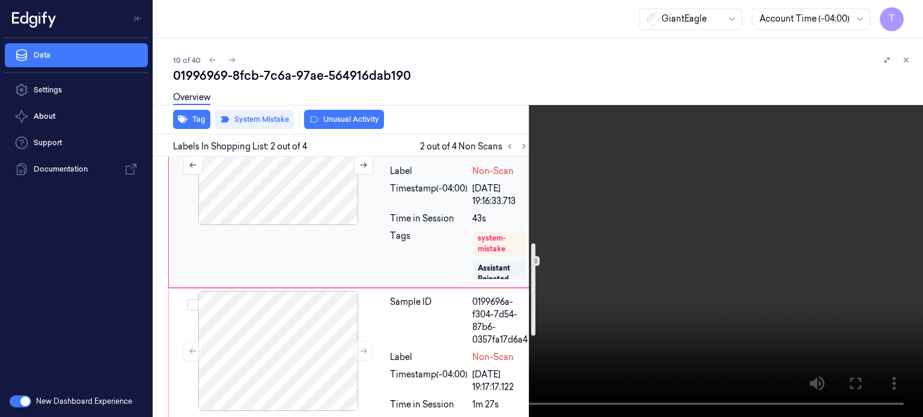
scroll to position [300, 0]
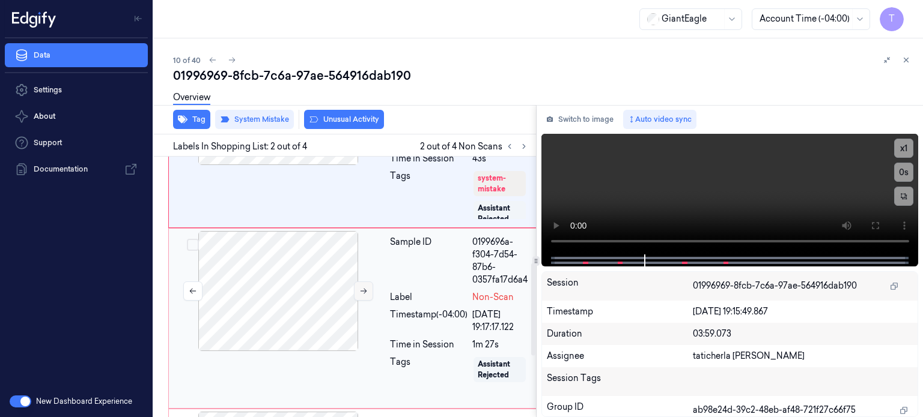
click at [368, 290] on button at bounding box center [363, 291] width 19 height 19
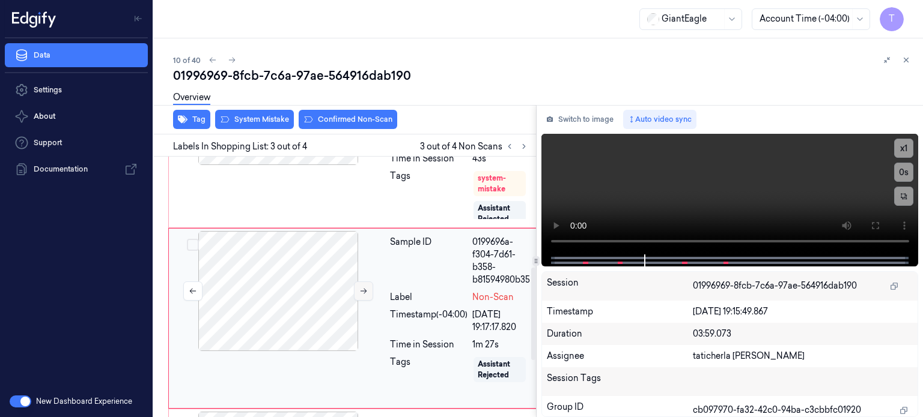
scroll to position [331, 0]
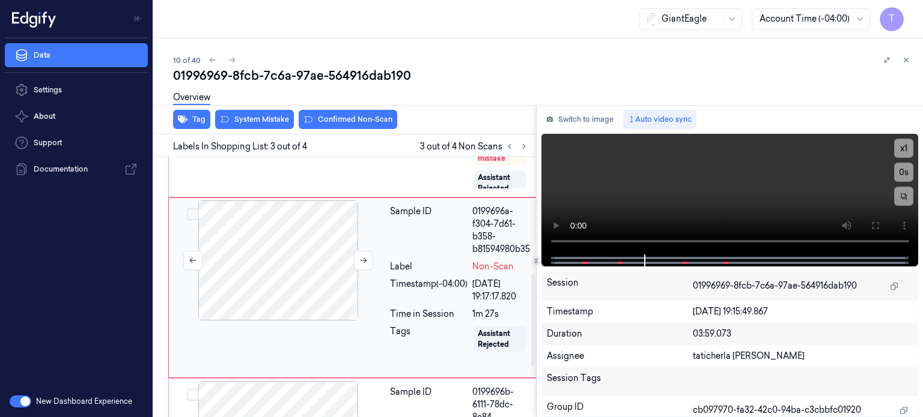
drag, startPoint x: 282, startPoint y: 254, endPoint x: 293, endPoint y: 246, distance: 13.8
click at [285, 250] on div at bounding box center [278, 261] width 214 height 120
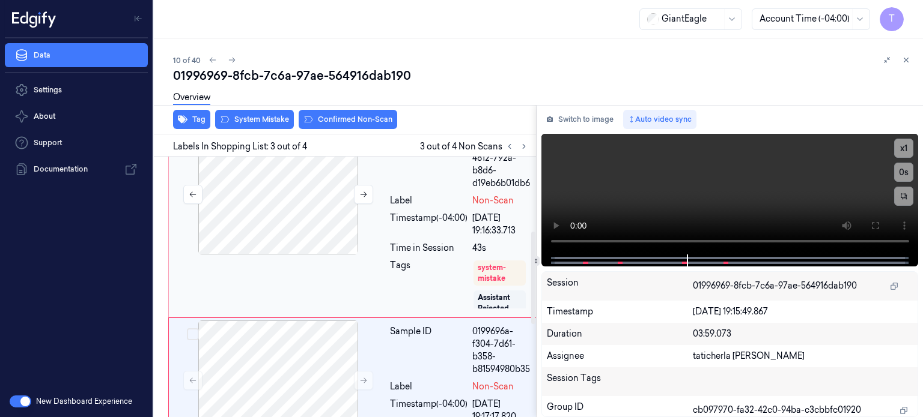
click at [276, 222] on div at bounding box center [278, 195] width 214 height 120
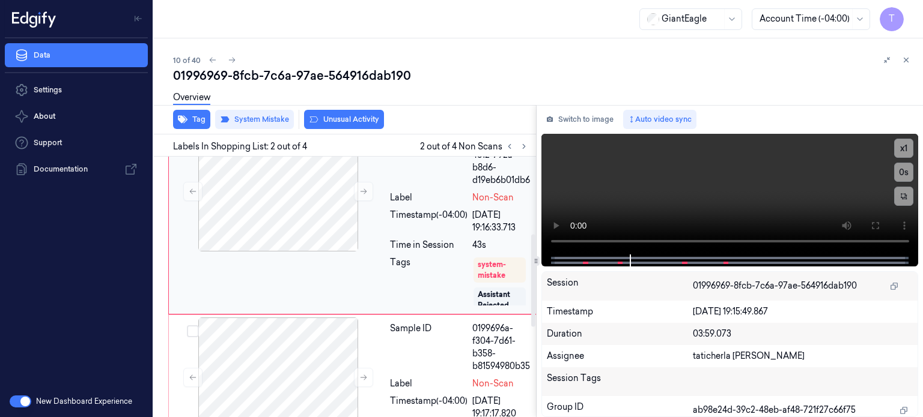
scroll to position [208, 0]
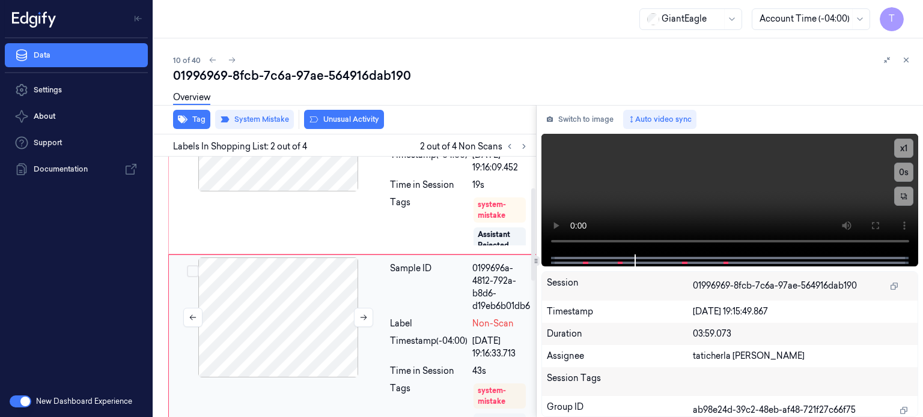
click at [300, 290] on div at bounding box center [278, 318] width 214 height 120
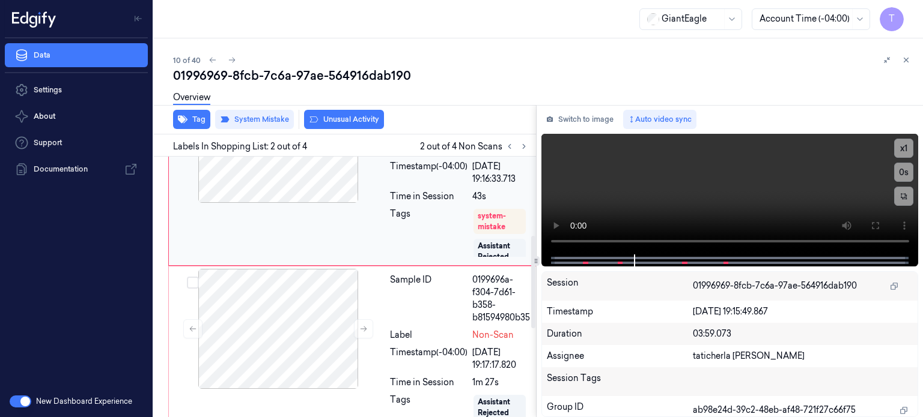
scroll to position [328, 0]
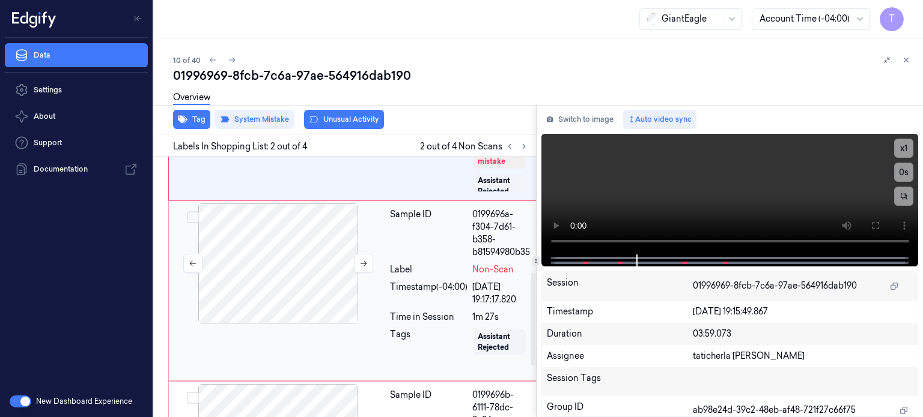
click at [291, 258] on div at bounding box center [278, 264] width 214 height 120
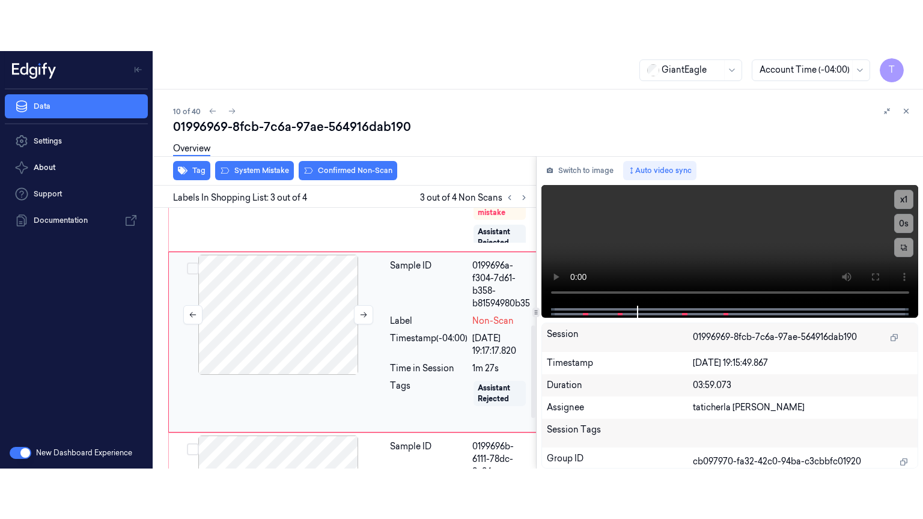
scroll to position [331, 0]
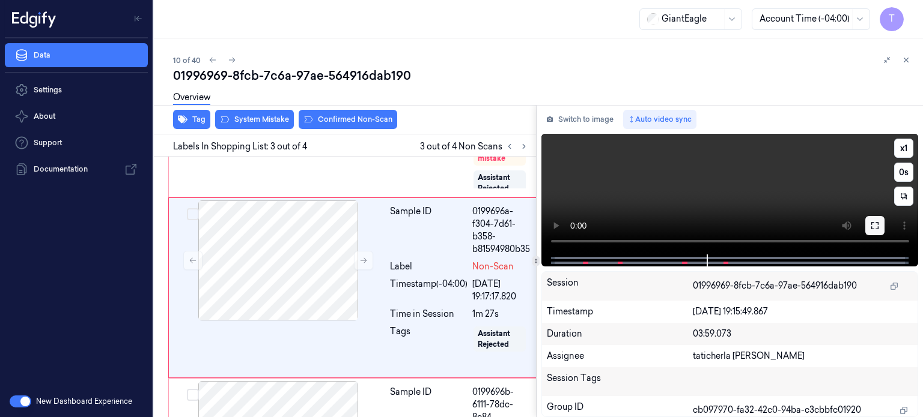
click at [879, 226] on button at bounding box center [874, 225] width 19 height 19
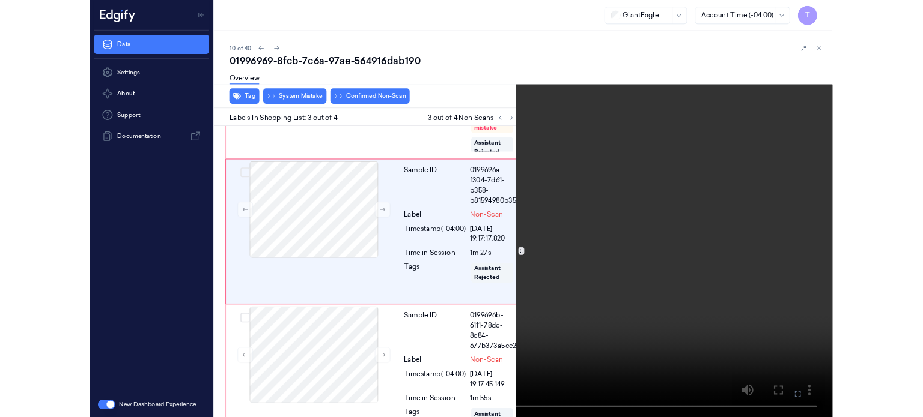
scroll to position [280, 0]
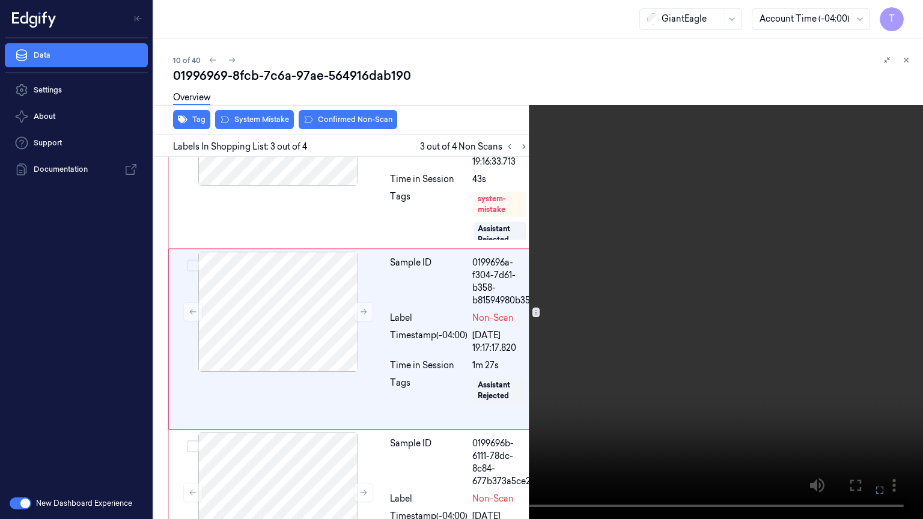
click at [0, 0] on icon at bounding box center [0, 0] width 0 height 0
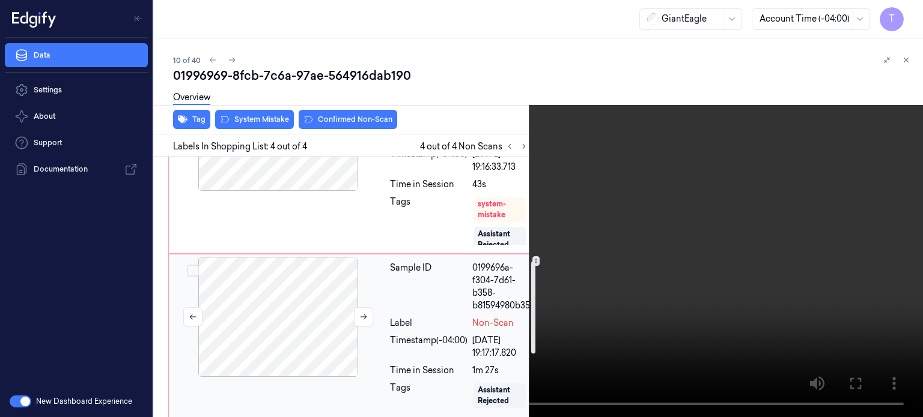
scroll to position [295, 0]
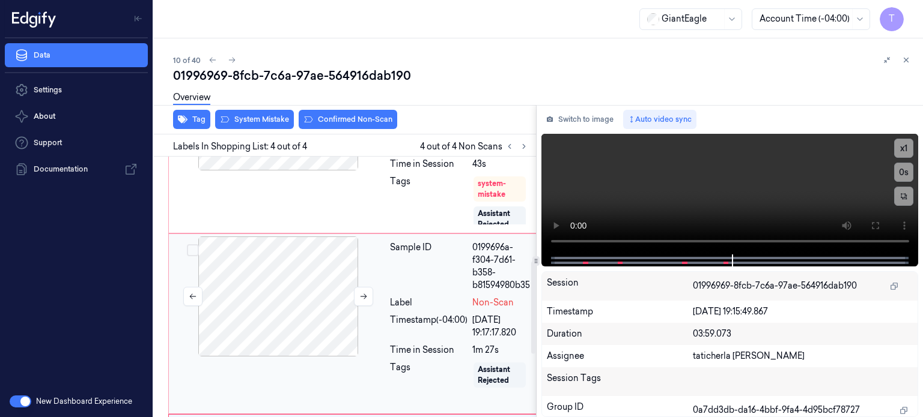
click at [276, 291] on div at bounding box center [278, 297] width 214 height 120
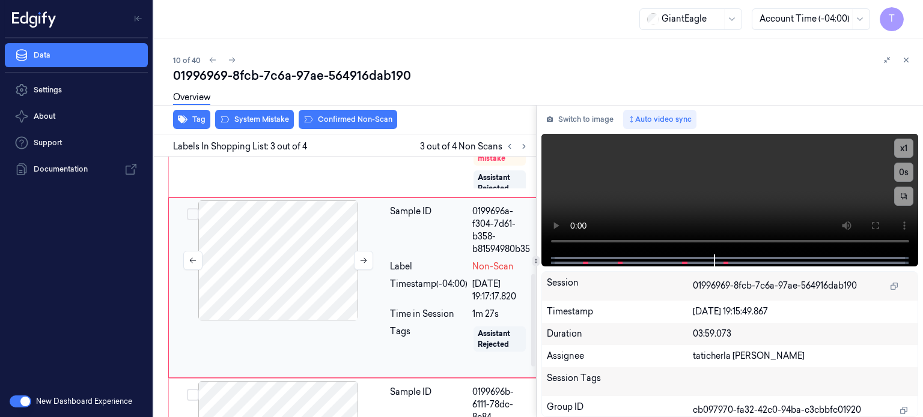
click at [294, 284] on div at bounding box center [278, 261] width 214 height 120
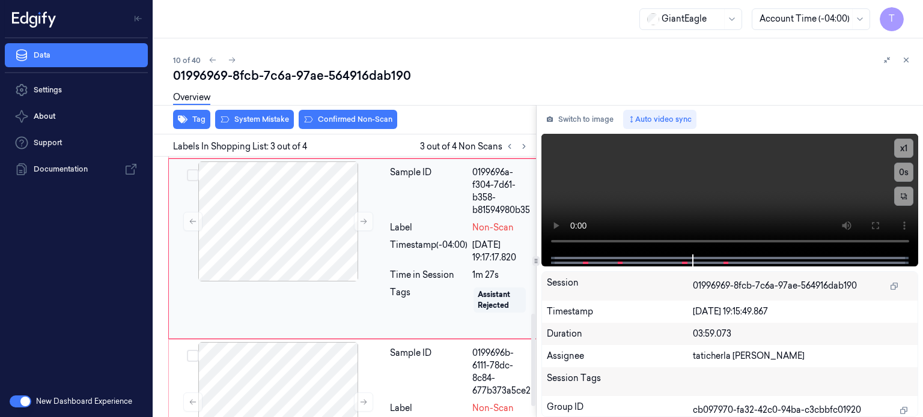
scroll to position [451, 0]
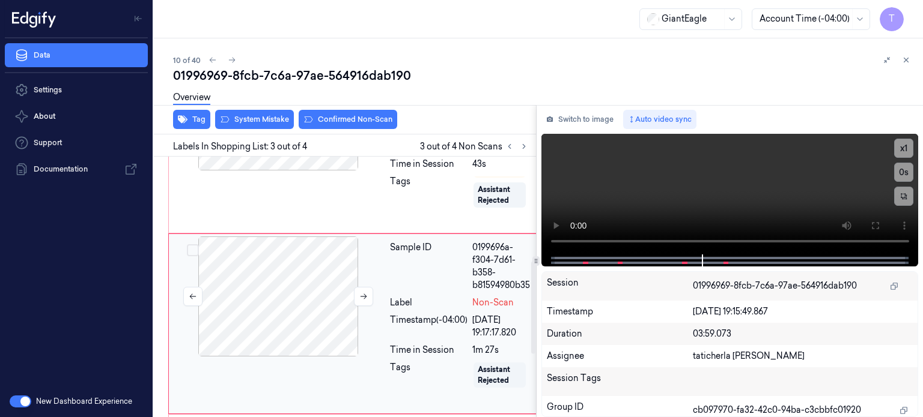
click at [294, 285] on div at bounding box center [278, 297] width 214 height 120
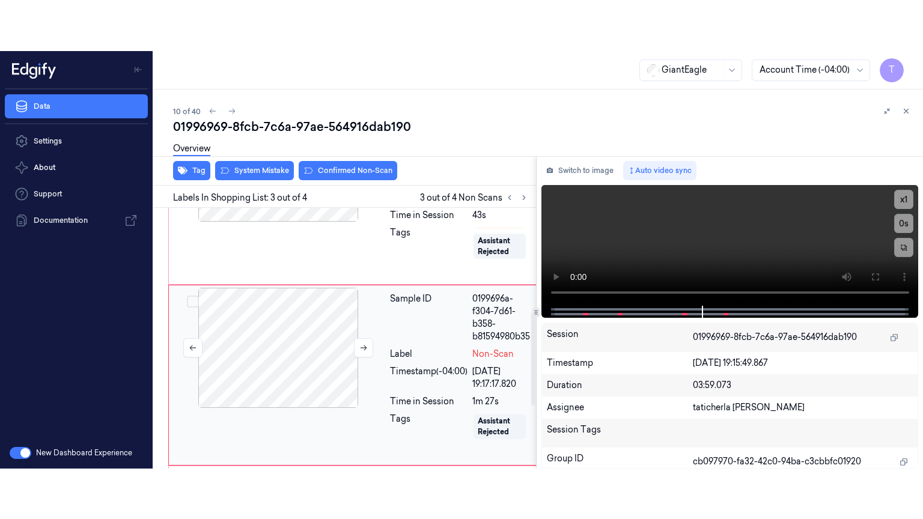
scroll to position [331, 0]
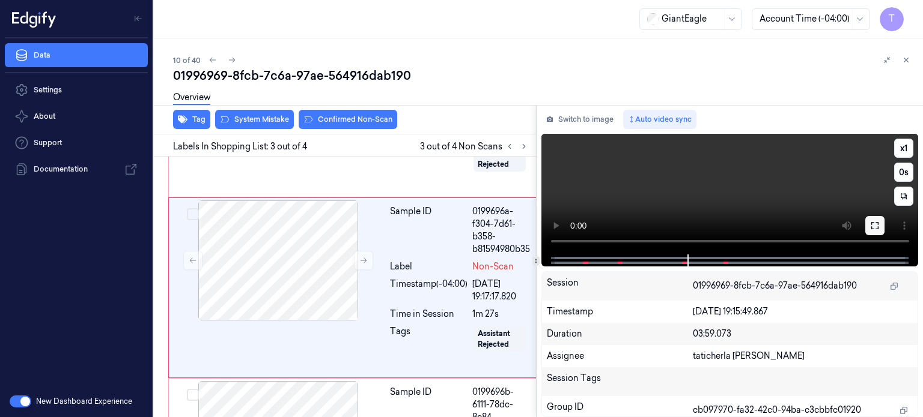
click at [878, 223] on icon at bounding box center [875, 226] width 10 height 10
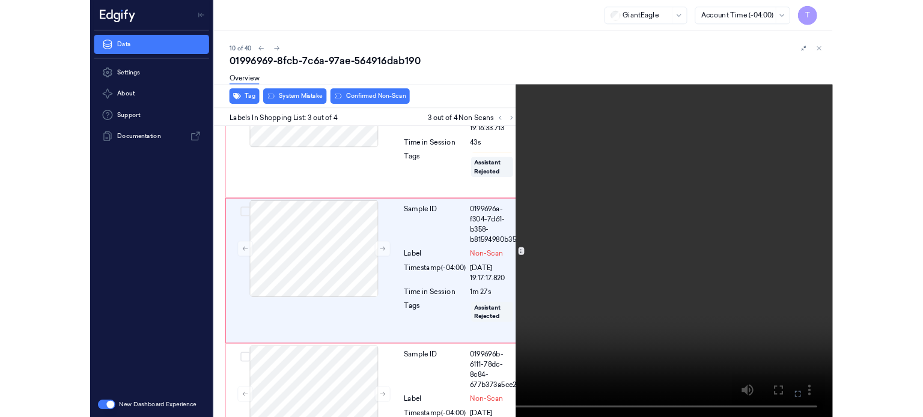
scroll to position [280, 0]
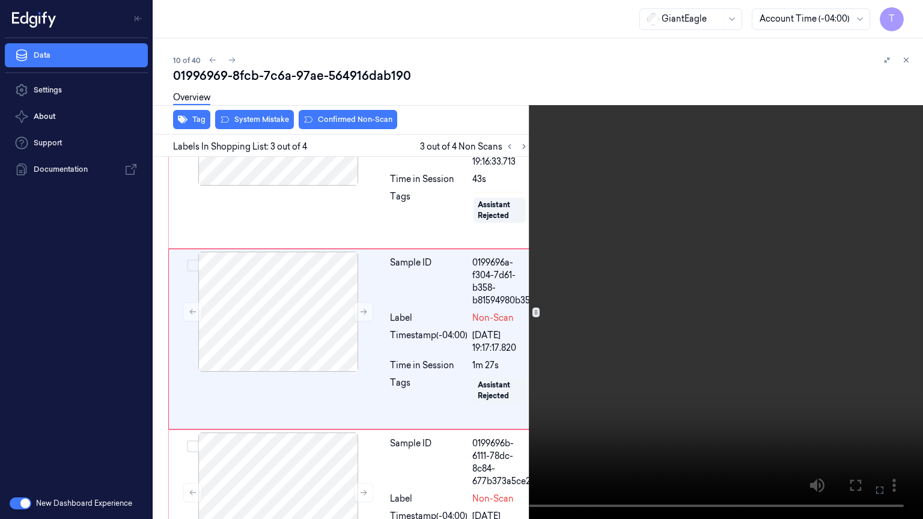
click at [0, 0] on icon at bounding box center [0, 0] width 0 height 0
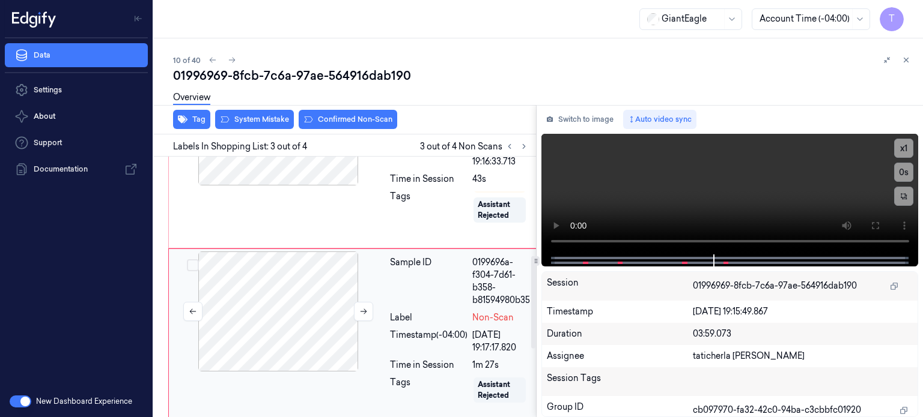
click at [309, 319] on div at bounding box center [278, 312] width 214 height 120
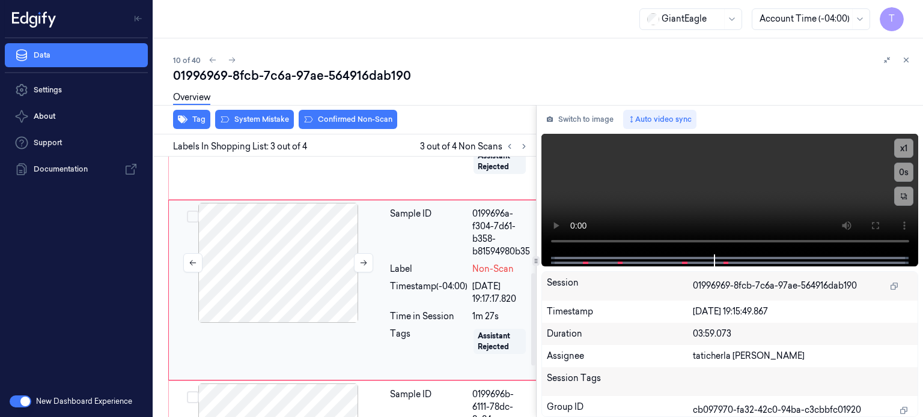
scroll to position [331, 0]
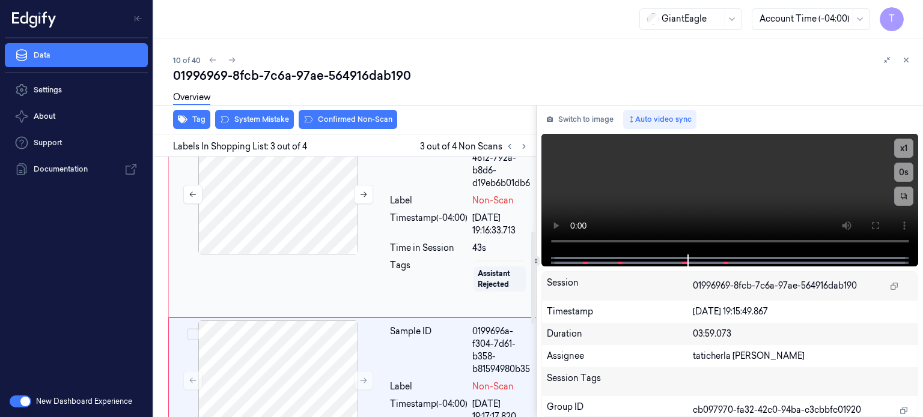
click at [284, 211] on div at bounding box center [278, 195] width 214 height 120
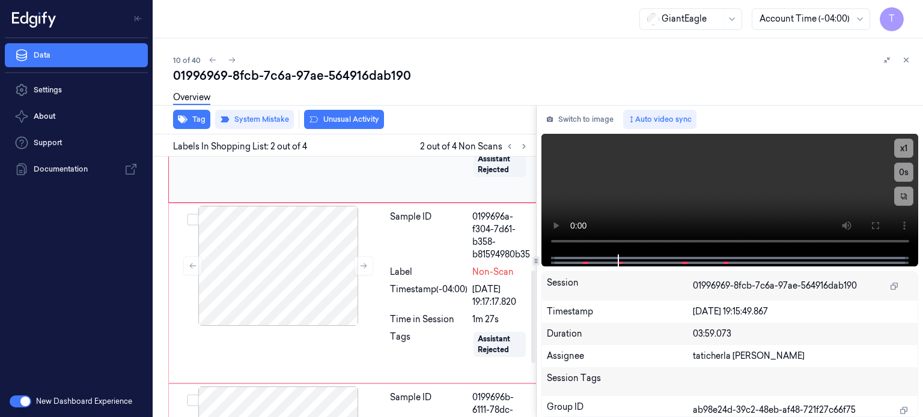
scroll to position [328, 0]
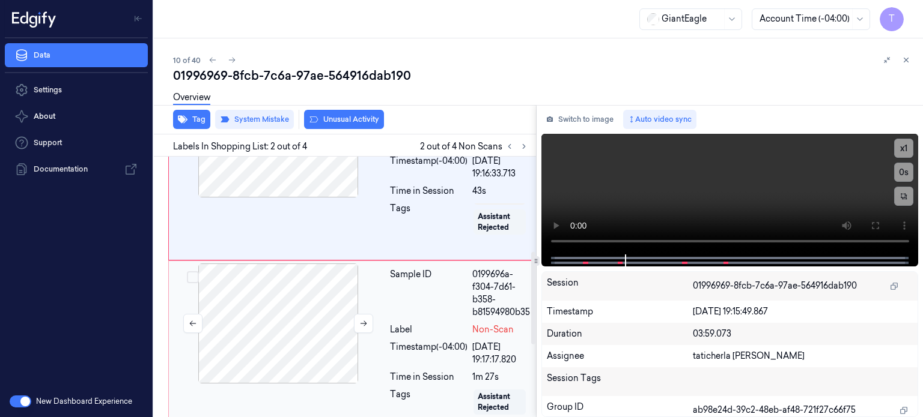
click at [300, 305] on div at bounding box center [278, 324] width 214 height 120
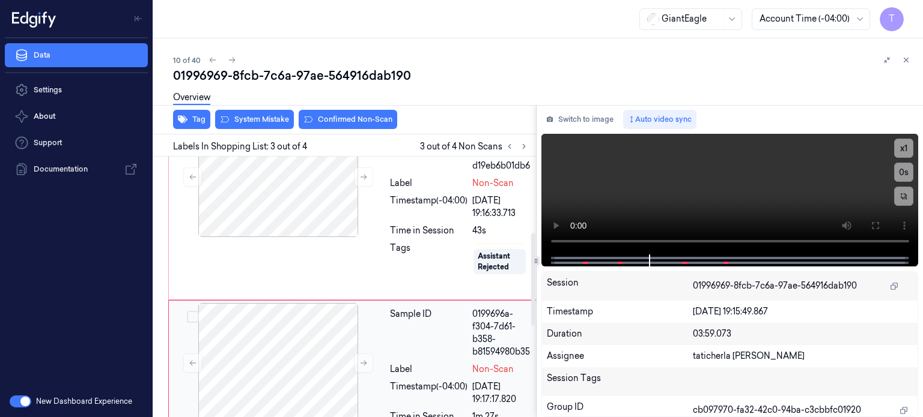
scroll to position [211, 0]
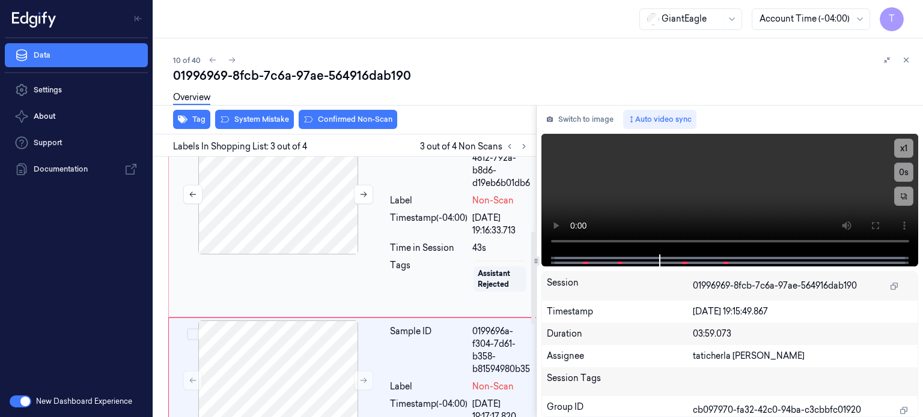
click at [339, 247] on div at bounding box center [278, 195] width 214 height 120
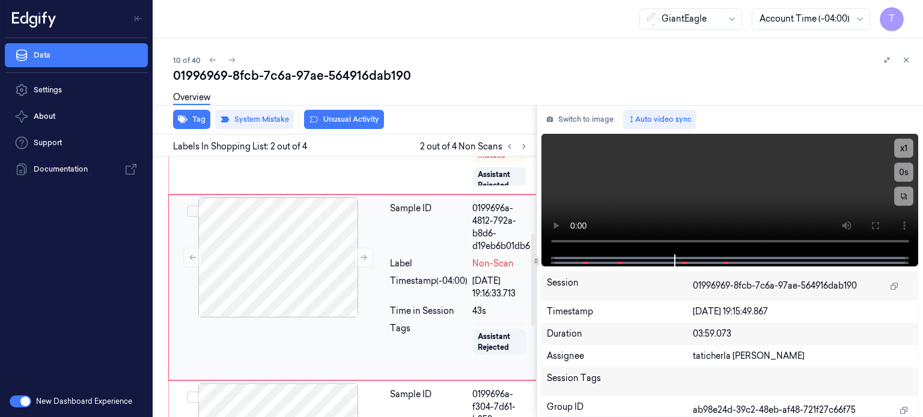
scroll to position [328, 0]
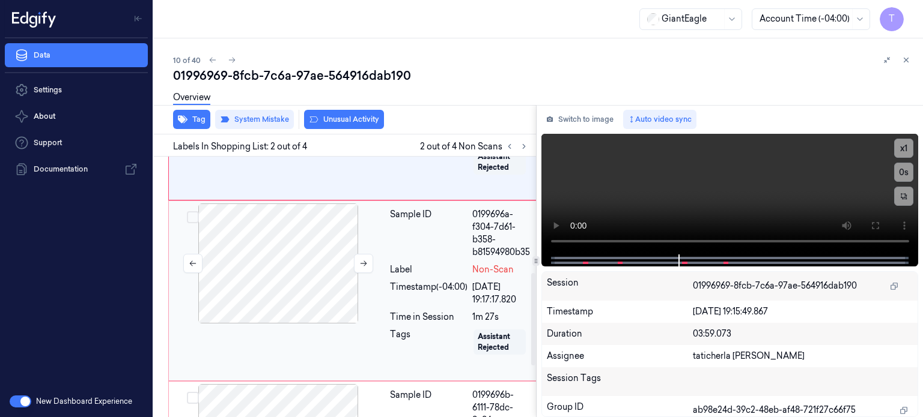
click at [324, 261] on div at bounding box center [278, 264] width 214 height 120
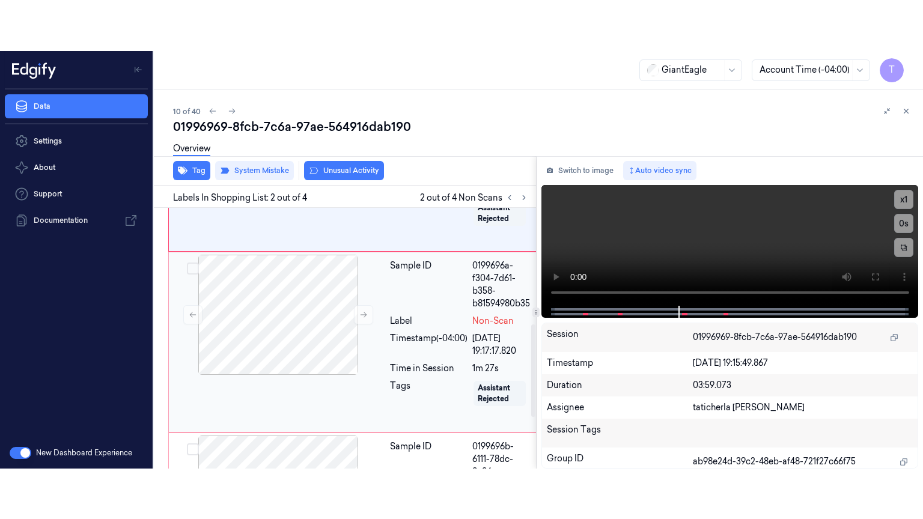
scroll to position [331, 0]
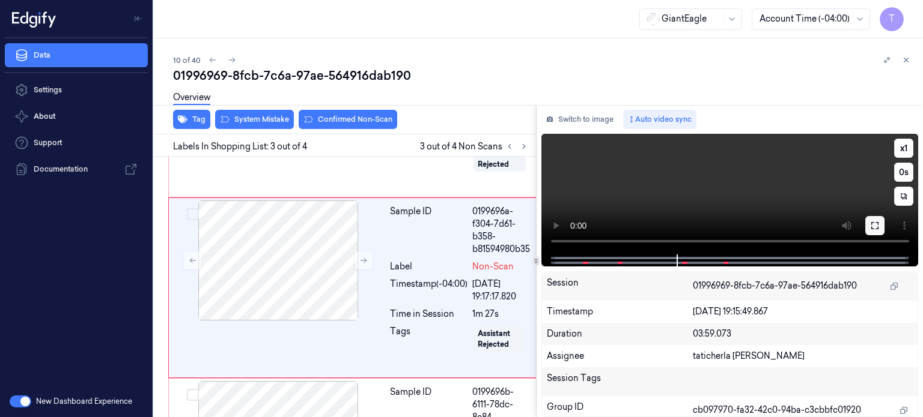
click at [878, 222] on icon at bounding box center [874, 225] width 7 height 7
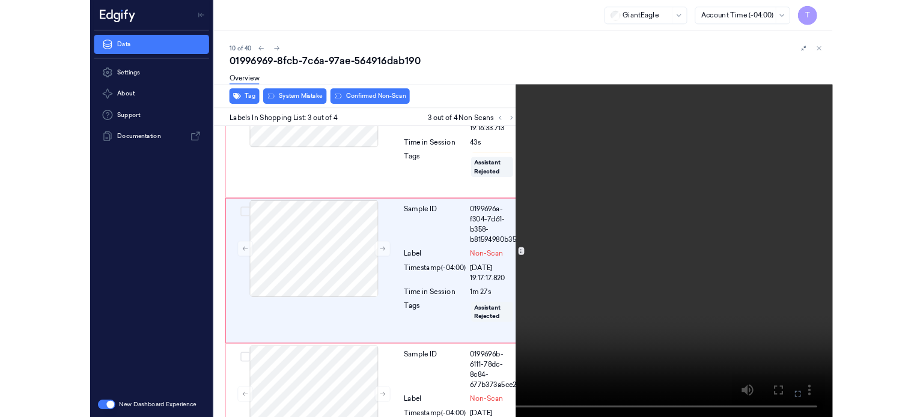
scroll to position [280, 0]
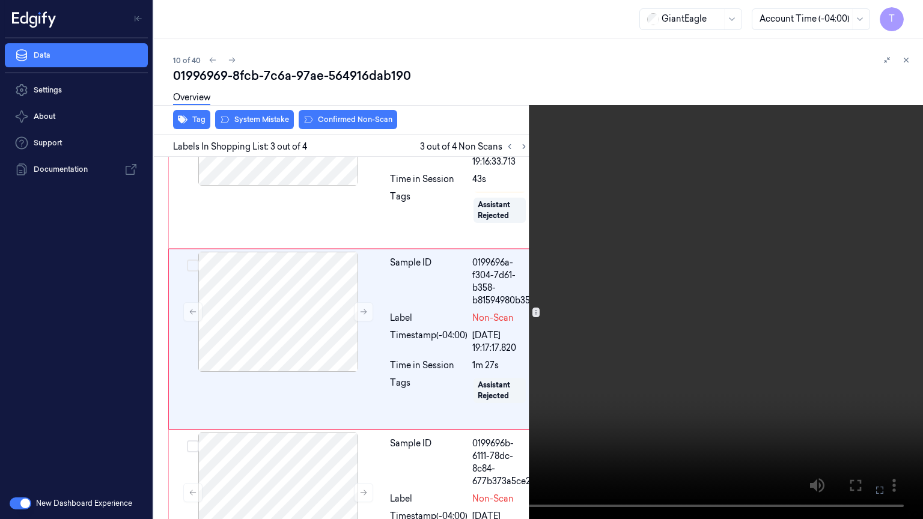
click at [0, 0] on icon at bounding box center [0, 0] width 0 height 0
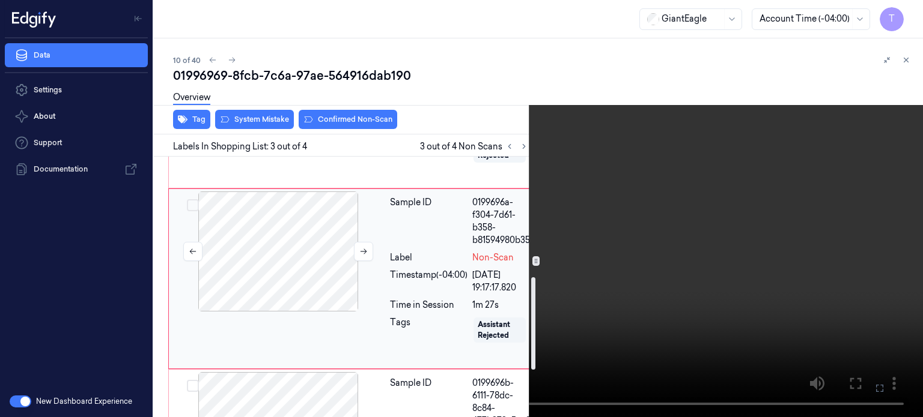
scroll to position [331, 0]
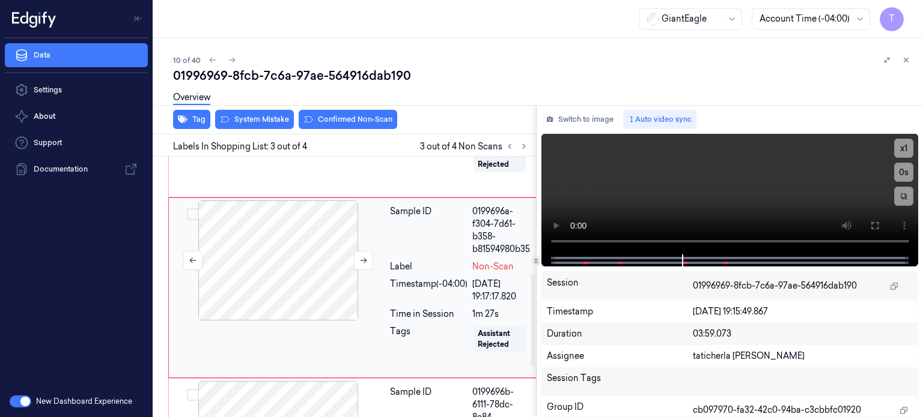
click at [319, 265] on div at bounding box center [278, 261] width 214 height 120
click at [257, 114] on div "Overview" at bounding box center [543, 99] width 740 height 31
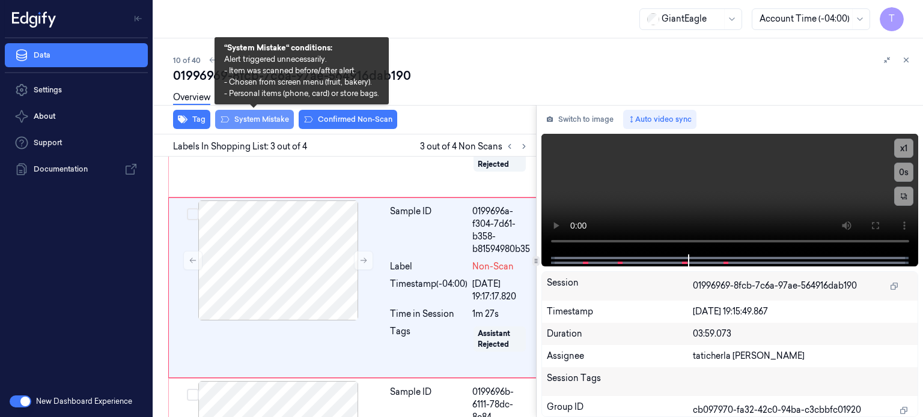
click at [260, 117] on button "System Mistake" at bounding box center [254, 119] width 79 height 19
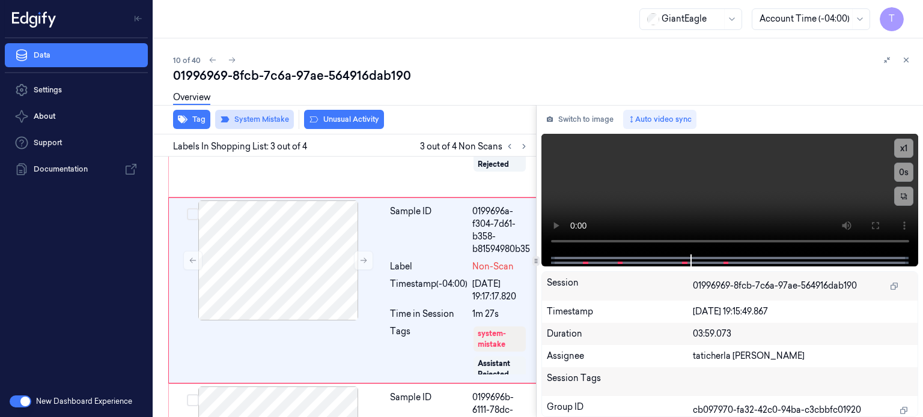
scroll to position [334, 0]
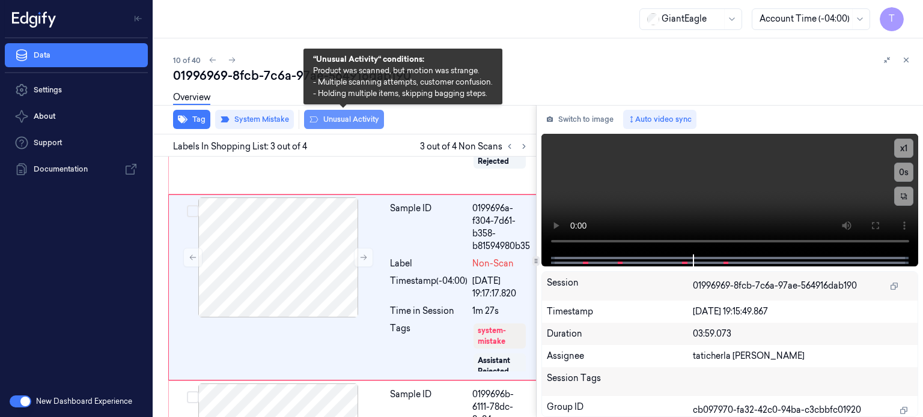
click at [351, 121] on button "Unusual Activity" at bounding box center [344, 119] width 80 height 19
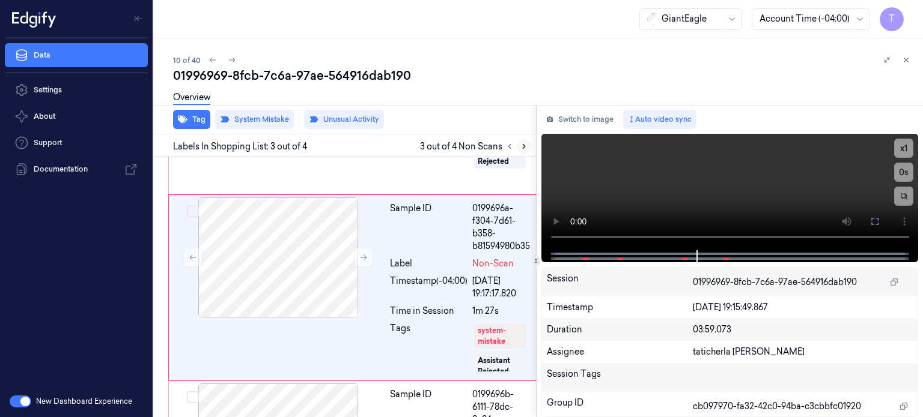
click at [525, 150] on icon at bounding box center [524, 146] width 8 height 8
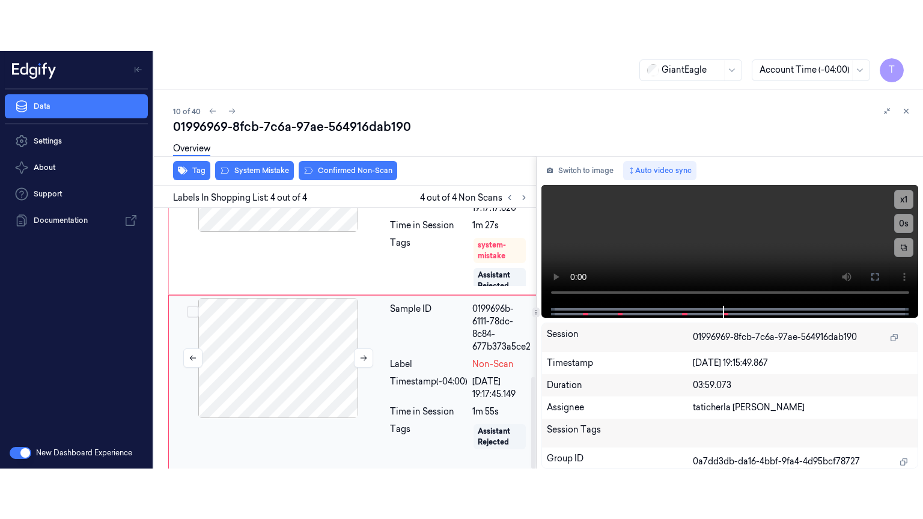
scroll to position [481, 0]
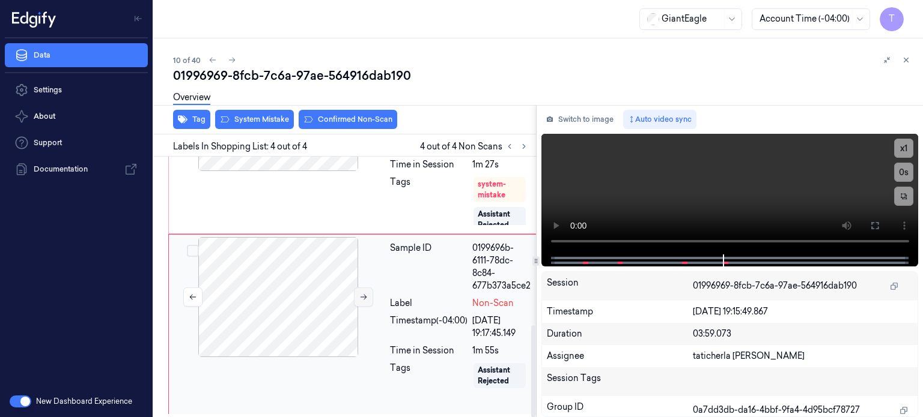
click at [365, 295] on icon at bounding box center [363, 297] width 7 height 5
click at [366, 294] on icon at bounding box center [363, 297] width 8 height 8
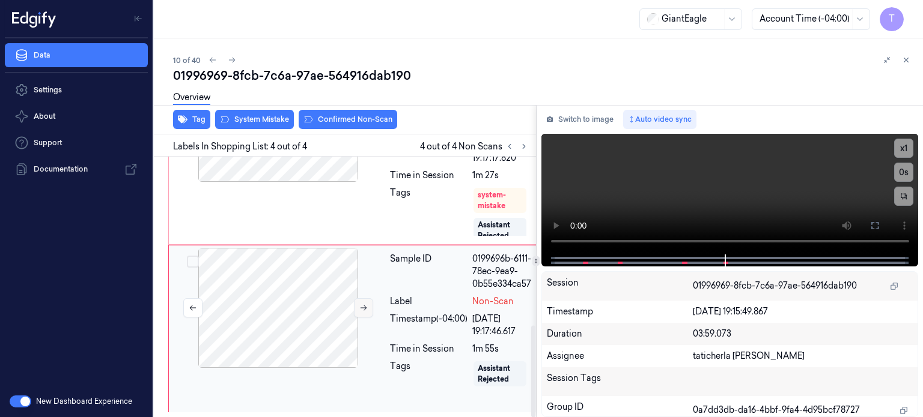
click at [366, 304] on icon at bounding box center [363, 308] width 8 height 8
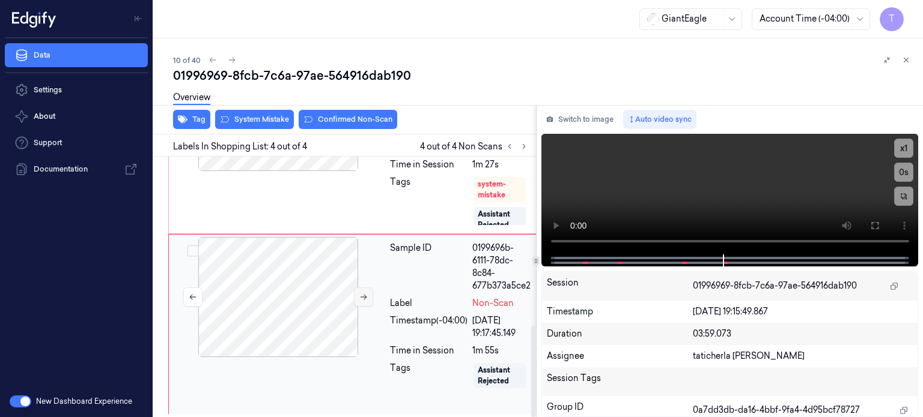
click at [366, 294] on icon at bounding box center [363, 297] width 8 height 8
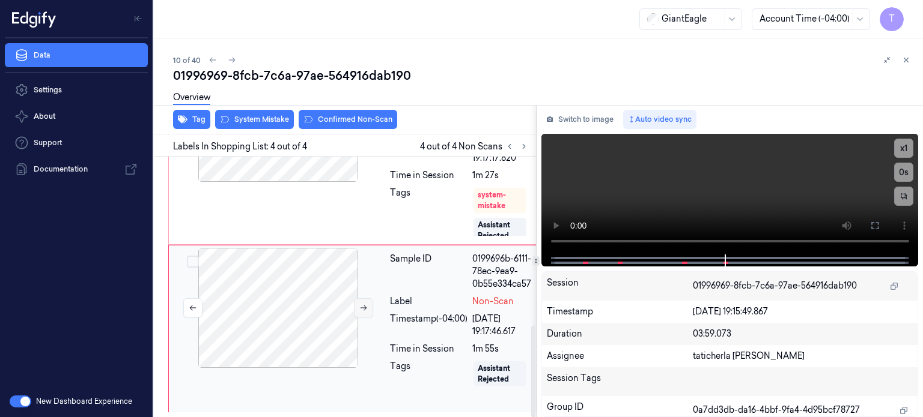
click at [366, 304] on icon at bounding box center [363, 308] width 8 height 8
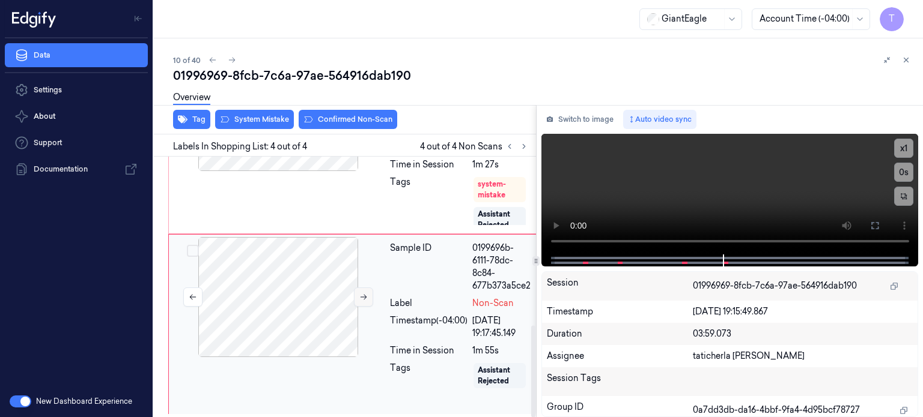
click at [366, 293] on icon at bounding box center [363, 297] width 8 height 8
click at [359, 296] on icon at bounding box center [363, 297] width 8 height 8
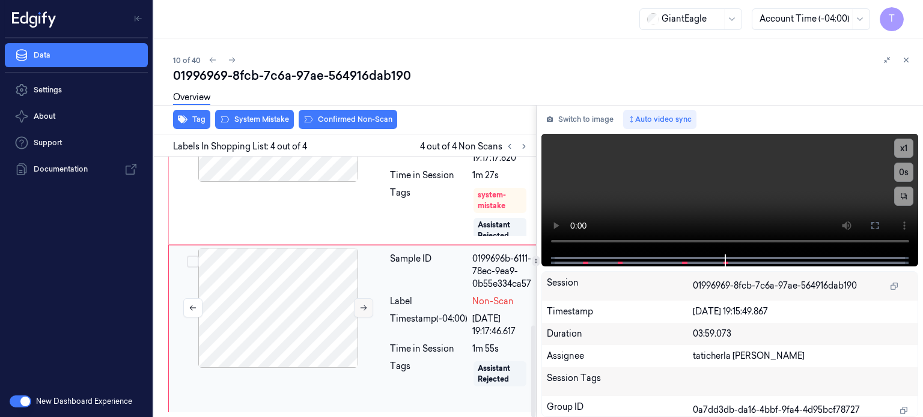
click at [359, 304] on icon at bounding box center [363, 308] width 8 height 8
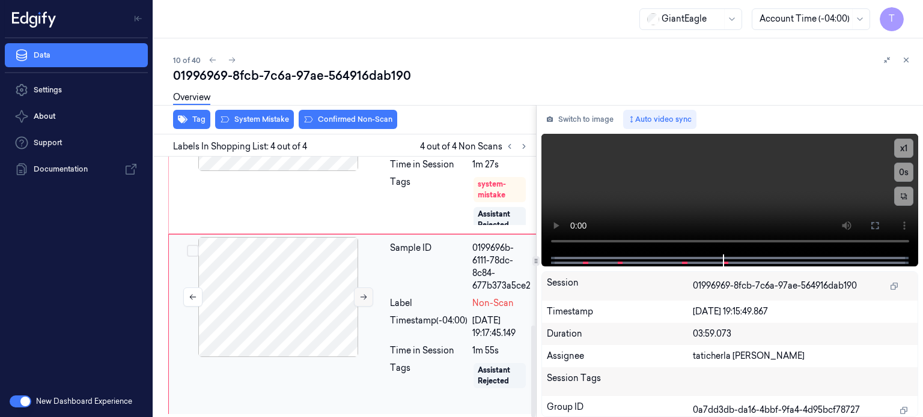
click at [359, 296] on icon at bounding box center [363, 297] width 8 height 8
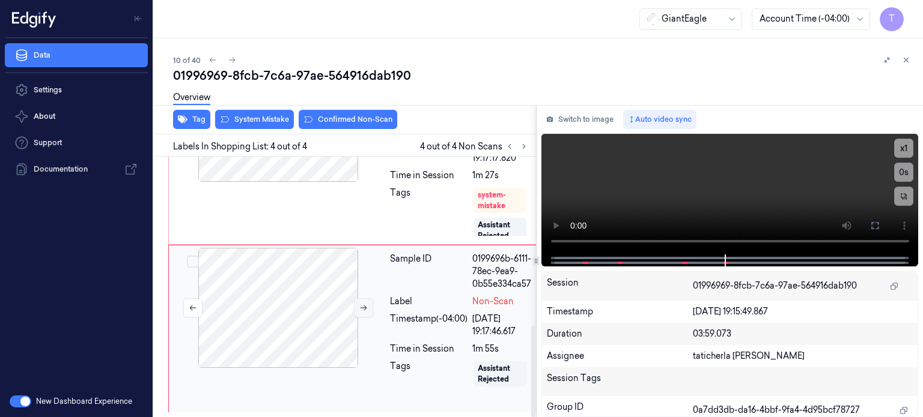
click at [365, 304] on icon at bounding box center [363, 308] width 8 height 8
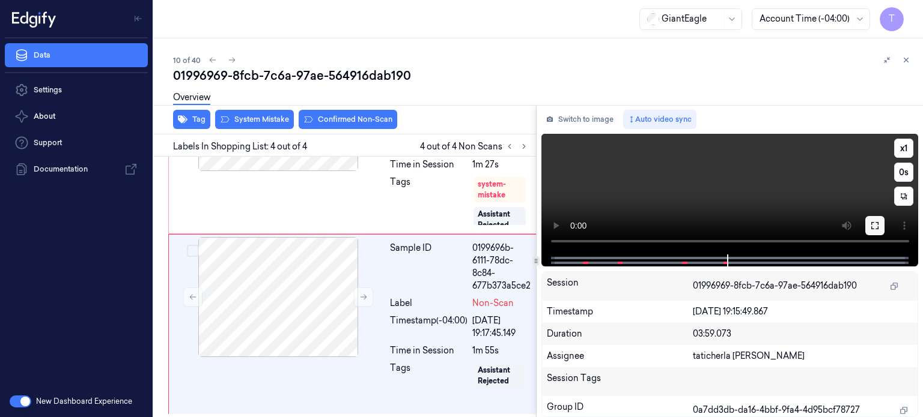
click at [875, 229] on icon at bounding box center [875, 226] width 10 height 10
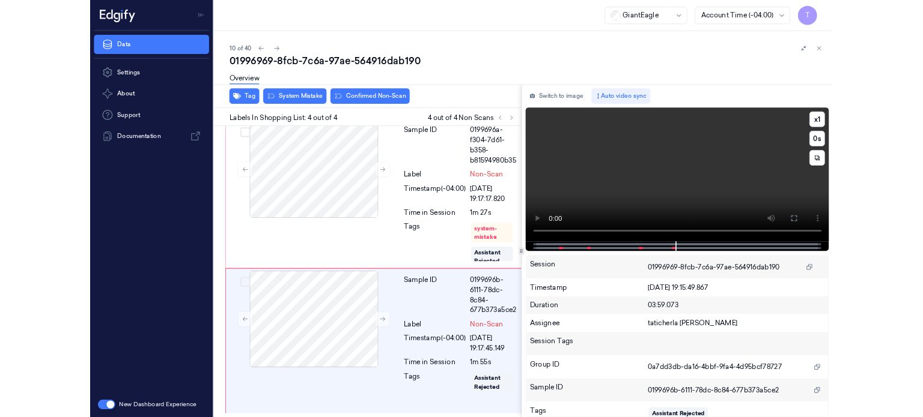
scroll to position [379, 0]
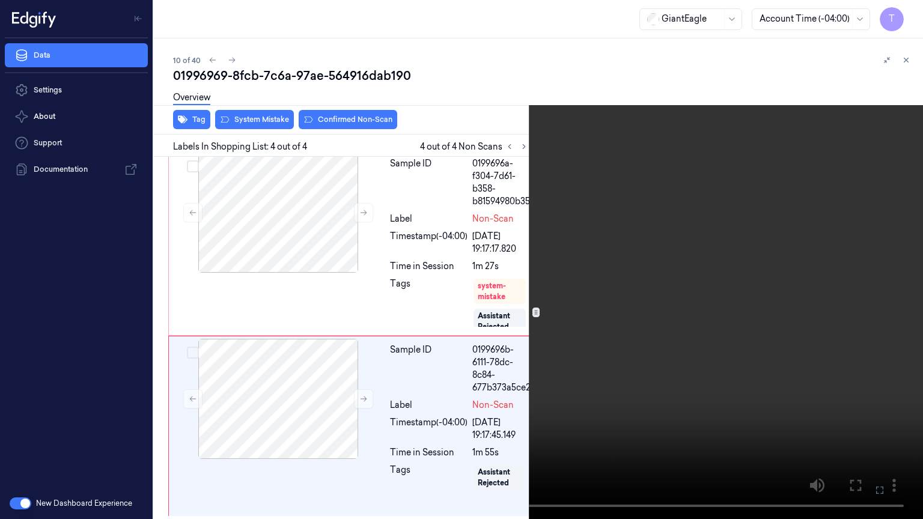
click at [0, 0] on icon at bounding box center [0, 0] width 0 height 0
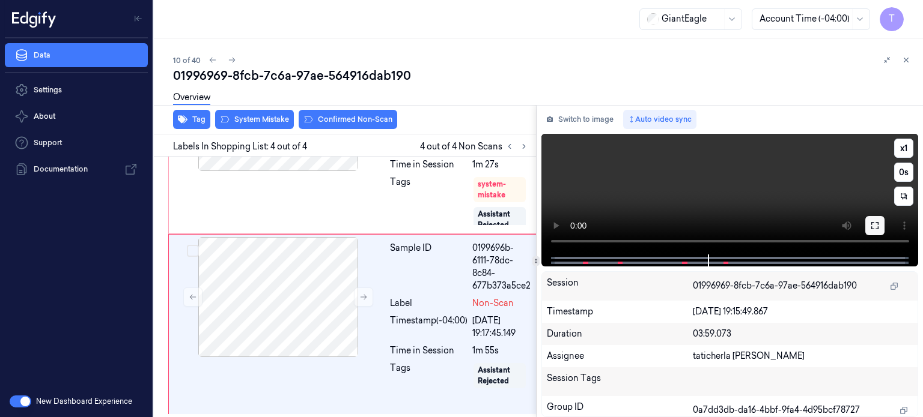
click at [873, 218] on button at bounding box center [874, 225] width 19 height 19
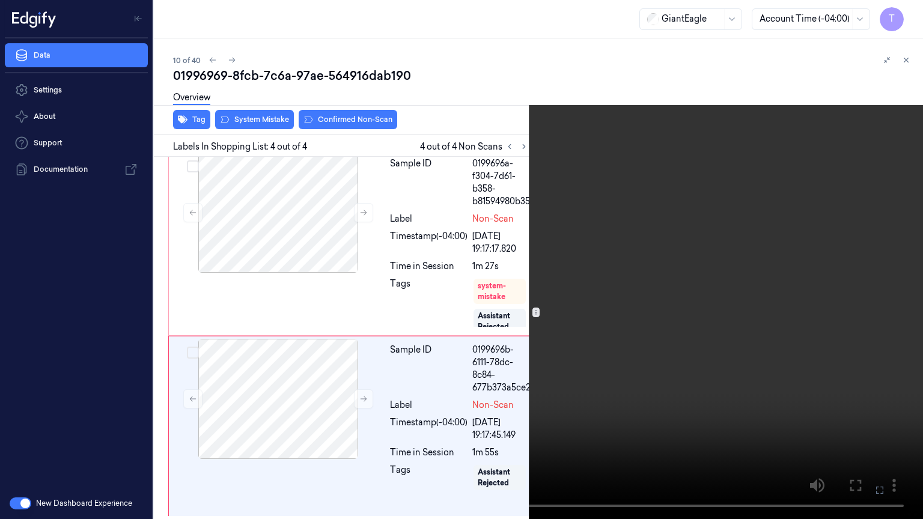
click at [0, 0] on icon at bounding box center [0, 0] width 0 height 0
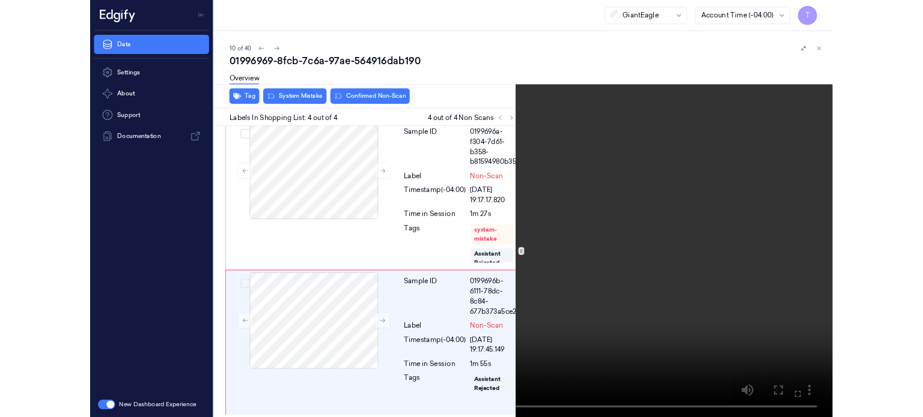
scroll to position [481, 0]
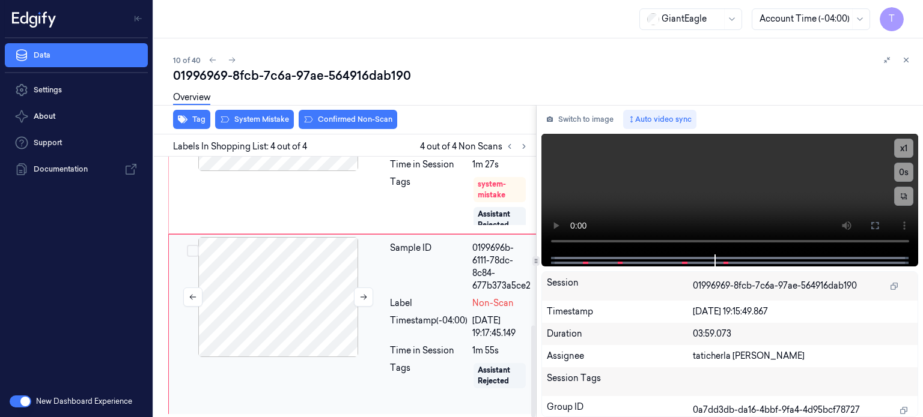
click at [257, 276] on div at bounding box center [278, 297] width 214 height 120
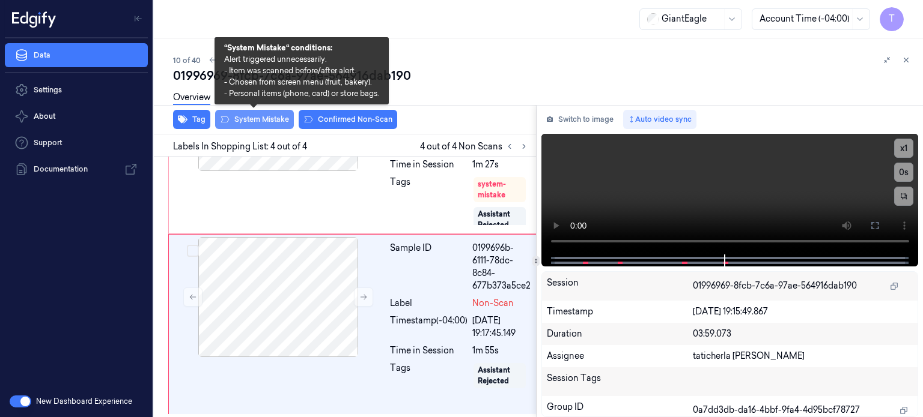
click at [280, 122] on button "System Mistake" at bounding box center [254, 119] width 79 height 19
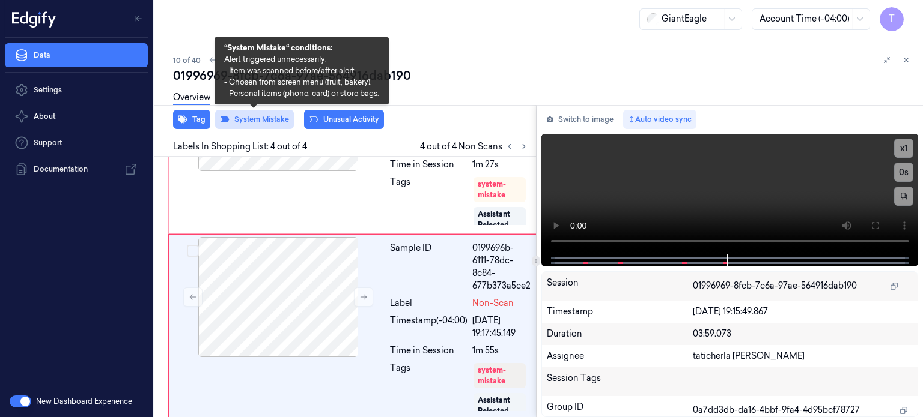
scroll to position [486, 0]
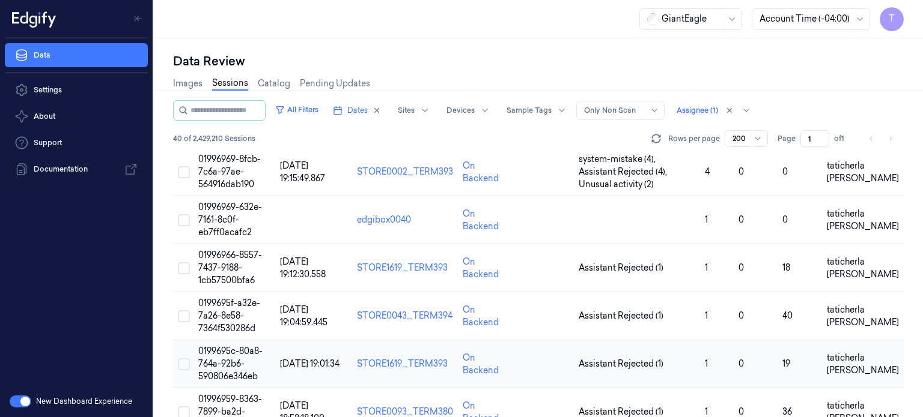
scroll to position [481, 0]
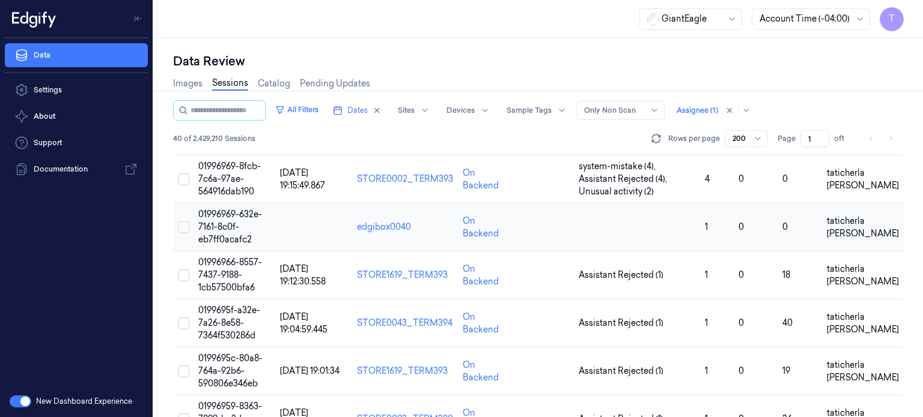
click at [228, 224] on span "01996969-632e-7161-8c0f-eb7ff0acafc2" at bounding box center [230, 227] width 64 height 36
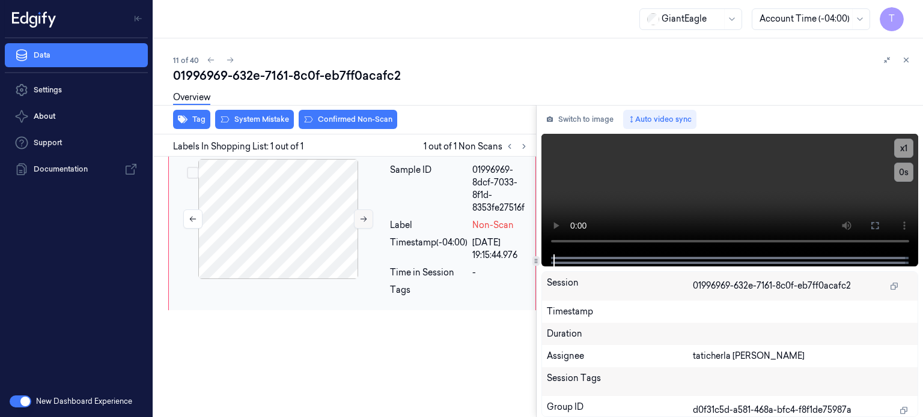
click at [360, 216] on icon at bounding box center [363, 219] width 8 height 8
click at [360, 217] on icon at bounding box center [363, 219] width 8 height 8
click at [361, 218] on icon at bounding box center [363, 219] width 7 height 5
click at [876, 221] on icon at bounding box center [875, 226] width 10 height 10
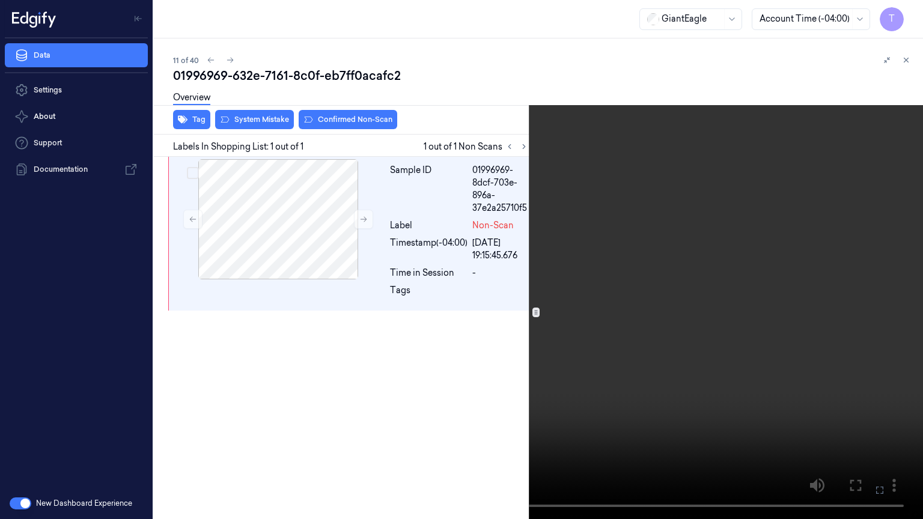
click at [891, 417] on video at bounding box center [461, 259] width 923 height 519
click at [0, 0] on icon at bounding box center [0, 0] width 0 height 0
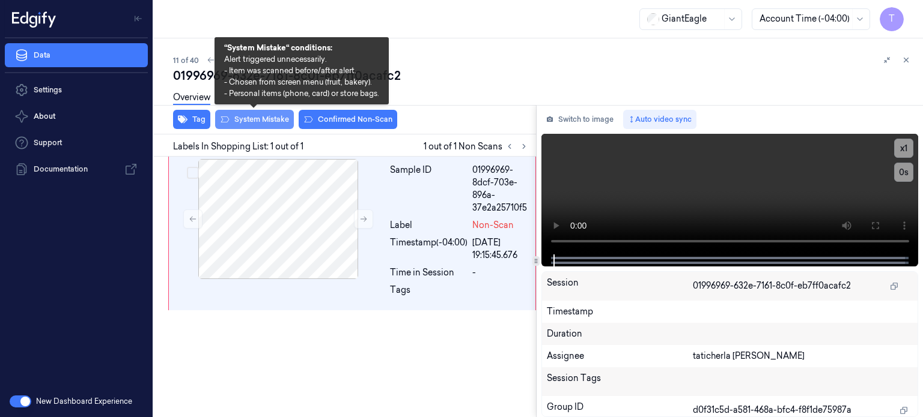
click at [260, 121] on button "System Mistake" at bounding box center [254, 119] width 79 height 19
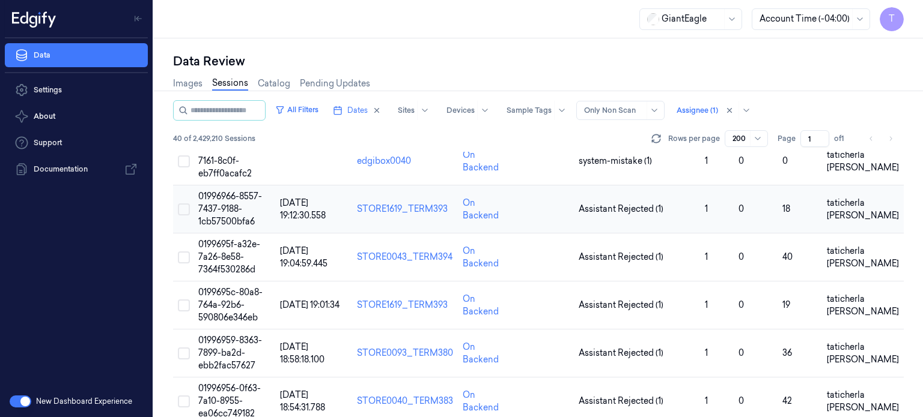
scroll to position [541, 0]
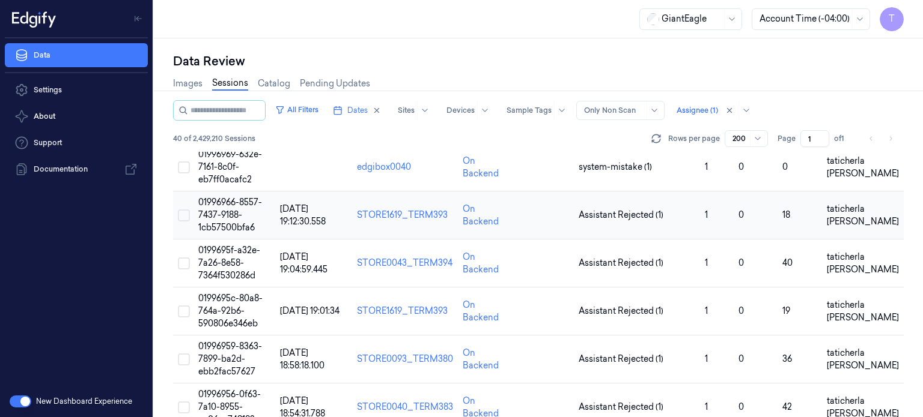
click at [225, 211] on span "01996966-8557-7437-9188-1cb57500bfa6" at bounding box center [230, 215] width 64 height 36
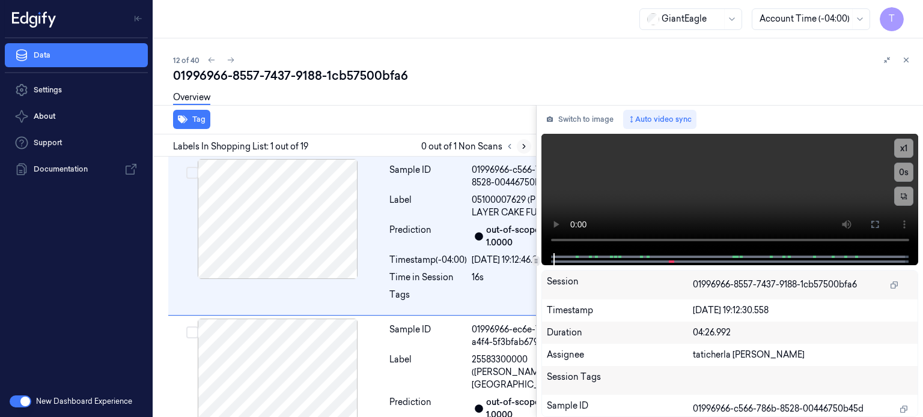
click at [521, 144] on icon at bounding box center [524, 146] width 8 height 8
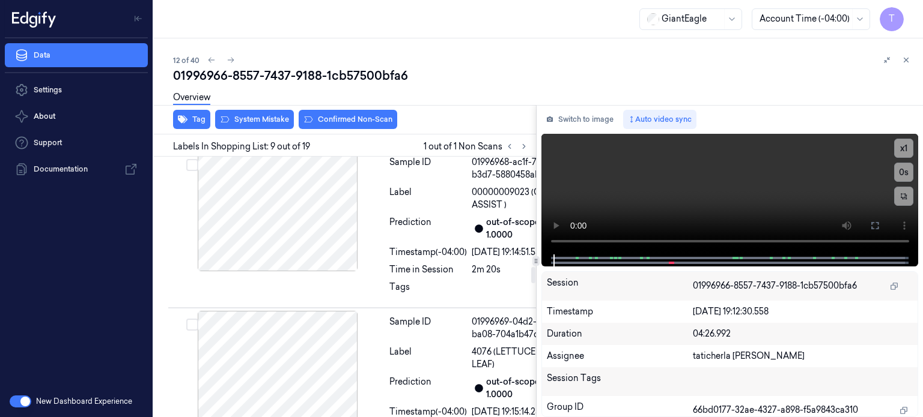
scroll to position [1765, 0]
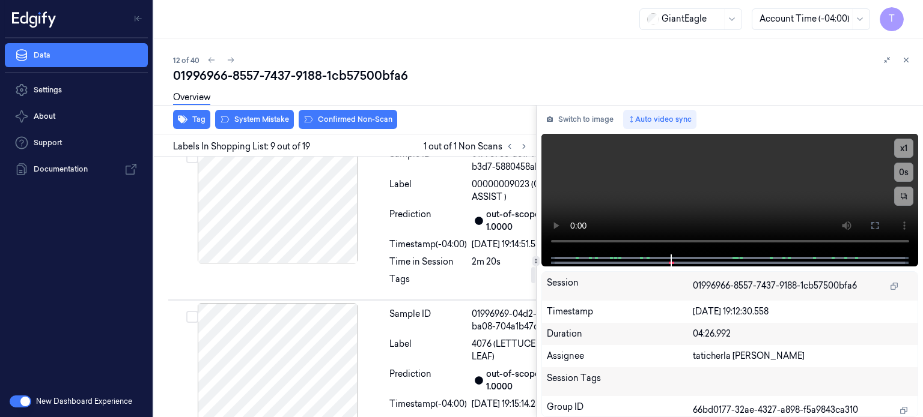
click at [878, 225] on icon at bounding box center [875, 226] width 10 height 10
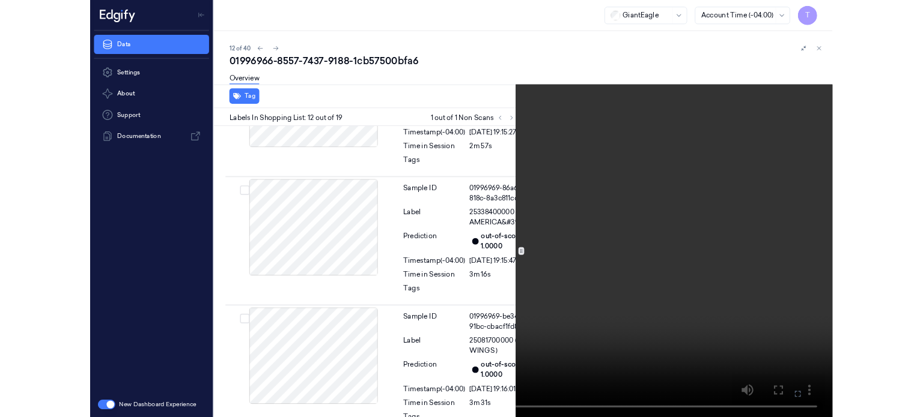
scroll to position [2336, 0]
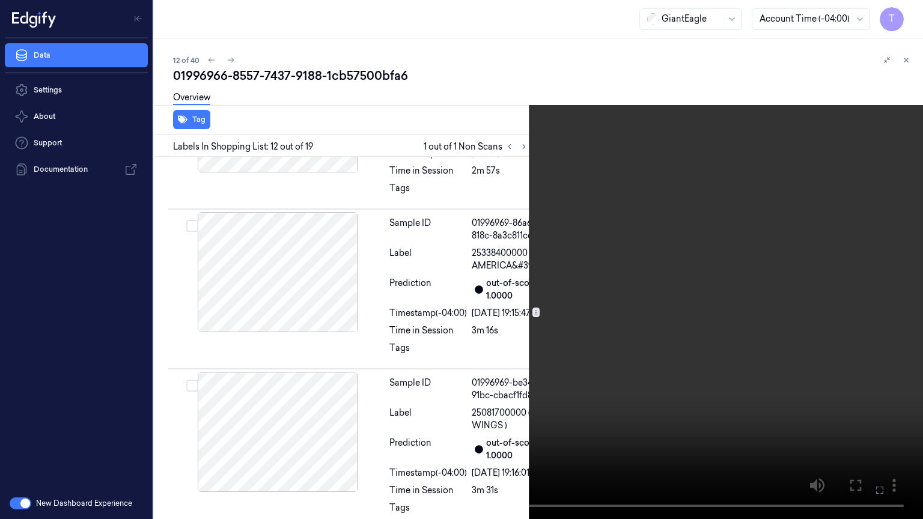
click at [0, 0] on icon at bounding box center [0, 0] width 0 height 0
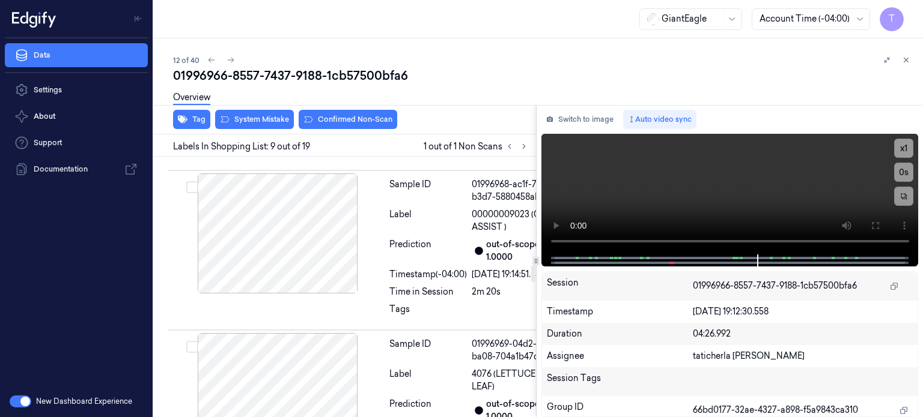
scroll to position [1765, 0]
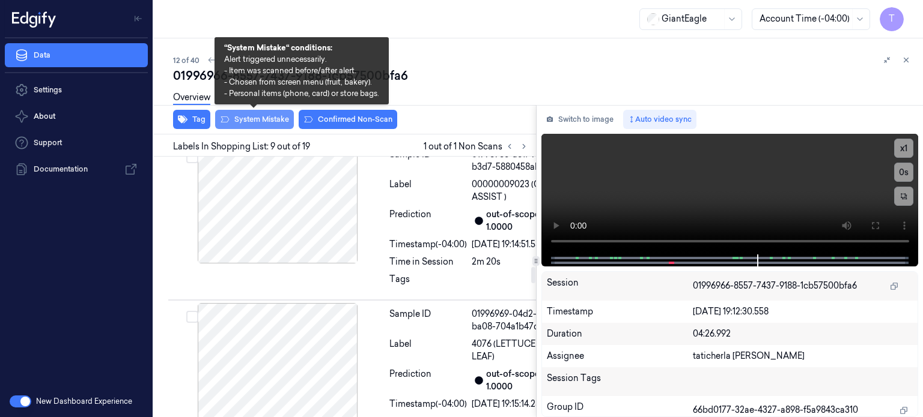
click at [247, 120] on button "System Mistake" at bounding box center [254, 119] width 79 height 19
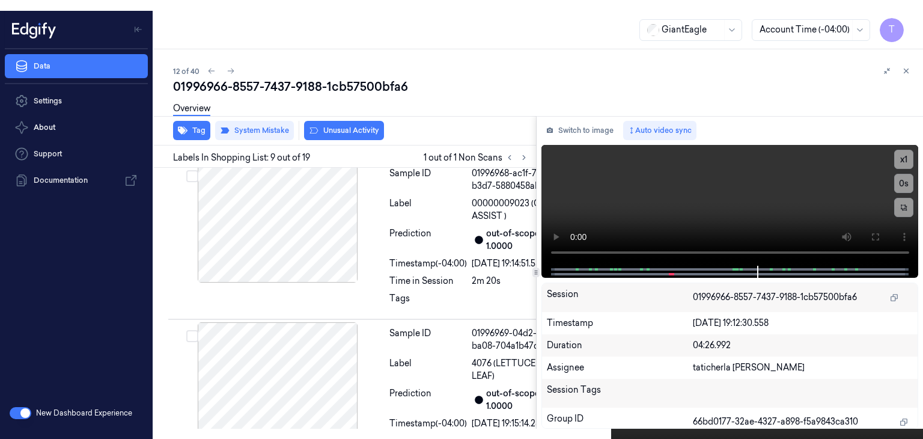
scroll to position [1768, 0]
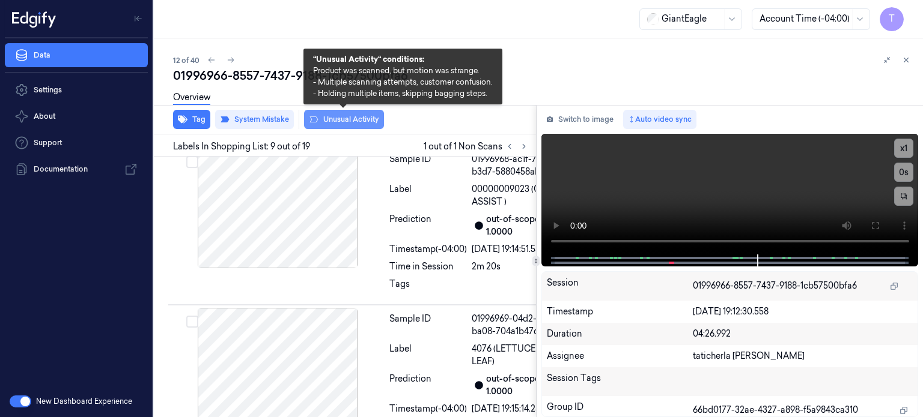
click at [359, 116] on button "Unusual Activity" at bounding box center [344, 119] width 80 height 19
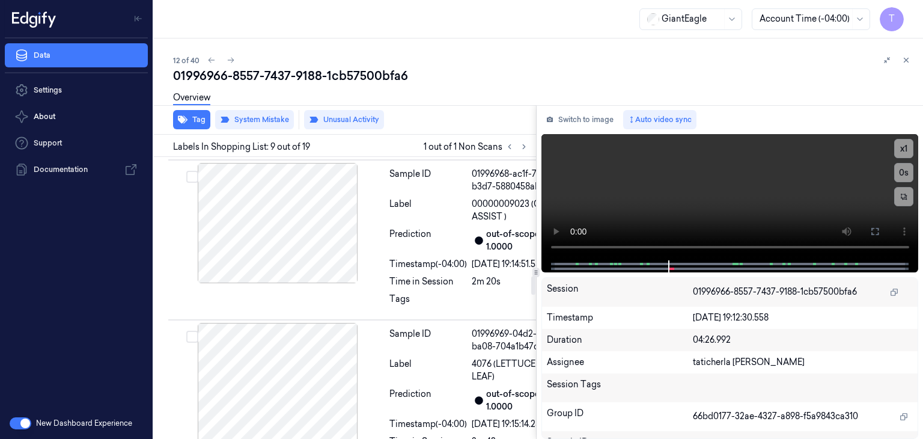
scroll to position [1758, 0]
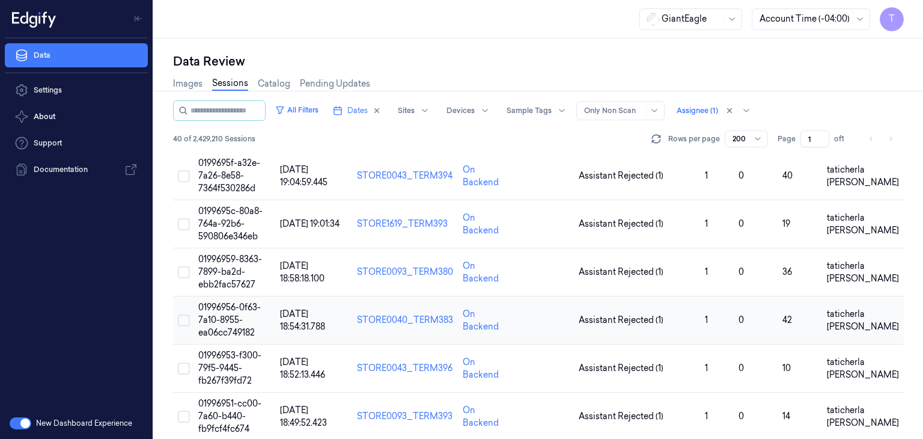
scroll to position [601, 0]
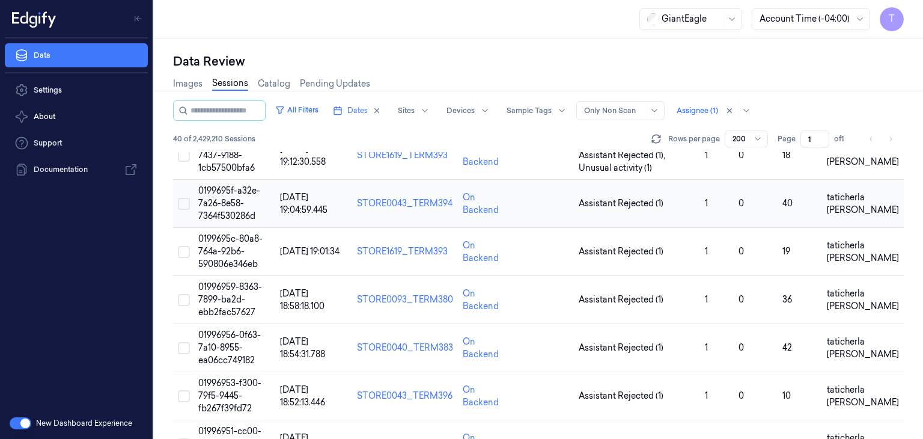
click at [223, 200] on span "0199695f-a32e-7a26-8e58-7364f530286d" at bounding box center [229, 203] width 62 height 36
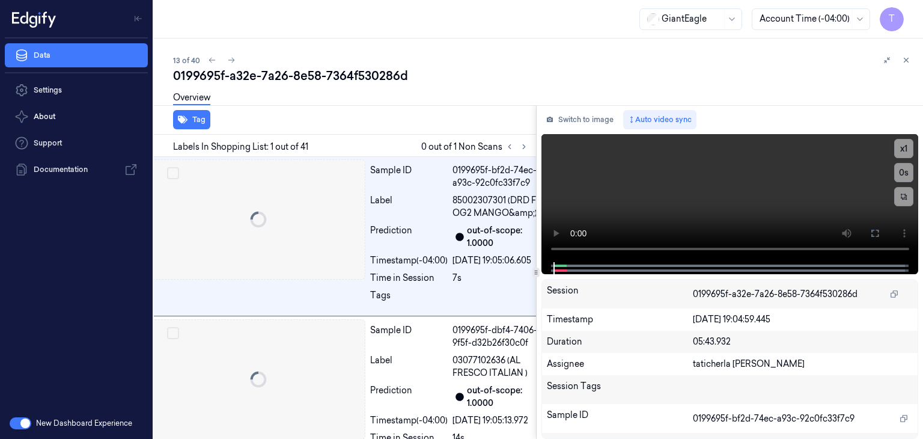
scroll to position [0, 4]
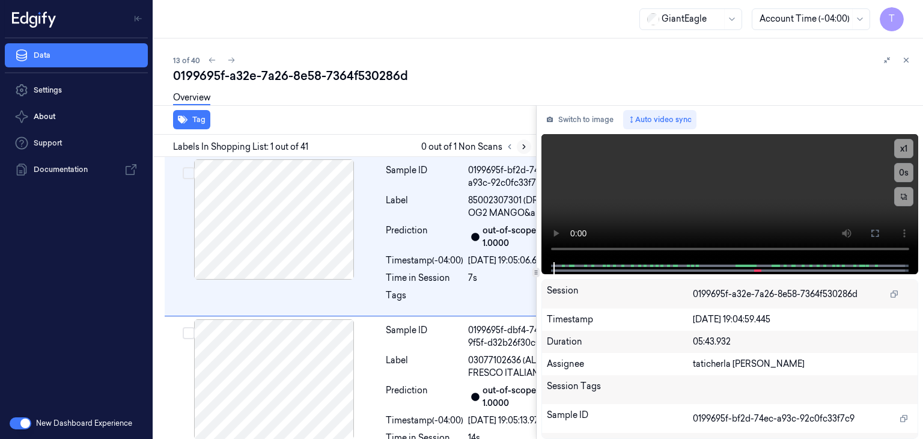
click at [523, 147] on icon at bounding box center [524, 147] width 2 height 4
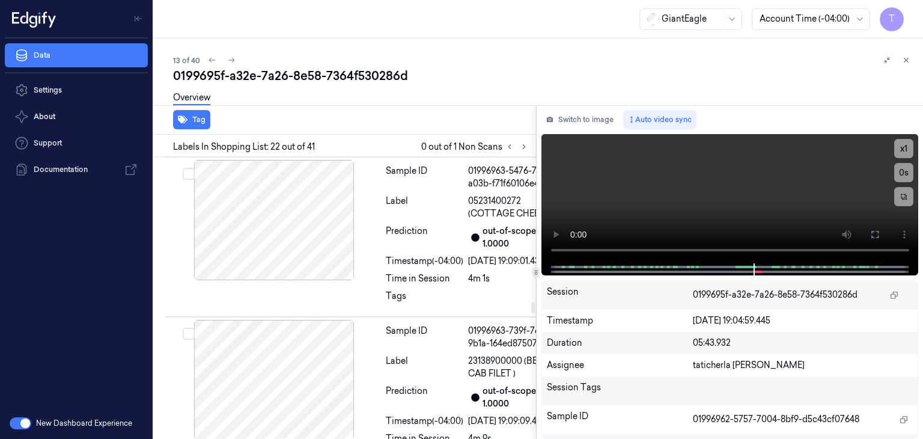
scroll to position [4818, 4]
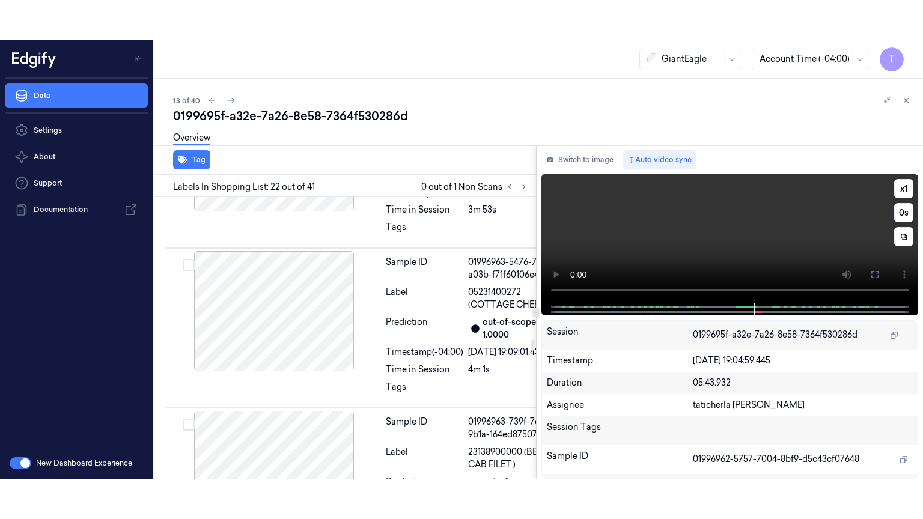
scroll to position [4638, 4]
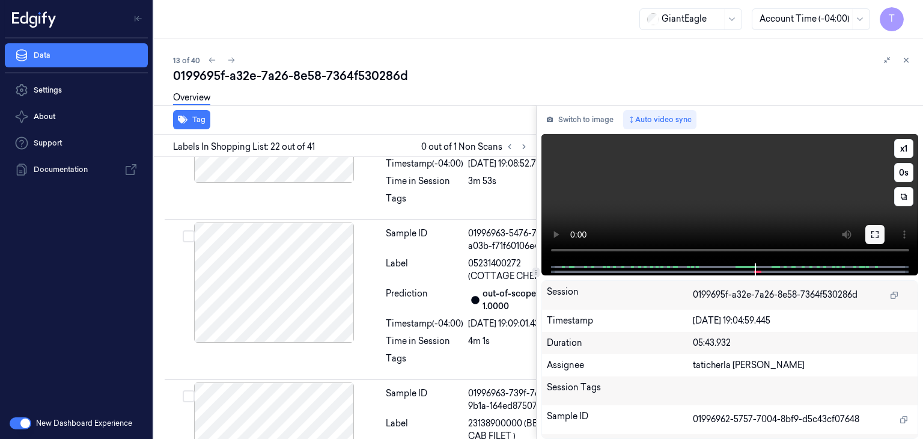
click at [879, 231] on icon at bounding box center [875, 234] width 10 height 10
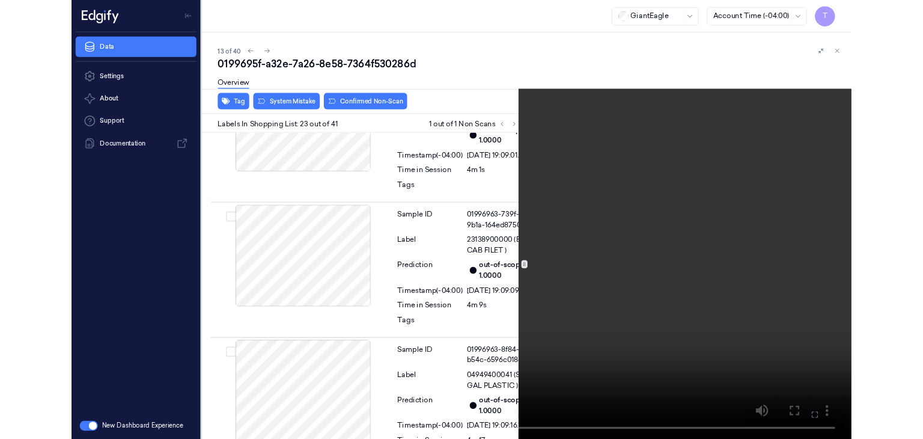
scroll to position [4794, 4]
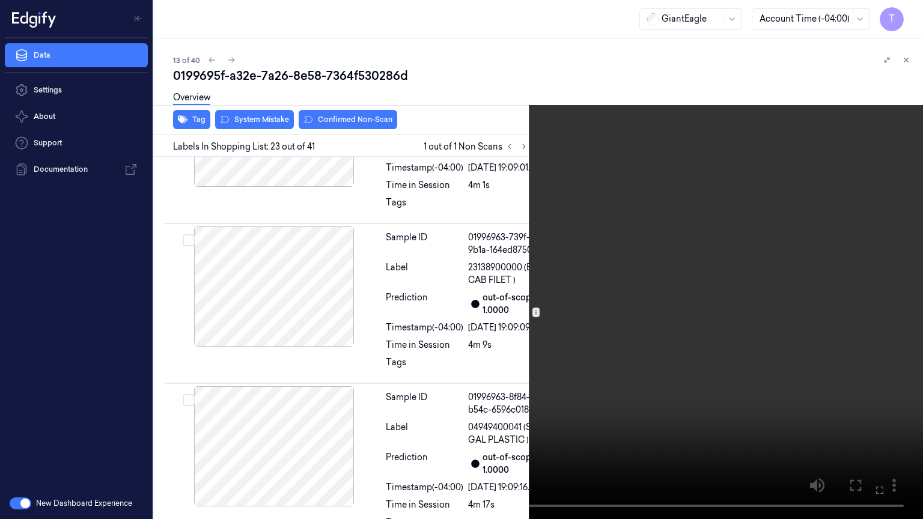
click at [0, 0] on icon at bounding box center [0, 0] width 0 height 0
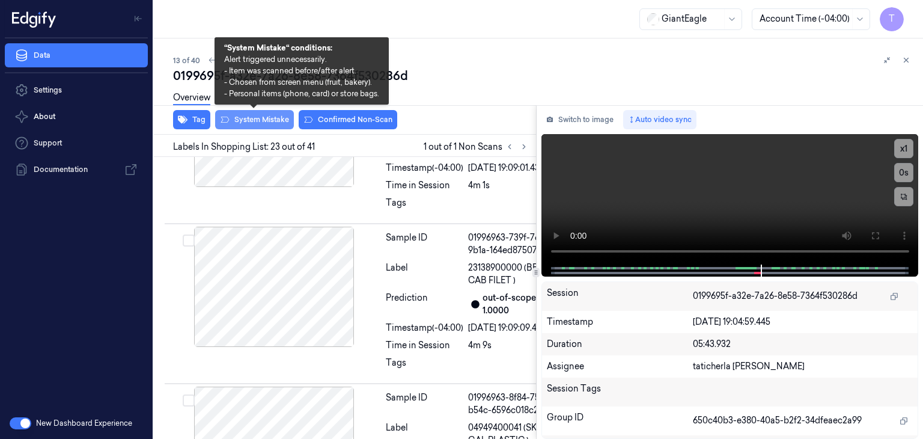
click at [254, 120] on button "System Mistake" at bounding box center [254, 119] width 79 height 19
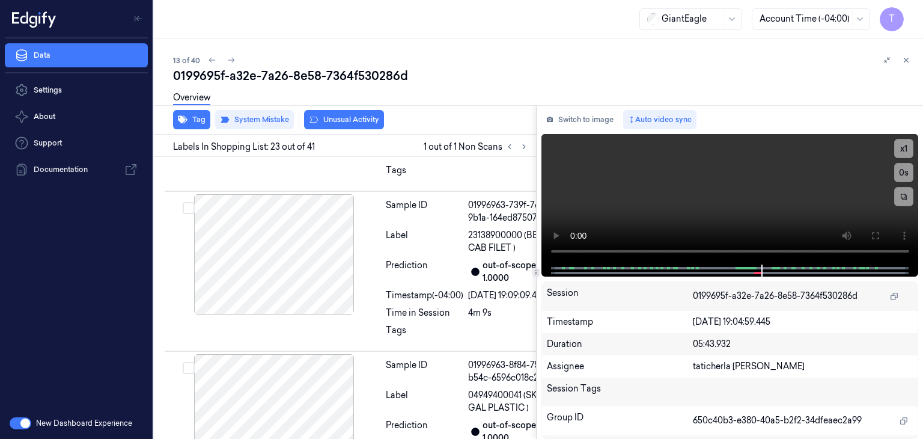
scroll to position [4836, 4]
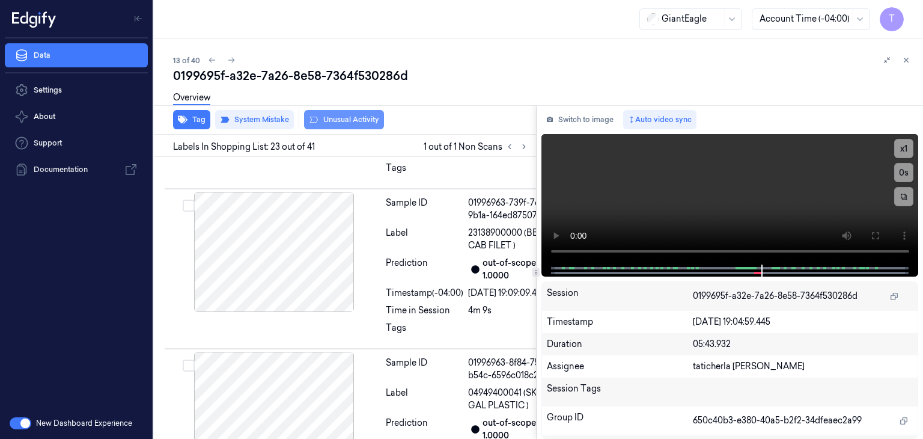
drag, startPoint x: 345, startPoint y: 111, endPoint x: 346, endPoint y: 118, distance: 6.6
click at [345, 111] on div "Overview" at bounding box center [543, 99] width 740 height 31
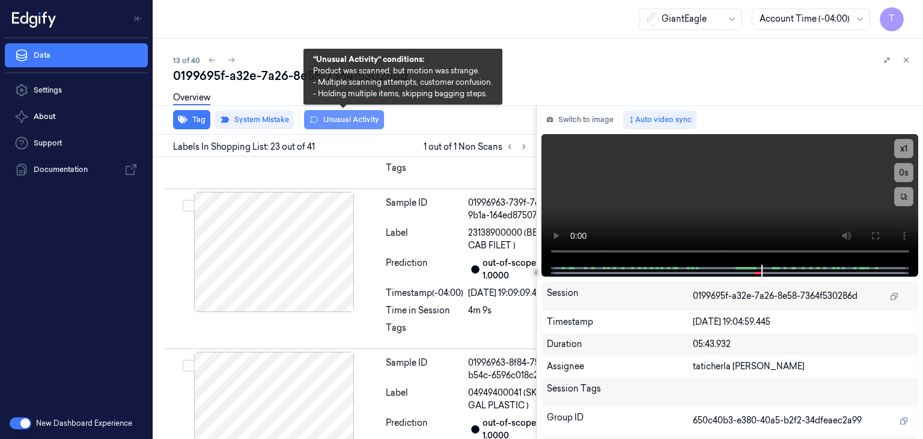
click at [349, 118] on button "Unusual Activity" at bounding box center [344, 119] width 80 height 19
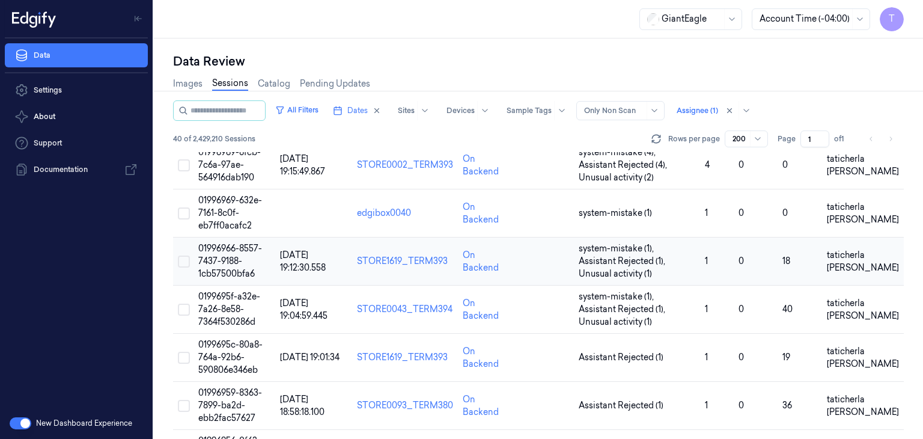
scroll to position [601, 0]
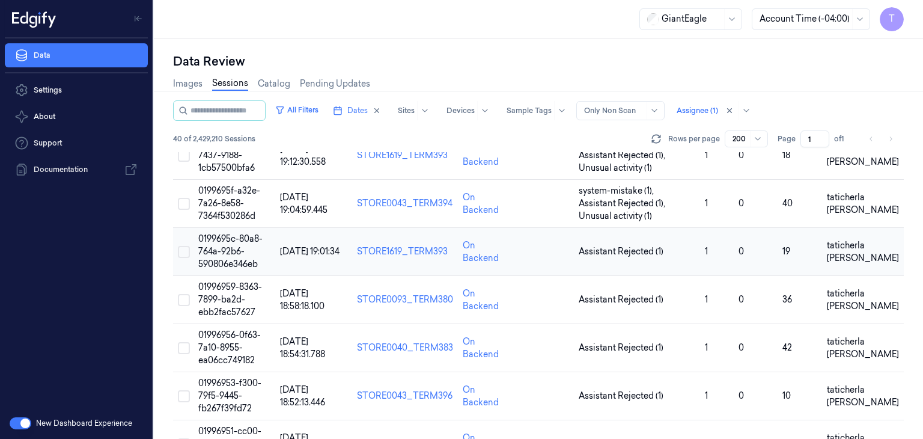
click at [211, 248] on span "0199695c-80a8-764a-92b6-590806e346eb" at bounding box center [230, 251] width 64 height 36
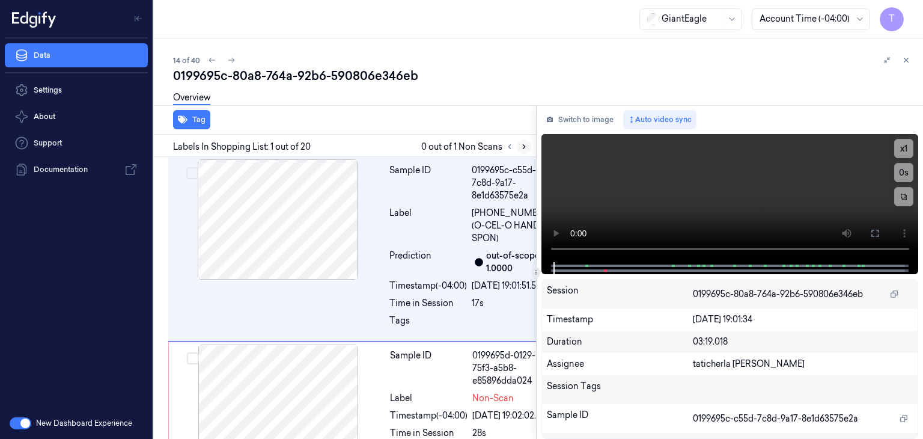
click at [523, 145] on icon at bounding box center [524, 146] width 8 height 8
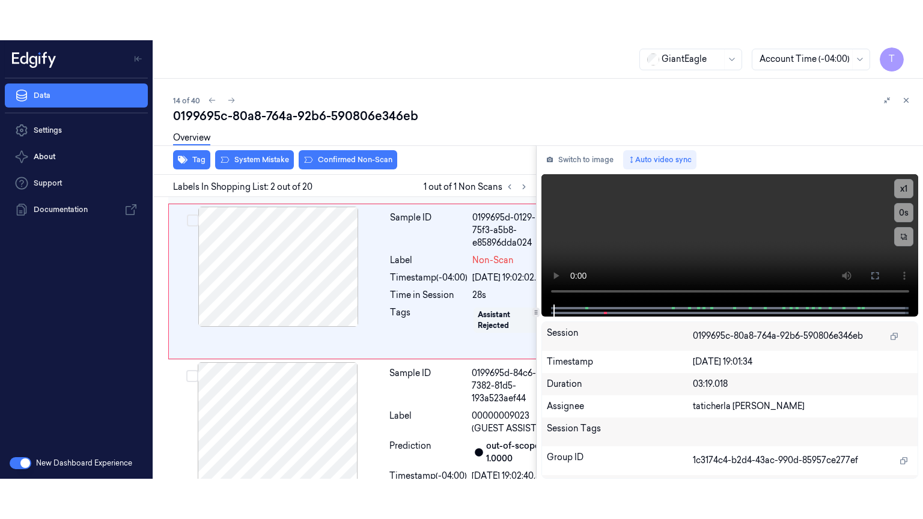
scroll to position [184, 0]
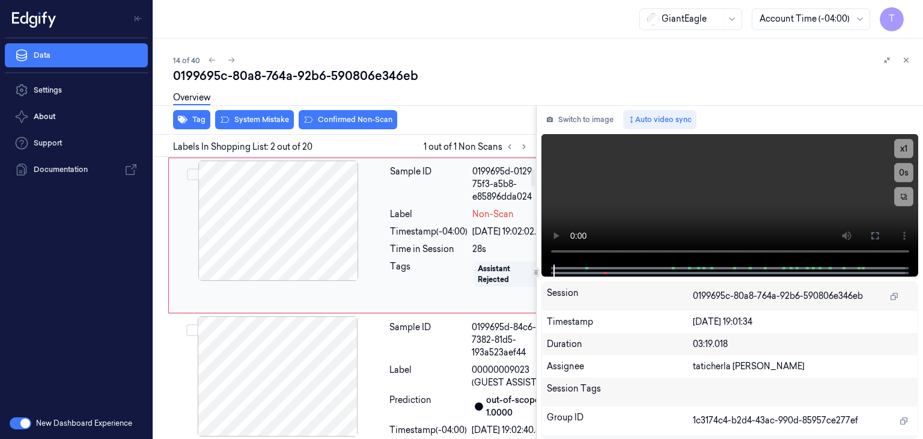
drag, startPoint x: 324, startPoint y: 282, endPoint x: 331, endPoint y: 282, distance: 7.2
click at [324, 281] on div at bounding box center [278, 220] width 214 height 120
click at [341, 281] on div at bounding box center [278, 220] width 214 height 120
click at [359, 270] on div at bounding box center [278, 220] width 214 height 120
click at [374, 267] on div at bounding box center [278, 220] width 214 height 120
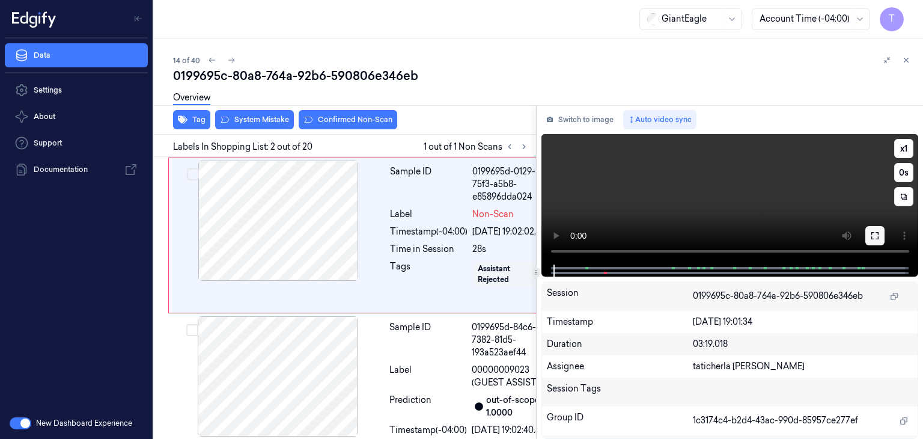
click at [879, 236] on icon at bounding box center [875, 236] width 10 height 10
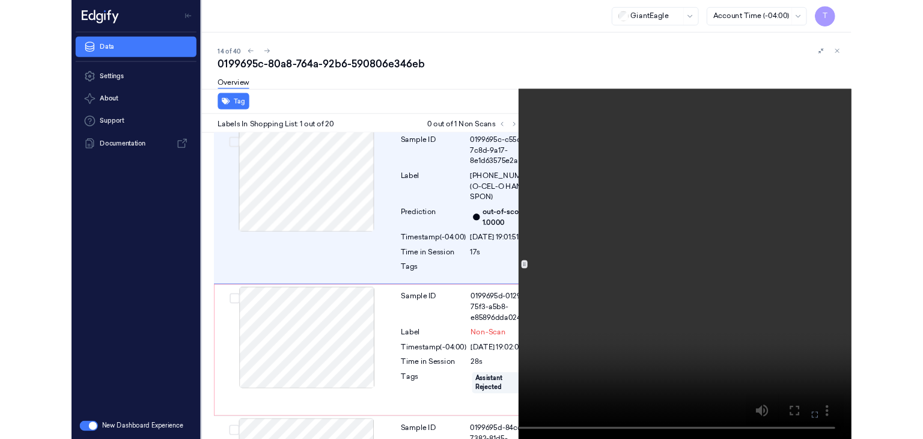
scroll to position [0, 0]
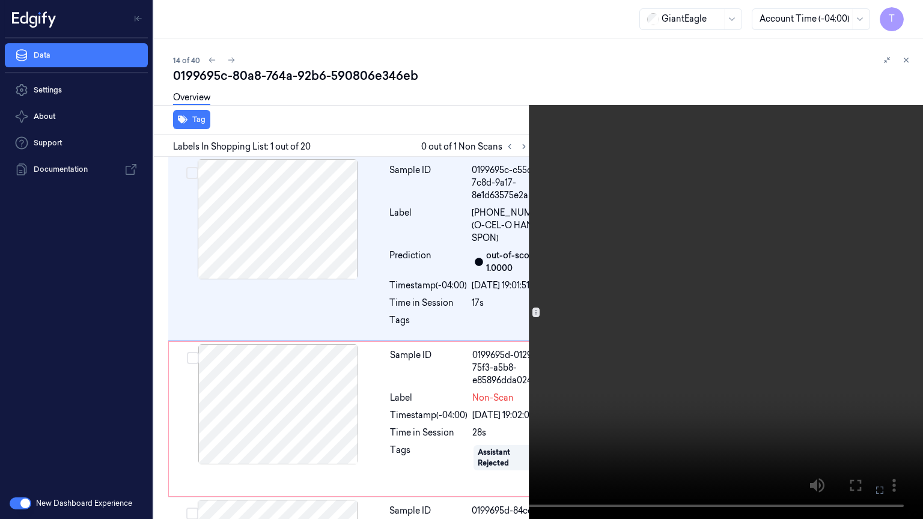
click at [0, 0] on icon at bounding box center [0, 0] width 0 height 0
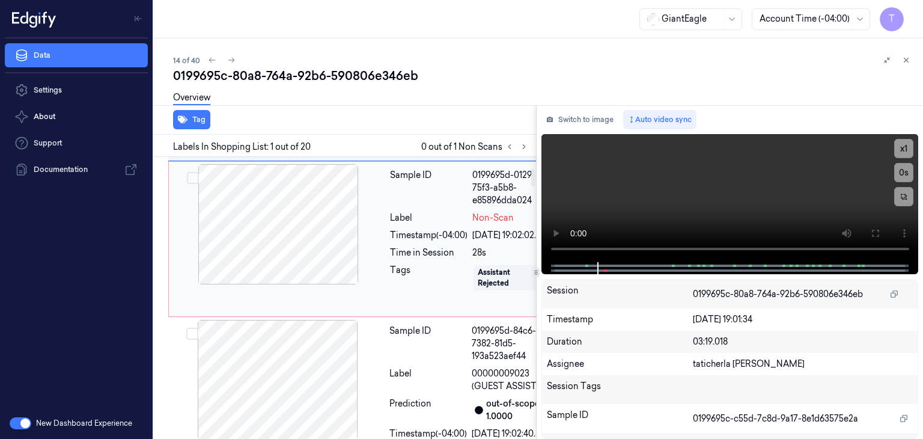
click at [311, 284] on div at bounding box center [278, 224] width 214 height 120
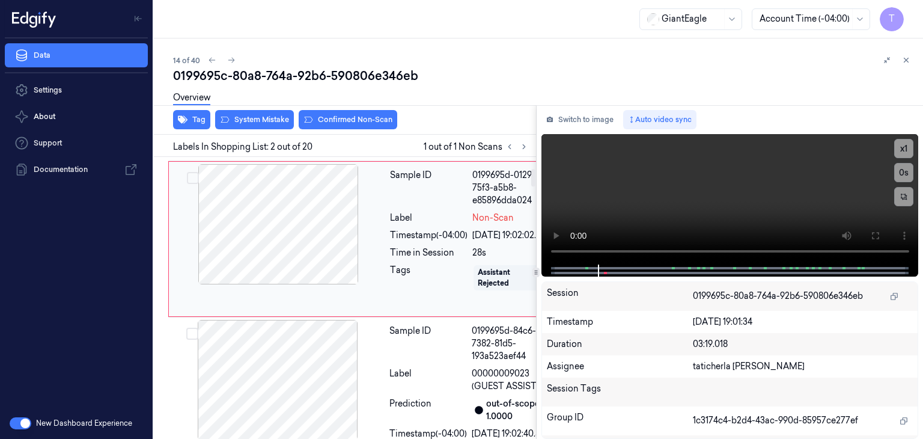
scroll to position [184, 0]
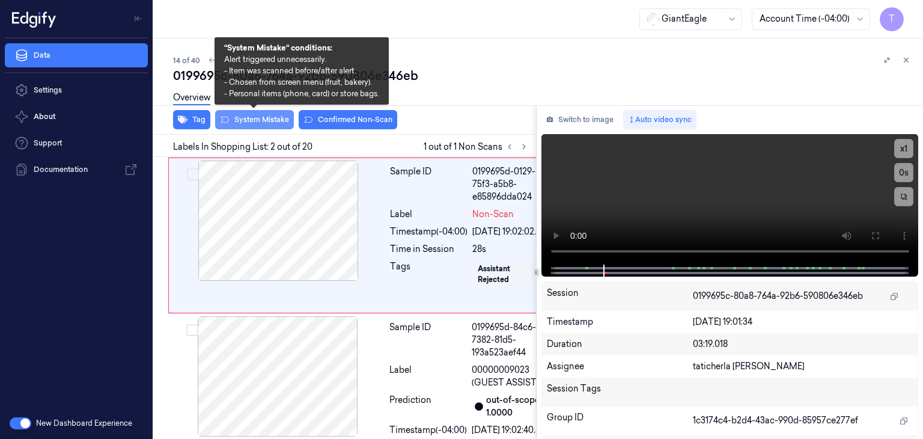
click at [254, 118] on button "System Mistake" at bounding box center [254, 119] width 79 height 19
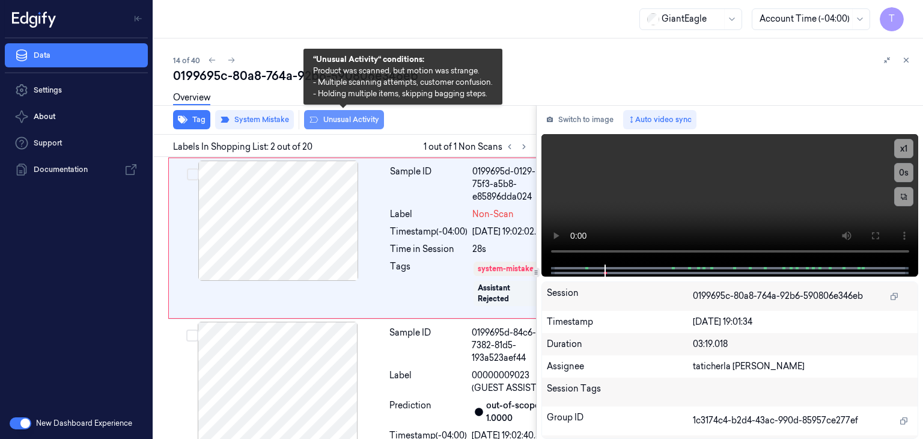
scroll to position [187, 0]
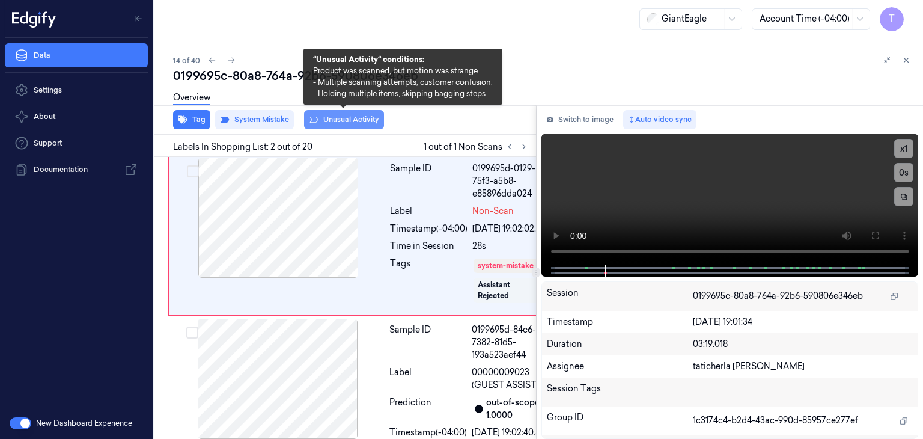
click at [356, 118] on button "Unusual Activity" at bounding box center [344, 119] width 80 height 19
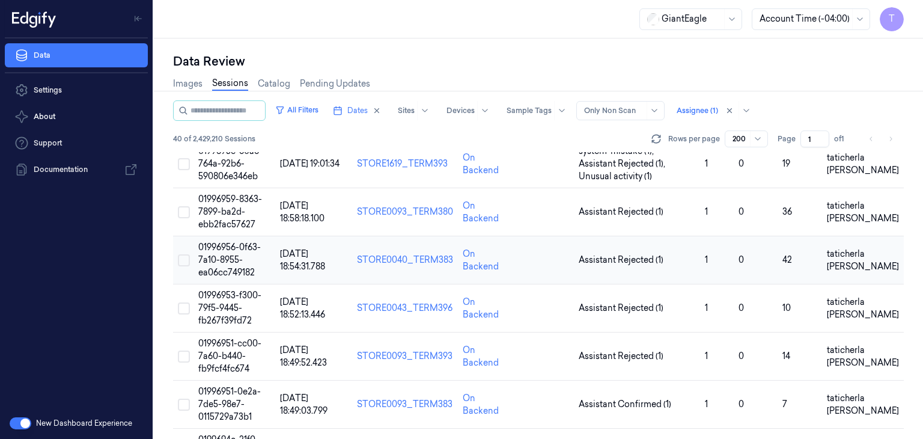
scroll to position [661, 0]
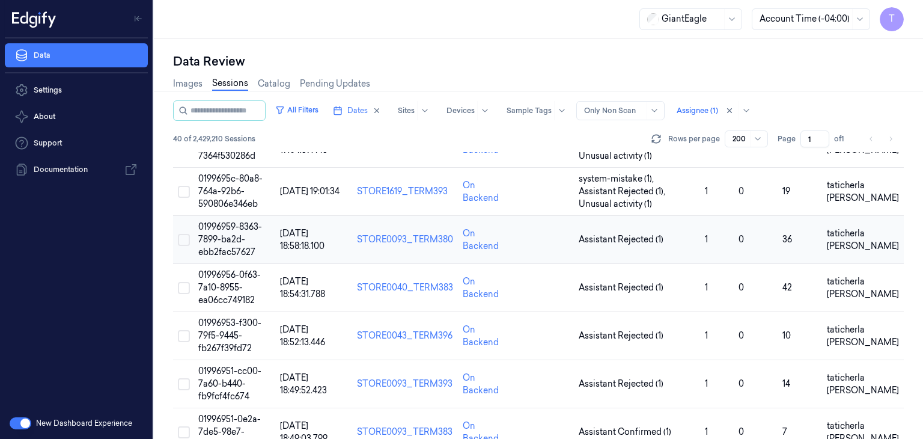
click at [231, 234] on span "01996959-8363-7899-ba2d-ebb2fac57627" at bounding box center [230, 239] width 64 height 36
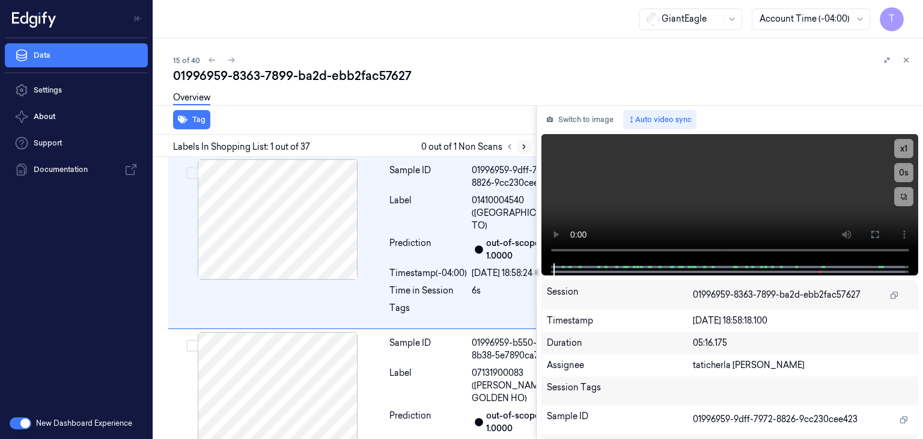
click at [515, 147] on button at bounding box center [509, 146] width 14 height 14
click at [521, 147] on icon at bounding box center [524, 146] width 8 height 8
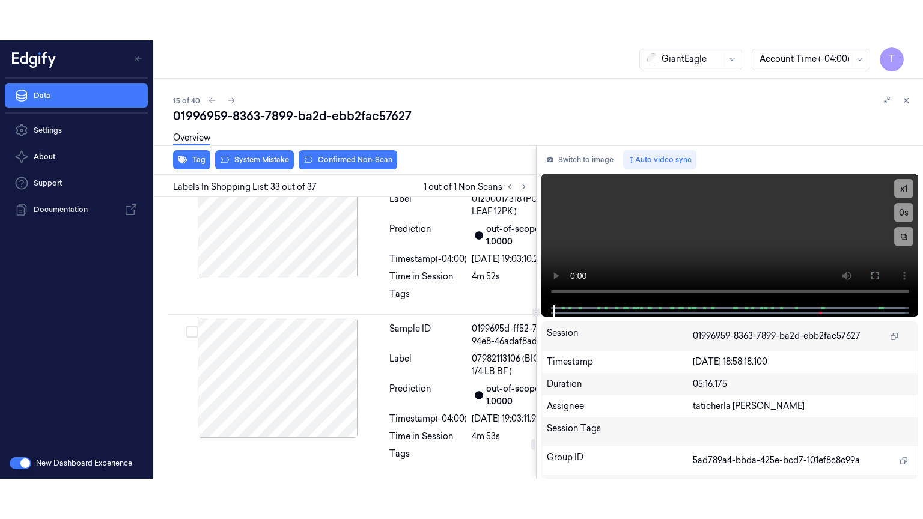
scroll to position [7161, 0]
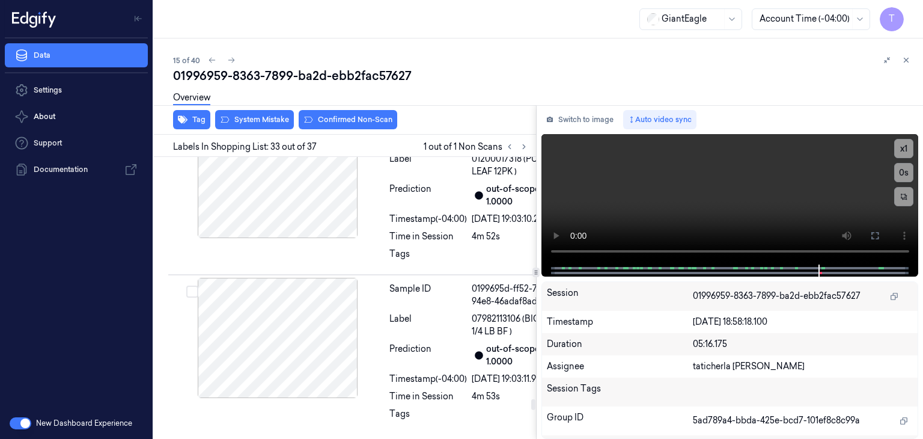
click at [878, 234] on icon at bounding box center [875, 236] width 10 height 10
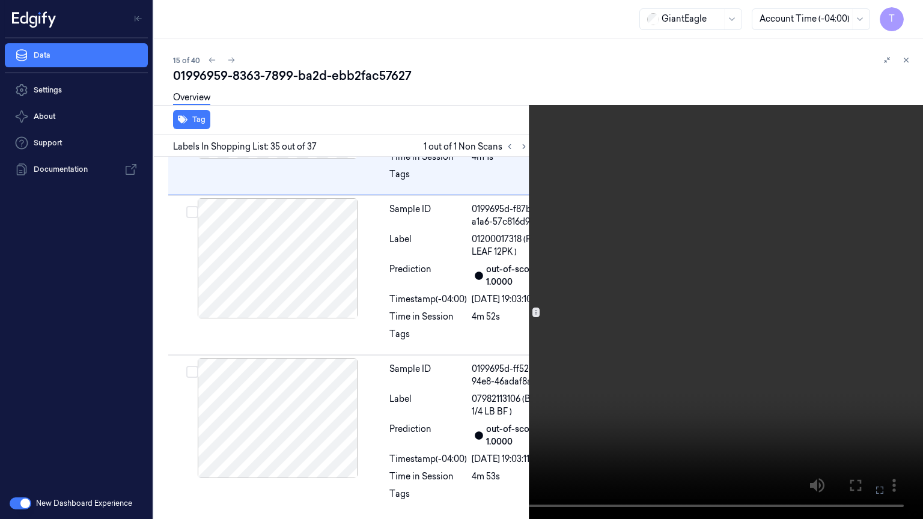
scroll to position [7545, 0]
click at [0, 0] on icon at bounding box center [0, 0] width 0 height 0
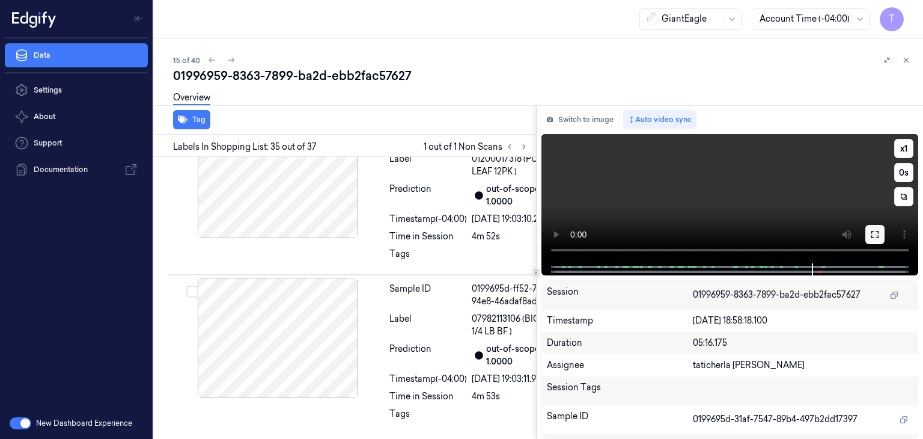
click at [877, 238] on icon at bounding box center [875, 234] width 10 height 10
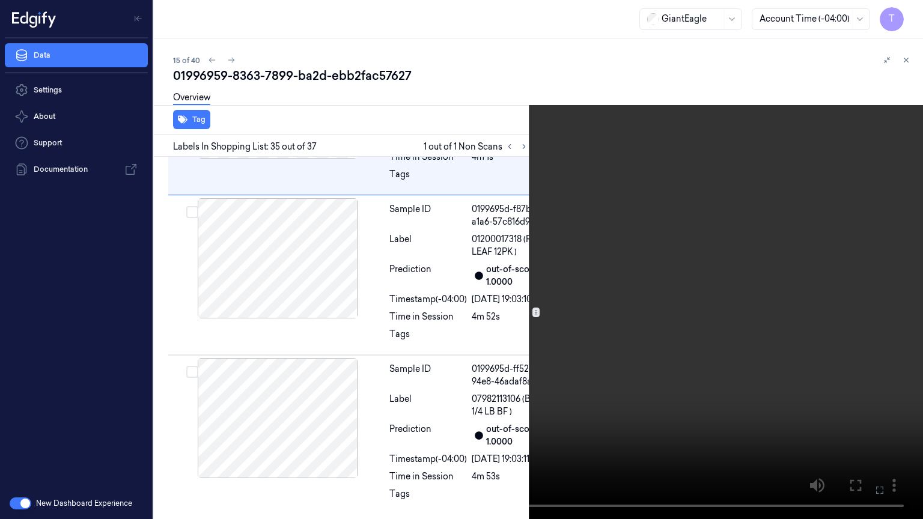
click at [0, 0] on icon at bounding box center [0, 0] width 0 height 0
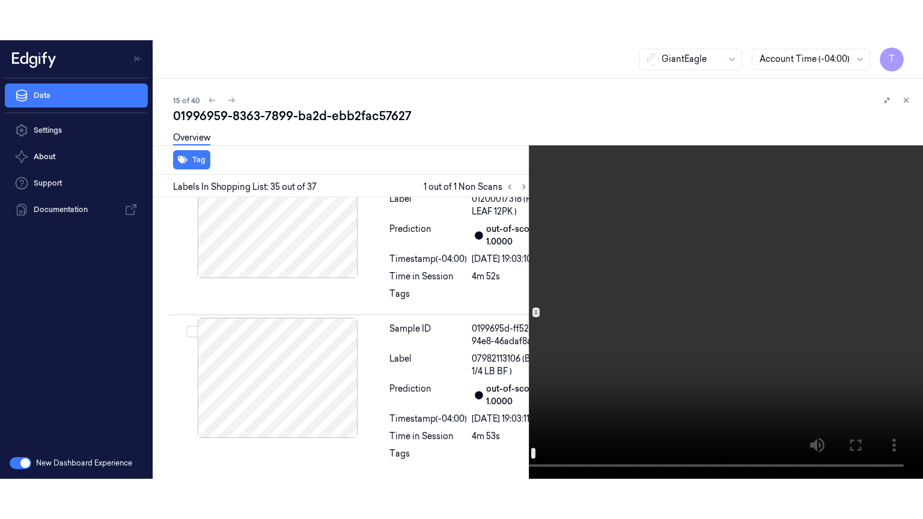
scroll to position [7485, 0]
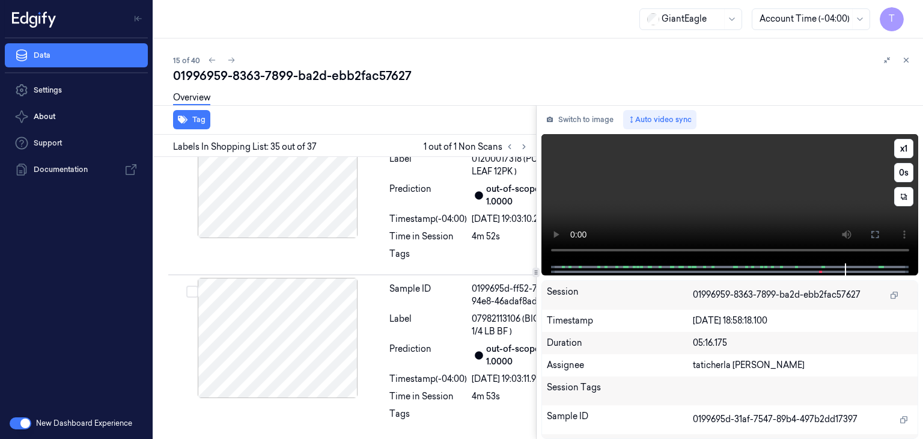
drag, startPoint x: 878, startPoint y: 234, endPoint x: 867, endPoint y: 288, distance: 55.1
click at [878, 234] on icon at bounding box center [875, 234] width 10 height 10
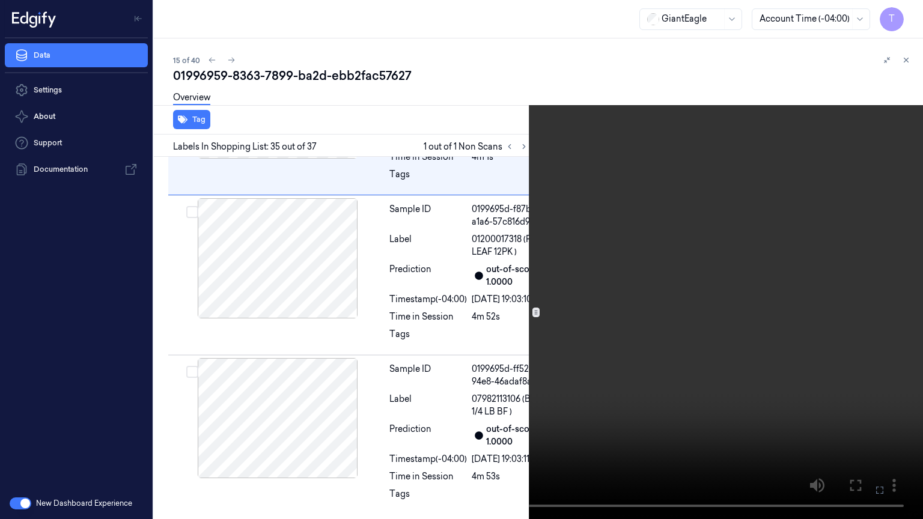
click at [726, 417] on video at bounding box center [461, 259] width 923 height 519
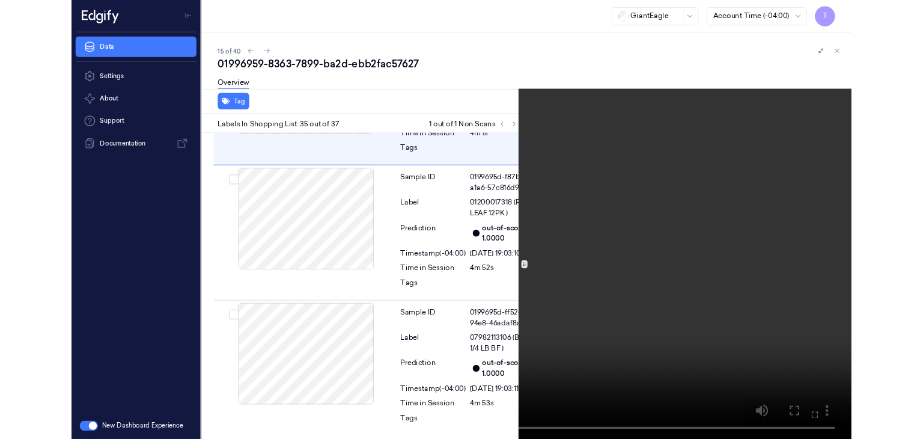
scroll to position [7545, 0]
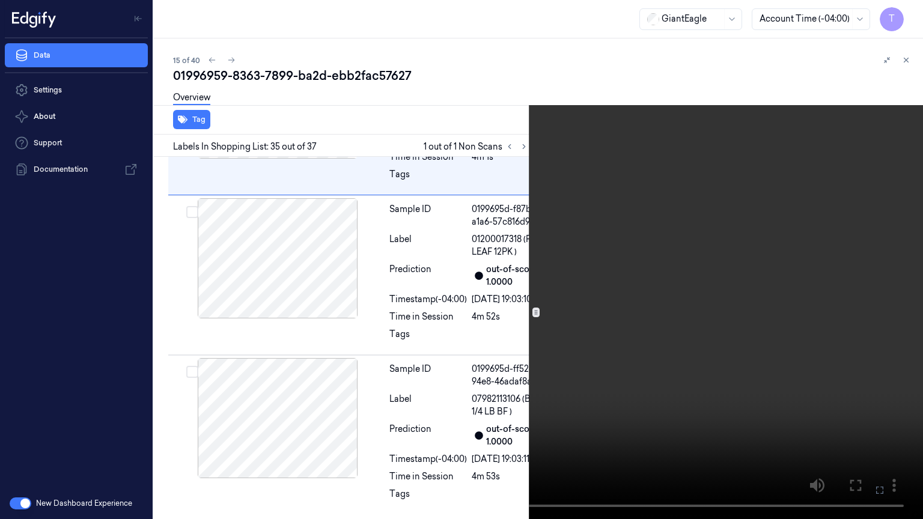
click at [0, 0] on icon at bounding box center [0, 0] width 0 height 0
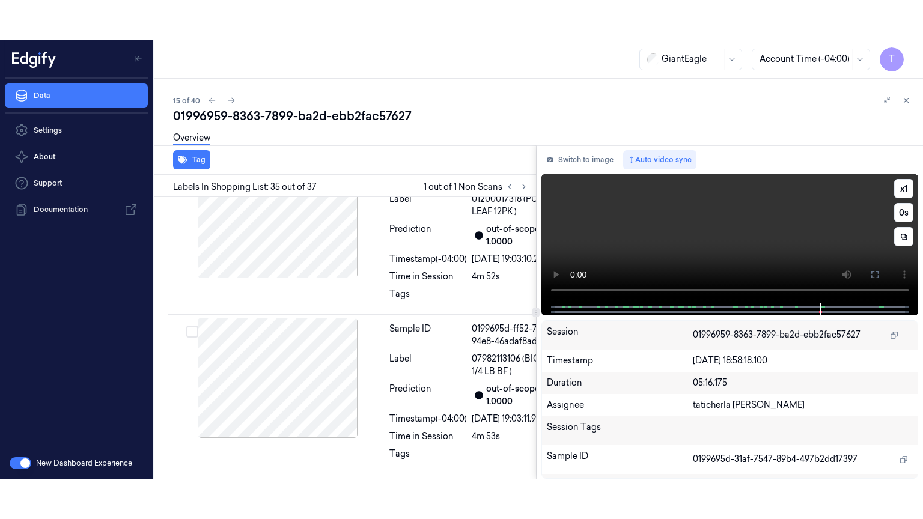
scroll to position [7585, 0]
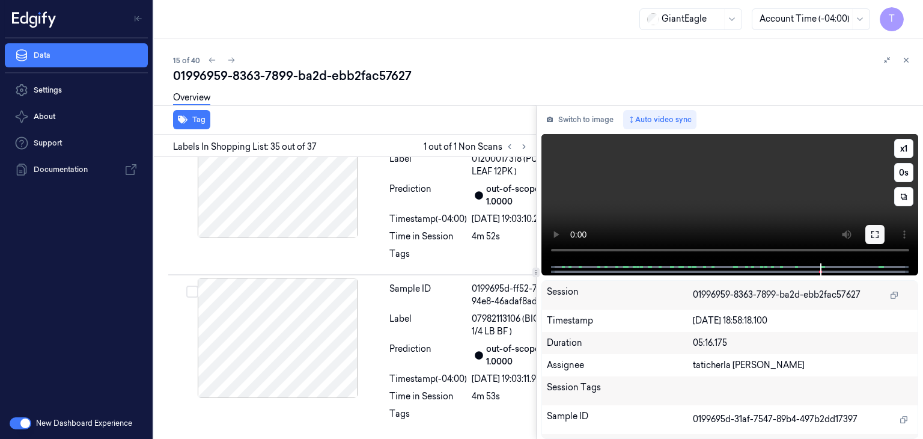
click at [879, 235] on button at bounding box center [874, 234] width 19 height 19
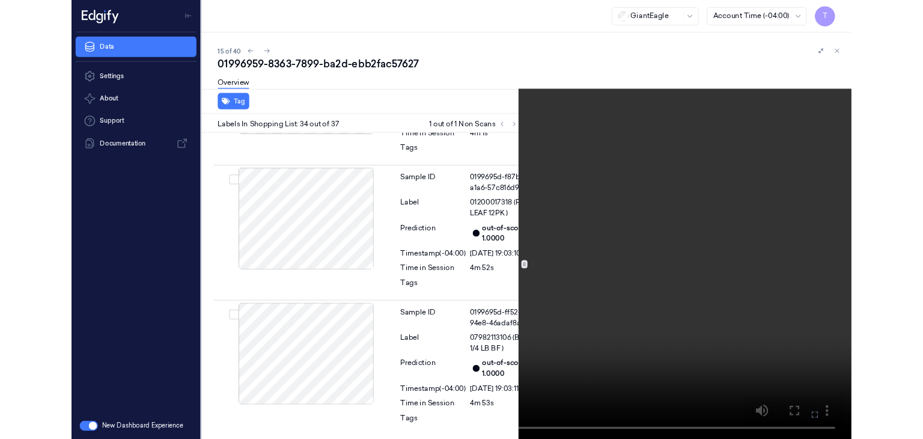
scroll to position [7322, 0]
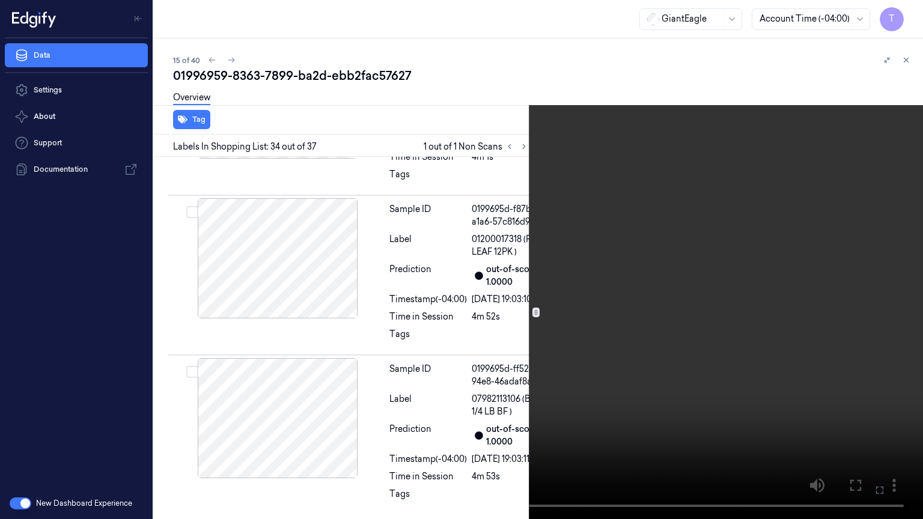
click at [0, 0] on icon at bounding box center [0, 0] width 0 height 0
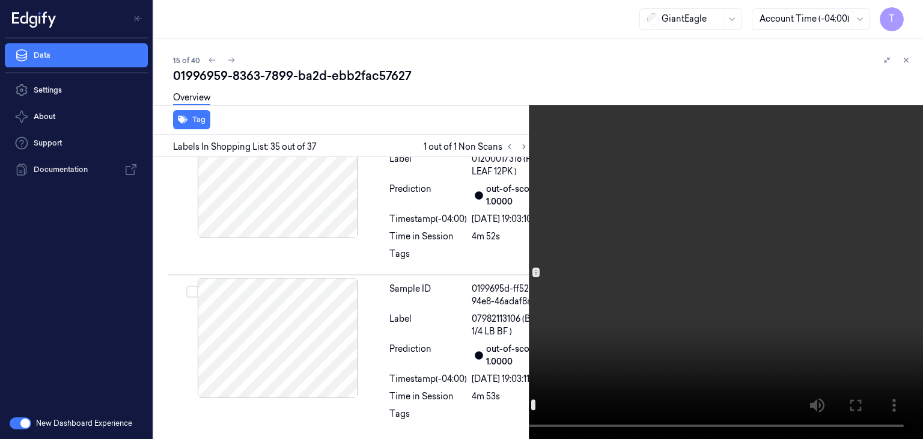
scroll to position [7105, 0]
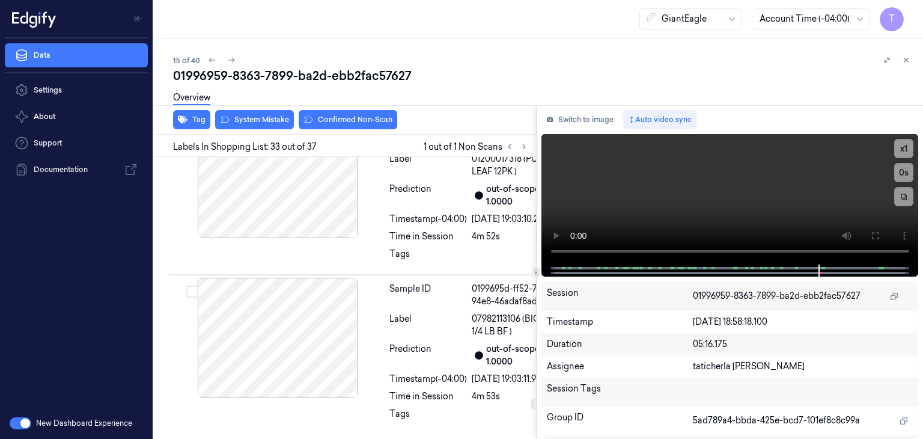
scroll to position [7161, 0]
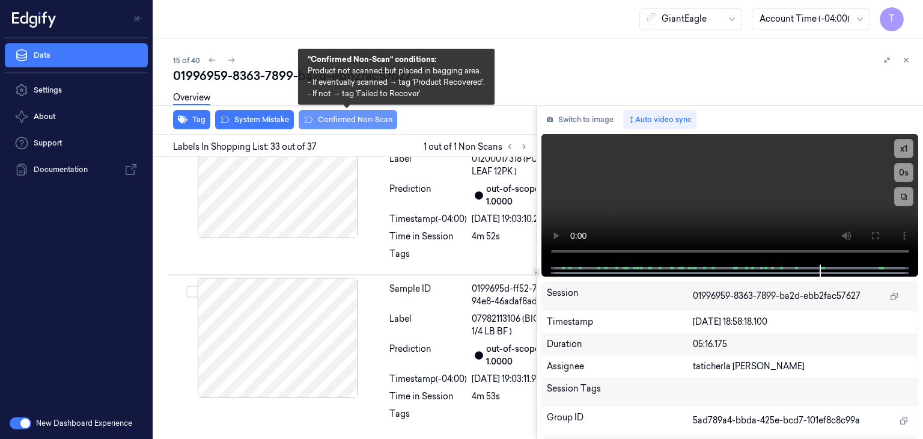
click at [370, 121] on button "Confirmed Non-Scan" at bounding box center [348, 119] width 99 height 19
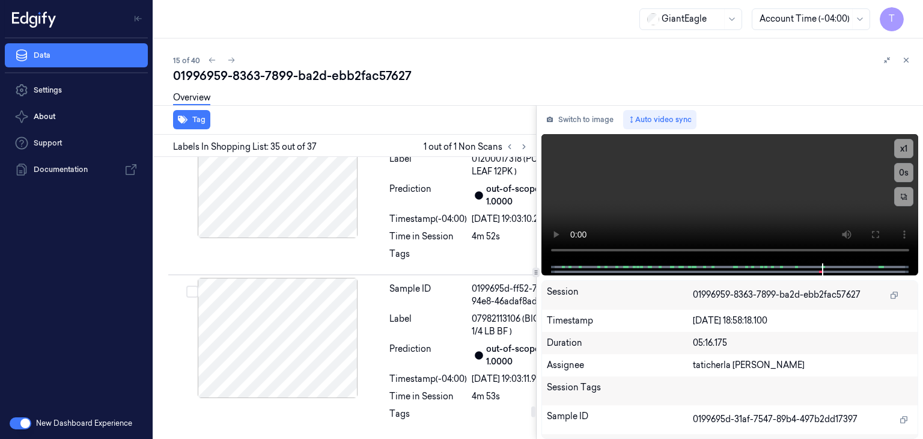
click at [304, 78] on div at bounding box center [278, 18] width 214 height 120
click at [306, 78] on div at bounding box center [278, 18] width 214 height 120
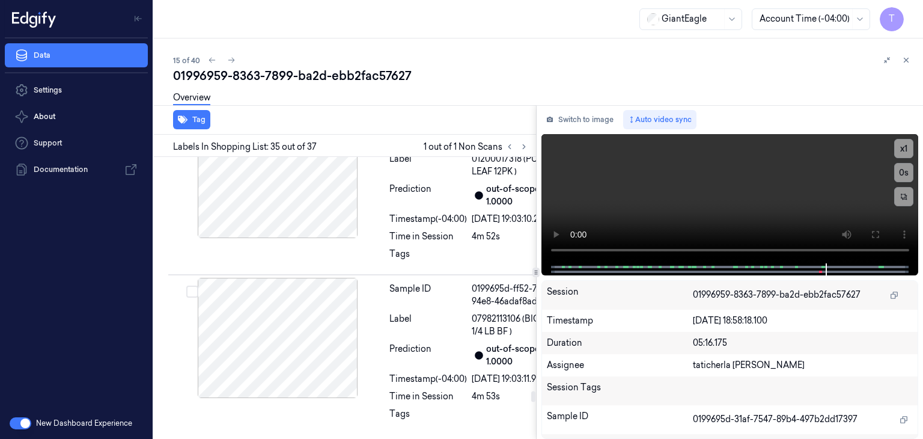
scroll to position [7110, 0]
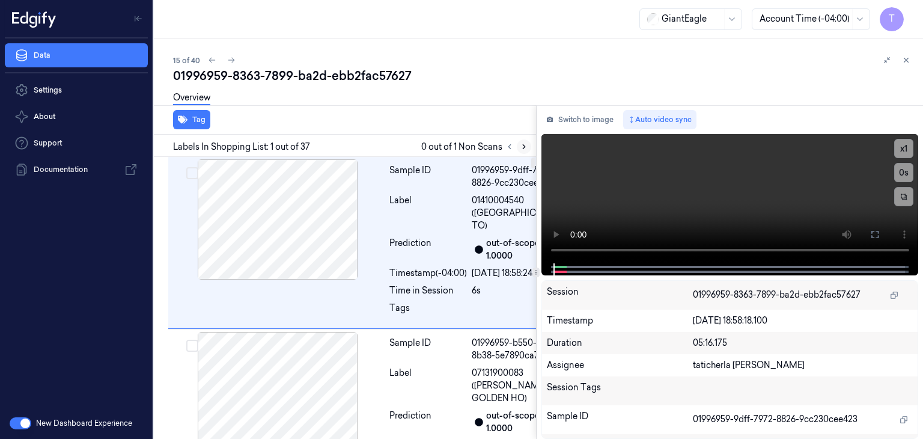
click at [520, 145] on icon at bounding box center [524, 146] width 8 height 8
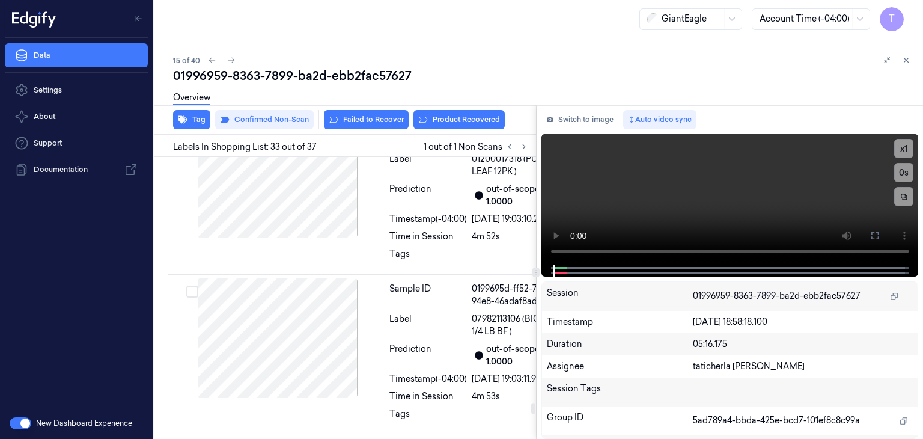
scroll to position [7284, 0]
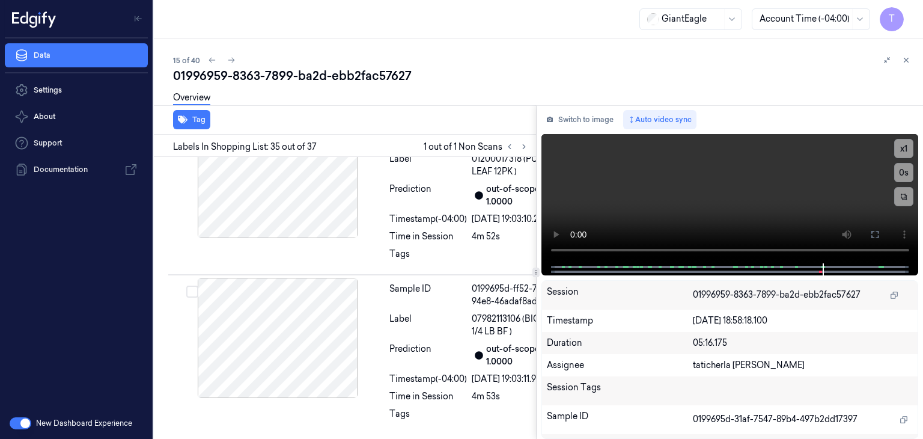
scroll to position [7591, 0]
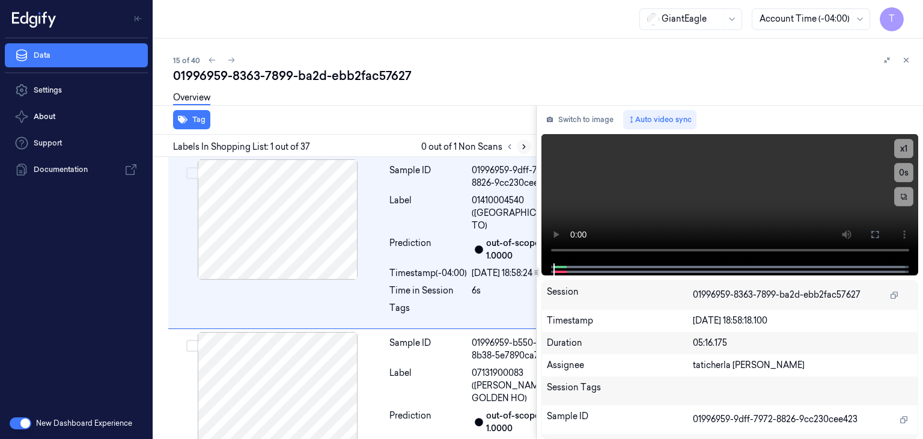
click at [524, 144] on icon at bounding box center [524, 146] width 8 height 8
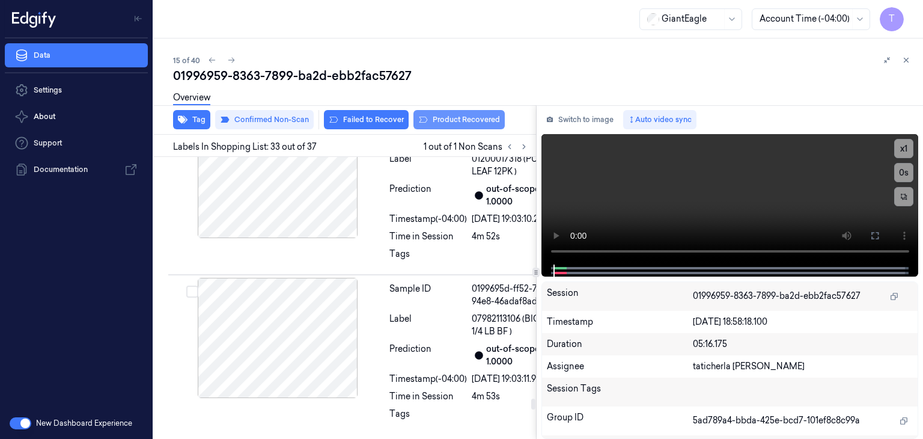
scroll to position [7164, 0]
click at [470, 118] on button "Product Recovered" at bounding box center [458, 119] width 91 height 19
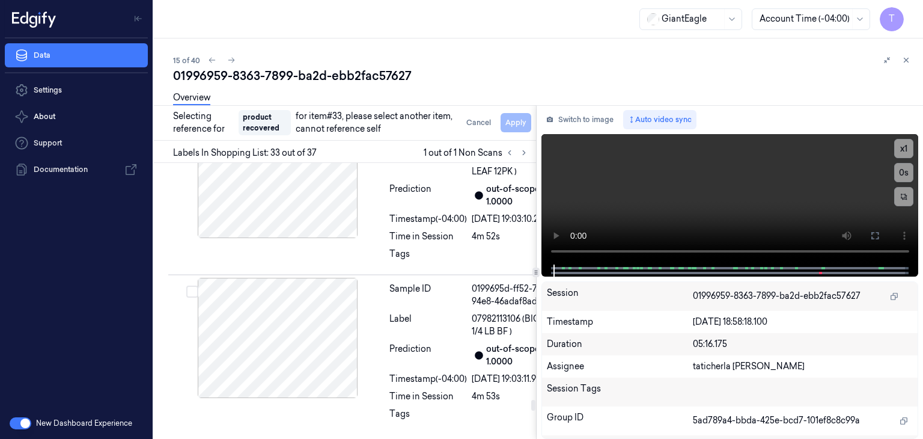
scroll to position [7257, 0]
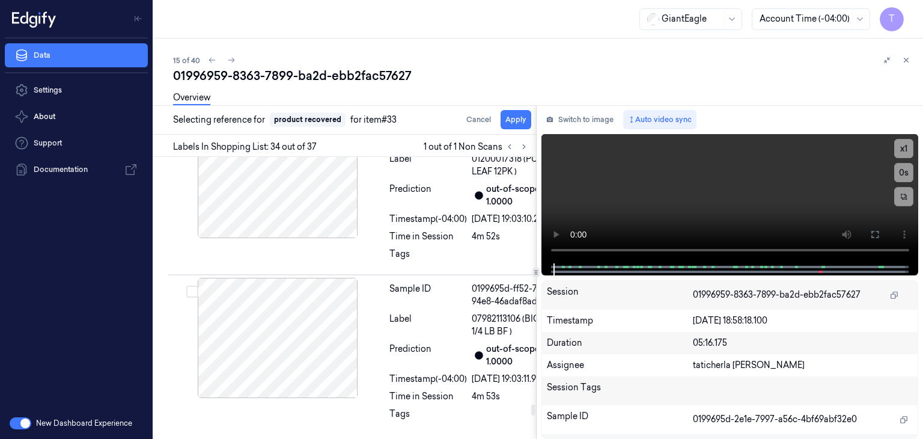
scroll to position [7368, 0]
click at [518, 118] on button "Apply" at bounding box center [515, 119] width 31 height 19
click at [302, 238] on div at bounding box center [278, 178] width 214 height 120
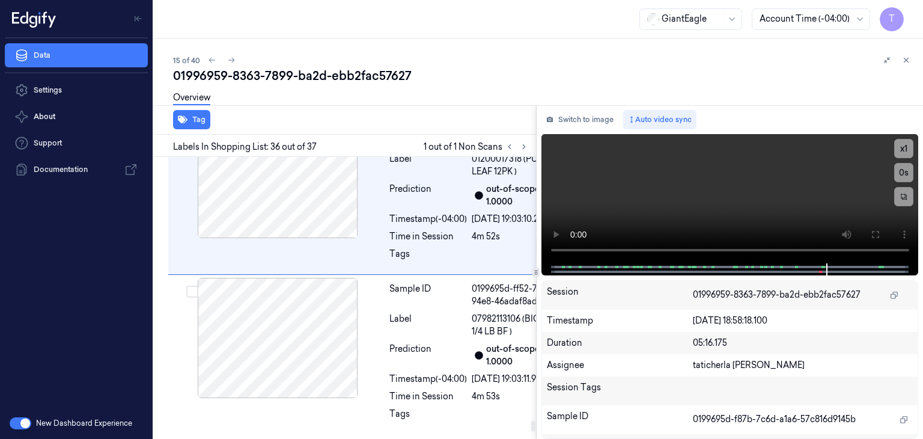
scroll to position [7826, 0]
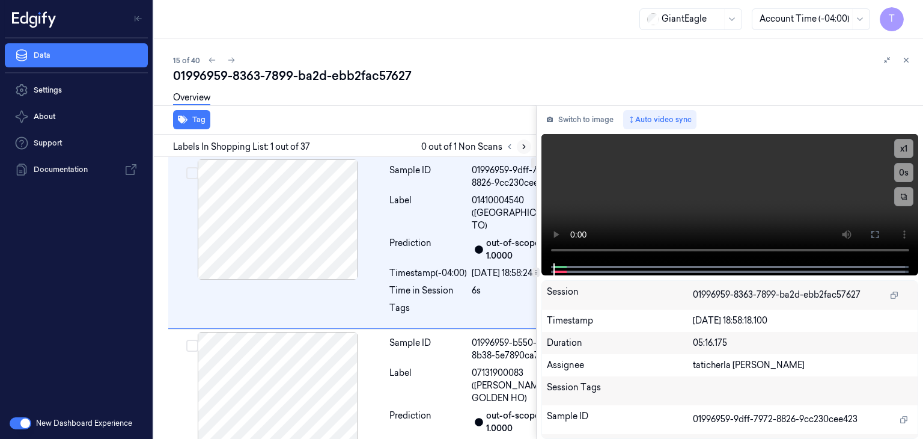
click at [522, 146] on icon at bounding box center [524, 146] width 8 height 8
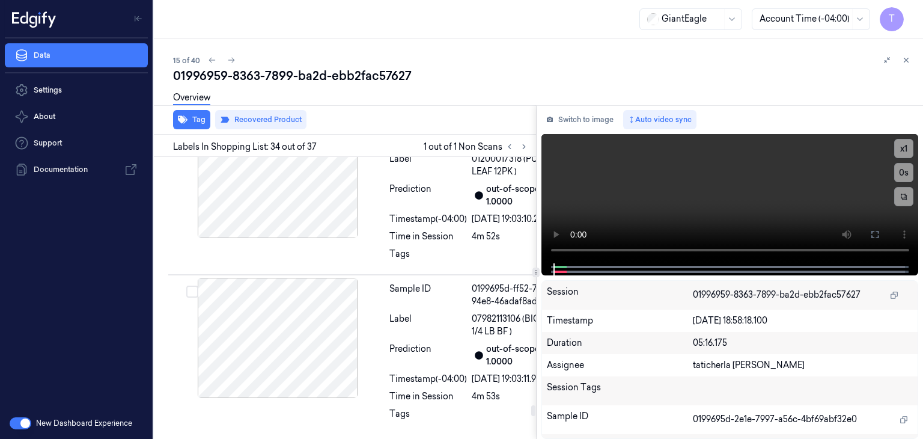
scroll to position [7368, 0]
click at [293, 78] on div at bounding box center [278, 18] width 214 height 120
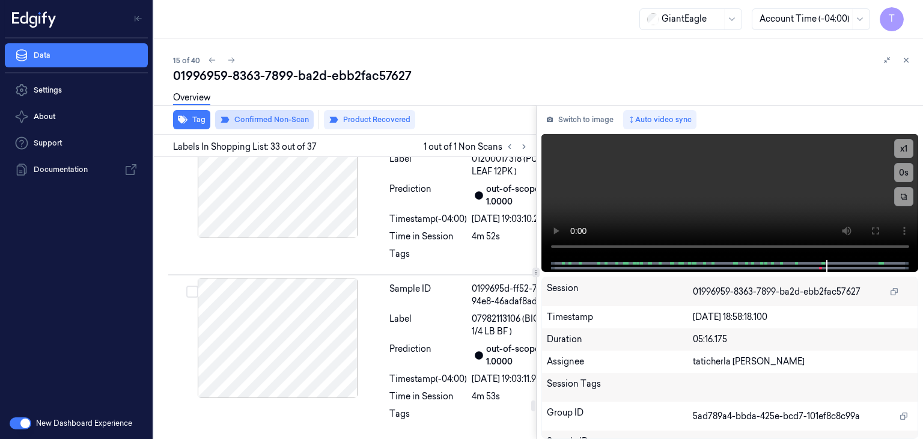
scroll to position [7158, 0]
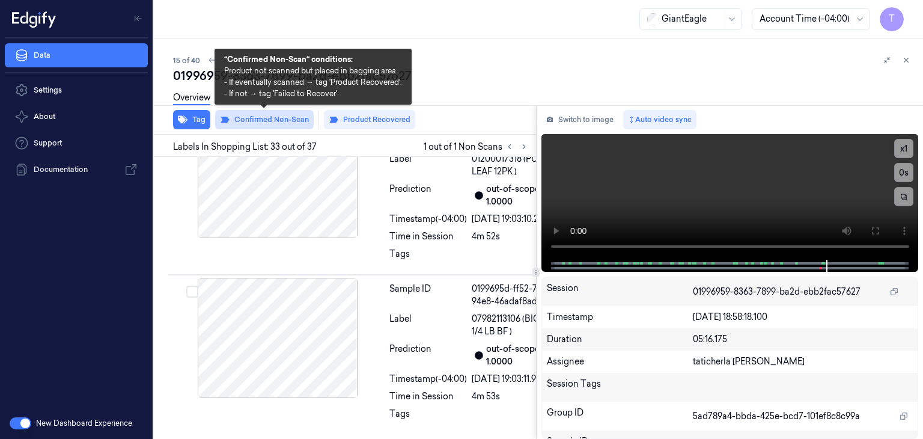
click at [285, 117] on button "Confirmed Non-Scan" at bounding box center [264, 119] width 99 height 19
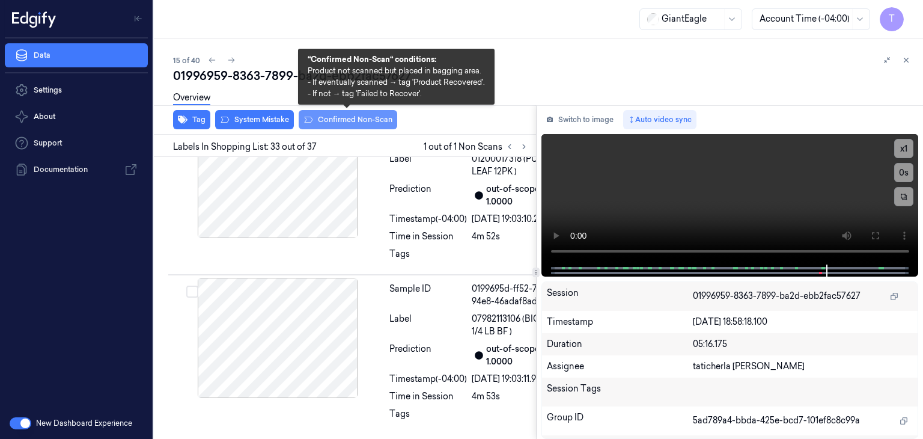
scroll to position [7161, 0]
click at [333, 115] on button "Confirmed Non-Scan" at bounding box center [348, 119] width 99 height 19
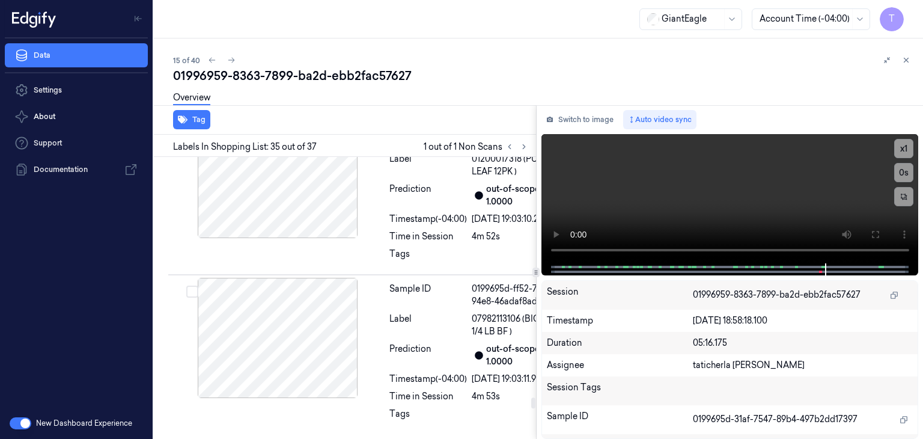
scroll to position [7050, 0]
click at [520, 145] on icon at bounding box center [524, 146] width 8 height 8
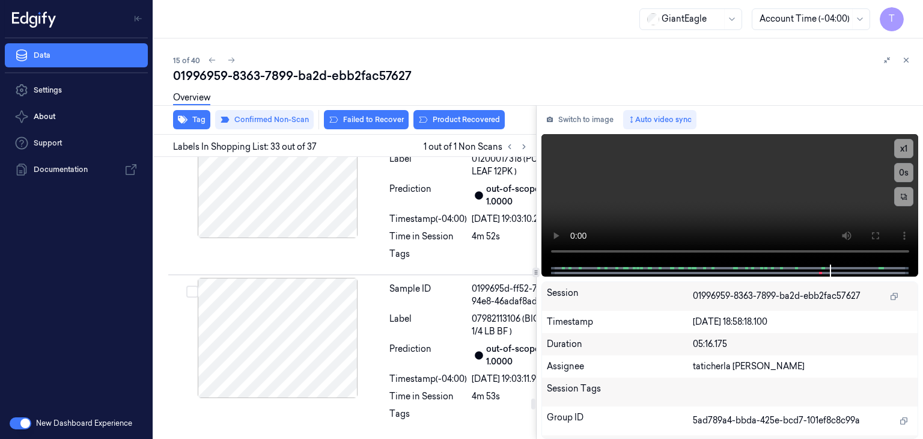
scroll to position [7164, 0]
click at [464, 121] on button "Product Recovered" at bounding box center [458, 119] width 91 height 19
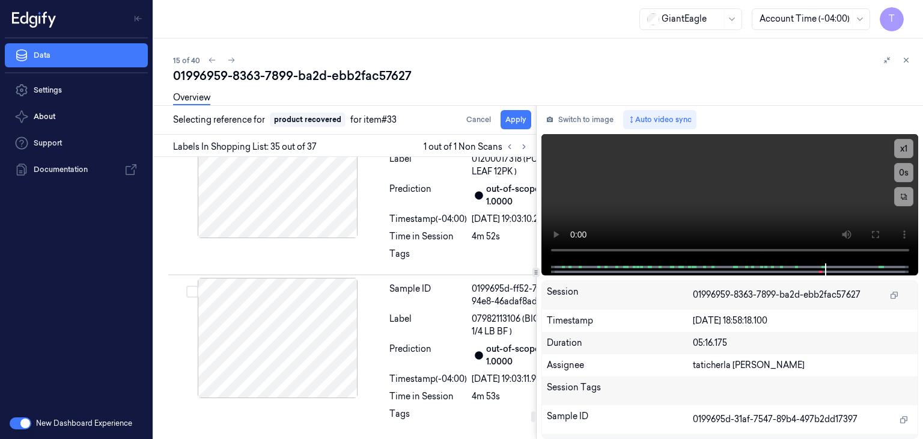
click at [276, 78] on div at bounding box center [278, 18] width 214 height 120
click at [517, 119] on button "Apply" at bounding box center [515, 119] width 31 height 19
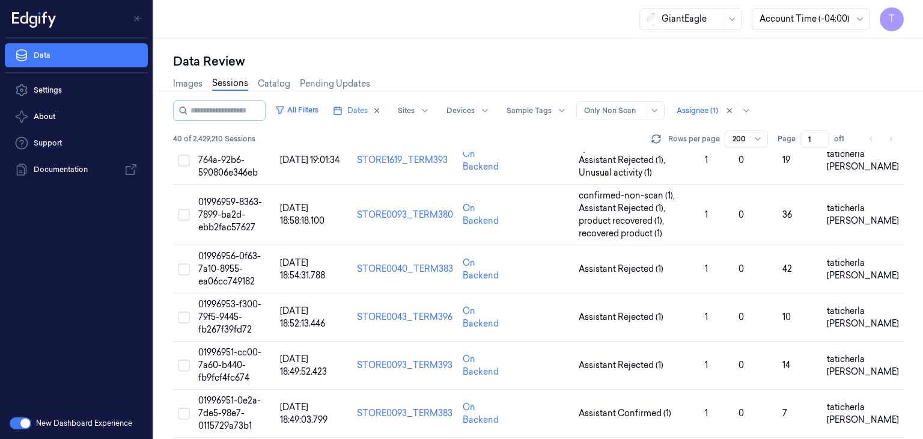
scroll to position [721, 0]
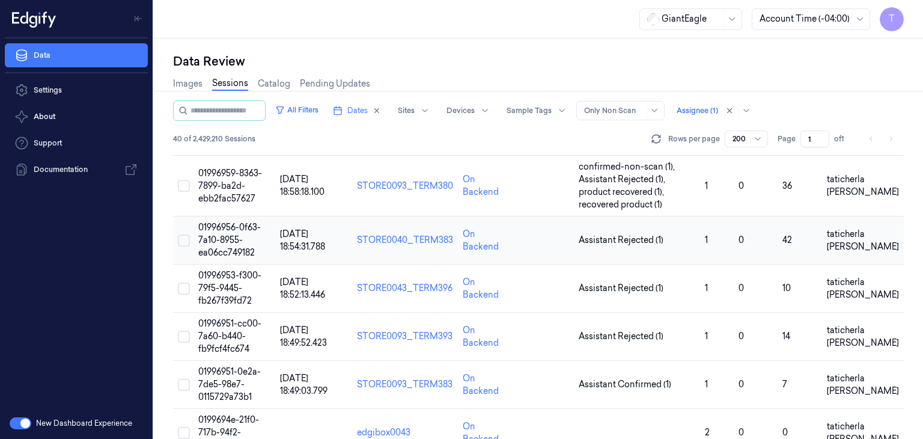
click at [222, 237] on span "01996956-0f63-7a10-8955-ea06cc749182" at bounding box center [229, 240] width 62 height 36
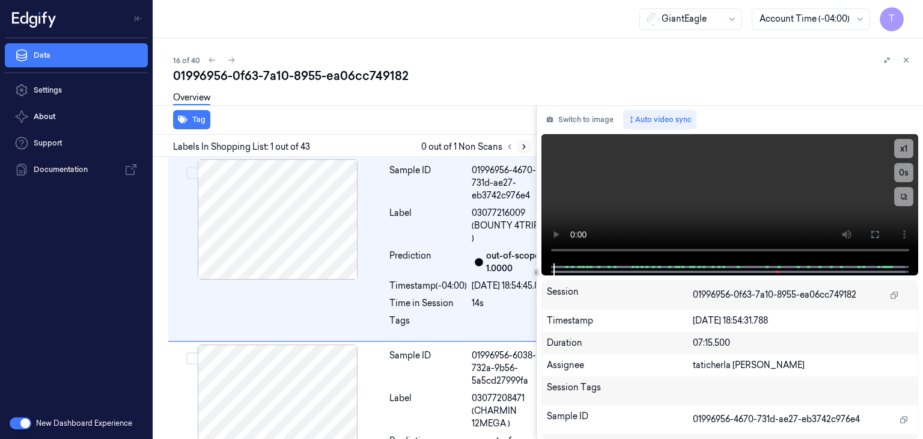
click at [526, 148] on icon at bounding box center [524, 146] width 8 height 8
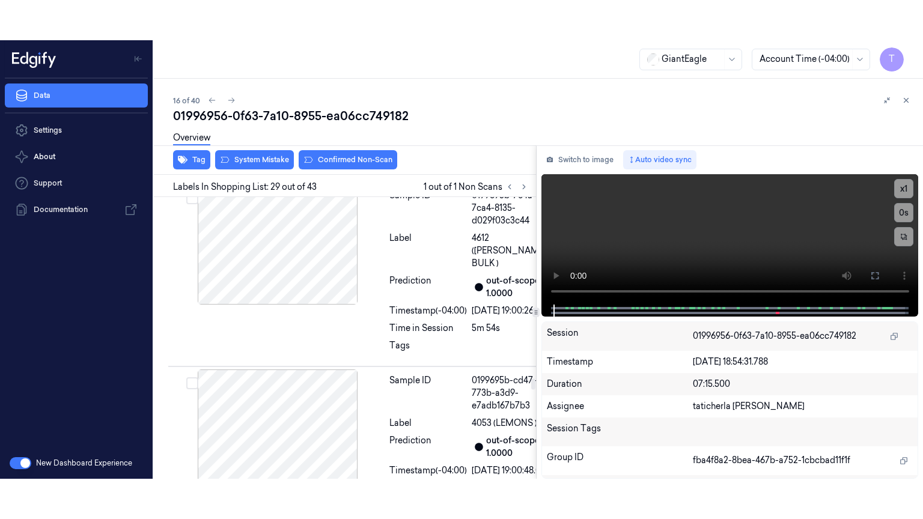
scroll to position [6232, 0]
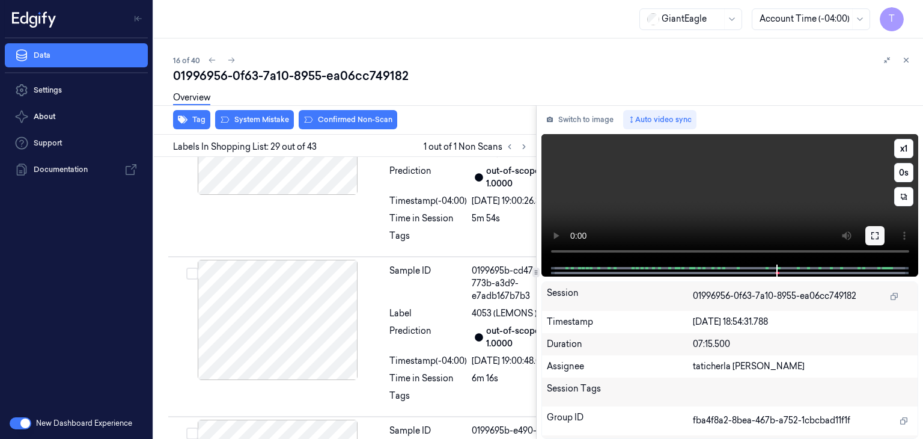
click at [875, 241] on button at bounding box center [874, 235] width 19 height 19
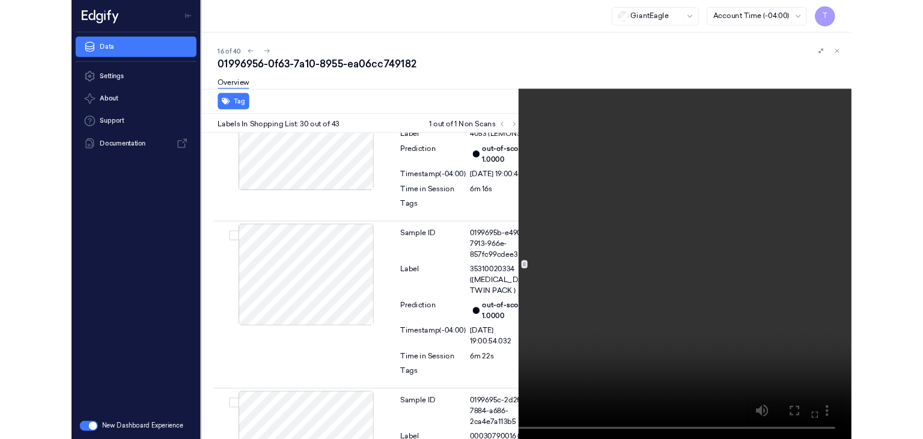
scroll to position [6394, 0]
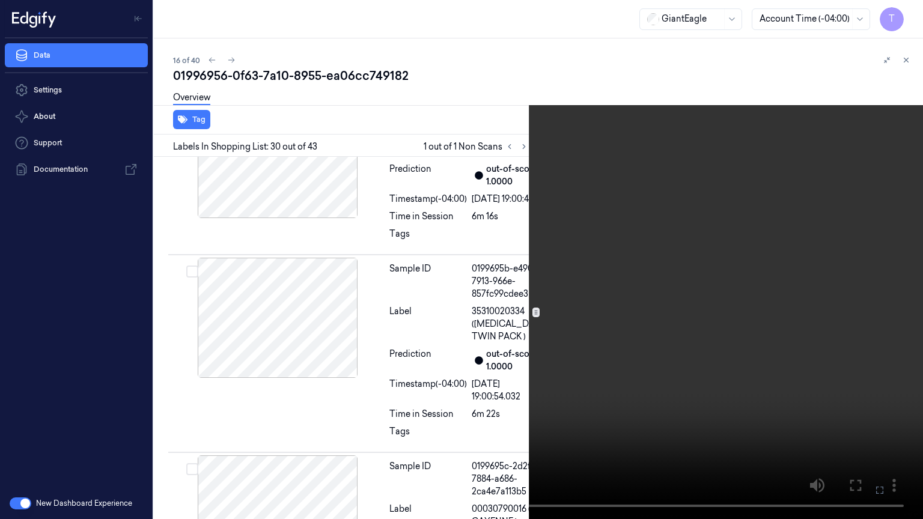
click at [0, 0] on icon at bounding box center [0, 0] width 0 height 0
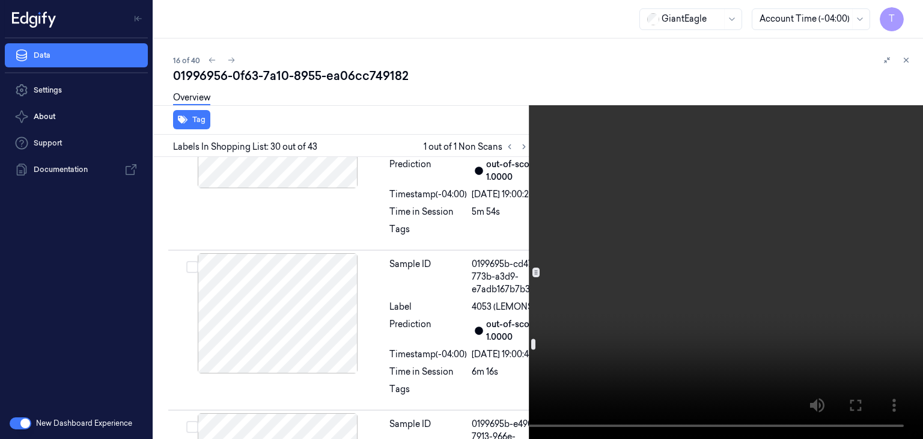
scroll to position [6214, 0]
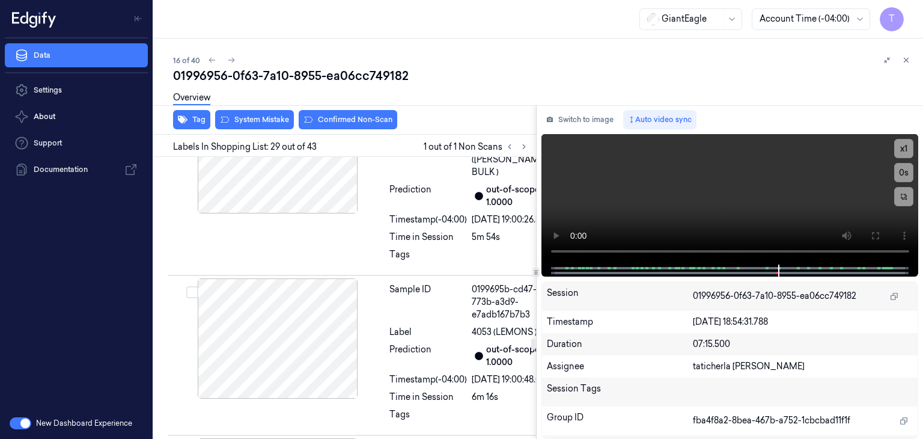
scroll to position [6232, 0]
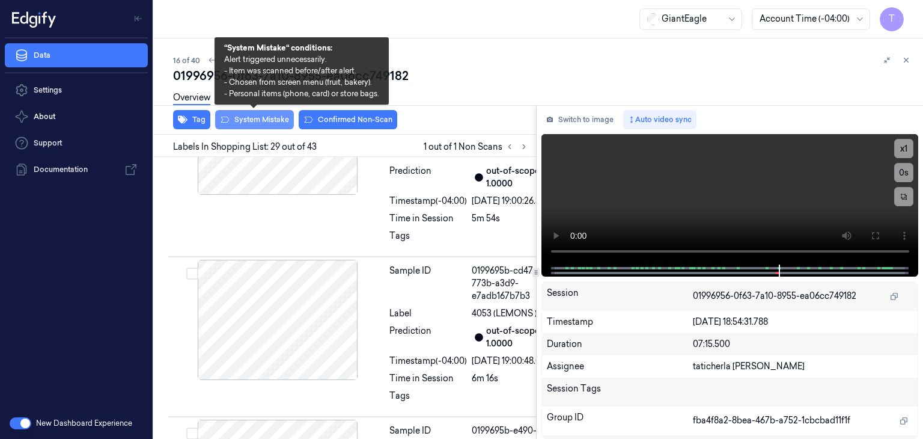
click at [262, 122] on button "System Mistake" at bounding box center [254, 119] width 79 height 19
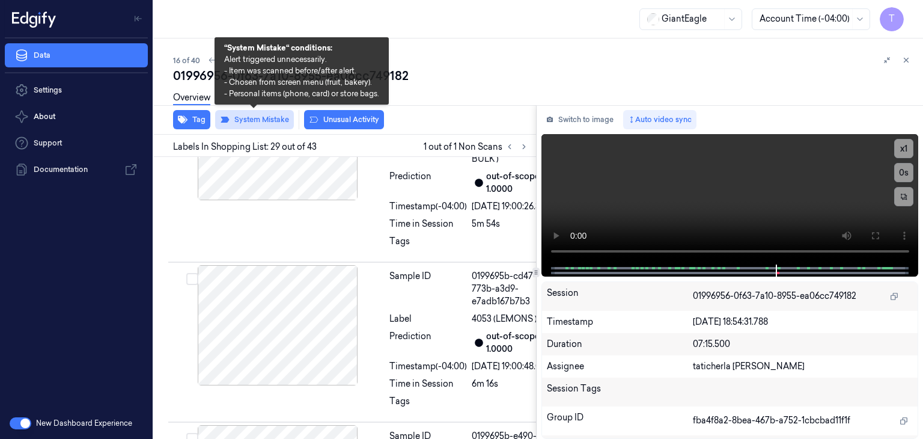
scroll to position [6235, 0]
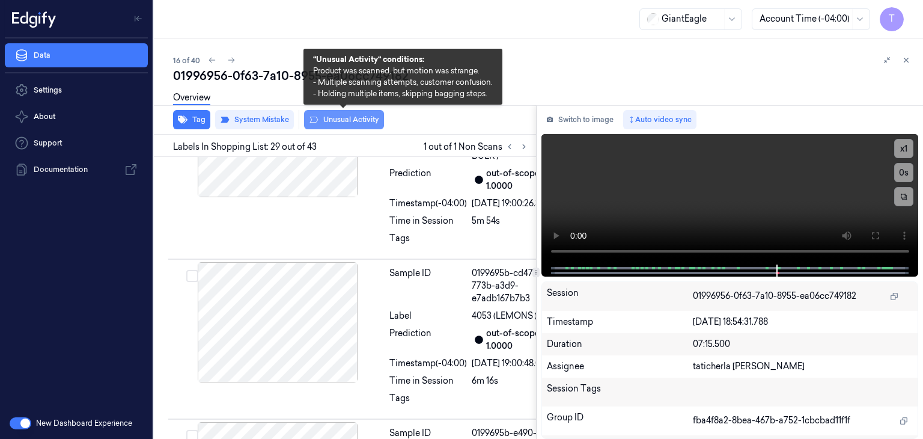
click at [367, 117] on button "Unusual Activity" at bounding box center [344, 119] width 80 height 19
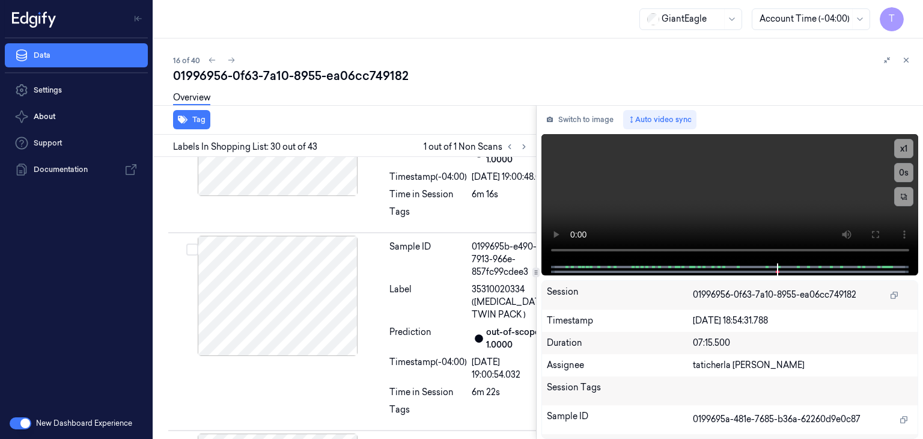
scroll to position [6440, 0]
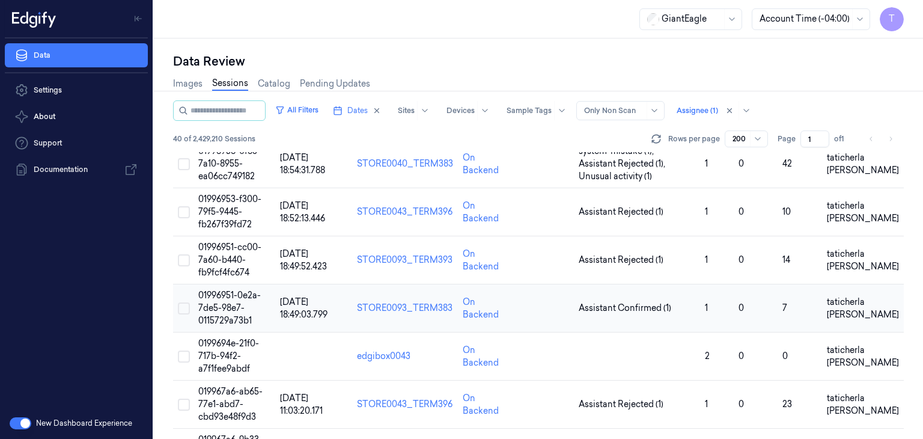
scroll to position [721, 0]
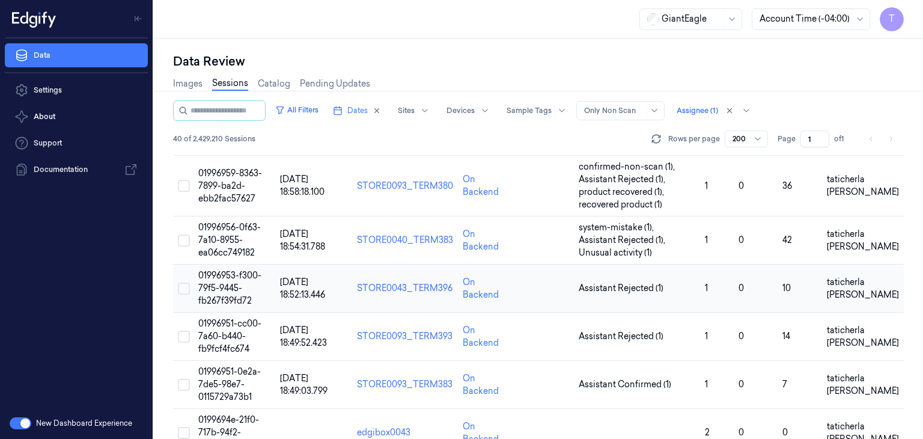
click at [215, 279] on td "01996953-f300-79f5-9445-fb267f39fd72" at bounding box center [234, 288] width 82 height 48
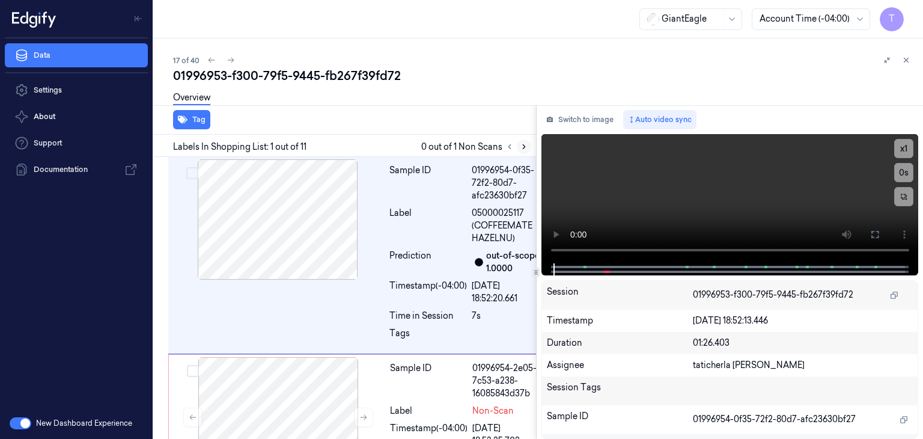
click at [526, 144] on icon at bounding box center [524, 146] width 8 height 8
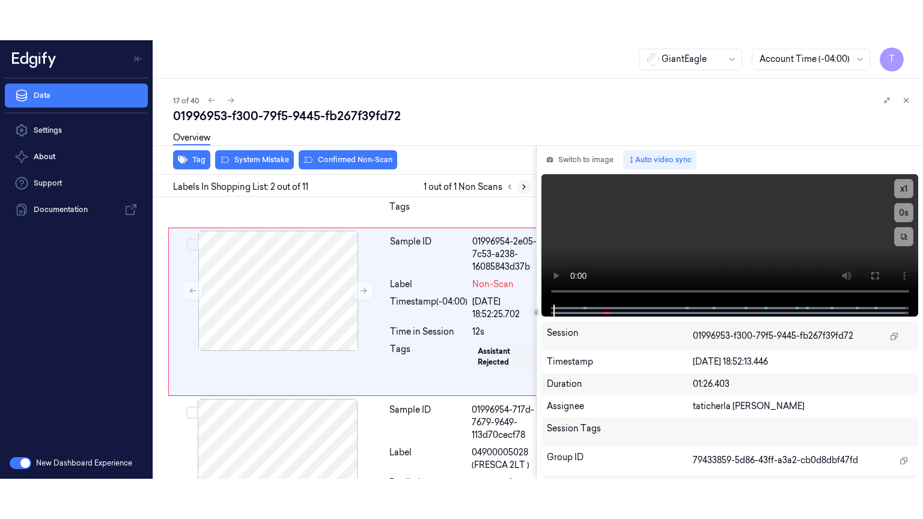
scroll to position [171, 0]
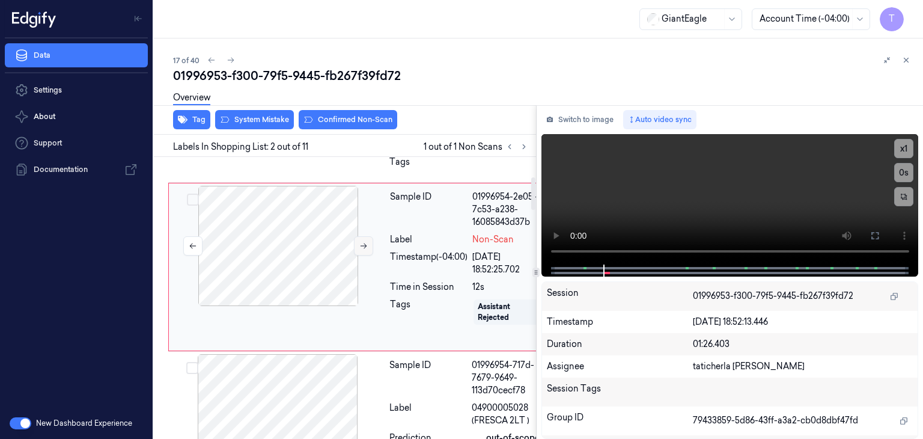
click at [362, 250] on icon at bounding box center [363, 245] width 8 height 8
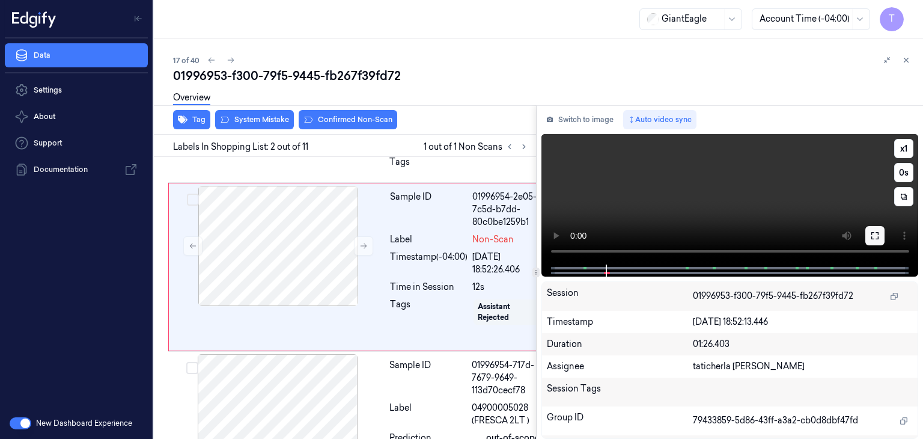
drag, startPoint x: 877, startPoint y: 234, endPoint x: 739, endPoint y: 353, distance: 182.7
click at [877, 234] on icon at bounding box center [875, 236] width 10 height 10
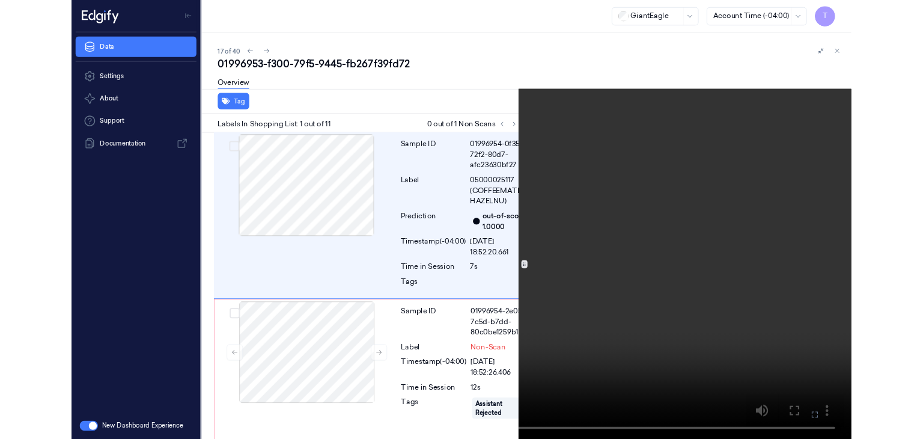
scroll to position [0, 0]
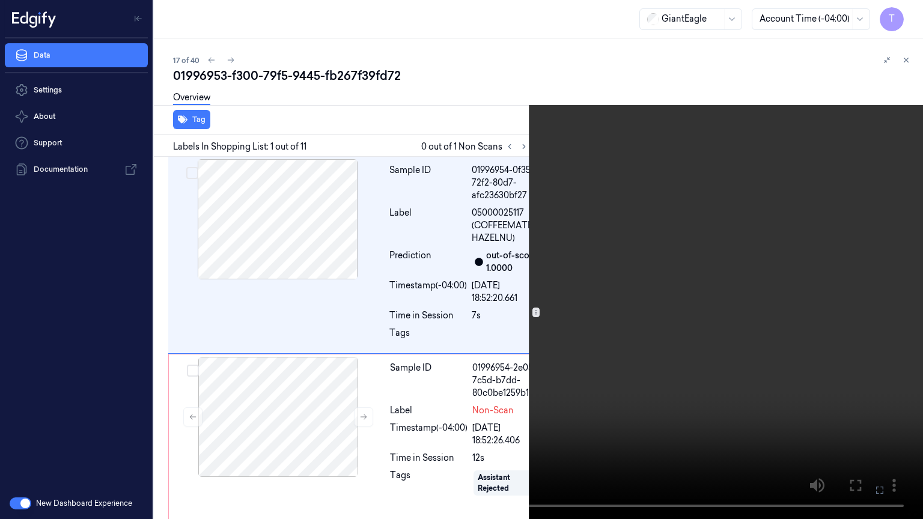
click at [0, 0] on icon at bounding box center [0, 0] width 0 height 0
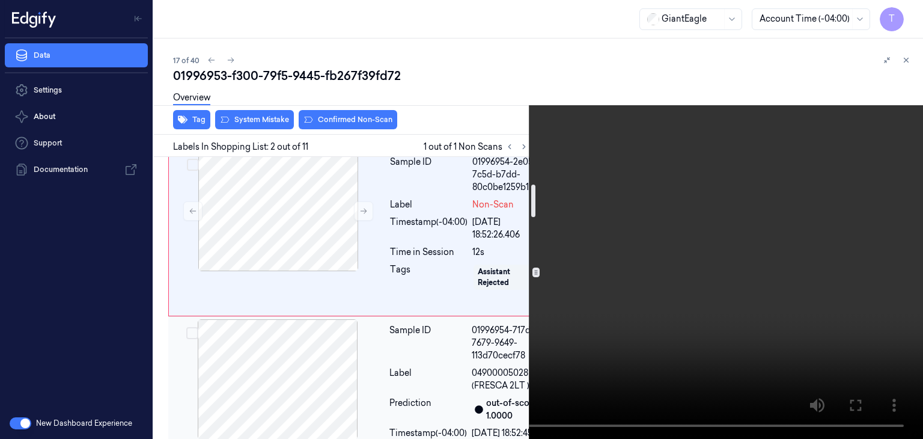
scroll to position [171, 0]
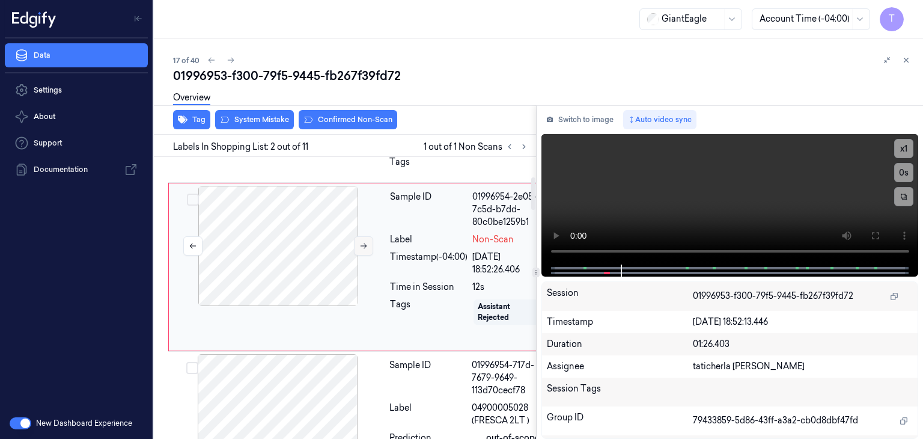
click at [362, 250] on icon at bounding box center [363, 245] width 8 height 8
click at [360, 250] on icon at bounding box center [363, 245] width 8 height 8
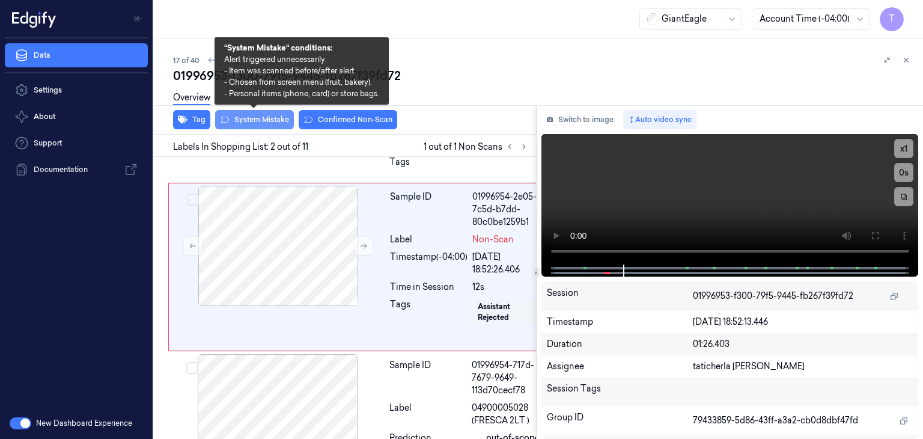
click at [275, 120] on button "System Mistake" at bounding box center [254, 119] width 79 height 19
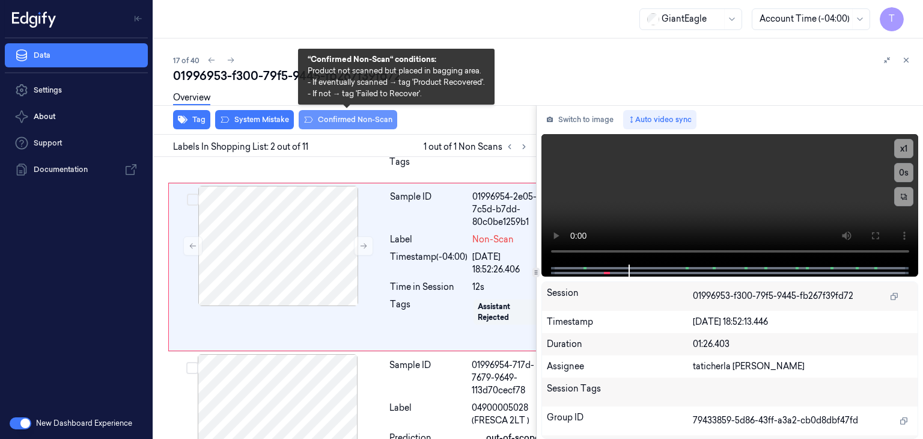
scroll to position [174, 0]
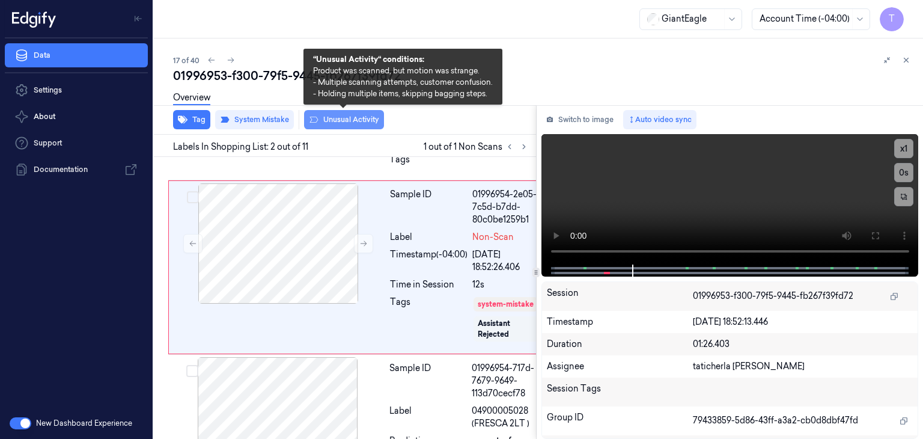
click at [359, 118] on button "Unusual Activity" at bounding box center [344, 119] width 80 height 19
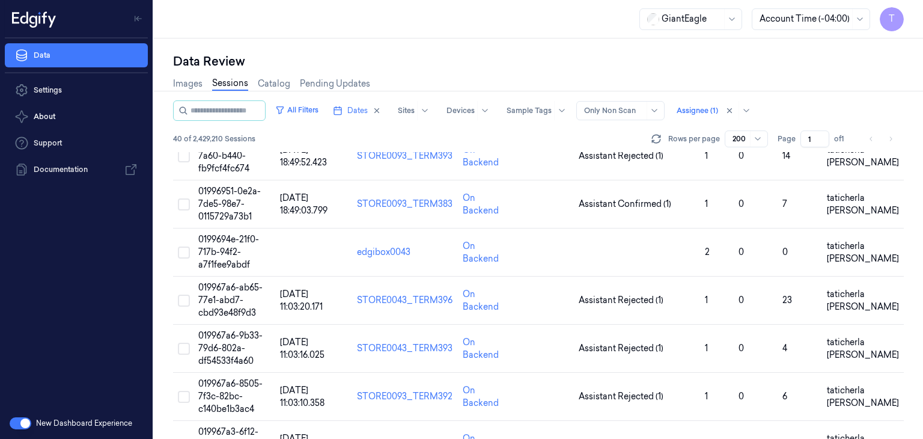
scroll to position [841, 0]
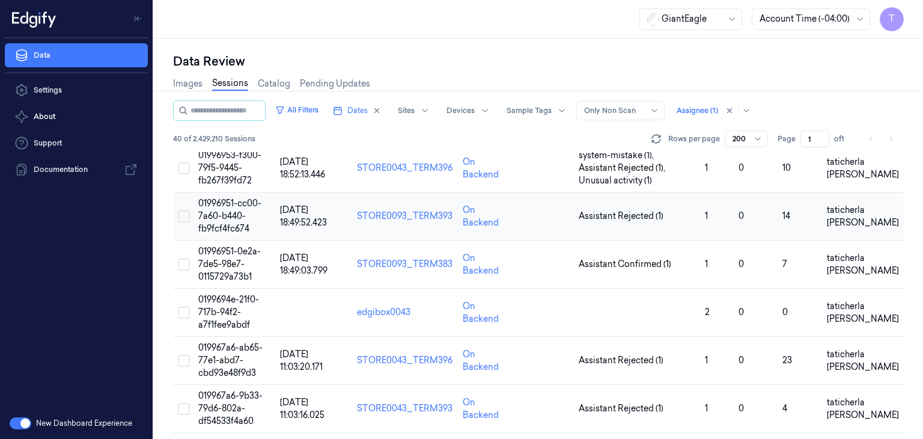
click at [225, 211] on span "01996951-cc00-7a60-b440-fb9fcf4fc674" at bounding box center [229, 216] width 63 height 36
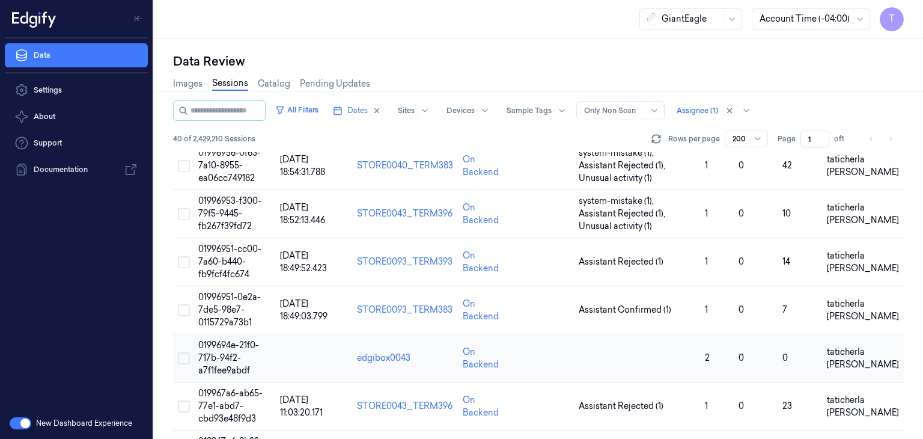
scroll to position [781, 0]
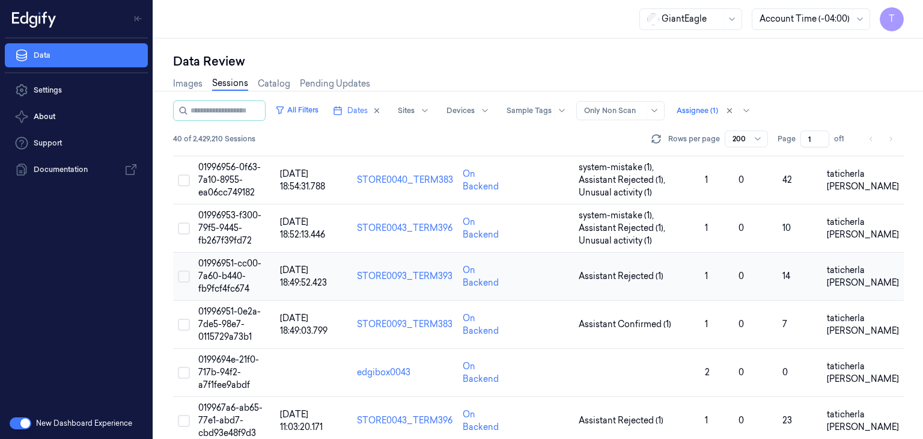
click at [220, 269] on span "01996951-cc00-7a60-b440-fb9fcf4fc674" at bounding box center [229, 276] width 63 height 36
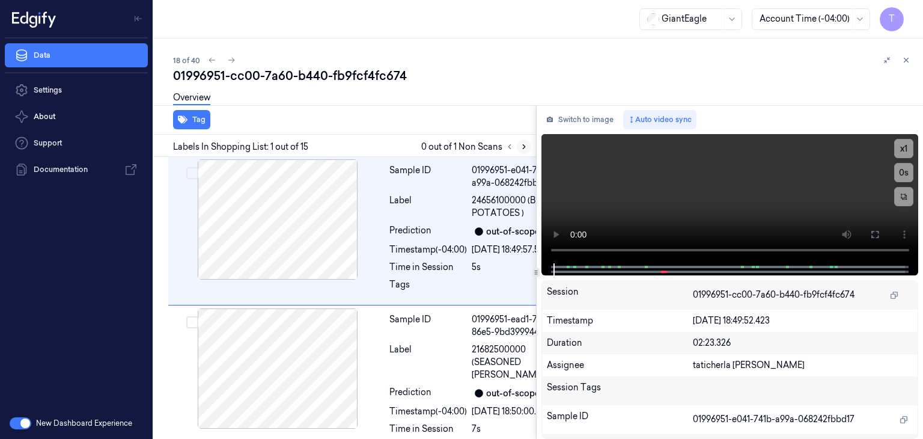
click at [526, 147] on icon at bounding box center [524, 146] width 8 height 8
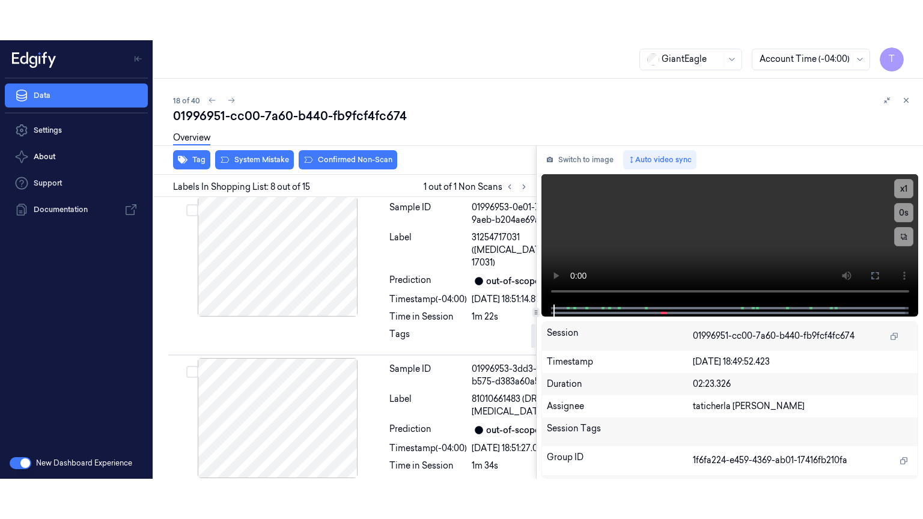
scroll to position [1507, 0]
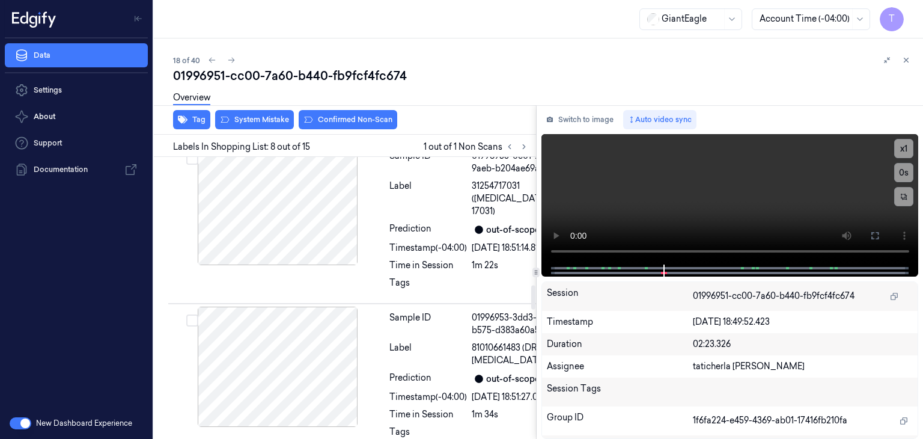
click at [881, 236] on button at bounding box center [874, 235] width 19 height 19
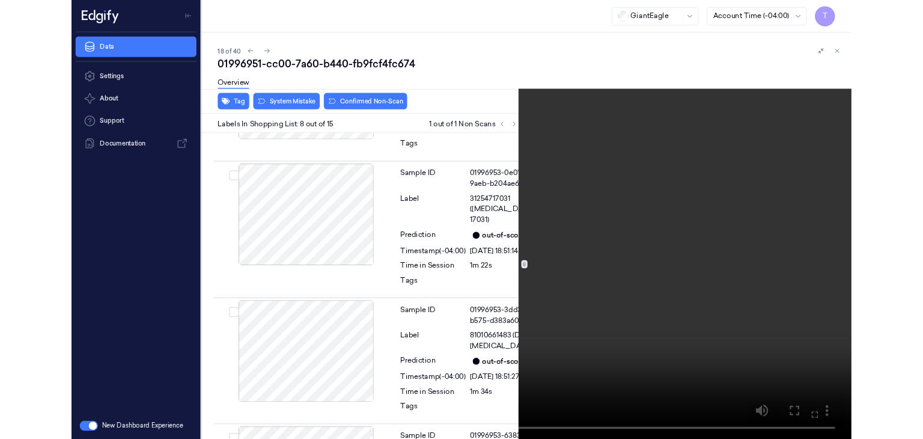
scroll to position [1466, 0]
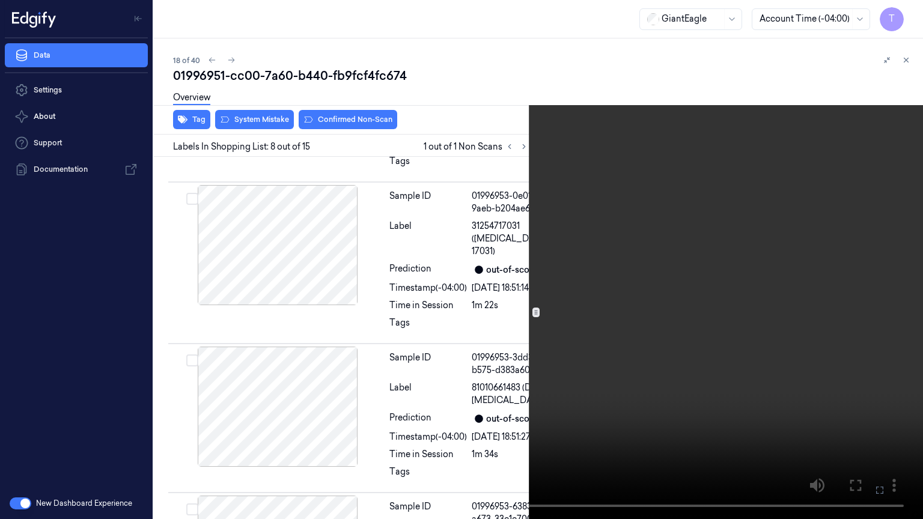
click at [0, 0] on icon at bounding box center [0, 0] width 0 height 0
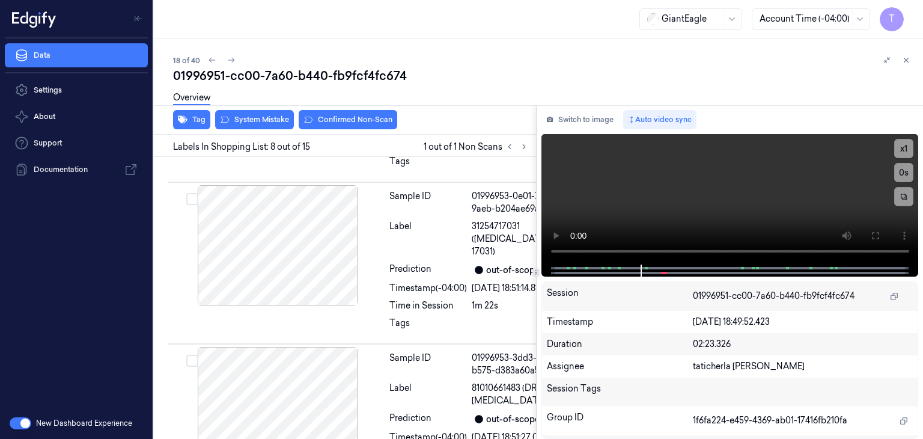
click at [829, 79] on div "01996951-cc00-7a60-b440-fb9fcf4fc674" at bounding box center [543, 75] width 740 height 17
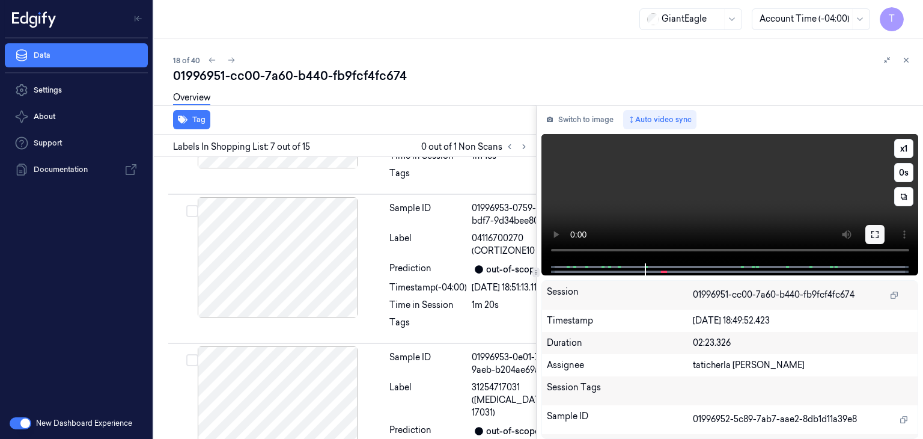
click at [876, 239] on button at bounding box center [874, 234] width 19 height 19
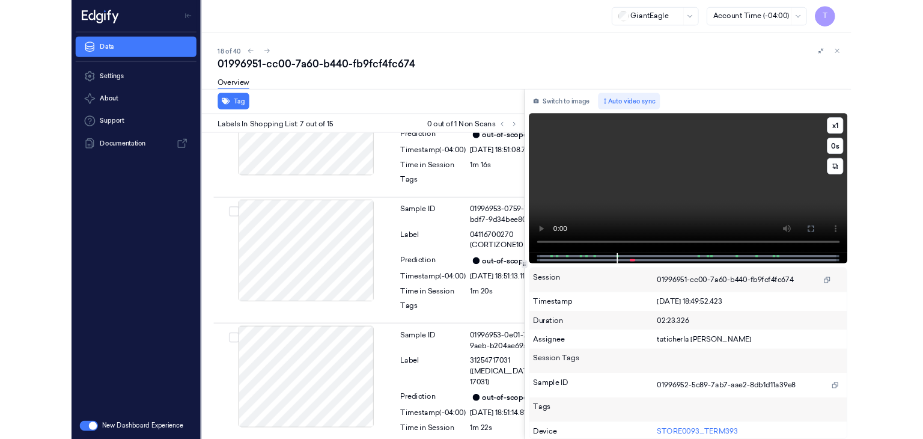
scroll to position [1265, 0]
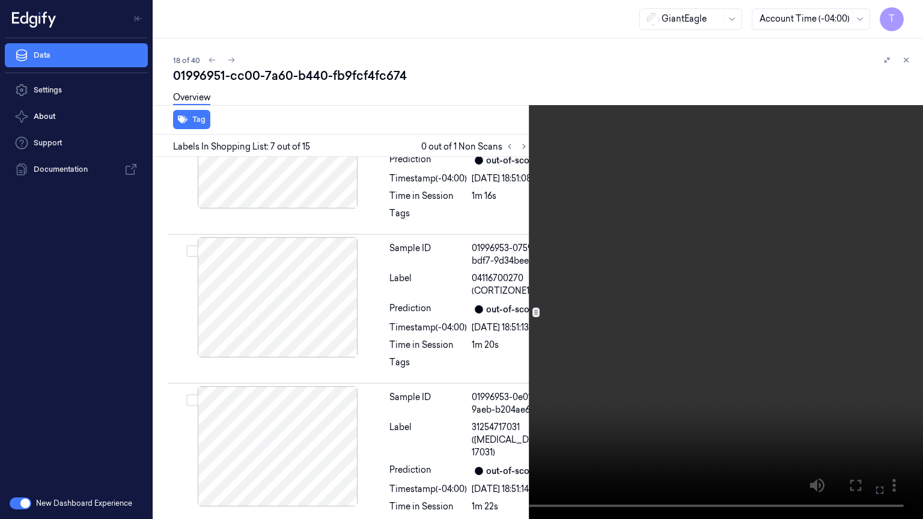
click at [0, 0] on icon at bounding box center [0, 0] width 0 height 0
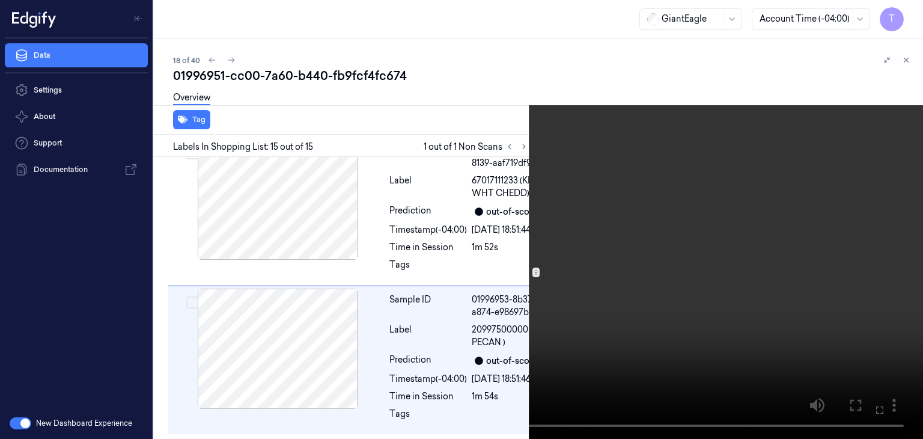
scroll to position [3031, 0]
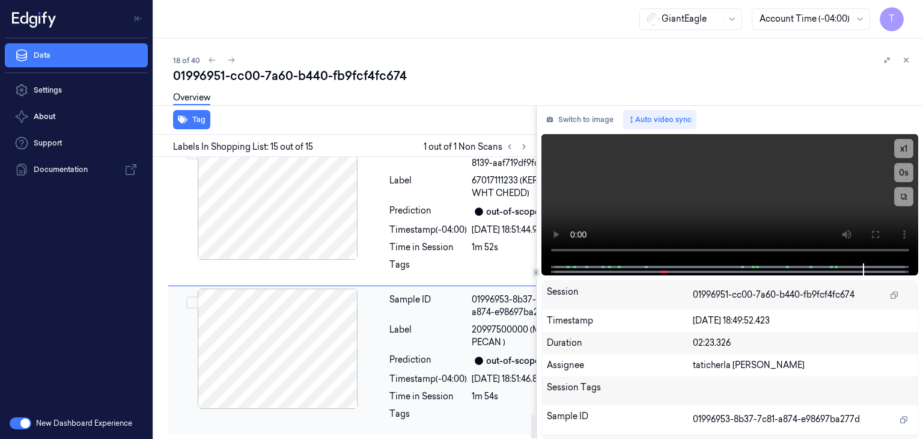
click at [339, 288] on div at bounding box center [278, 348] width 214 height 120
click at [526, 150] on icon at bounding box center [524, 146] width 8 height 8
click at [509, 147] on icon at bounding box center [509, 147] width 2 height 4
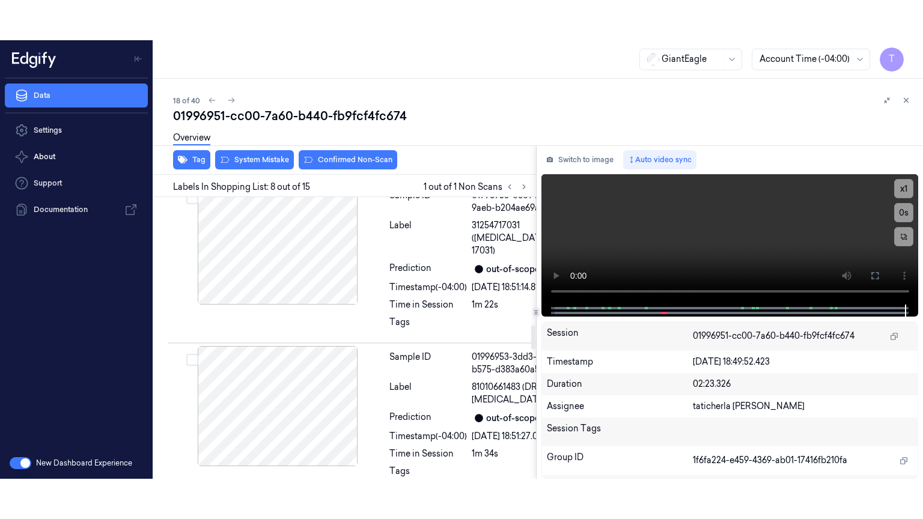
scroll to position [1507, 0]
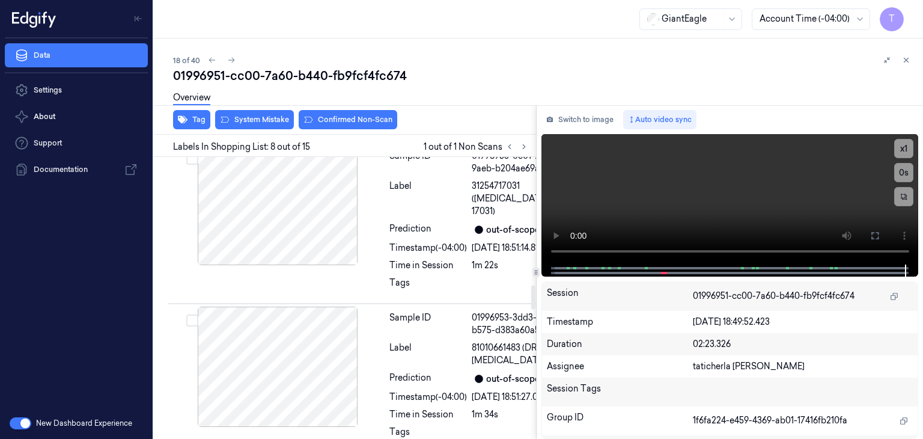
drag, startPoint x: 873, startPoint y: 232, endPoint x: 794, endPoint y: 350, distance: 141.6
click at [873, 232] on icon at bounding box center [875, 236] width 10 height 10
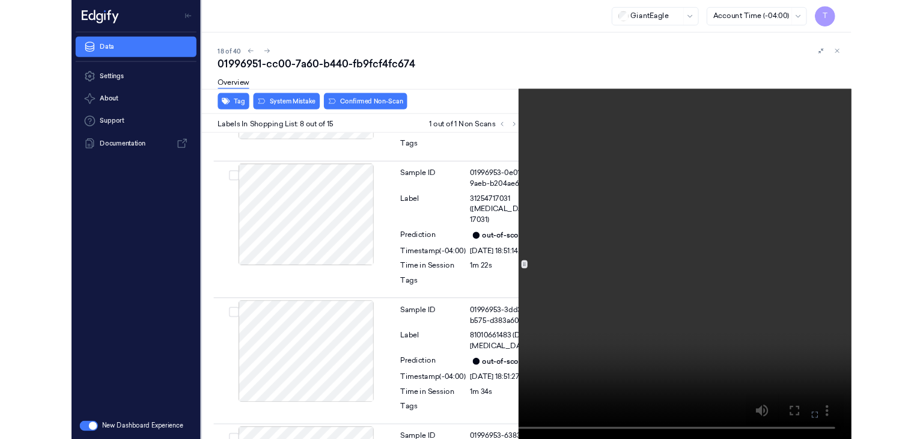
scroll to position [1466, 0]
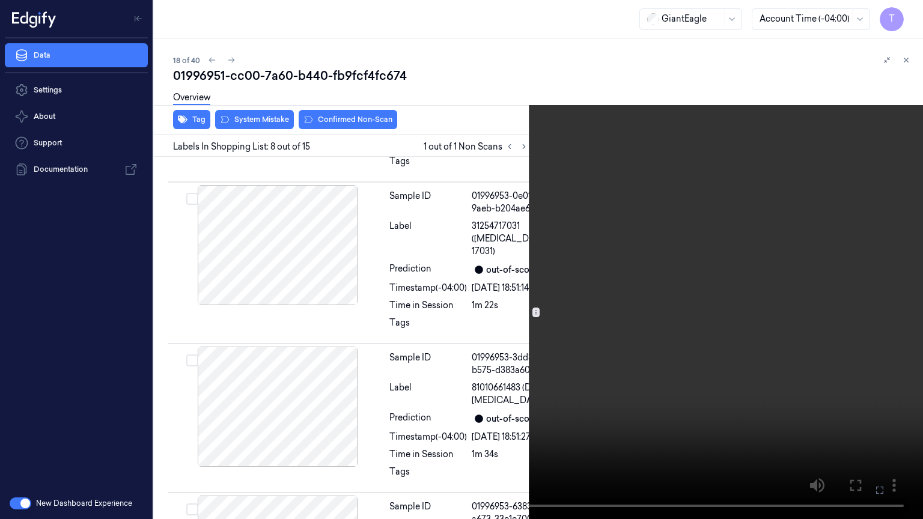
click at [0, 0] on icon at bounding box center [0, 0] width 0 height 0
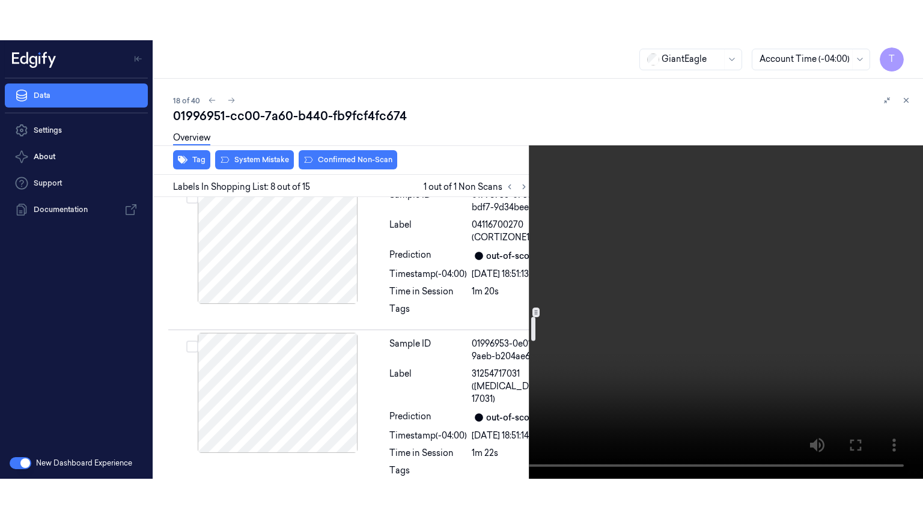
scroll to position [1346, 0]
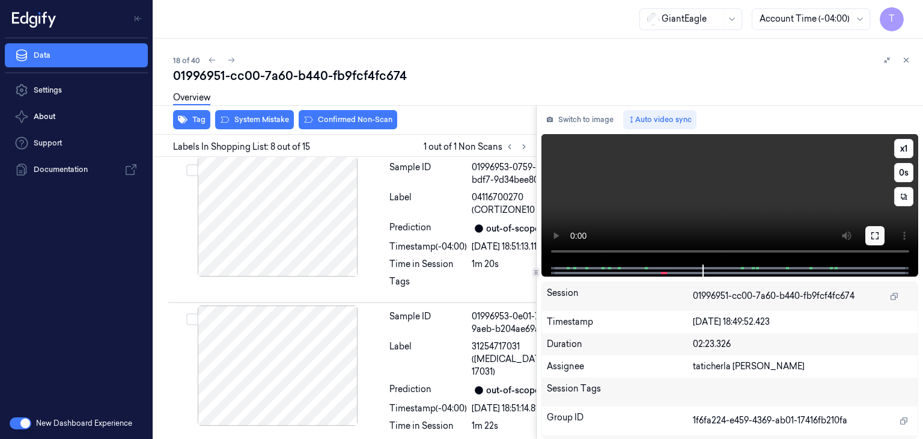
click at [875, 232] on icon at bounding box center [875, 236] width 10 height 10
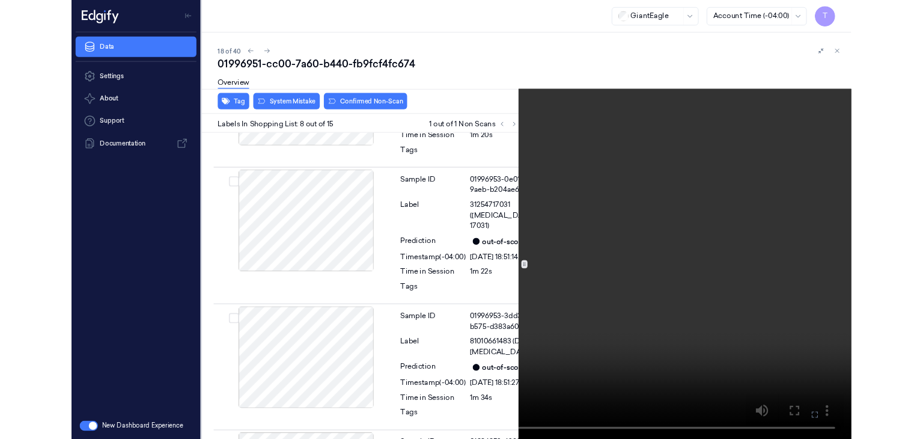
scroll to position [1466, 0]
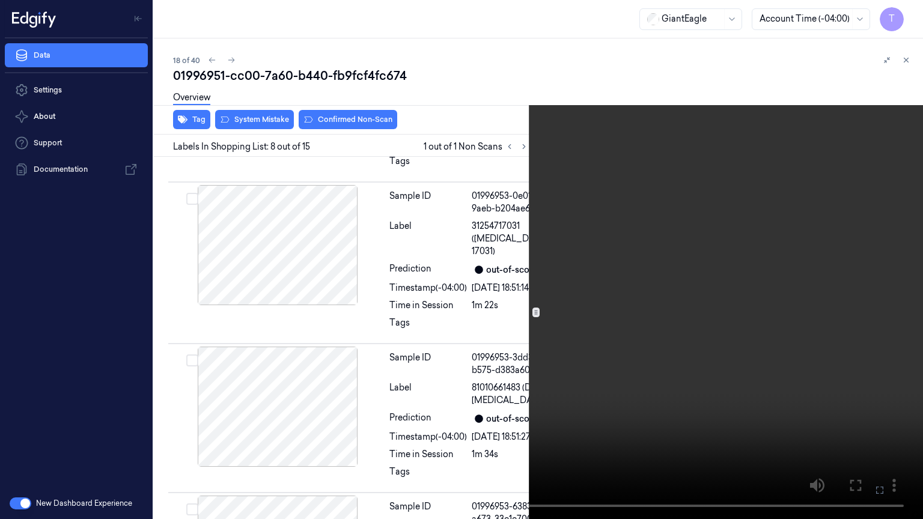
click at [0, 0] on icon at bounding box center [0, 0] width 0 height 0
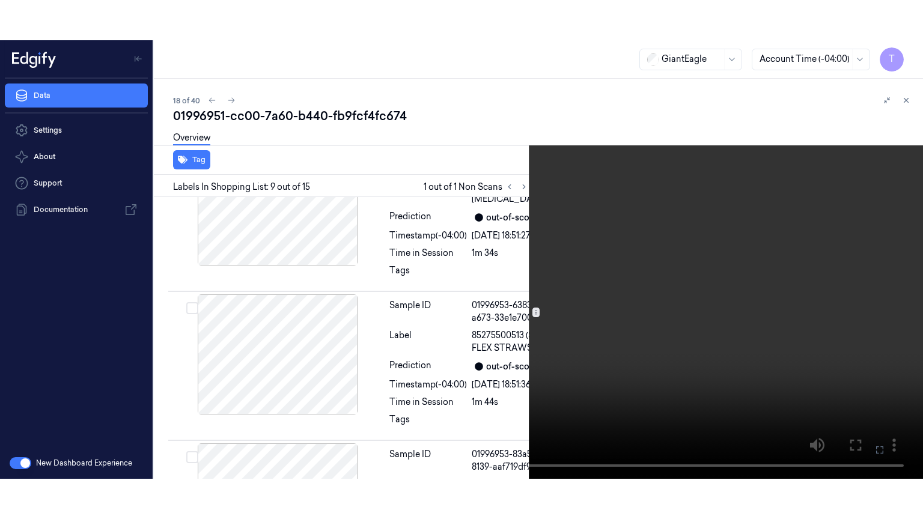
scroll to position [1708, 0]
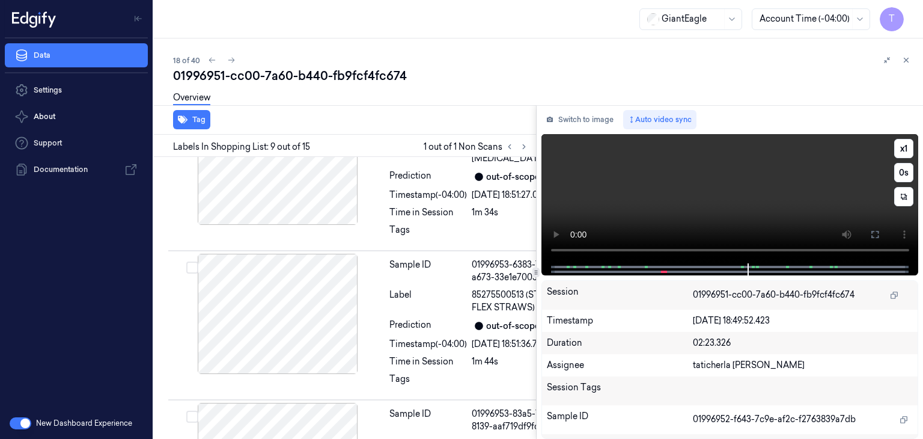
drag, startPoint x: 872, startPoint y: 229, endPoint x: 865, endPoint y: 305, distance: 76.0
click at [872, 231] on icon at bounding box center [875, 234] width 10 height 10
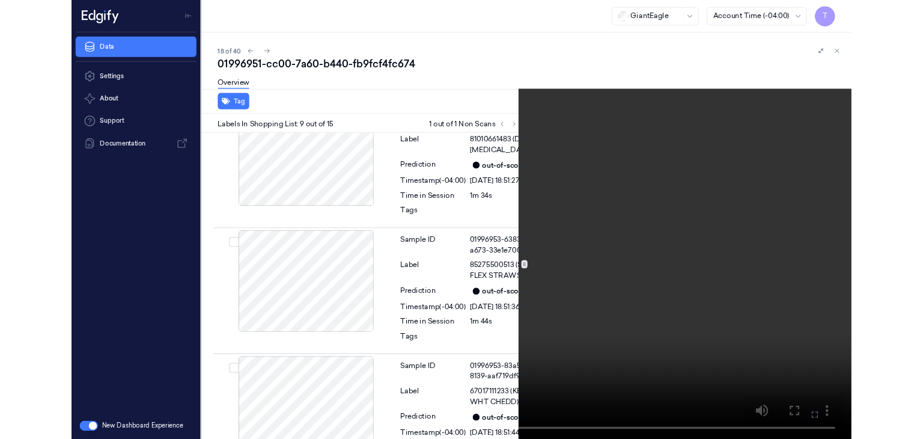
scroll to position [1668, 0]
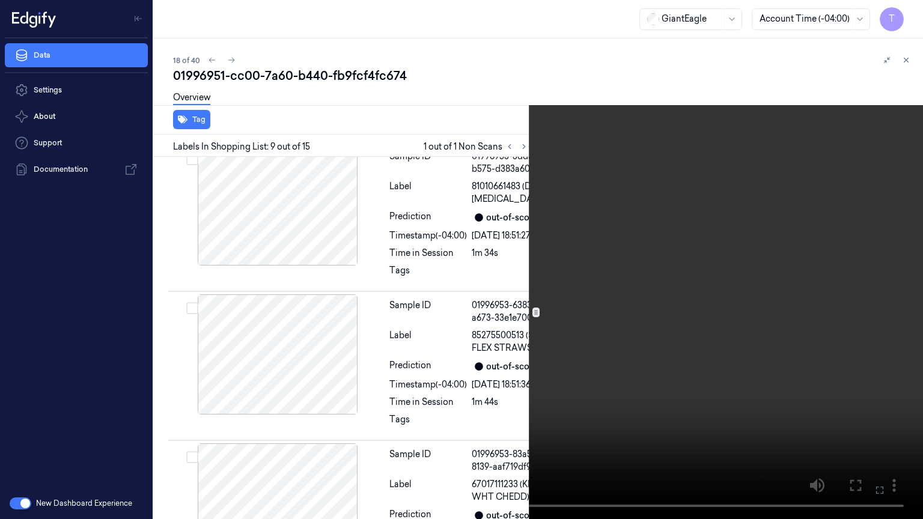
click at [0, 0] on icon at bounding box center [0, 0] width 0 height 0
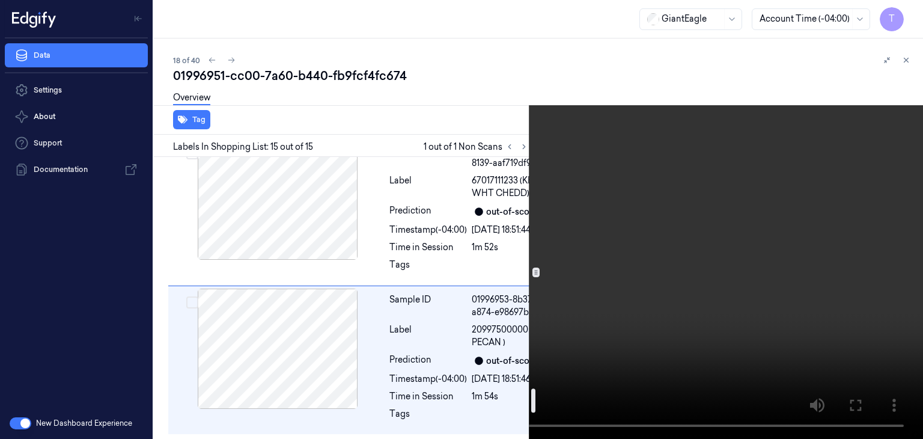
scroll to position [2671, 0]
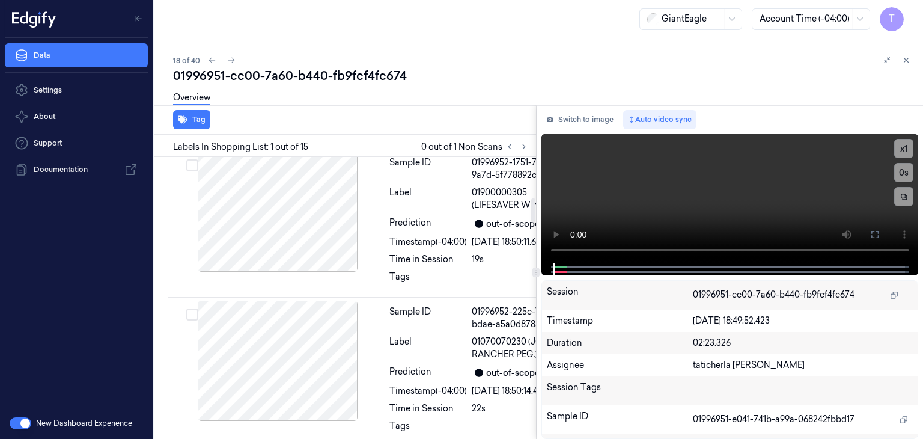
scroll to position [481, 0]
click at [521, 145] on icon at bounding box center [524, 146] width 8 height 8
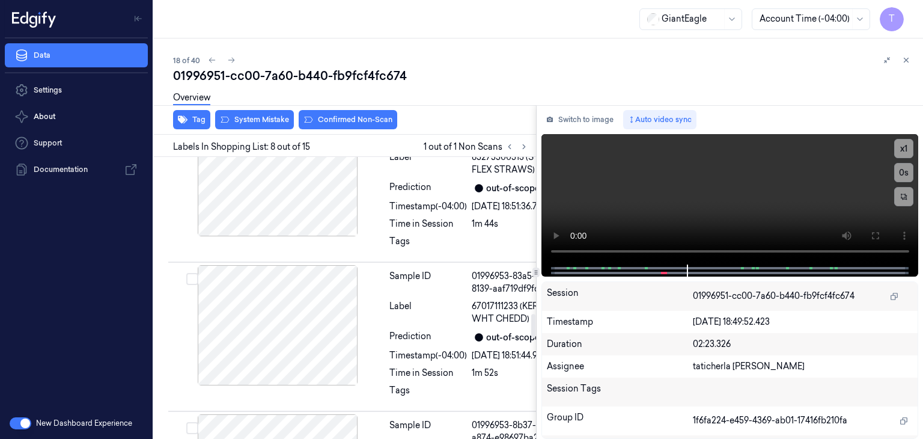
scroll to position [1867, 0]
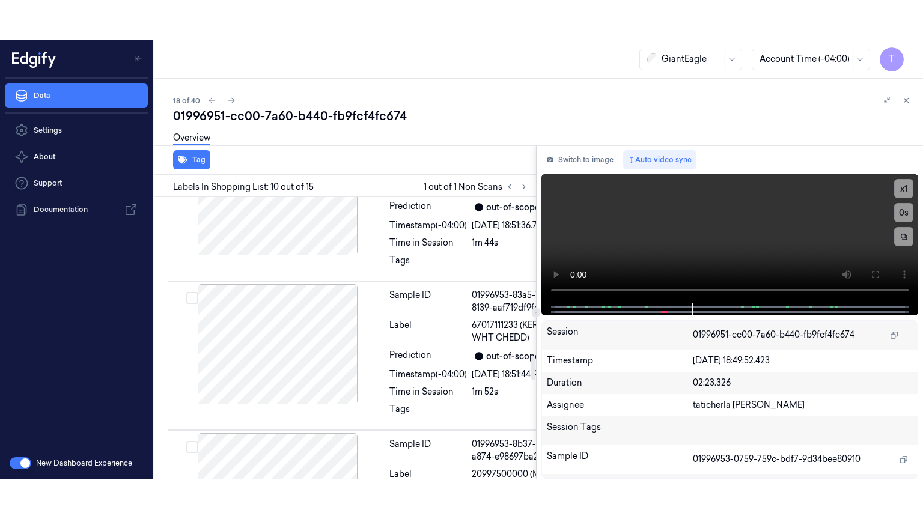
scroll to position [1931, 0]
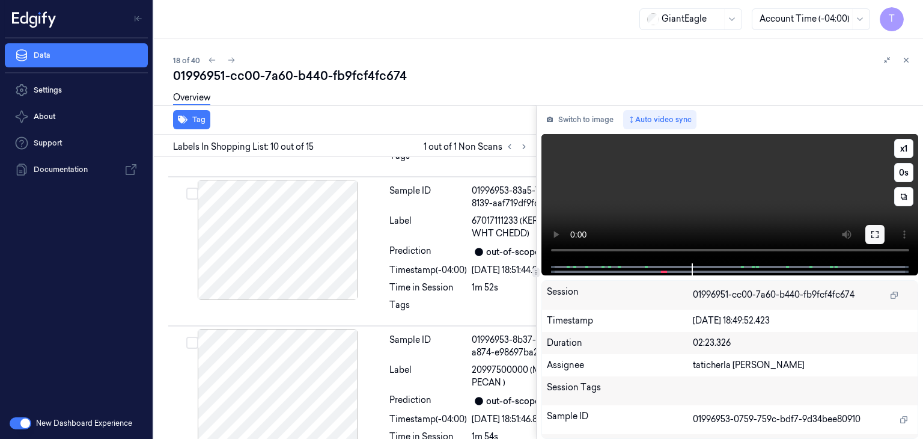
click at [881, 235] on button at bounding box center [874, 234] width 19 height 19
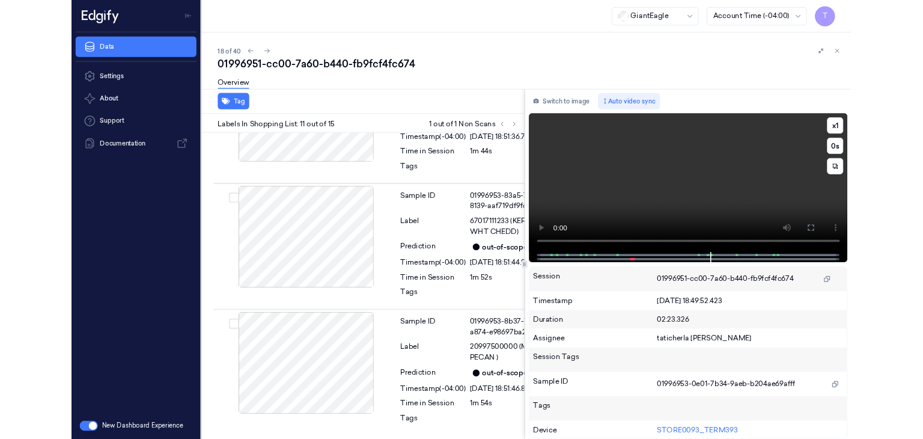
scroll to position [2107, 0]
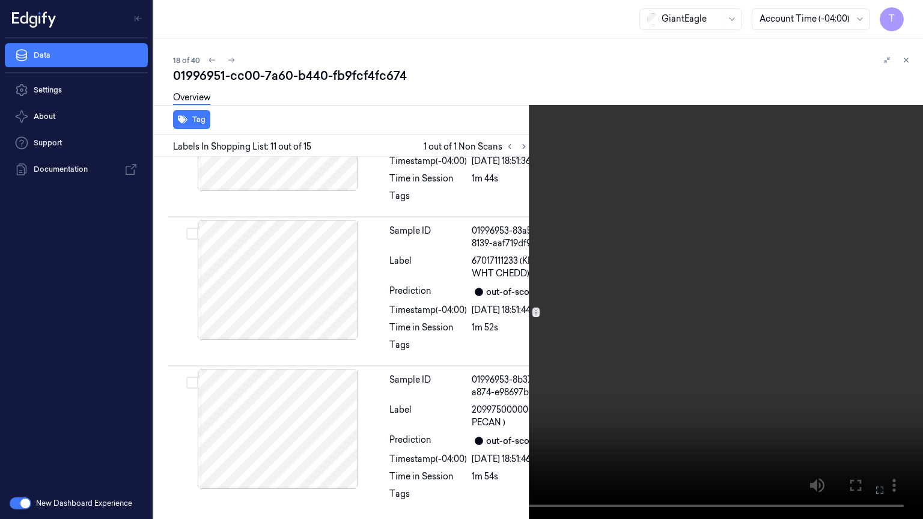
click at [0, 0] on icon at bounding box center [0, 0] width 0 height 0
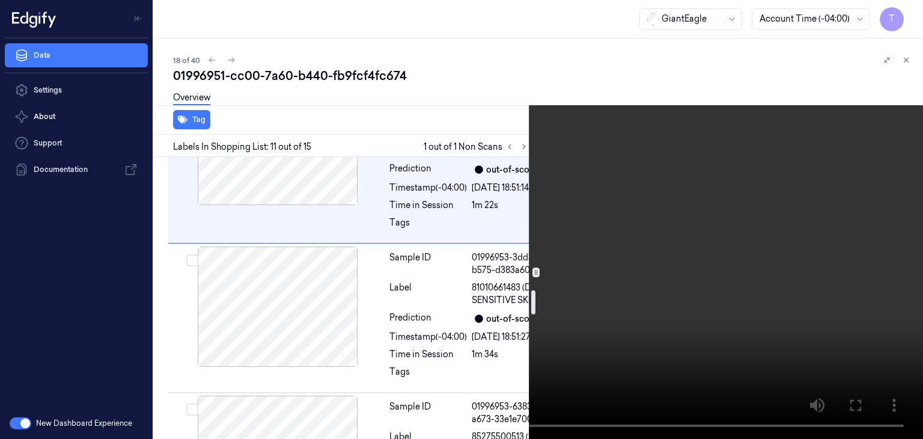
scroll to position [1627, 0]
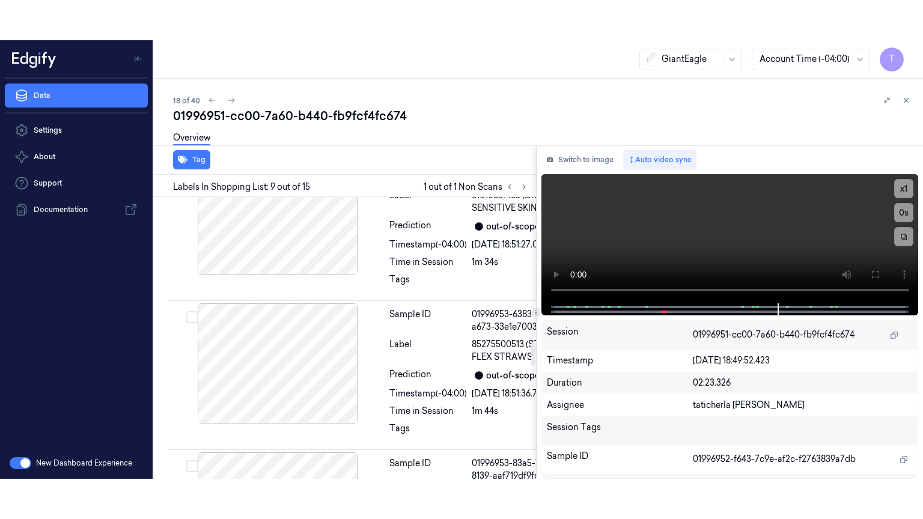
scroll to position [1708, 0]
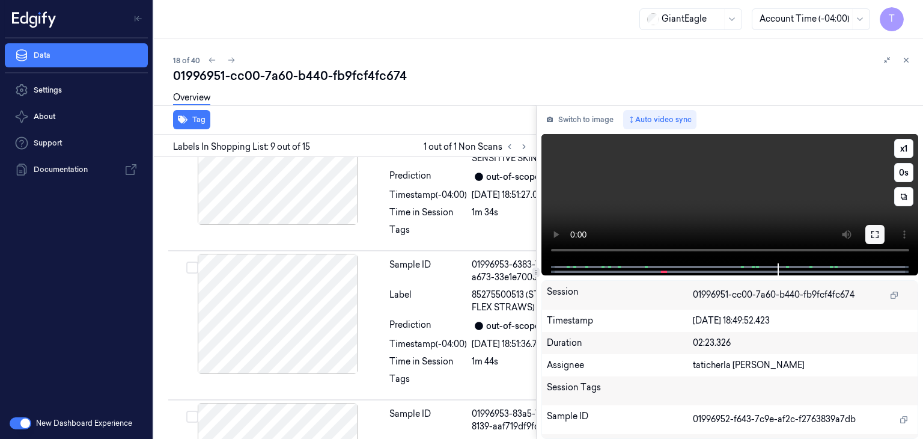
click at [875, 228] on button at bounding box center [874, 234] width 19 height 19
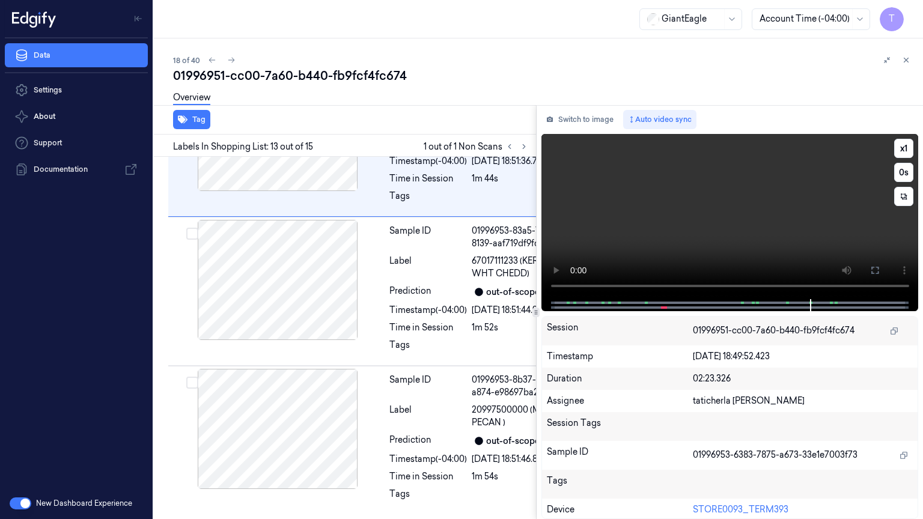
scroll to position [2558, 0]
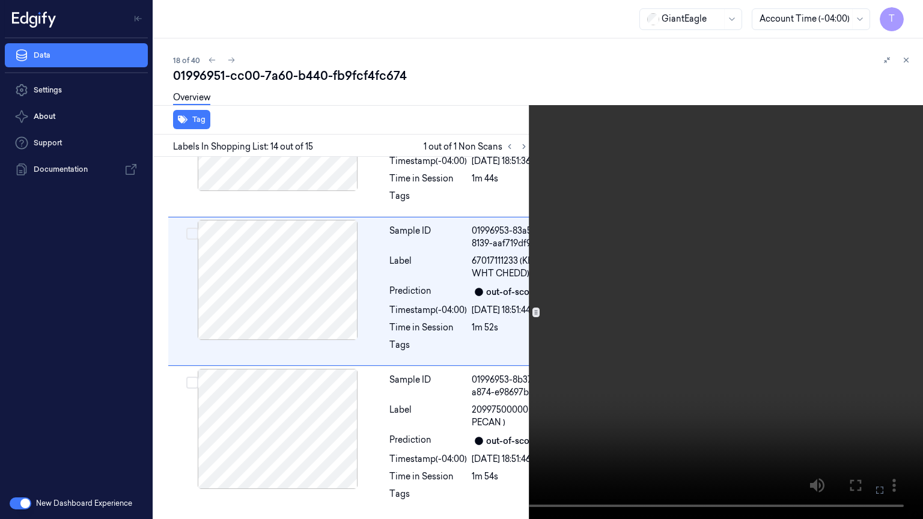
click at [0, 0] on icon at bounding box center [0, 0] width 0 height 0
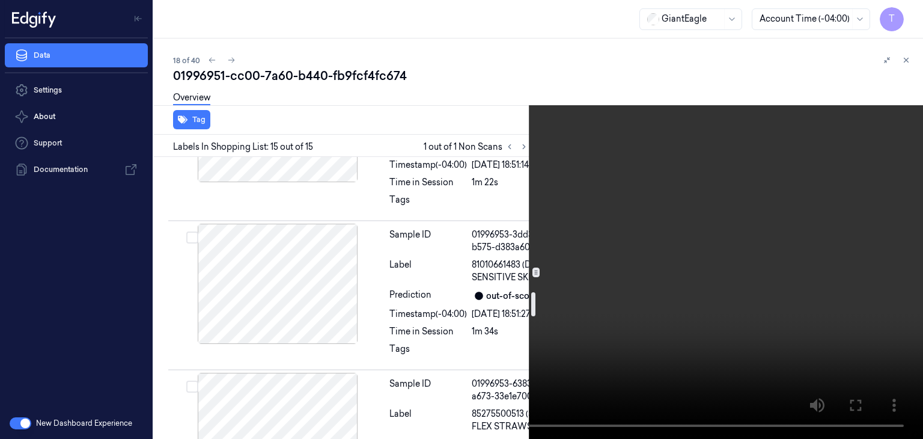
scroll to position [1469, 0]
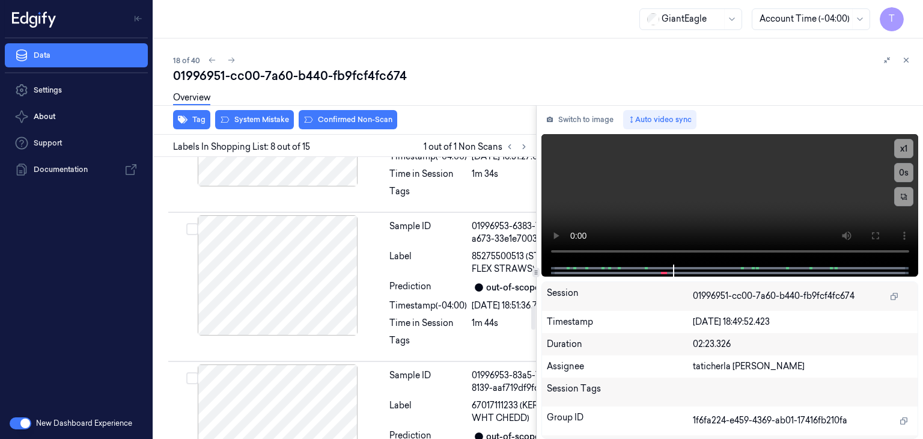
scroll to position [1807, 0]
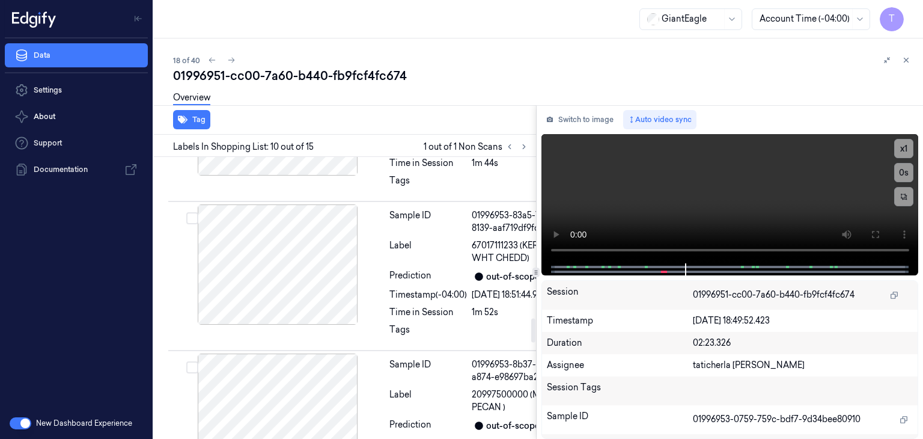
scroll to position [1931, 0]
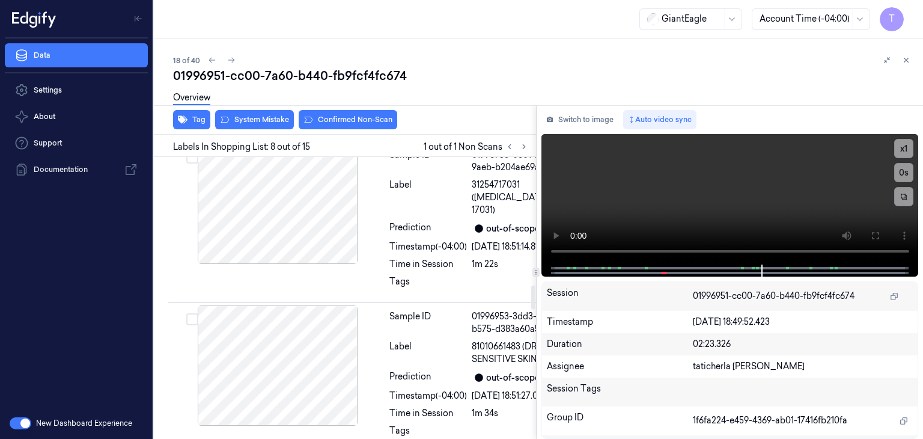
scroll to position [1507, 0]
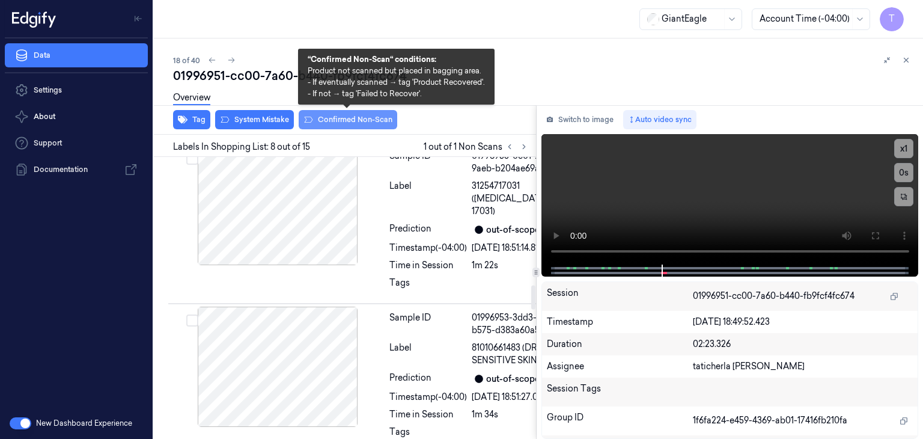
click at [362, 121] on button "Confirmed Non-Scan" at bounding box center [348, 119] width 99 height 19
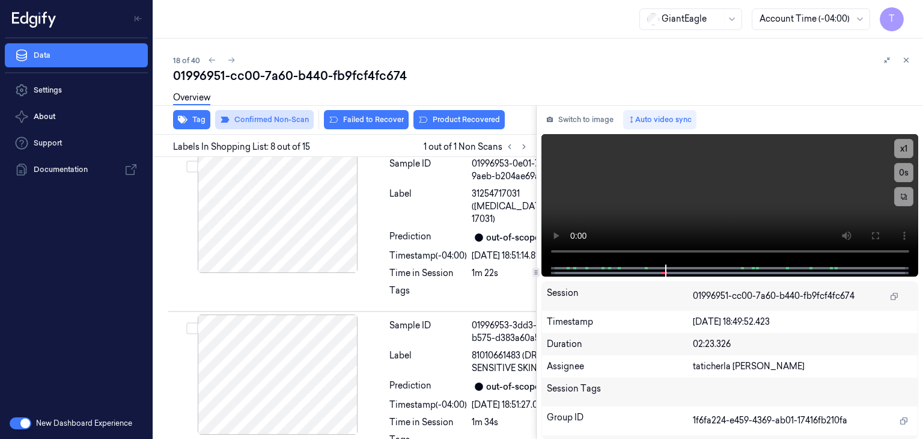
scroll to position [1510, 0]
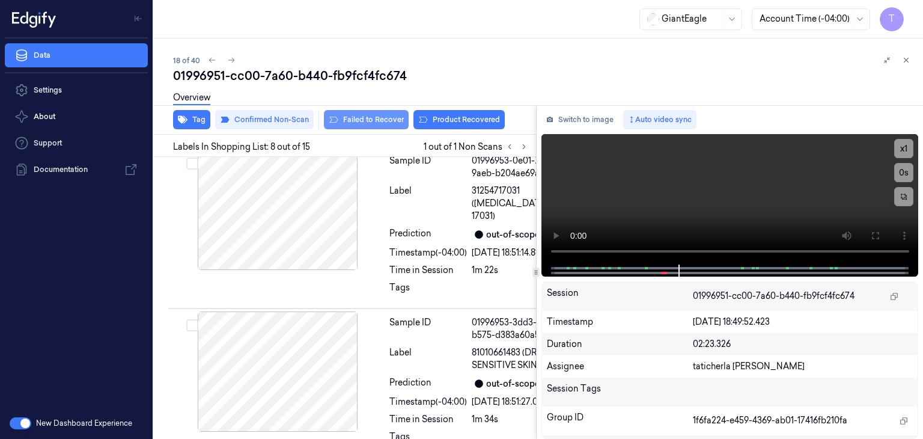
click at [378, 117] on button "Failed to Recover" at bounding box center [366, 119] width 85 height 19
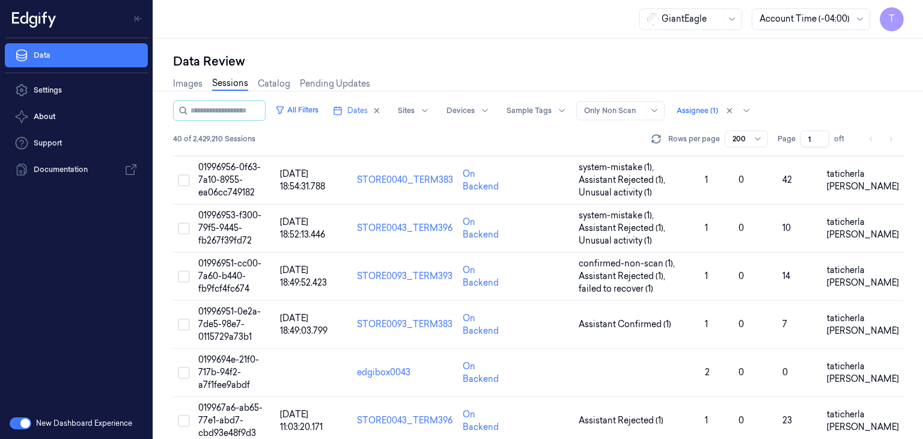
scroll to position [841, 0]
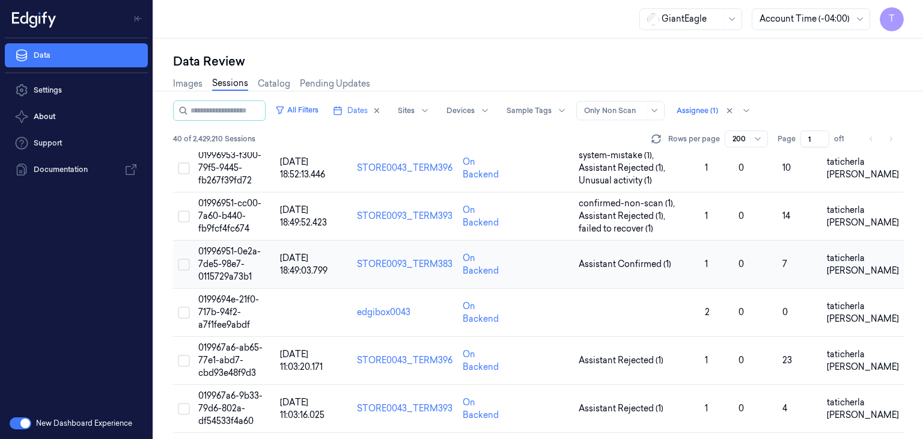
click at [231, 260] on span "01996951-0e2a-7de5-98e7-0115729a73b1" at bounding box center [229, 264] width 62 height 36
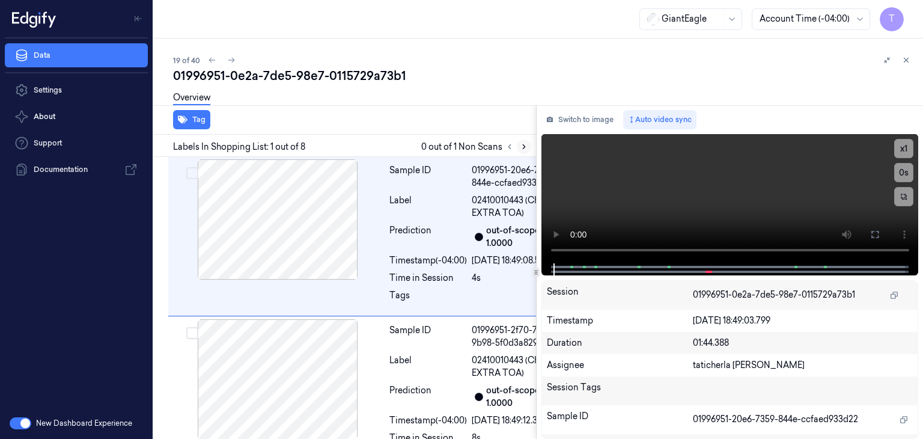
click at [524, 145] on icon at bounding box center [524, 147] width 2 height 4
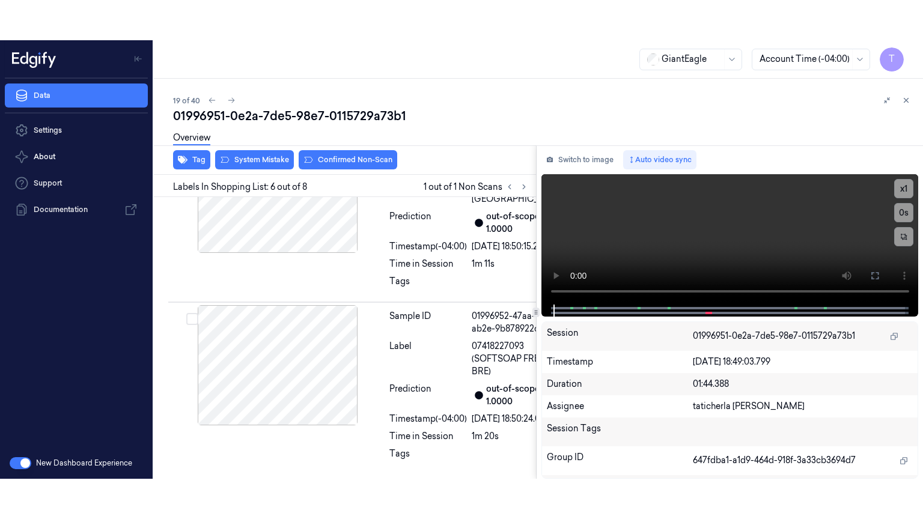
scroll to position [1049, 0]
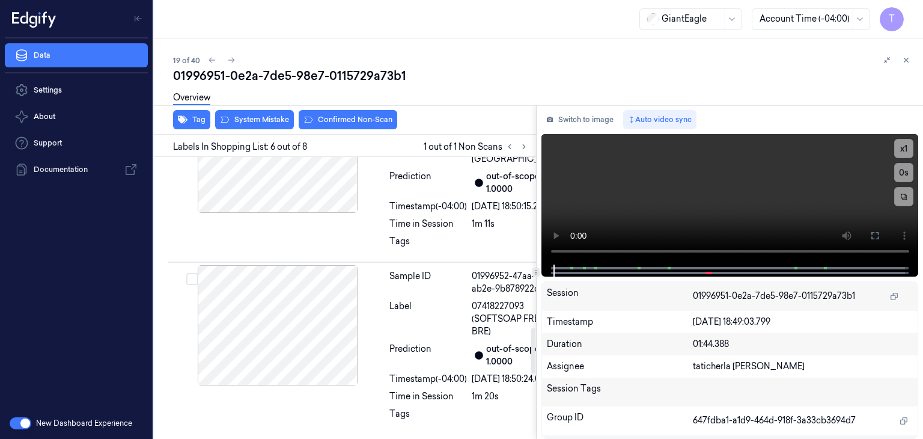
click at [365, 31] on icon at bounding box center [363, 26] width 8 height 8
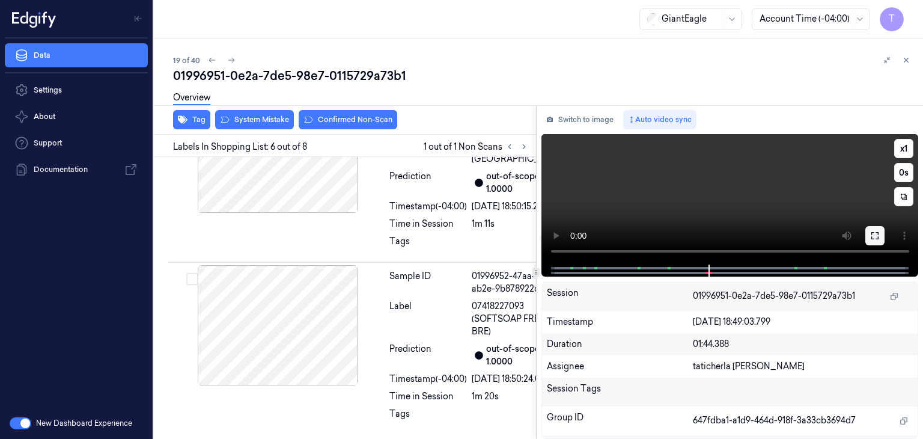
click at [880, 234] on button at bounding box center [874, 235] width 19 height 19
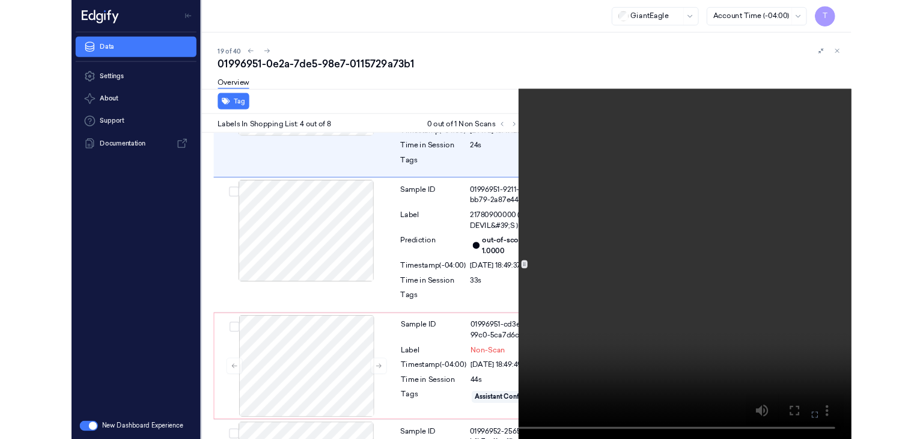
scroll to position [597, 0]
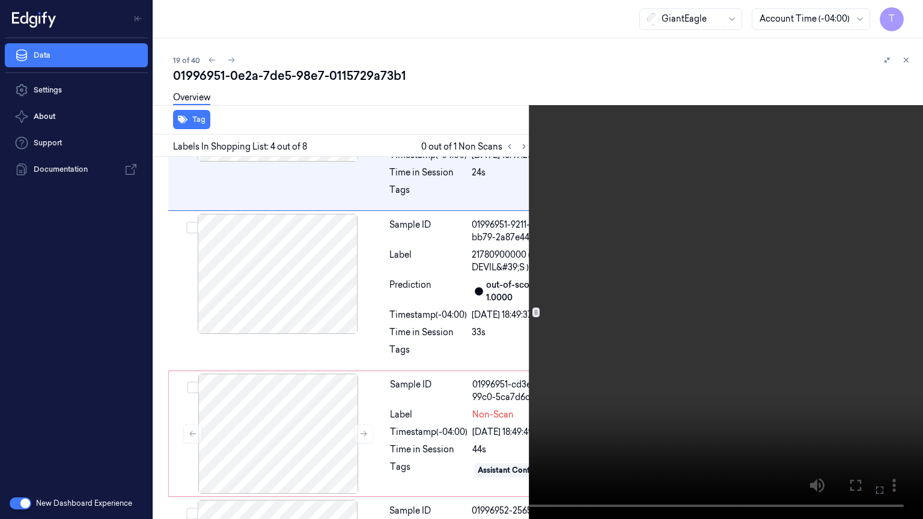
click at [0, 0] on icon at bounding box center [0, 0] width 0 height 0
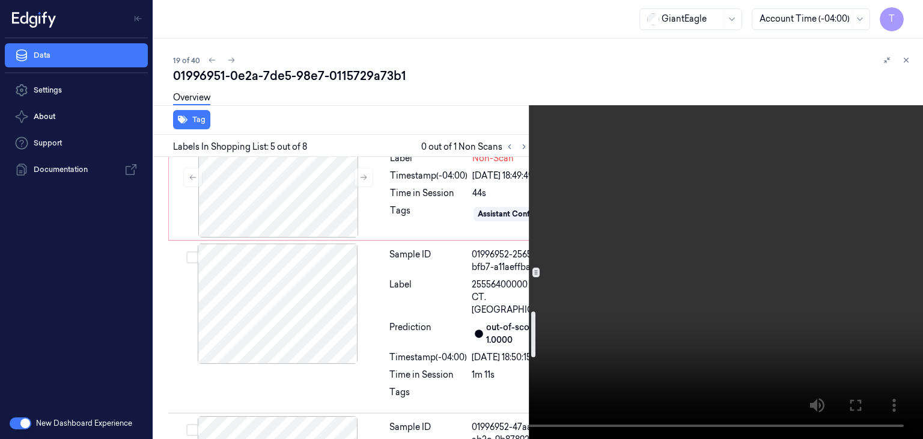
scroll to position [1034, 0]
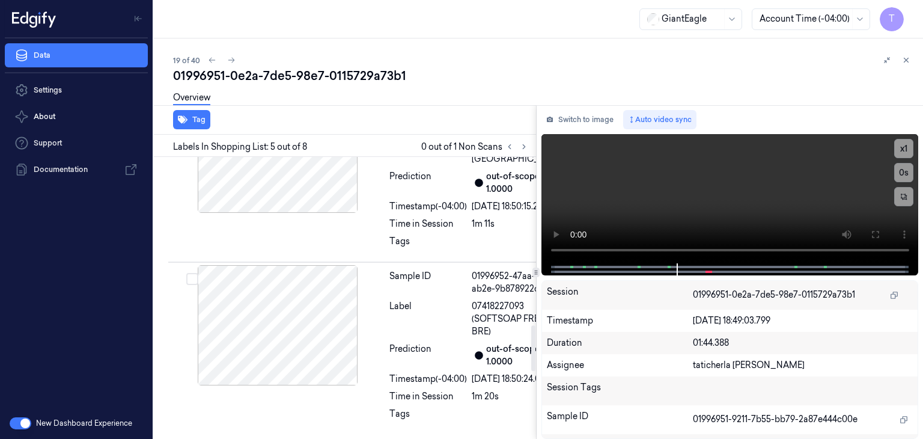
click at [291, 87] on div at bounding box center [278, 26] width 214 height 120
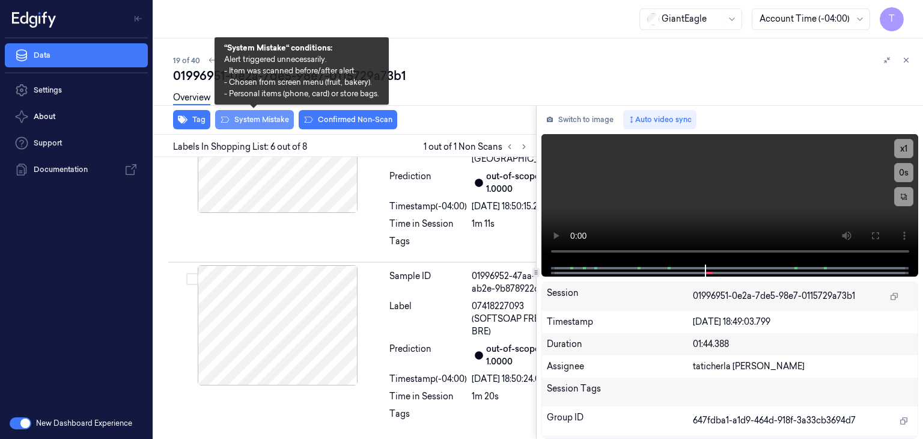
click at [260, 121] on button "System Mistake" at bounding box center [254, 119] width 79 height 19
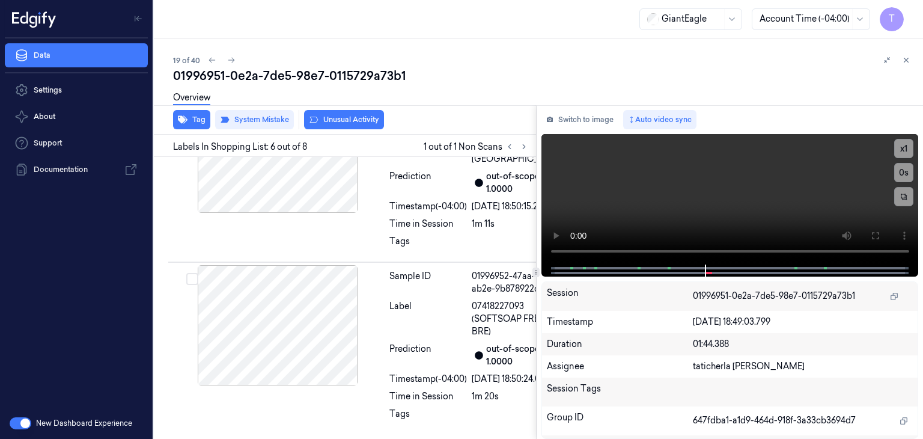
scroll to position [1052, 0]
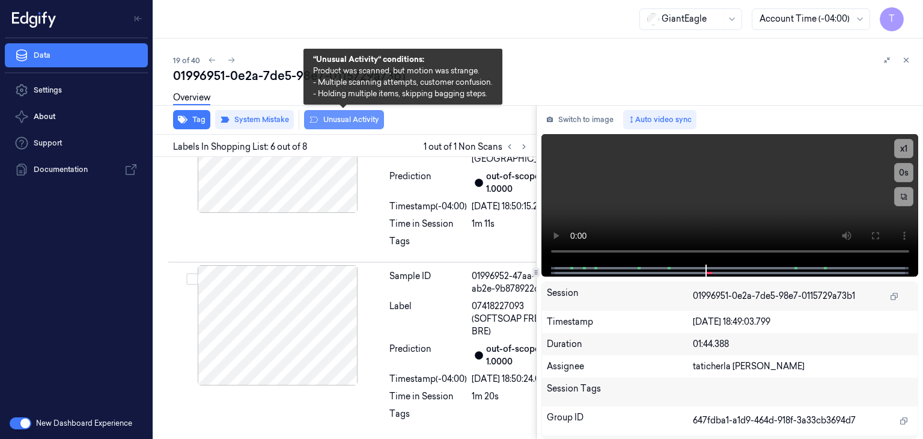
click at [350, 115] on button "Unusual Activity" at bounding box center [344, 119] width 80 height 19
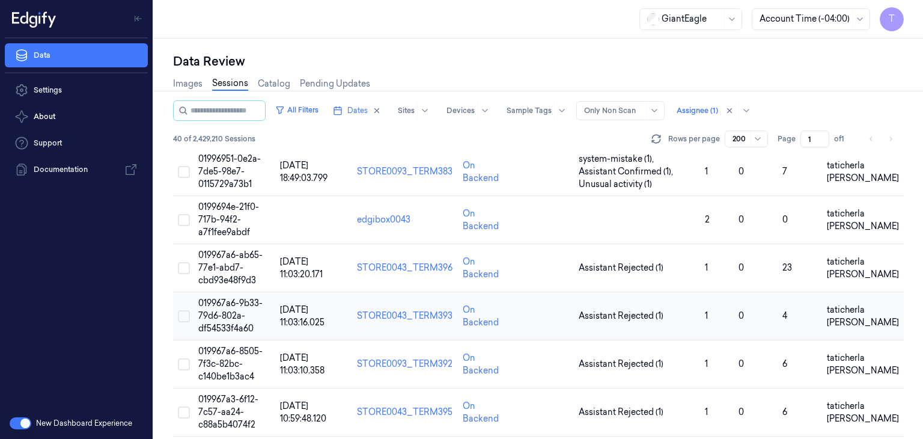
scroll to position [961, 0]
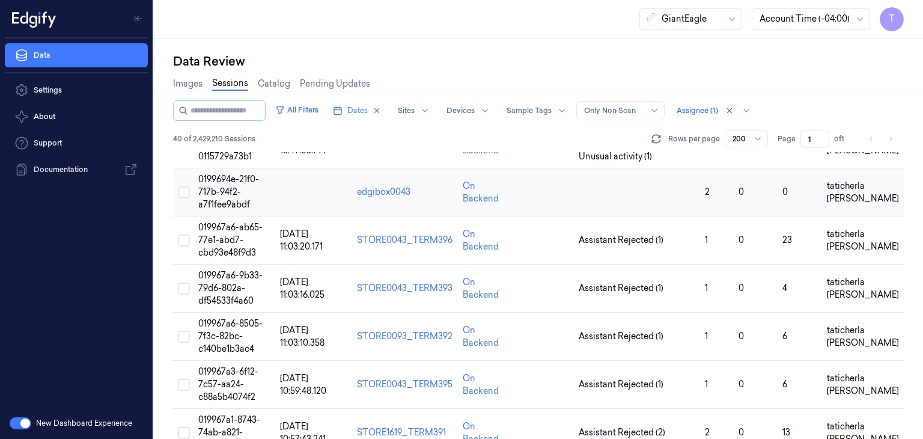
click at [225, 187] on span "0199694e-21f0-717b-94f2-a7f1fee9abdf" at bounding box center [228, 192] width 61 height 36
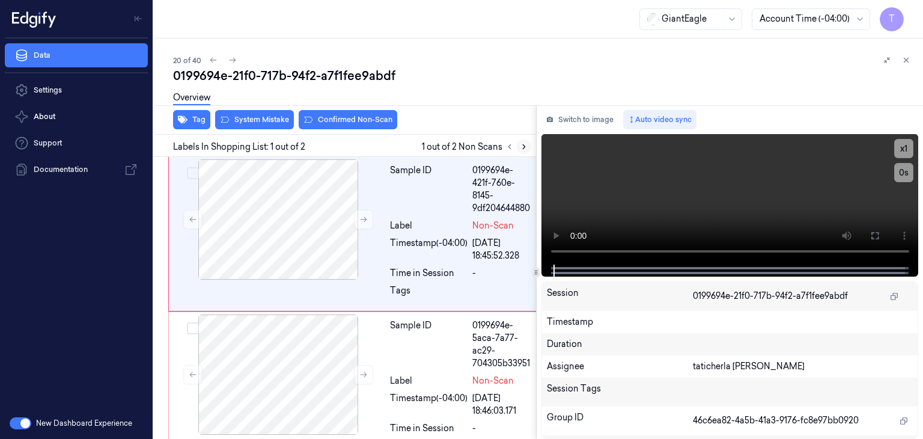
click at [523, 145] on icon at bounding box center [524, 147] width 2 height 4
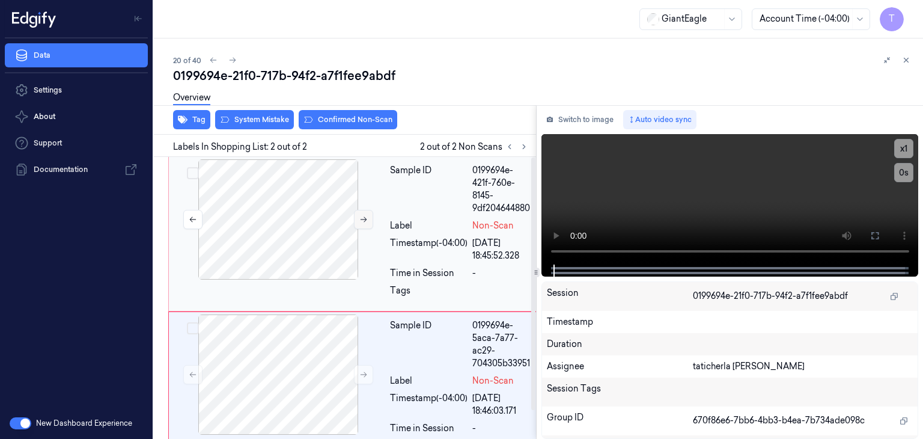
click at [363, 217] on icon at bounding box center [363, 219] width 8 height 8
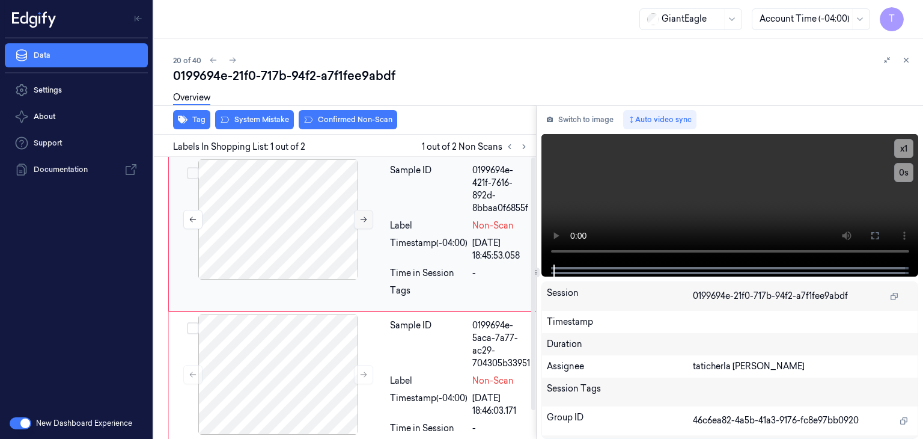
click at [363, 217] on icon at bounding box center [363, 219] width 8 height 8
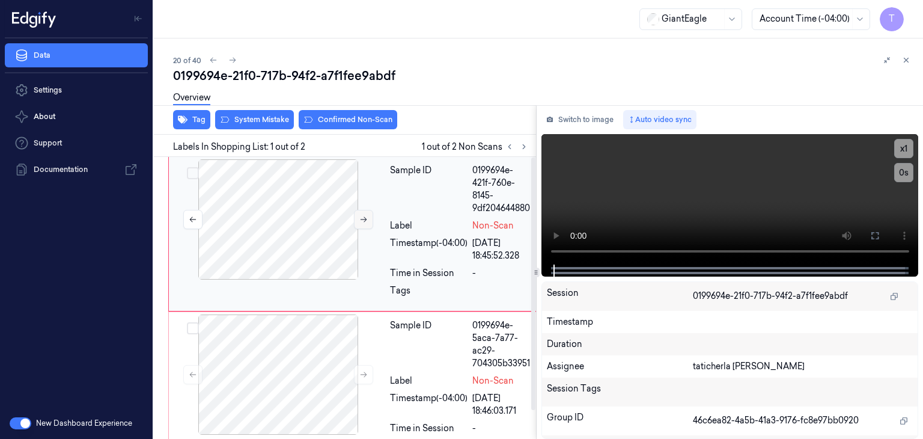
click at [363, 217] on icon at bounding box center [363, 219] width 8 height 8
click at [364, 223] on button at bounding box center [363, 219] width 19 height 19
click at [364, 215] on icon at bounding box center [363, 219] width 8 height 8
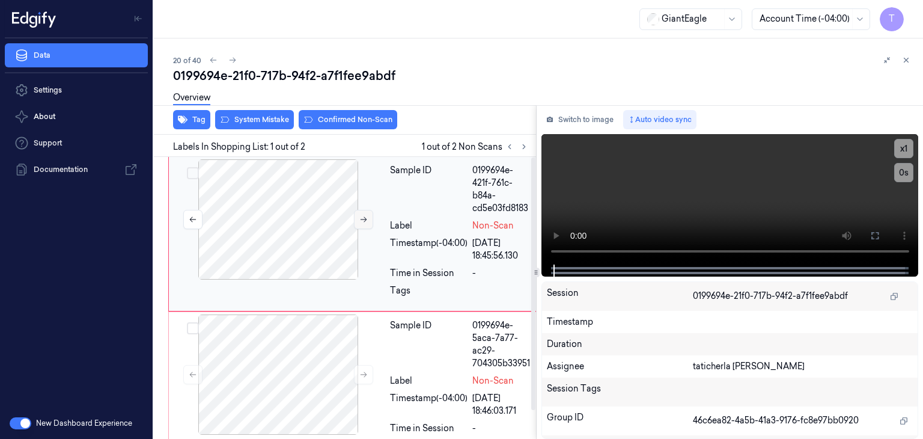
click at [364, 215] on icon at bounding box center [363, 219] width 8 height 8
click at [363, 215] on icon at bounding box center [363, 219] width 8 height 8
click at [874, 231] on icon at bounding box center [875, 236] width 10 height 10
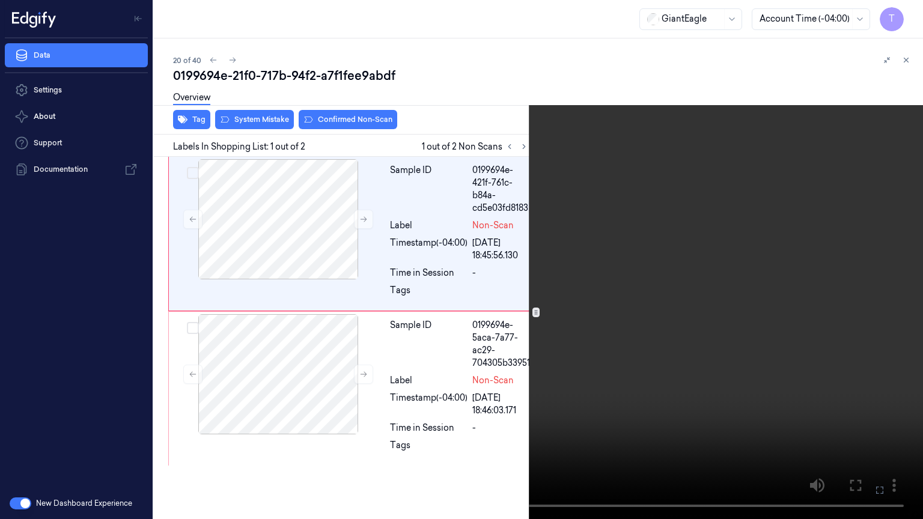
click at [870, 428] on video at bounding box center [461, 259] width 923 height 519
click at [0, 0] on icon at bounding box center [0, 0] width 0 height 0
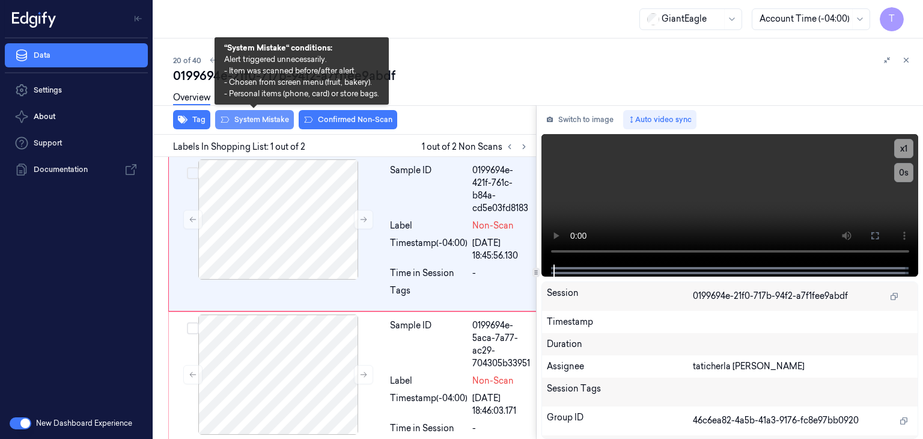
click at [263, 124] on button "System Mistake" at bounding box center [254, 119] width 79 height 19
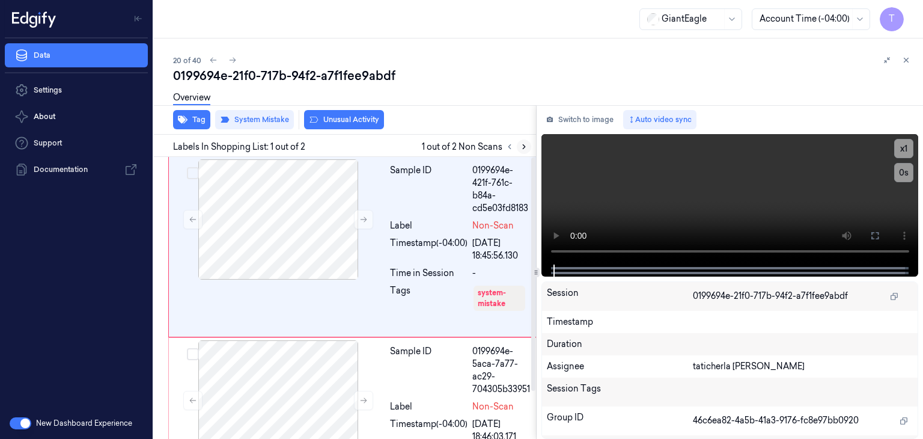
click at [525, 147] on icon at bounding box center [524, 146] width 8 height 8
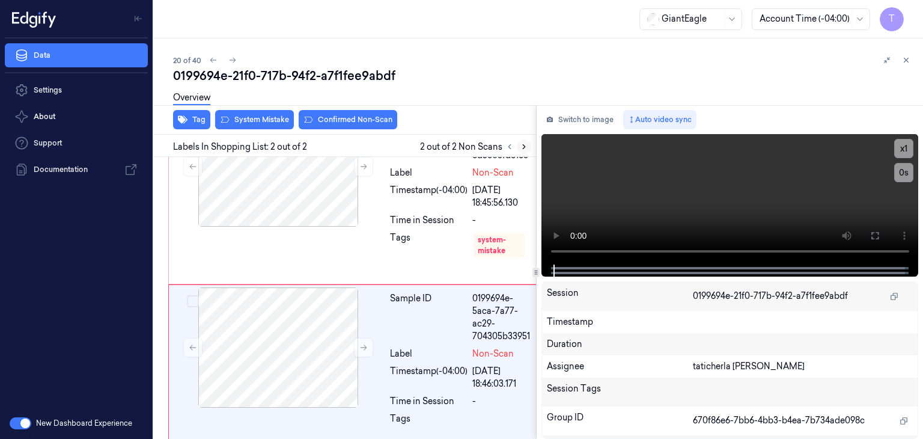
scroll to position [56, 0]
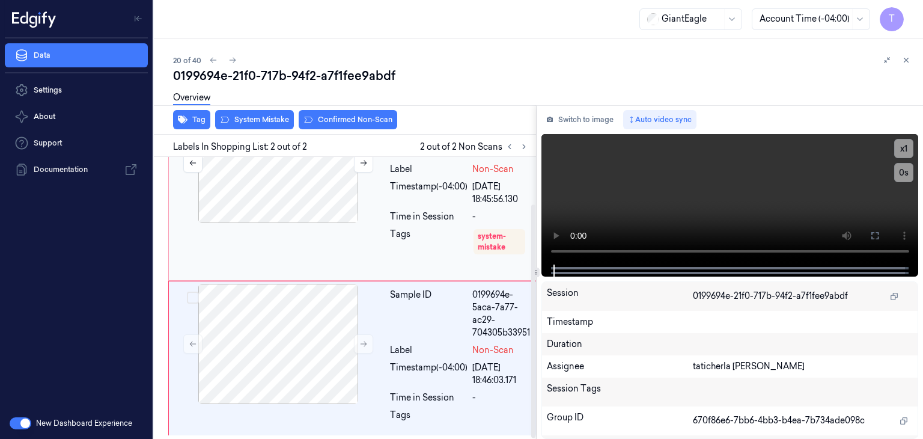
click at [294, 202] on div at bounding box center [278, 163] width 214 height 120
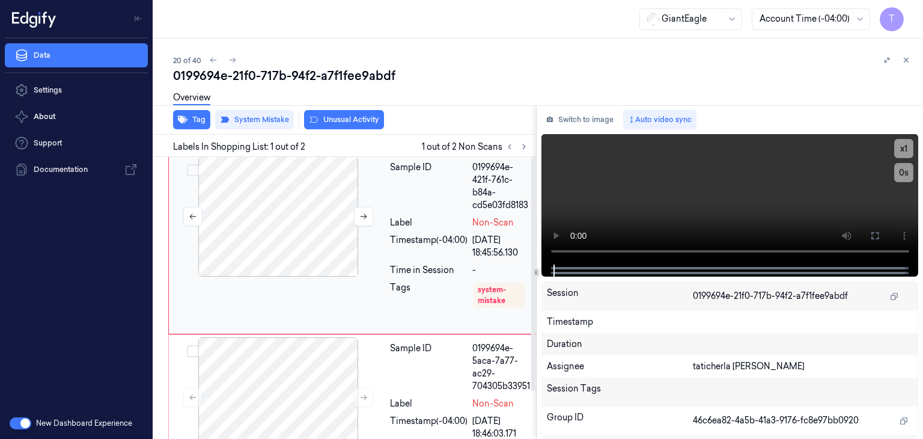
scroll to position [0, 0]
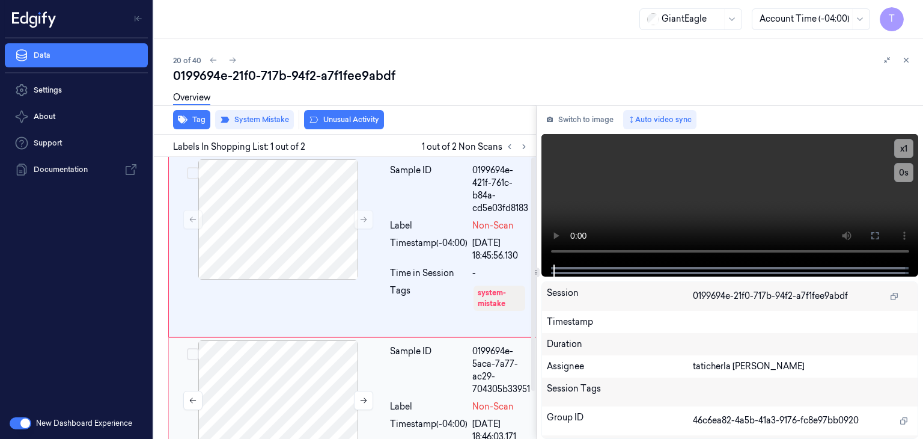
drag, startPoint x: 281, startPoint y: 390, endPoint x: 269, endPoint y: 344, distance: 47.8
click at [279, 390] on div at bounding box center [278, 400] width 214 height 120
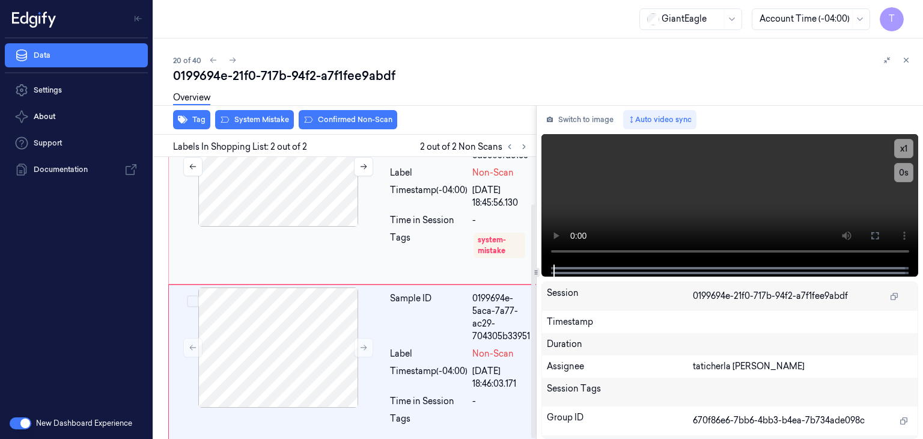
scroll to position [56, 0]
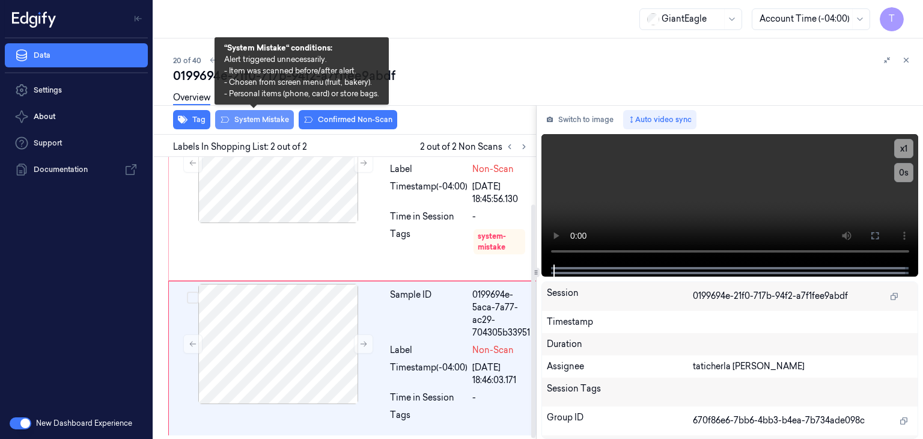
click at [276, 123] on button "System Mistake" at bounding box center [254, 119] width 79 height 19
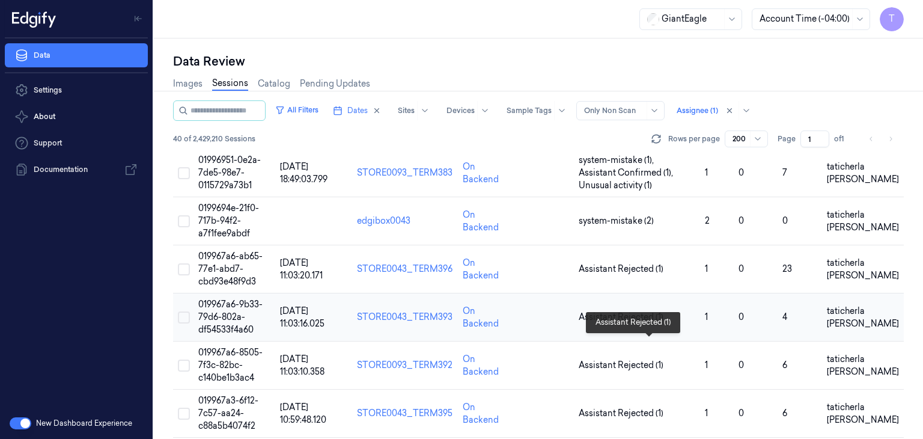
scroll to position [901, 0]
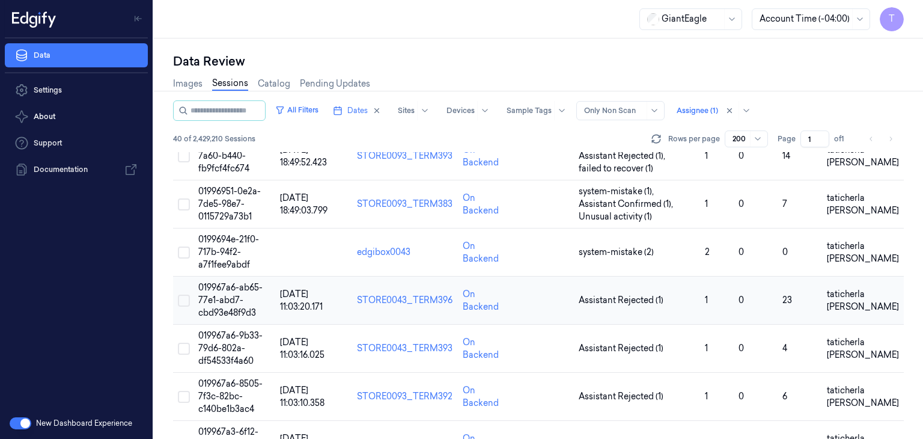
click at [223, 300] on span "019967a6-ab65-77e1-abd7-cbd93e48f9d3" at bounding box center [230, 300] width 64 height 36
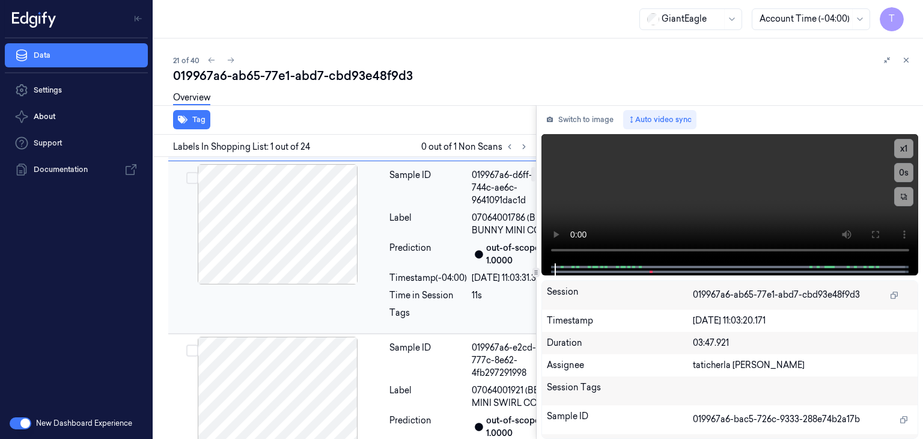
scroll to position [300, 0]
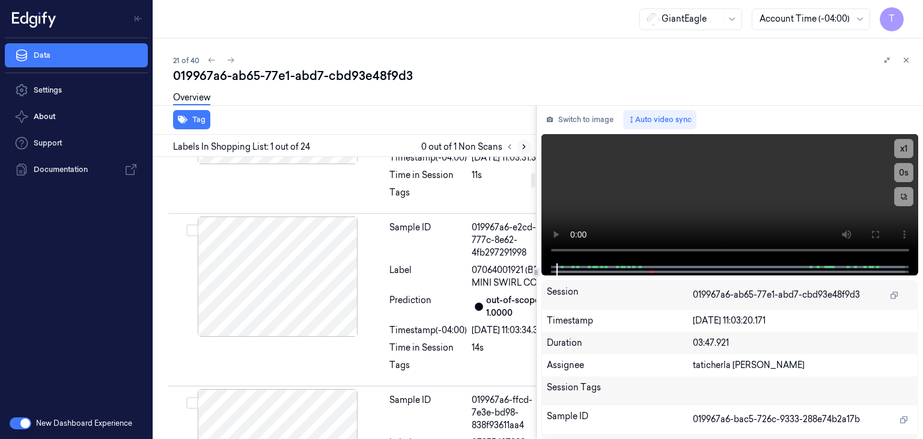
click at [520, 147] on icon at bounding box center [524, 146] width 8 height 8
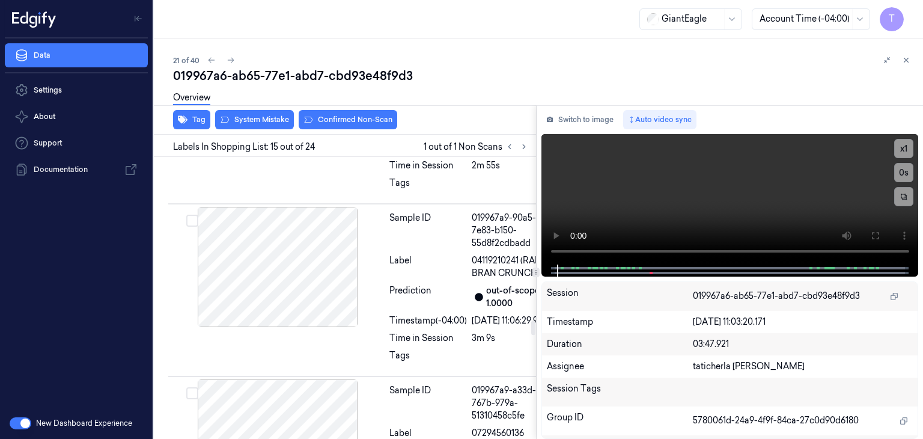
scroll to position [3129, 0]
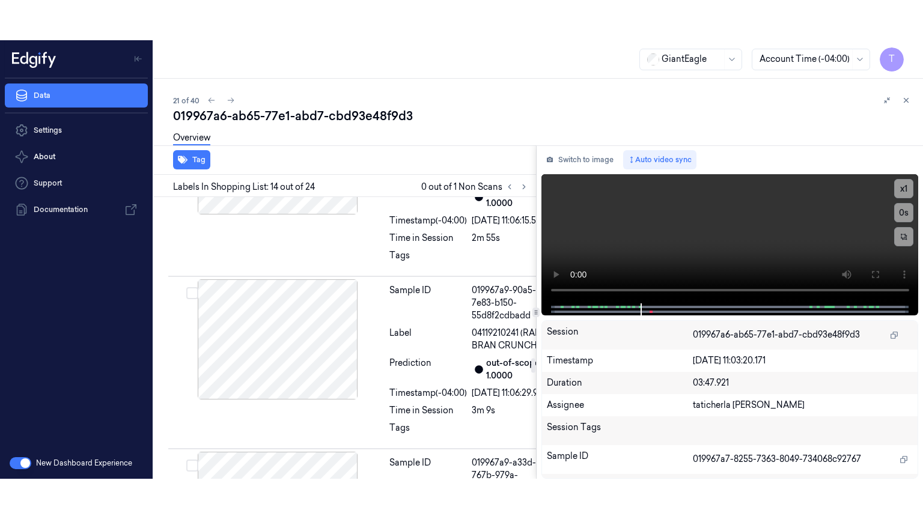
scroll to position [3107, 0]
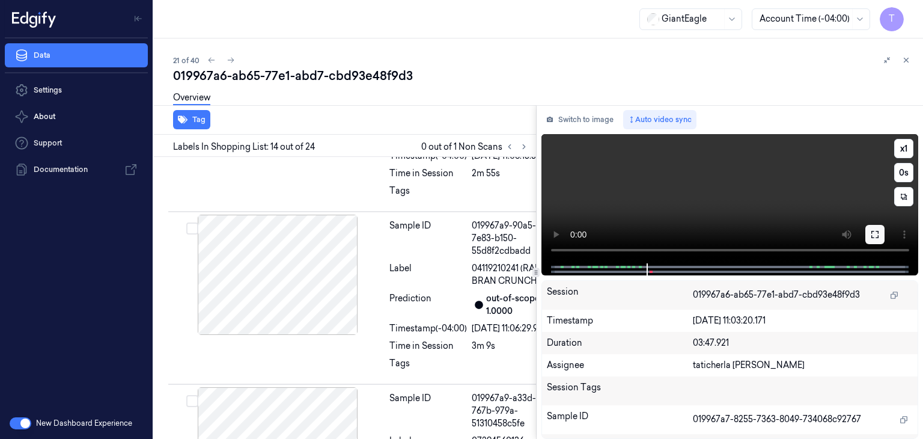
click at [879, 234] on button at bounding box center [874, 234] width 19 height 19
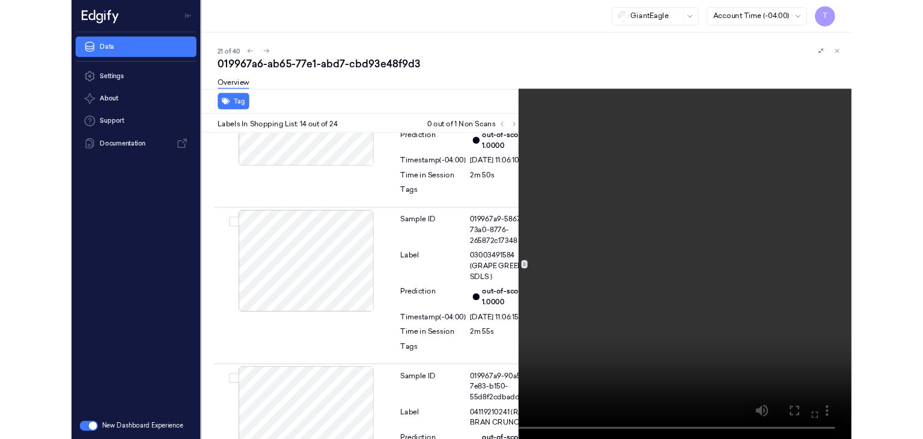
scroll to position [2886, 0]
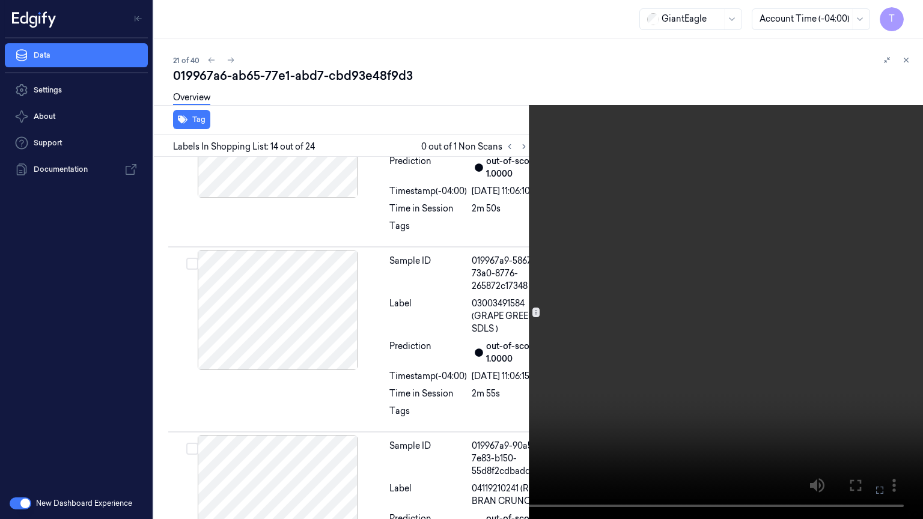
click at [0, 0] on icon at bounding box center [0, 0] width 0 height 0
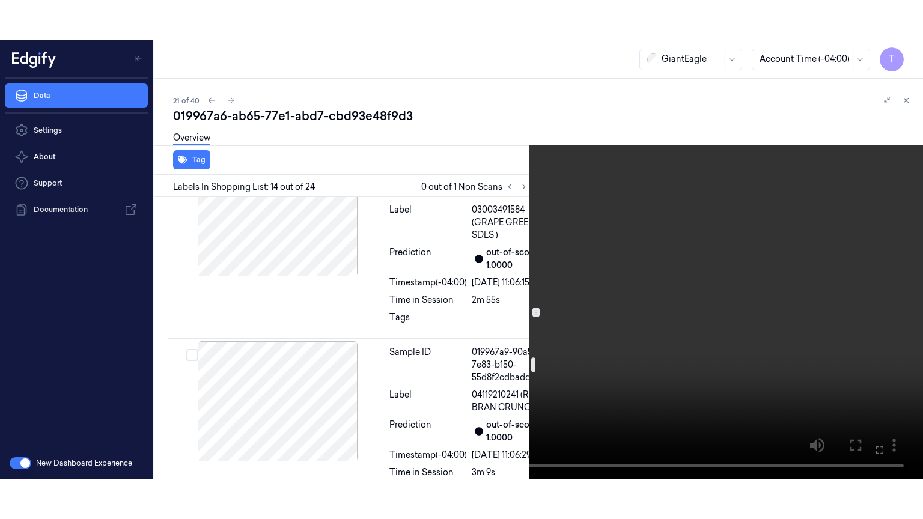
scroll to position [3067, 0]
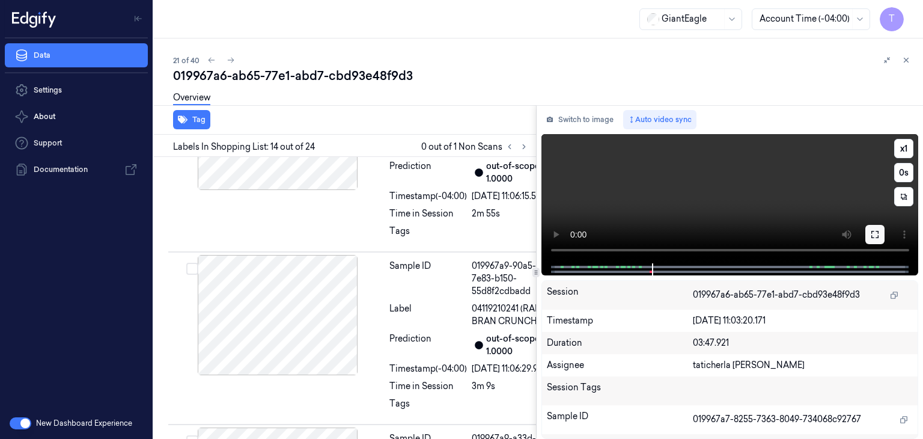
click at [872, 235] on icon at bounding box center [874, 234] width 7 height 7
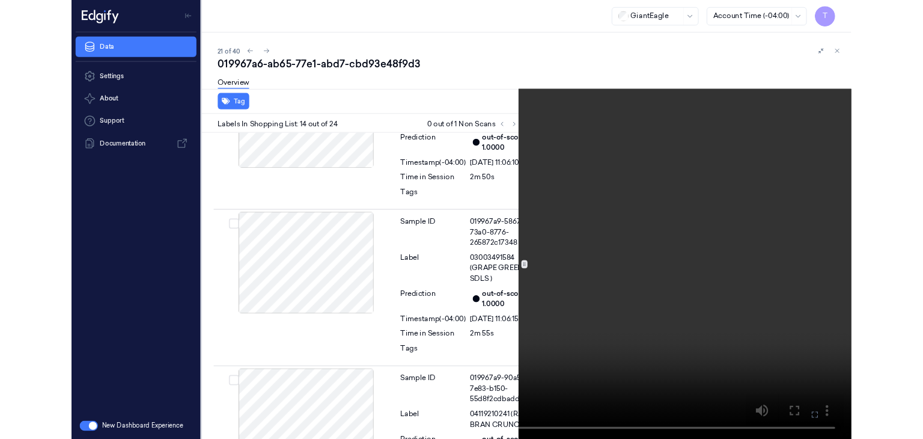
scroll to position [2886, 0]
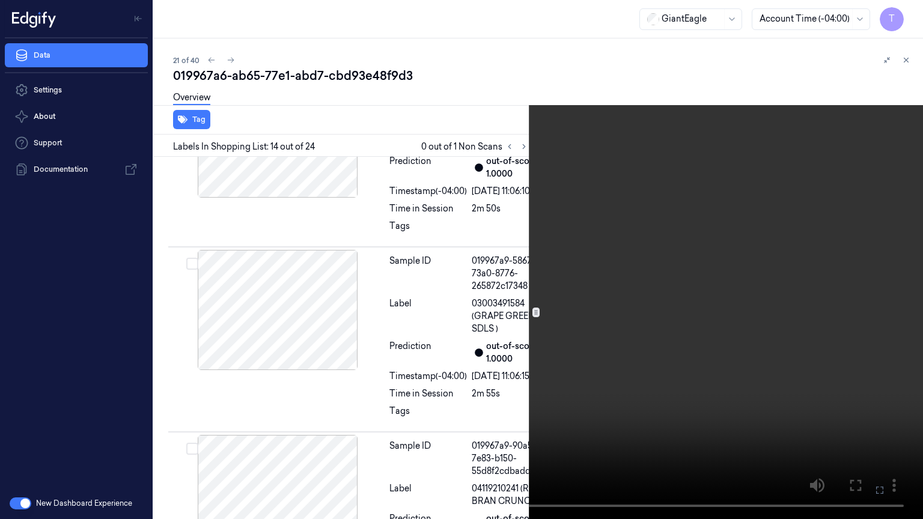
click at [0, 0] on icon at bounding box center [0, 0] width 0 height 0
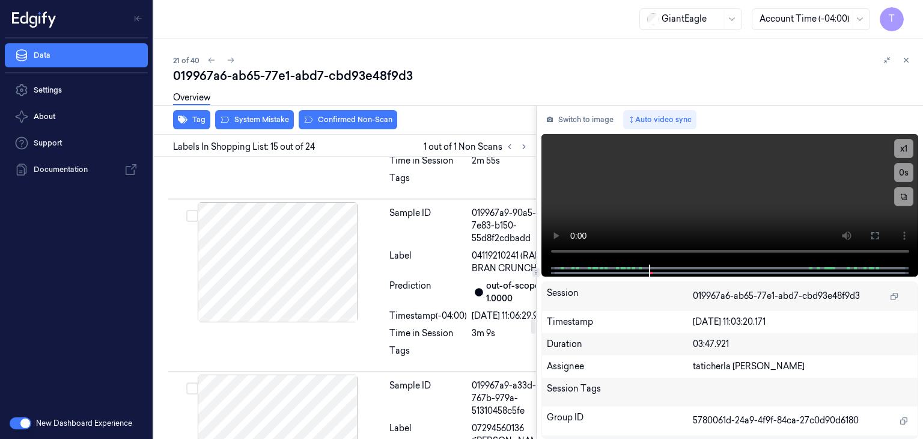
scroll to position [3129, 0]
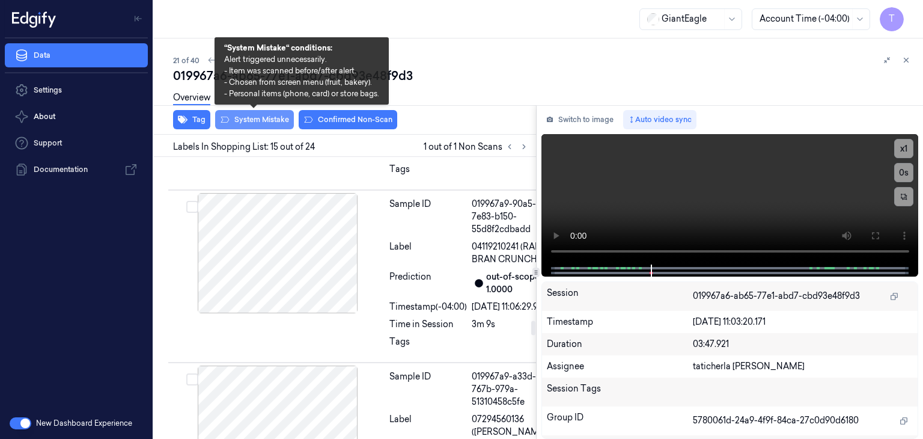
click at [265, 122] on button "System Mistake" at bounding box center [254, 119] width 79 height 19
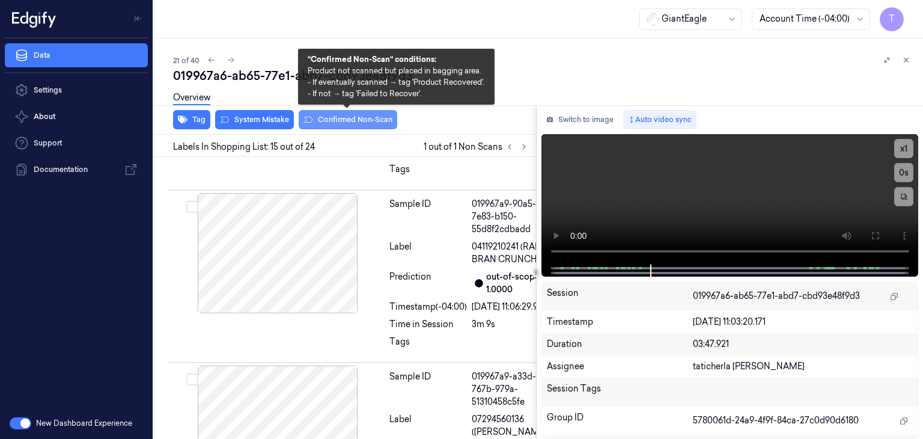
scroll to position [3131, 0]
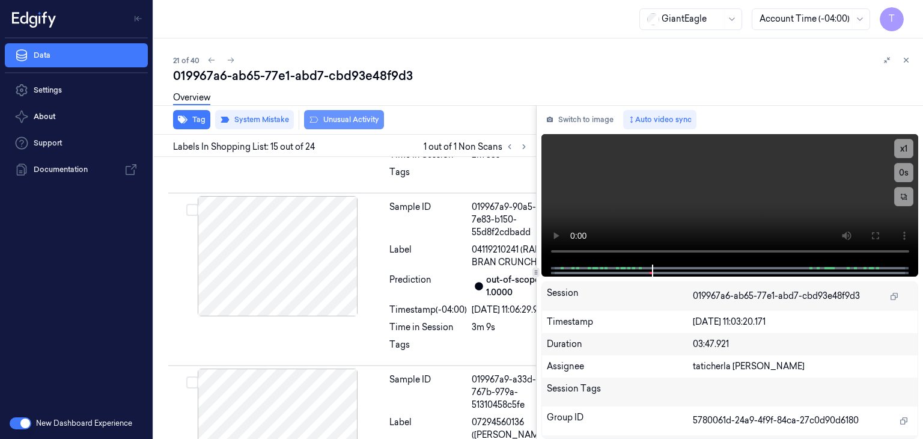
click at [339, 121] on button "Unusual Activity" at bounding box center [344, 119] width 80 height 19
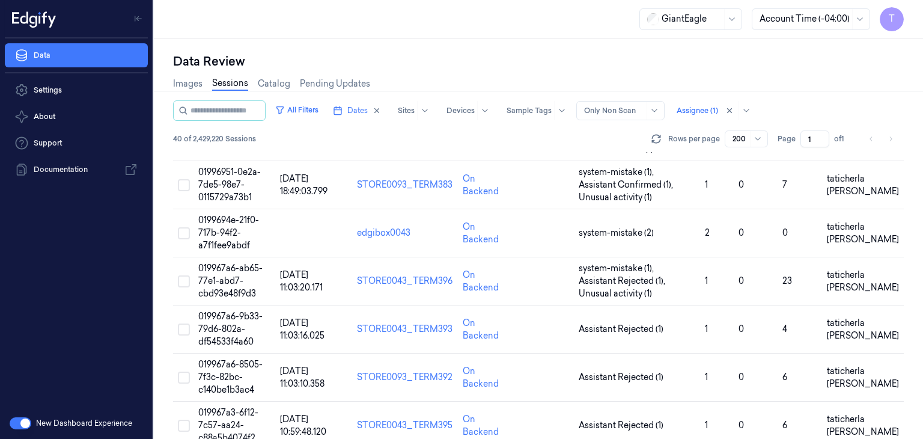
scroll to position [1021, 0]
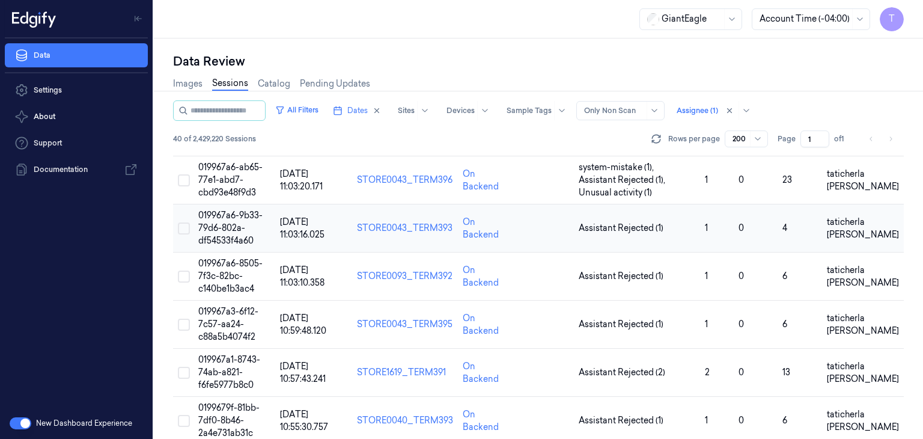
click at [223, 219] on span "019967a6-9b33-79d6-802a-df54533f4a60" at bounding box center [230, 228] width 64 height 36
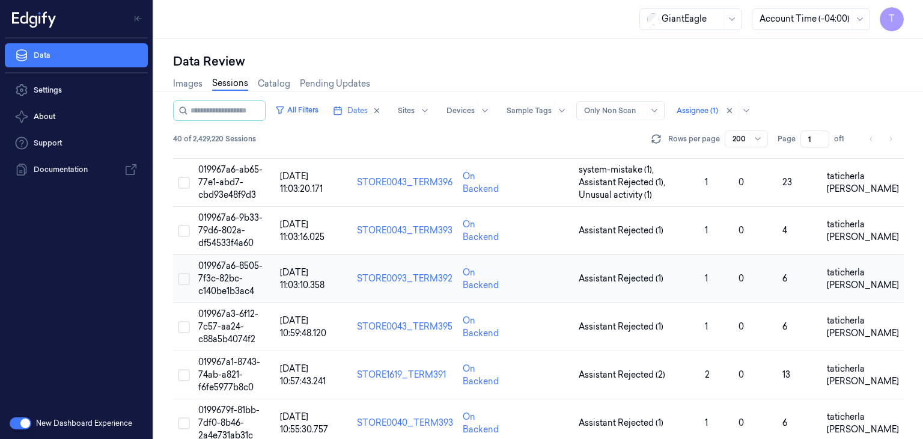
scroll to position [1021, 0]
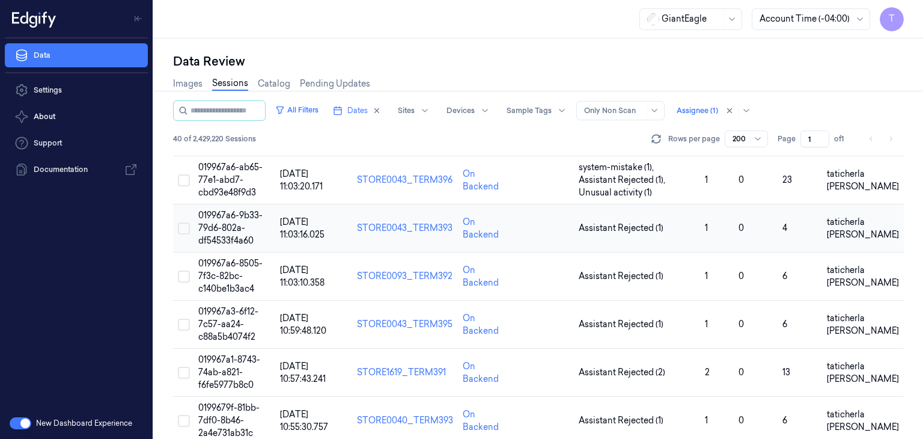
click at [229, 225] on span "019967a6-9b33-79d6-802a-df54533f4a60" at bounding box center [230, 228] width 64 height 36
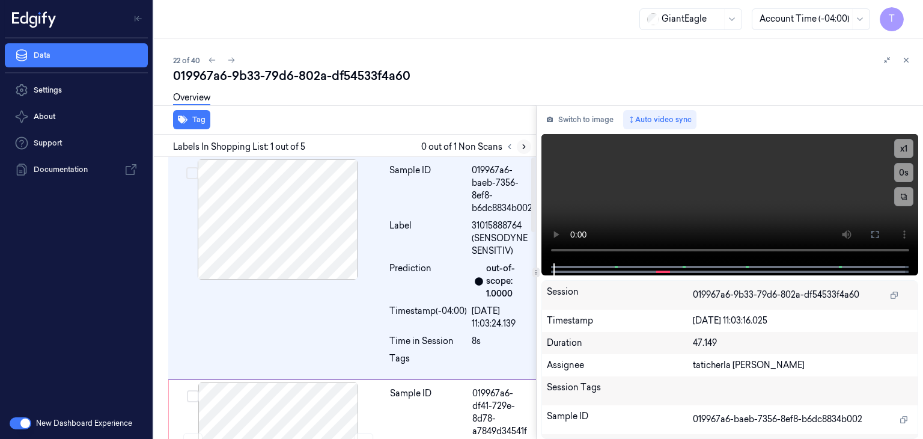
click at [523, 145] on icon at bounding box center [524, 147] width 2 height 4
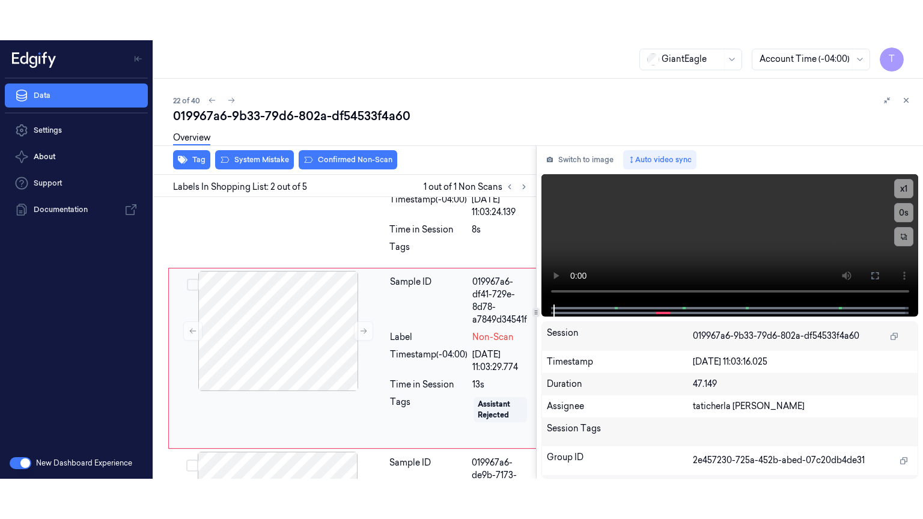
scroll to position [171, 0]
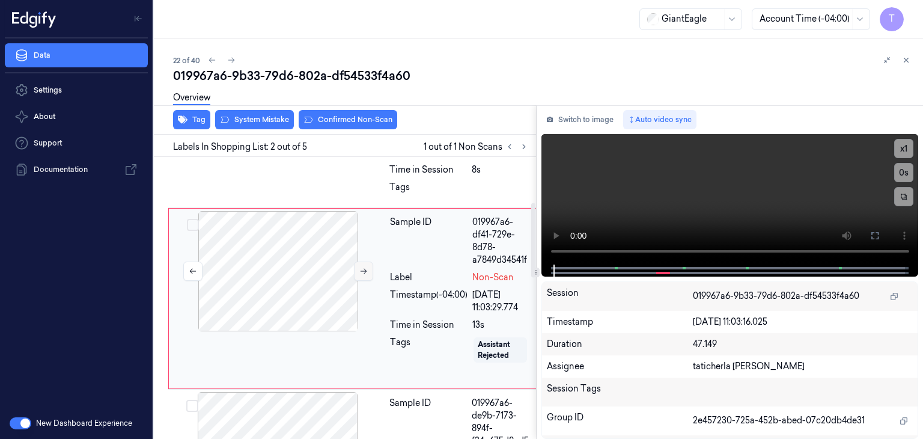
click at [363, 270] on icon at bounding box center [363, 271] width 8 height 8
click at [360, 270] on icon at bounding box center [363, 271] width 8 height 8
click at [362, 272] on icon at bounding box center [363, 271] width 8 height 8
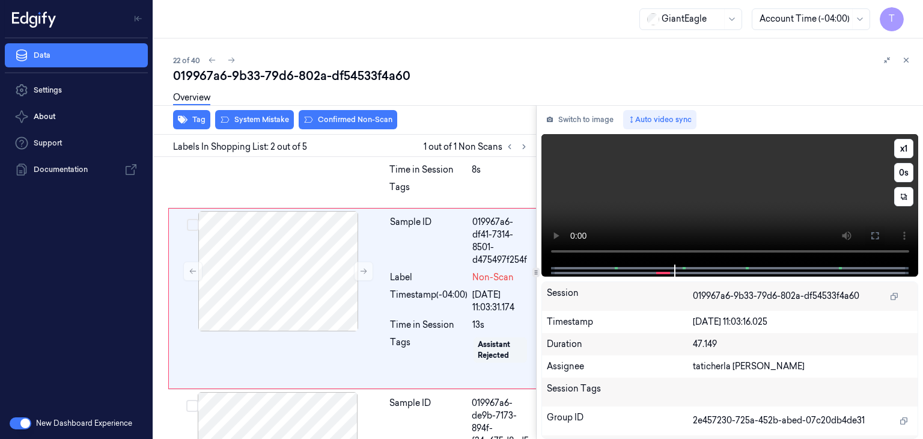
drag, startPoint x: 881, startPoint y: 233, endPoint x: 878, endPoint y: 296, distance: 63.1
click at [882, 235] on button at bounding box center [874, 235] width 19 height 19
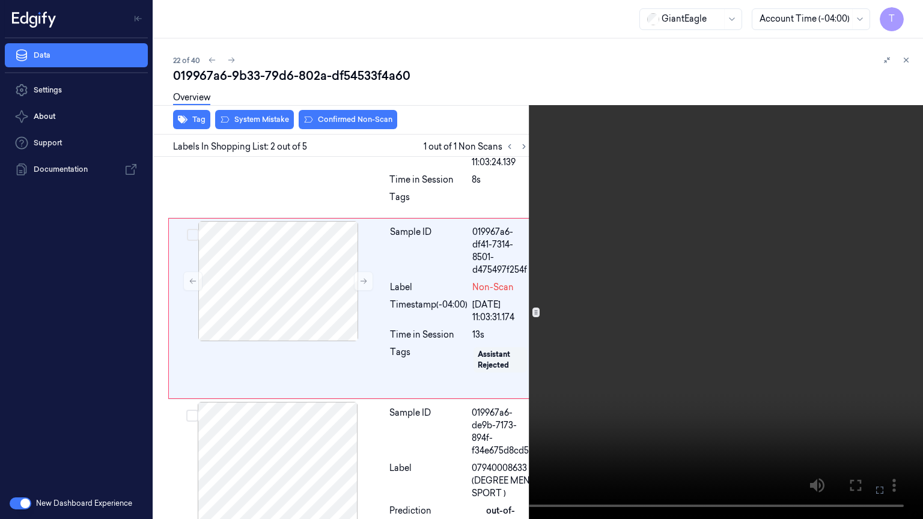
scroll to position [131, 0]
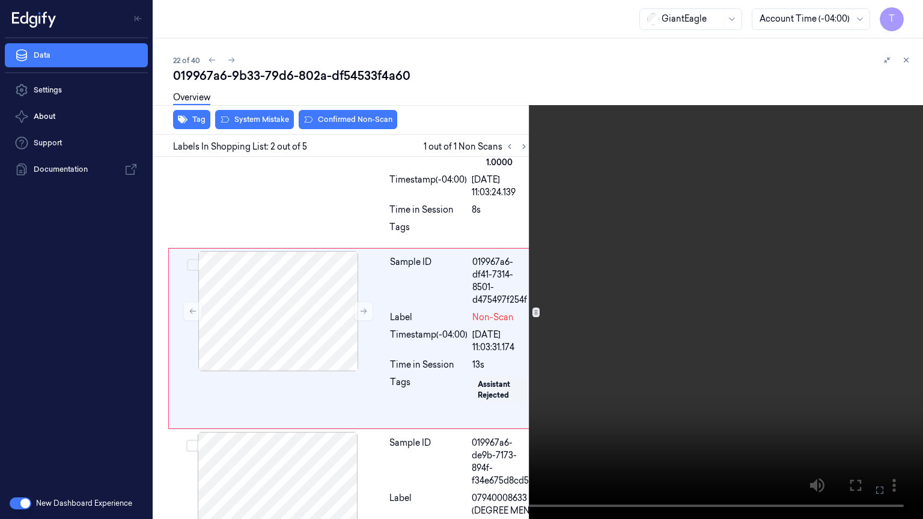
click at [838, 438] on video at bounding box center [461, 259] width 923 height 519
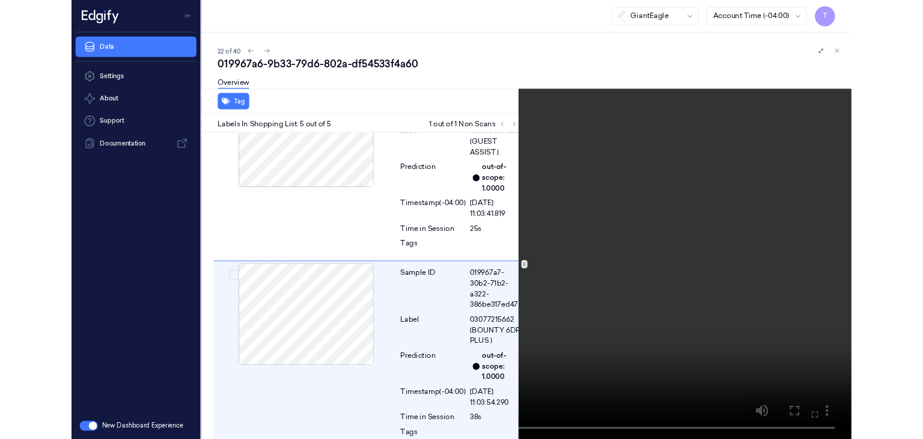
scroll to position [699, 0]
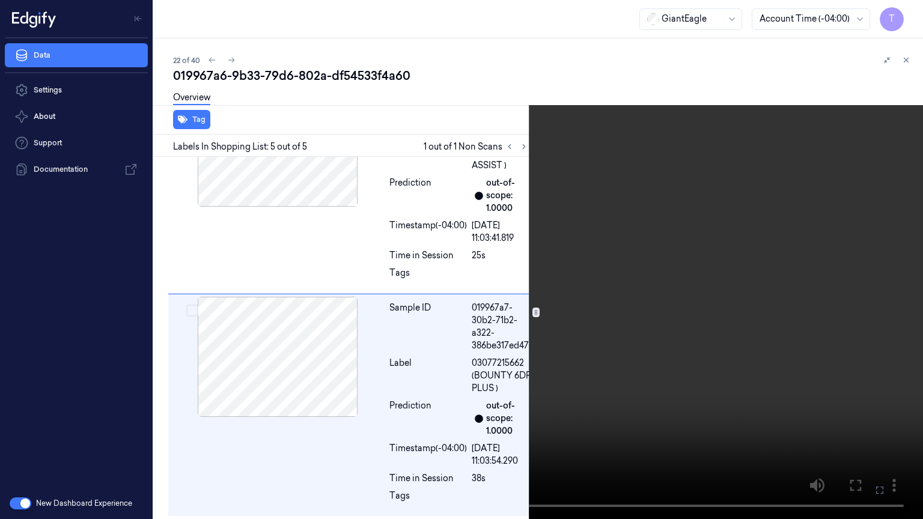
click at [0, 0] on icon at bounding box center [0, 0] width 0 height 0
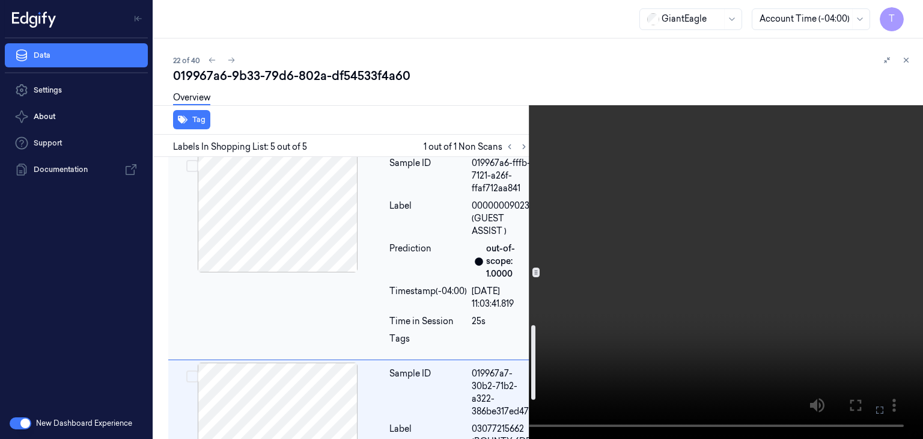
scroll to position [639, 0]
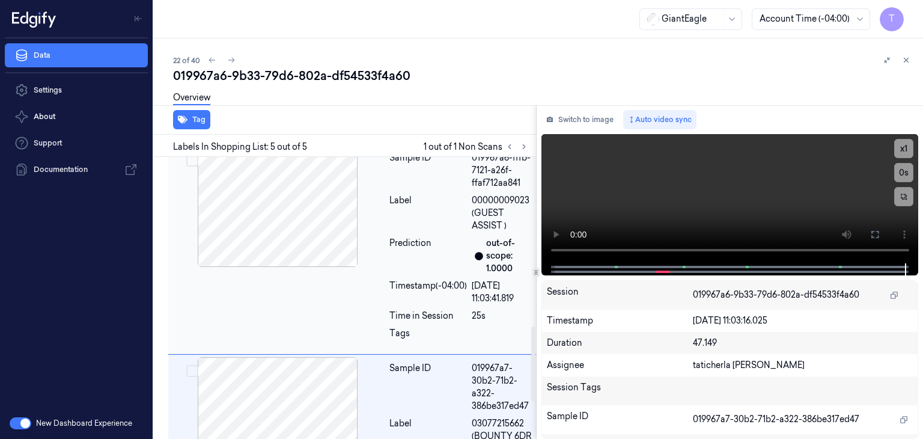
click at [333, 219] on div at bounding box center [278, 207] width 214 height 120
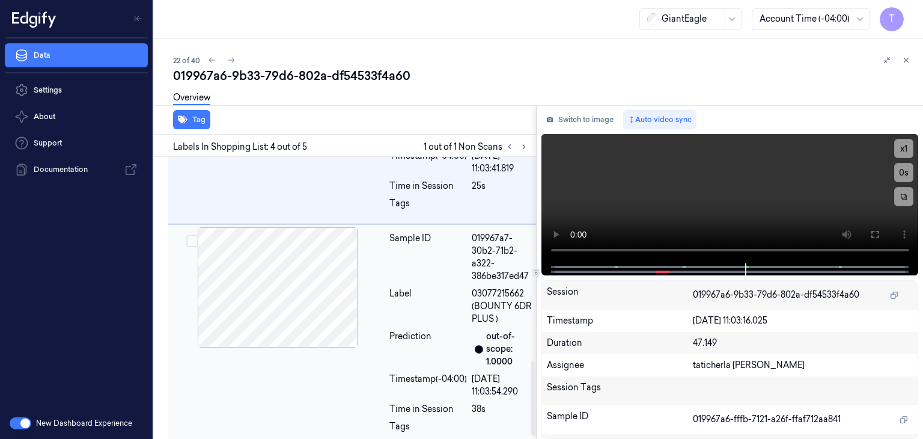
click at [332, 282] on div at bounding box center [278, 287] width 214 height 120
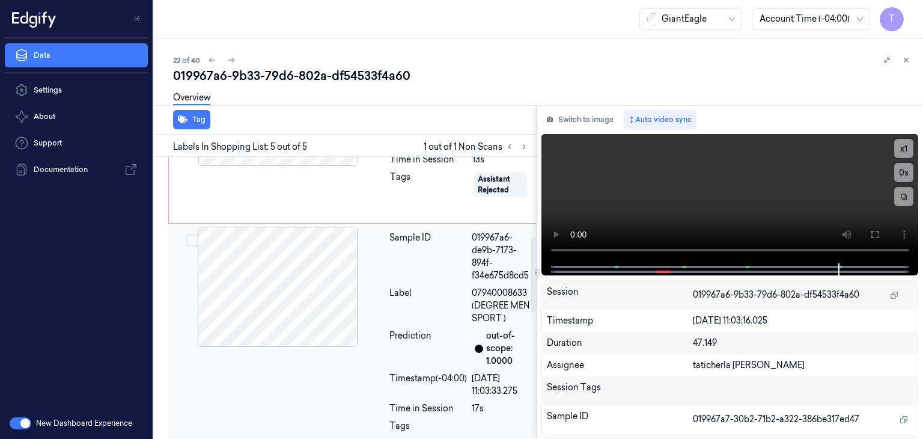
scroll to position [360, 0]
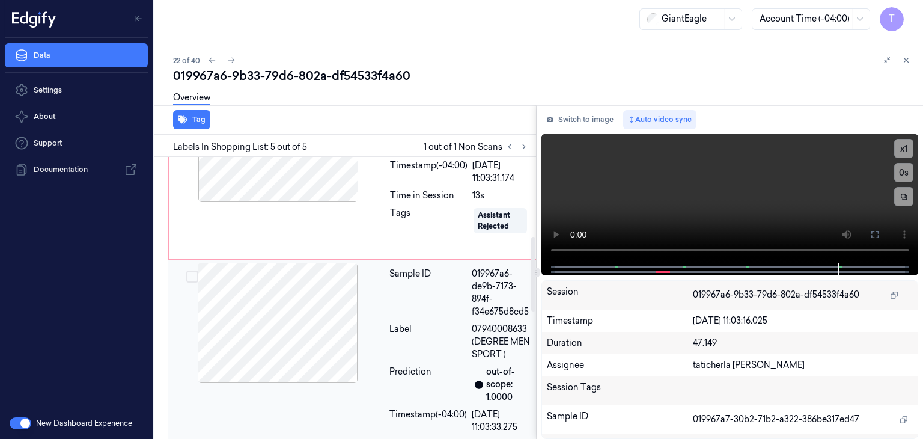
click at [326, 291] on div at bounding box center [278, 323] width 214 height 120
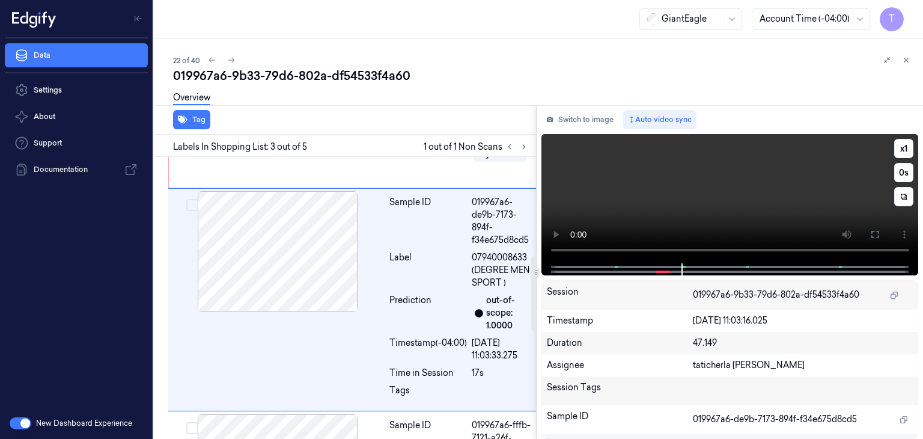
scroll to position [372, 0]
click at [875, 238] on icon at bounding box center [875, 234] width 10 height 10
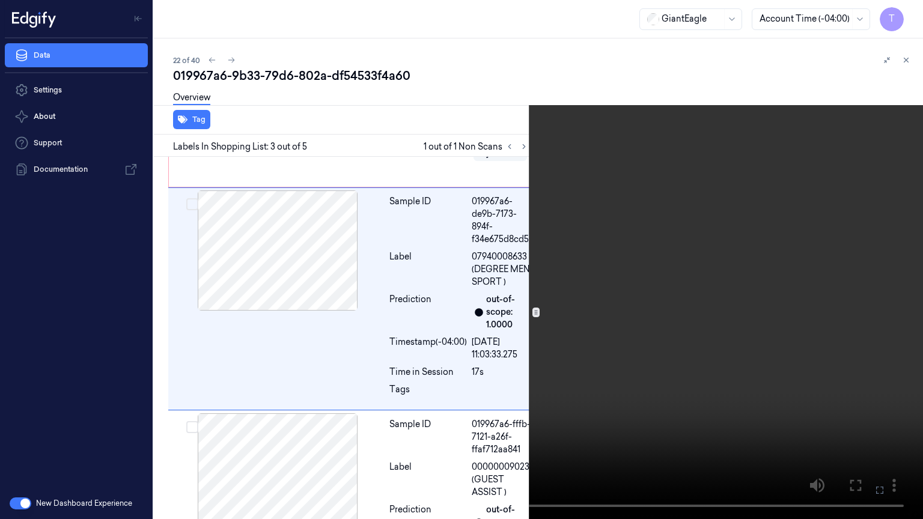
click at [0, 0] on icon at bounding box center [0, 0] width 0 height 0
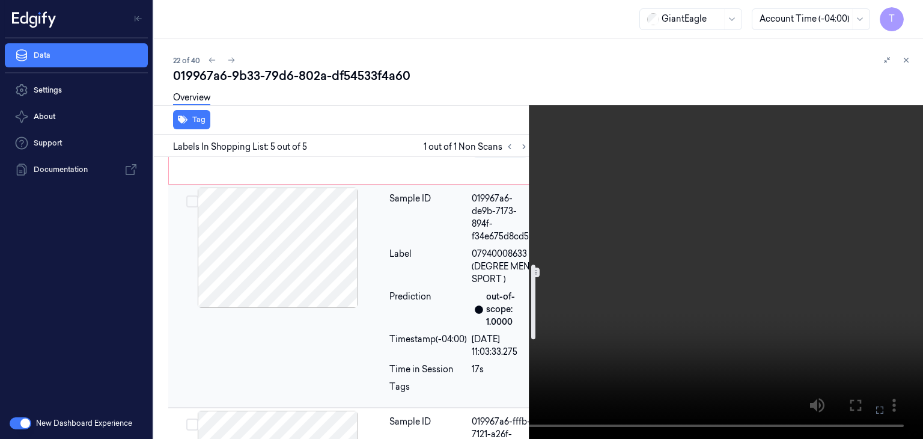
scroll to position [359, 0]
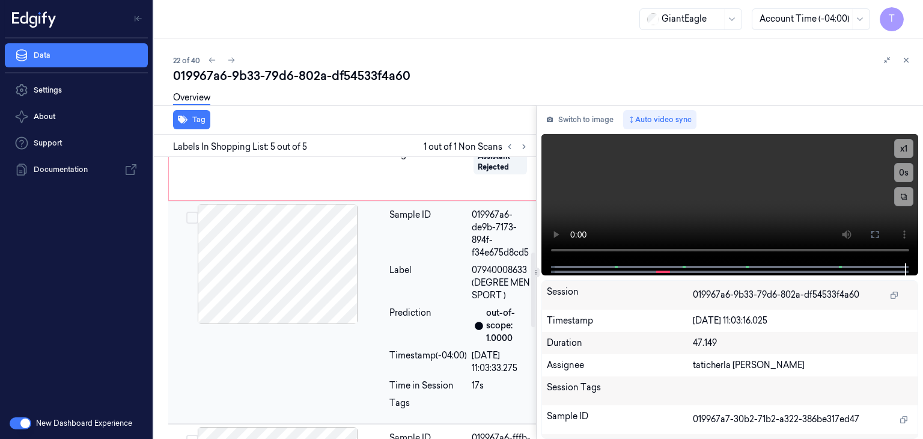
click at [297, 270] on div at bounding box center [278, 264] width 214 height 120
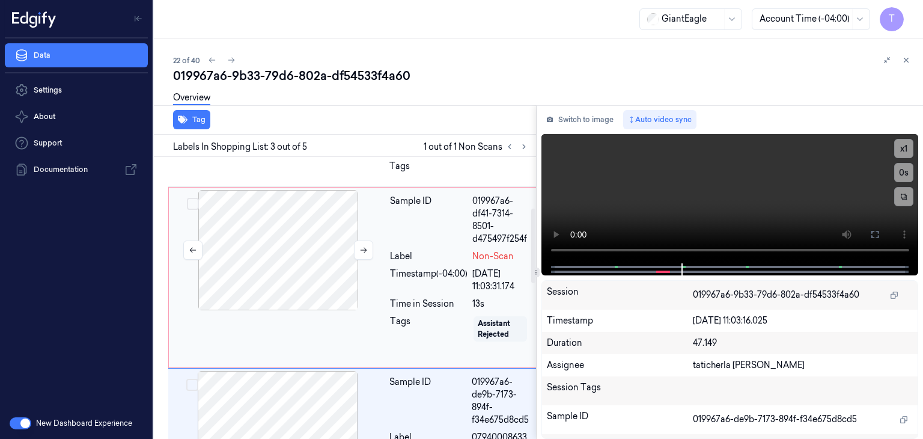
click at [314, 263] on div at bounding box center [278, 250] width 214 height 120
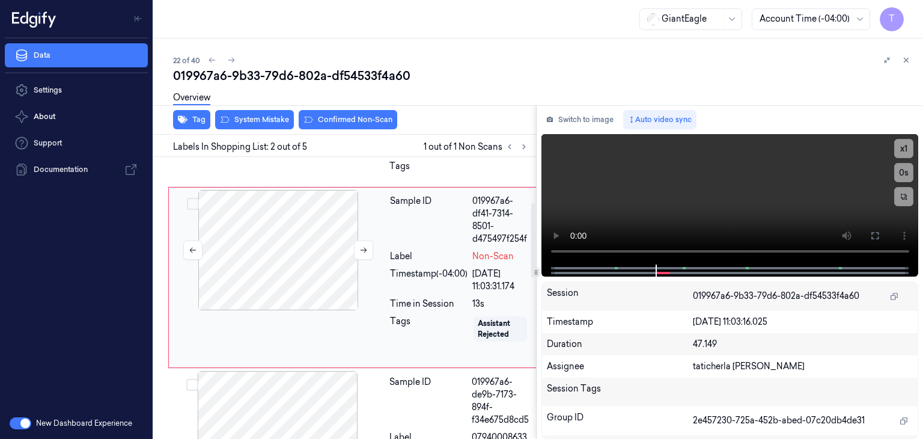
scroll to position [171, 0]
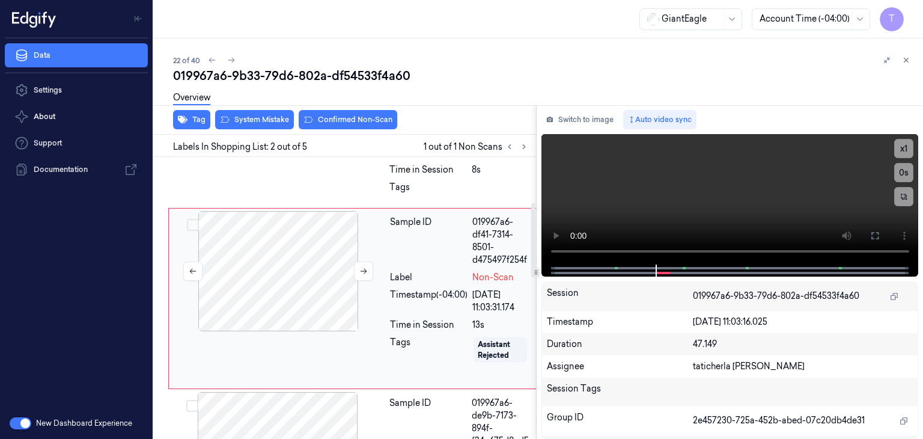
click at [260, 248] on div at bounding box center [278, 271] width 214 height 120
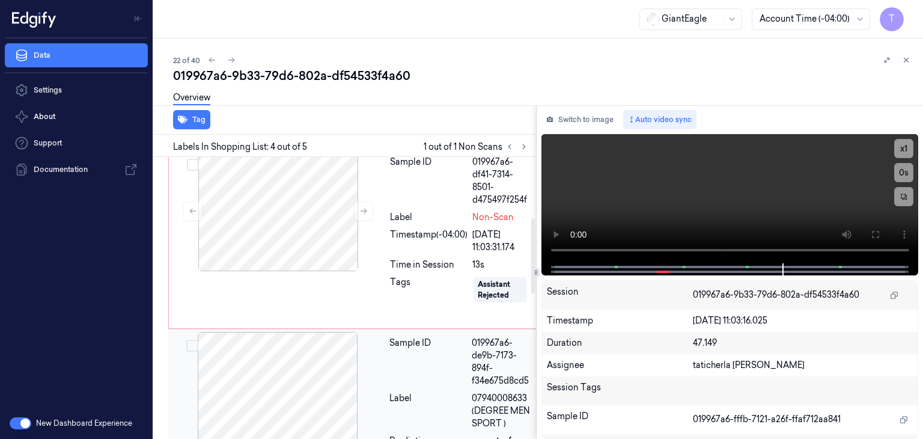
scroll to position [228, 0]
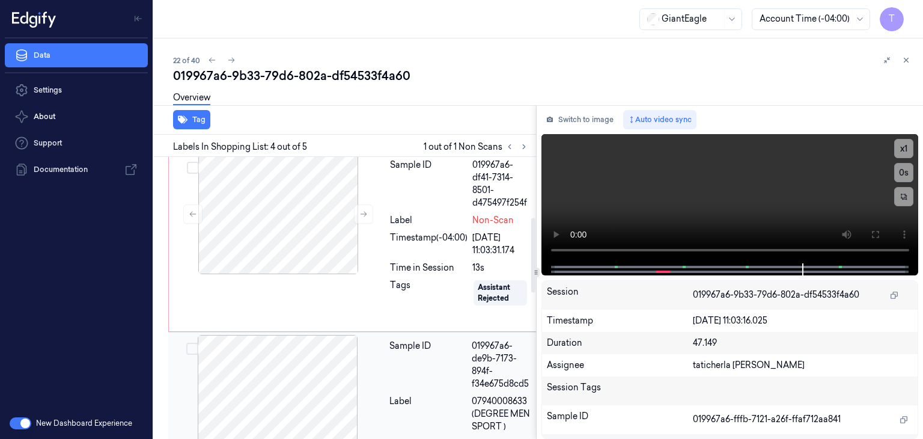
click at [284, 363] on div at bounding box center [278, 395] width 214 height 120
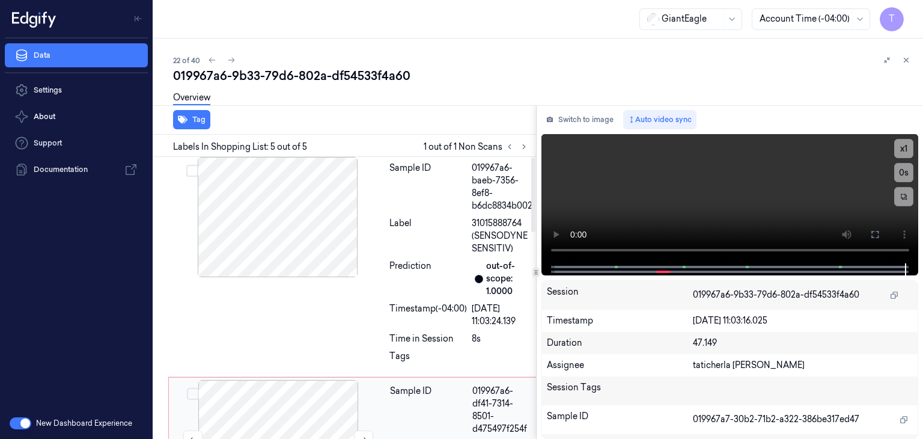
scroll to position [0, 0]
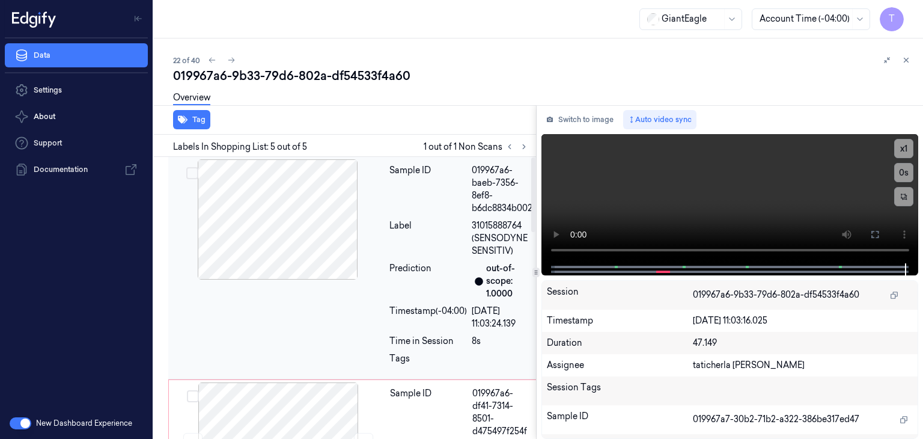
click at [302, 240] on div at bounding box center [278, 219] width 214 height 120
click at [522, 142] on icon at bounding box center [524, 146] width 8 height 8
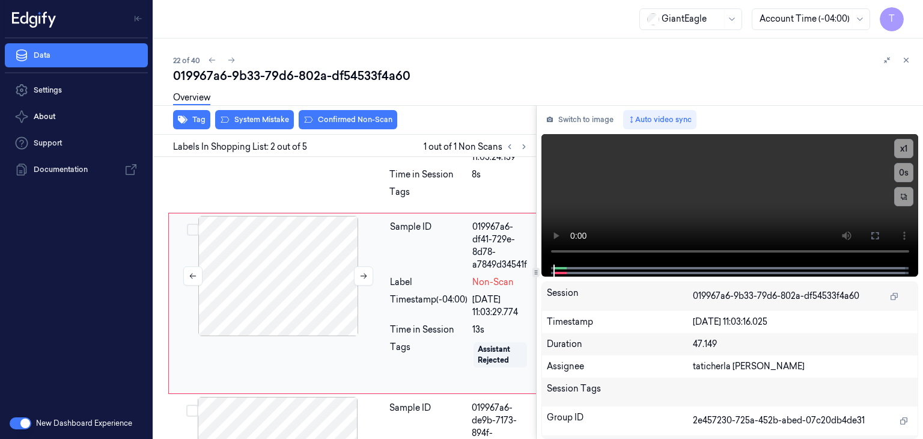
scroll to position [171, 0]
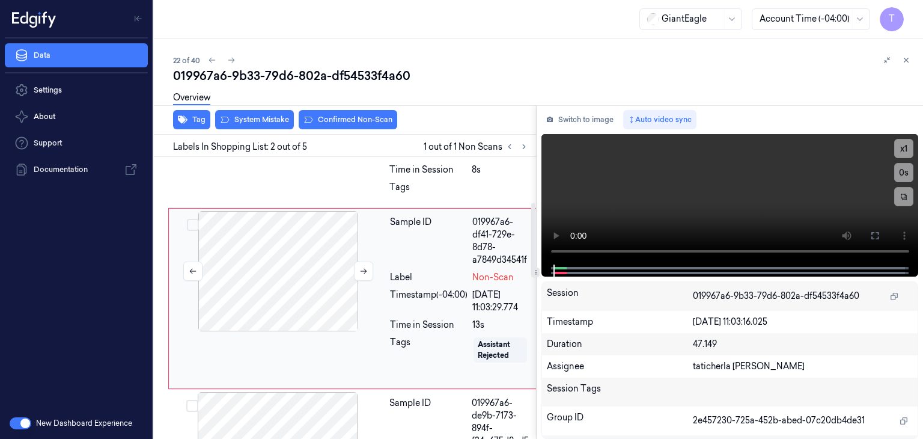
click at [293, 249] on div at bounding box center [278, 271] width 214 height 120
drag, startPoint x: 384, startPoint y: 285, endPoint x: 378, endPoint y: 282, distance: 7.5
click at [382, 284] on div at bounding box center [278, 271] width 214 height 120
click at [363, 269] on icon at bounding box center [363, 271] width 8 height 8
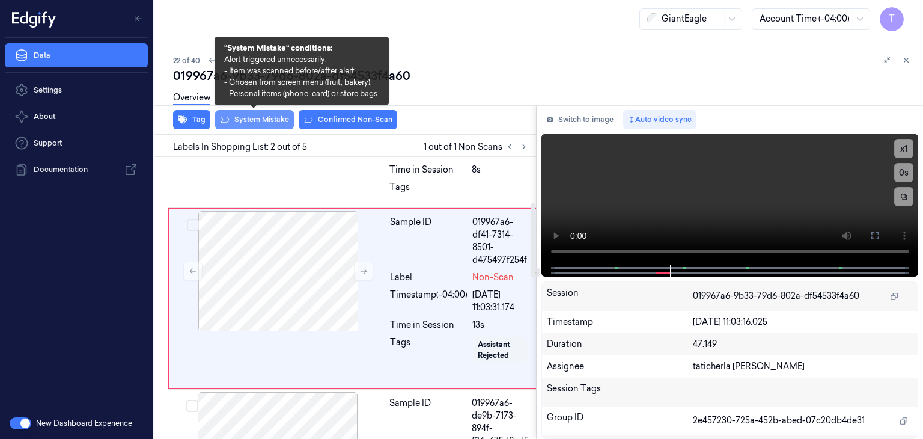
click at [278, 118] on button "System Mistake" at bounding box center [254, 119] width 79 height 19
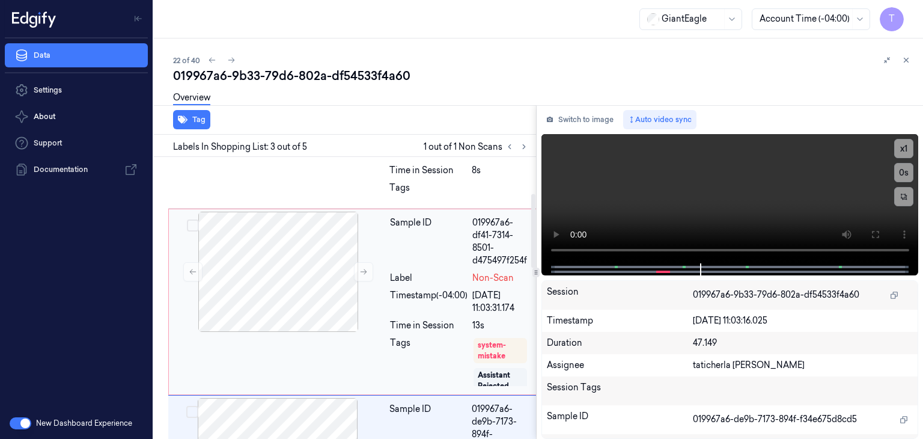
scroll to position [138, 0]
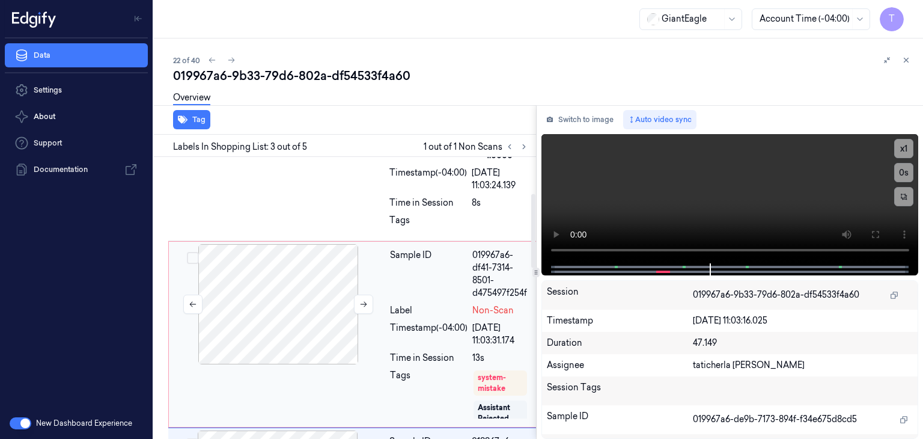
click at [299, 298] on div at bounding box center [278, 304] width 214 height 120
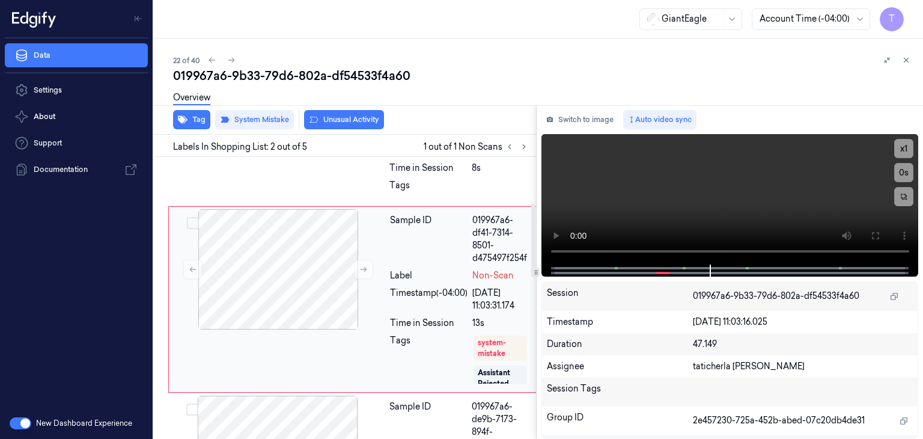
scroll to position [174, 0]
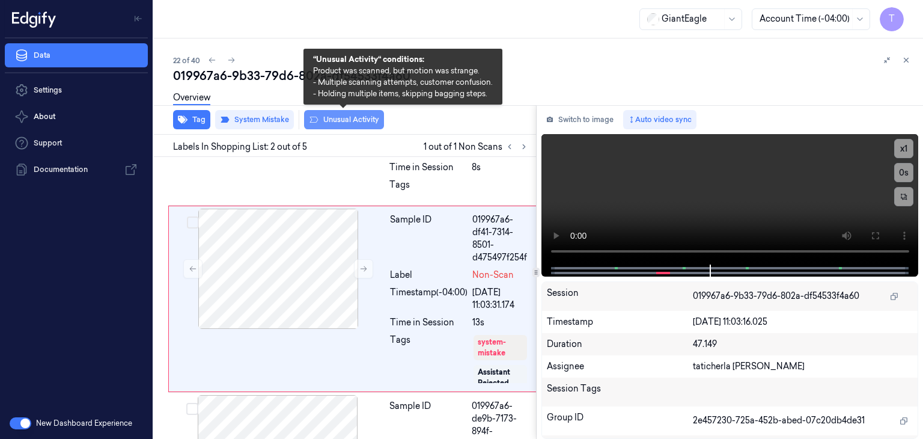
click at [356, 117] on button "Unusual Activity" at bounding box center [344, 119] width 80 height 19
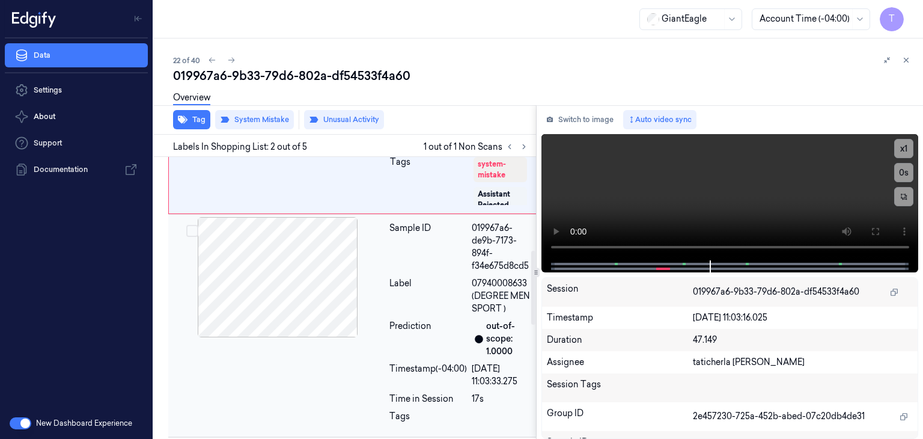
scroll to position [354, 0]
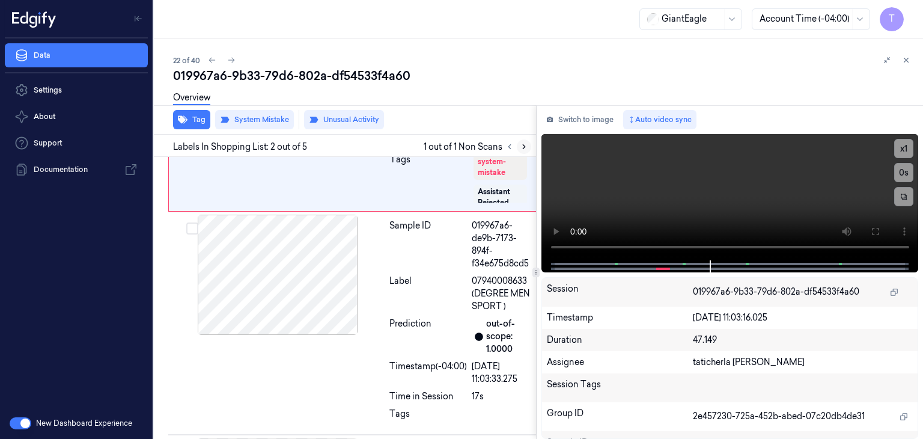
click at [526, 147] on icon at bounding box center [524, 146] width 8 height 8
click at [520, 147] on icon at bounding box center [524, 146] width 8 height 8
click at [524, 145] on icon at bounding box center [524, 146] width 8 height 8
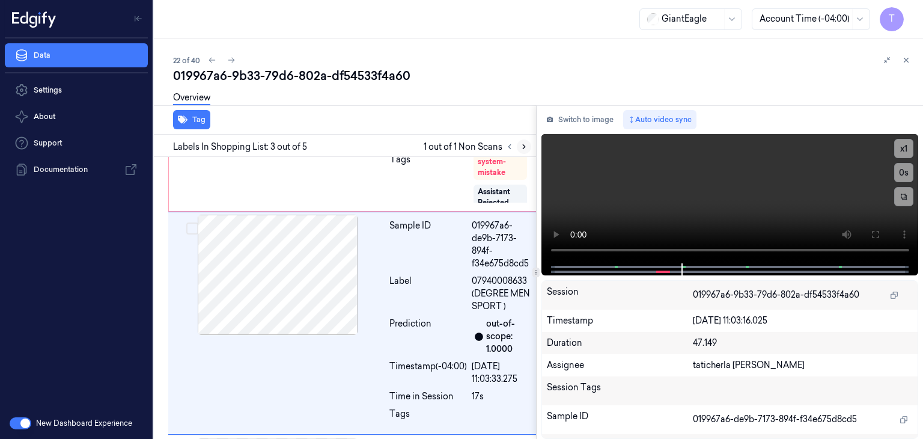
click at [524, 144] on icon at bounding box center [524, 146] width 8 height 8
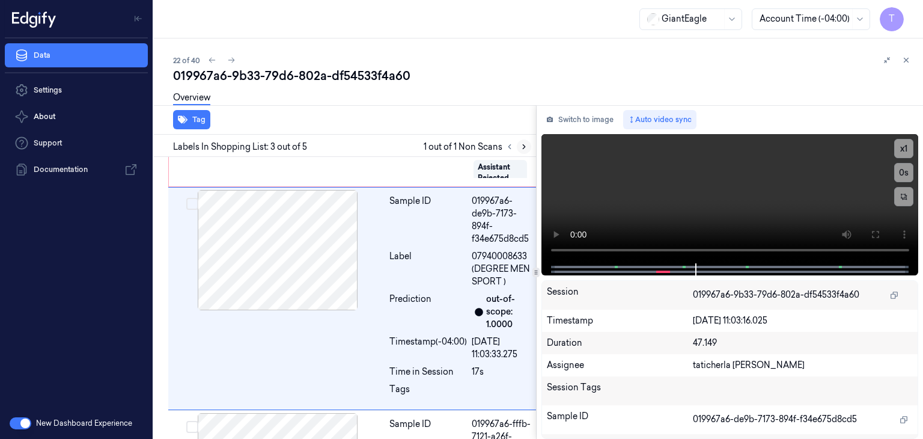
click at [526, 147] on icon at bounding box center [524, 146] width 8 height 8
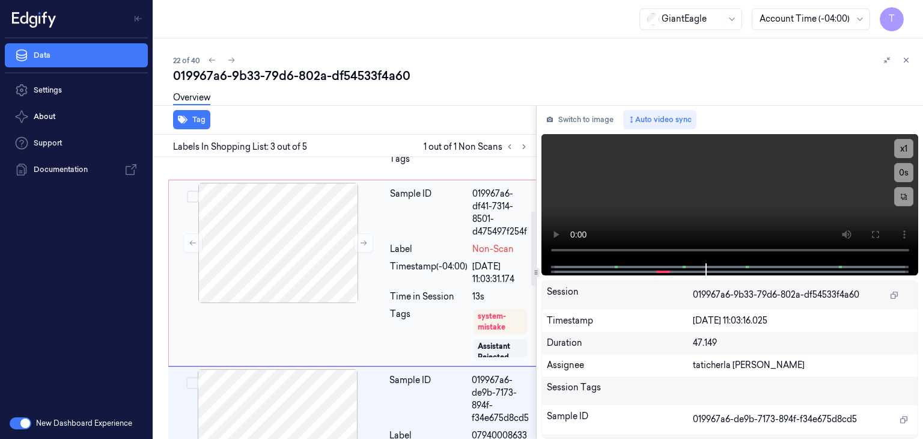
scroll to position [198, 0]
click at [364, 243] on icon at bounding box center [363, 244] width 8 height 8
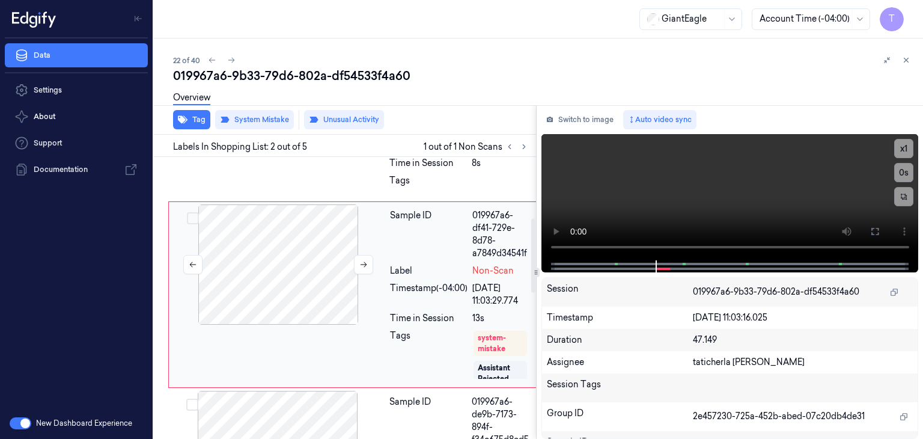
scroll to position [174, 0]
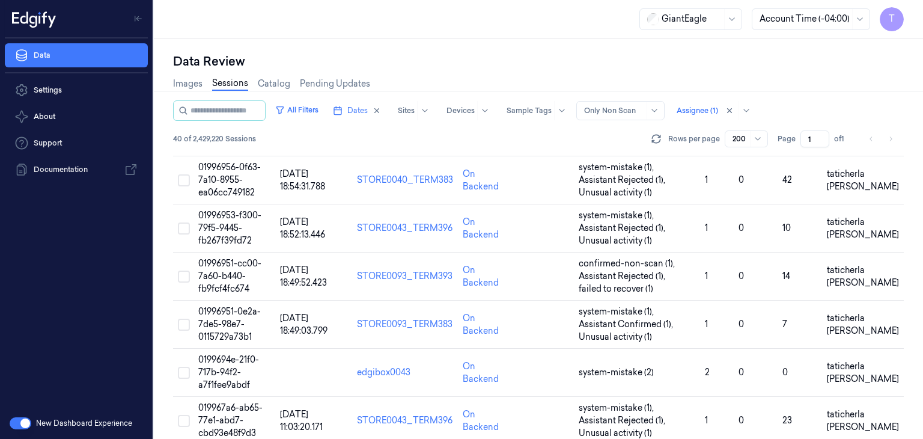
scroll to position [1021, 0]
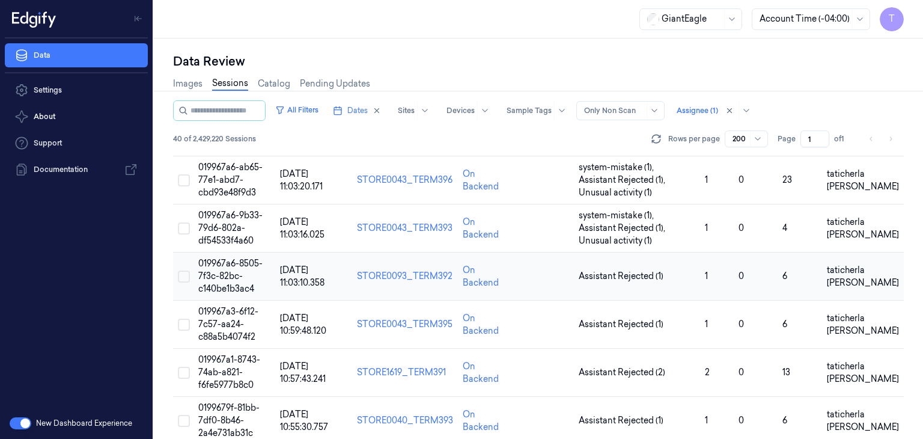
click at [220, 265] on span "019967a6-8505-7f3c-82bc-c140be1b3ac4" at bounding box center [230, 276] width 64 height 36
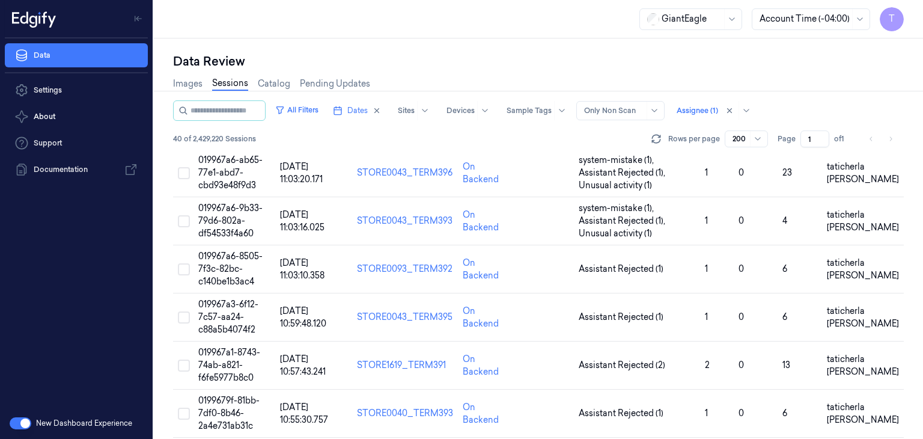
scroll to position [1021, 0]
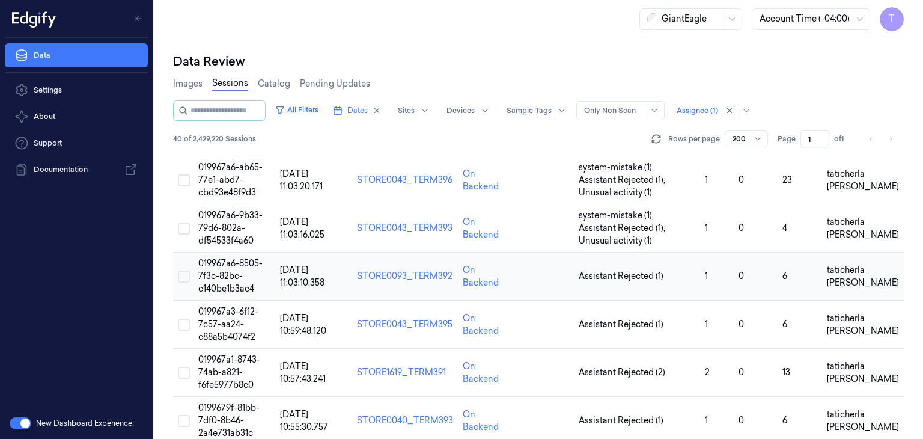
click at [223, 275] on span "019967a6-8505-7f3c-82bc-c140be1b3ac4" at bounding box center [230, 276] width 64 height 36
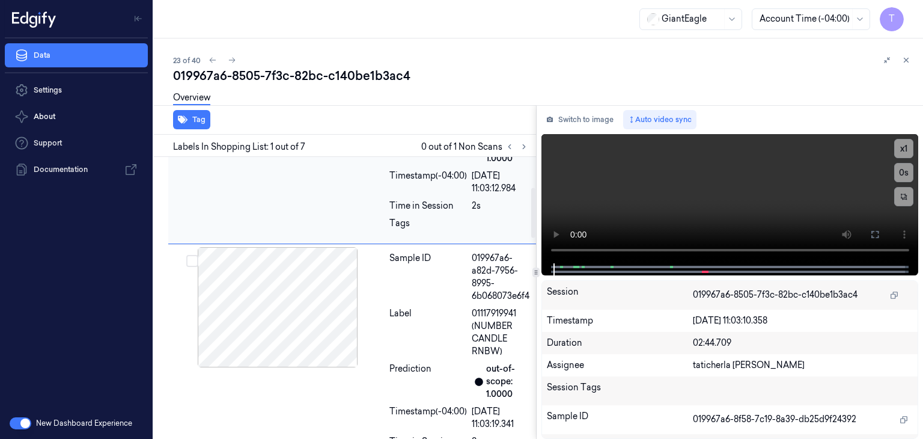
scroll to position [180, 0]
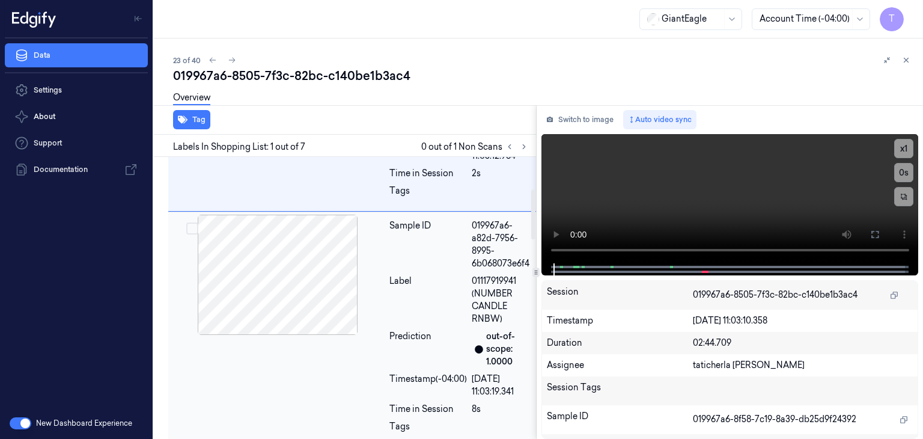
click at [336, 283] on div at bounding box center [278, 274] width 214 height 120
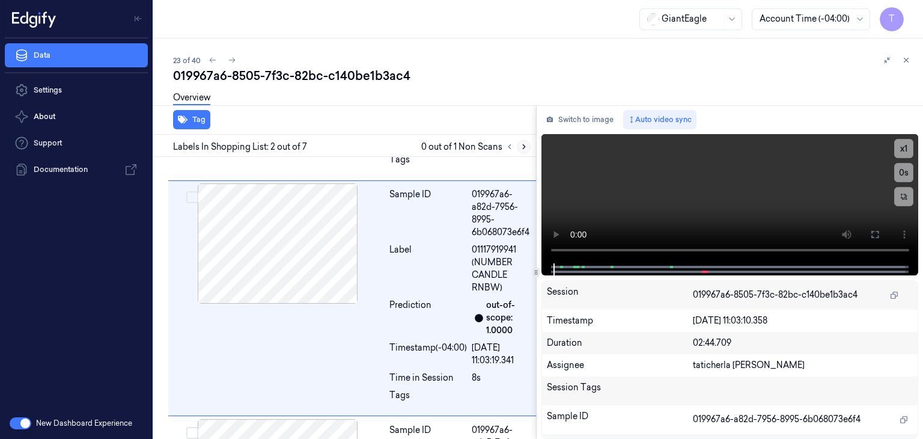
click at [521, 142] on icon at bounding box center [524, 146] width 8 height 8
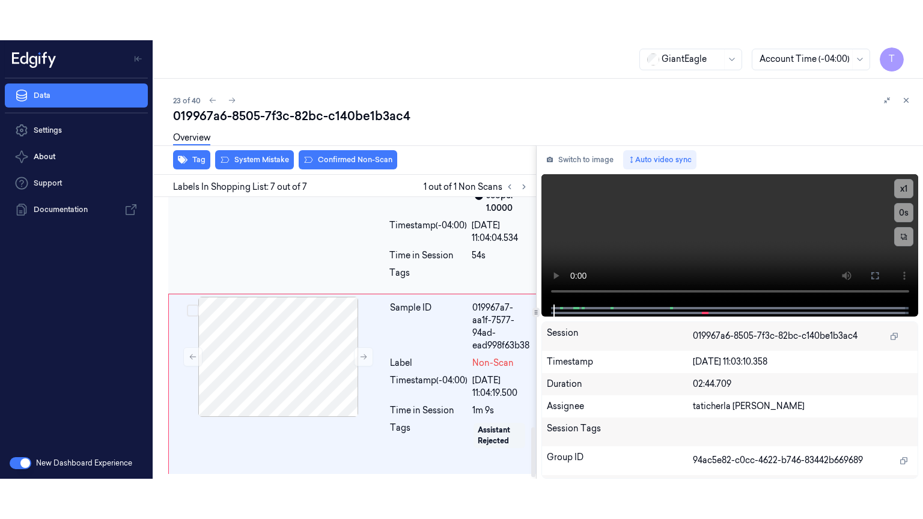
scroll to position [1301, 0]
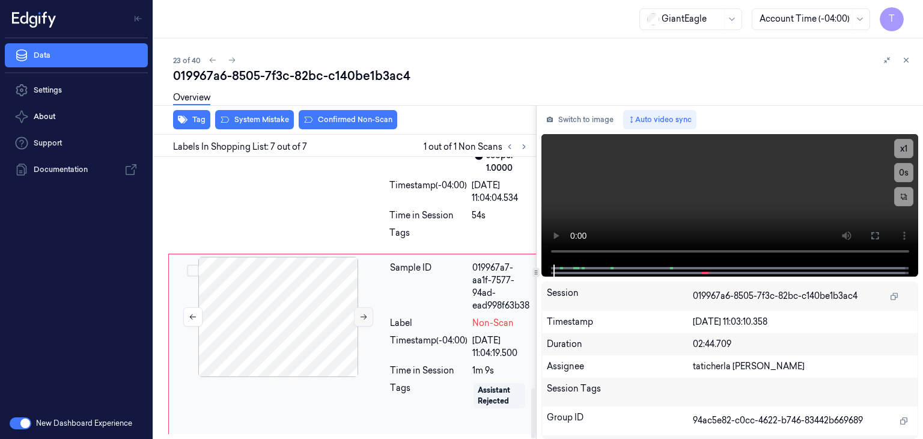
click at [360, 321] on button at bounding box center [363, 316] width 19 height 19
click at [875, 236] on icon at bounding box center [875, 236] width 10 height 10
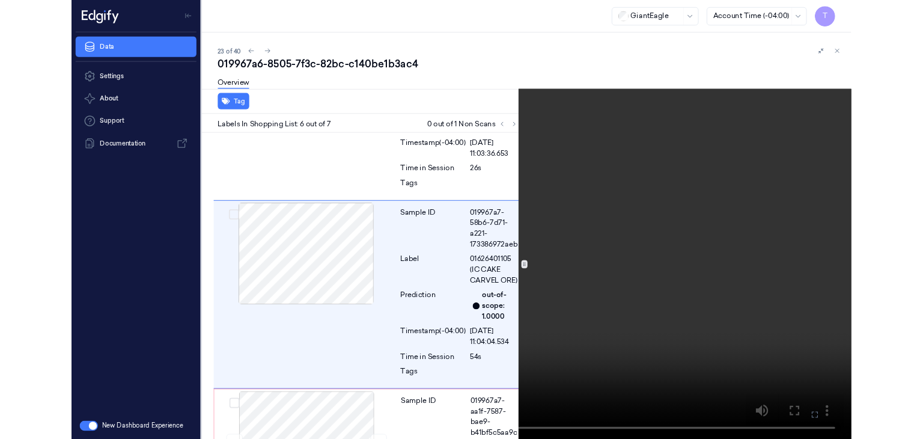
scroll to position [1099, 0]
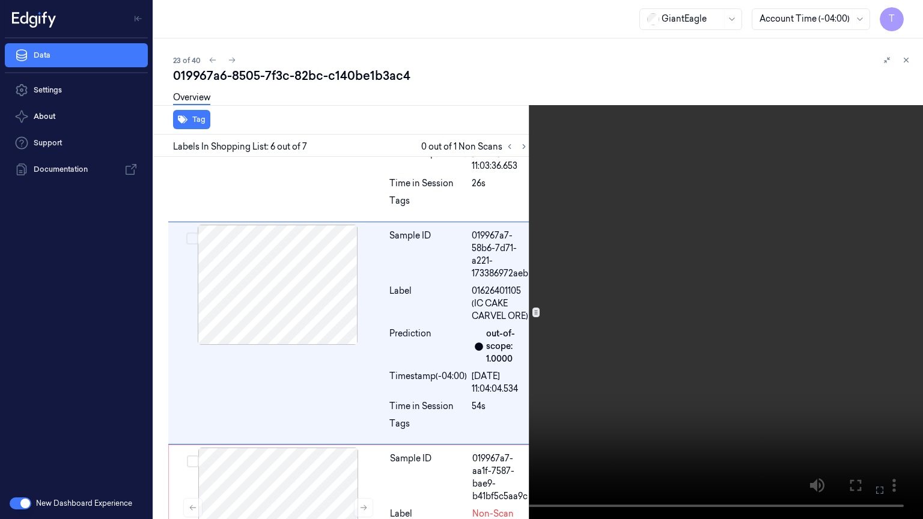
click at [0, 0] on icon at bounding box center [0, 0] width 0 height 0
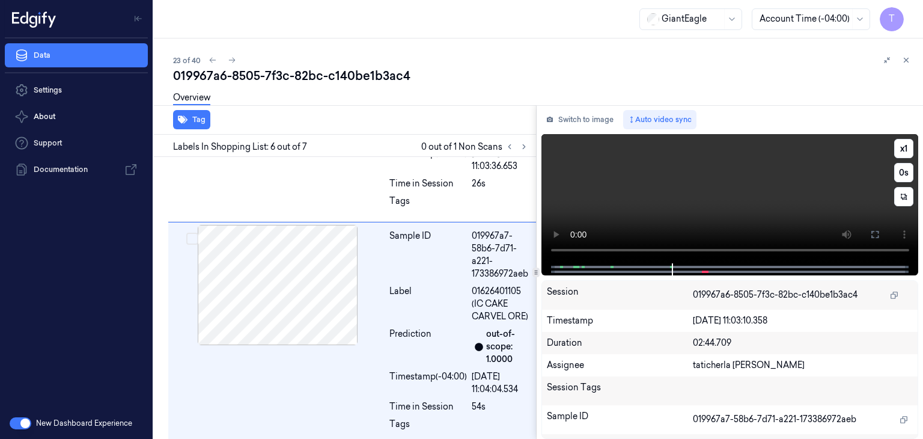
click at [620, 186] on video at bounding box center [729, 198] width 377 height 129
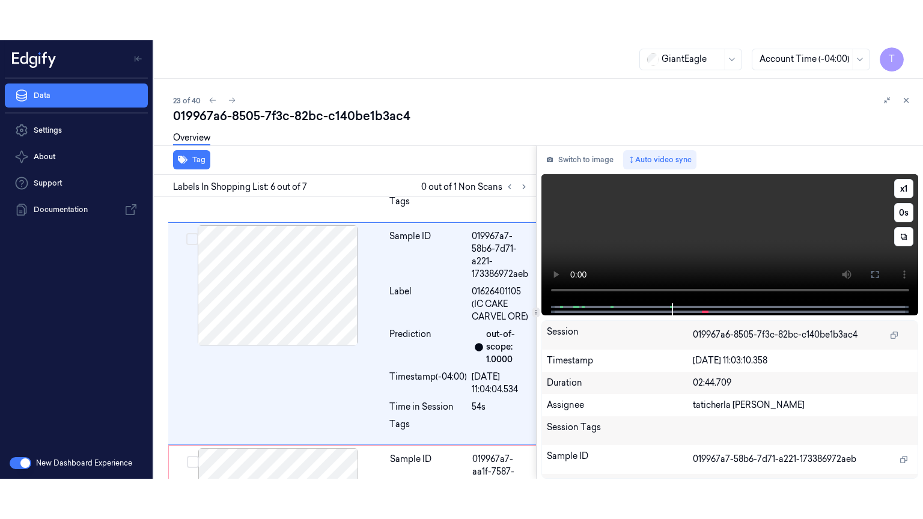
scroll to position [1140, 0]
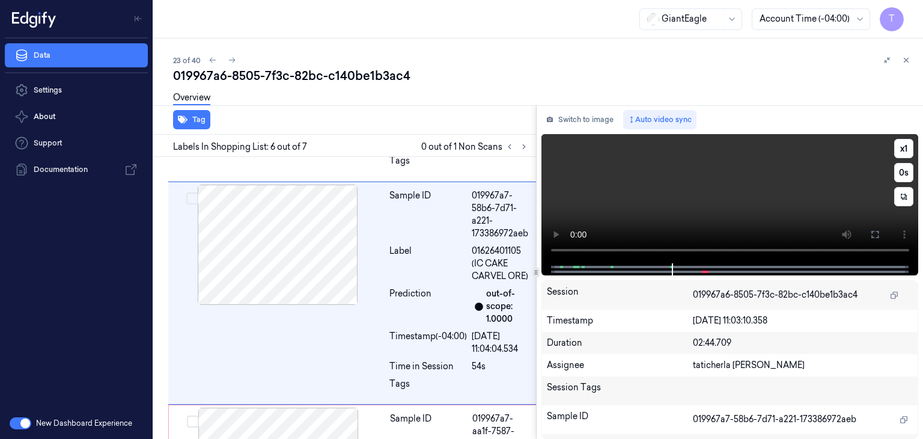
drag, startPoint x: 873, startPoint y: 236, endPoint x: 864, endPoint y: 323, distance: 87.6
click at [873, 238] on icon at bounding box center [875, 234] width 10 height 10
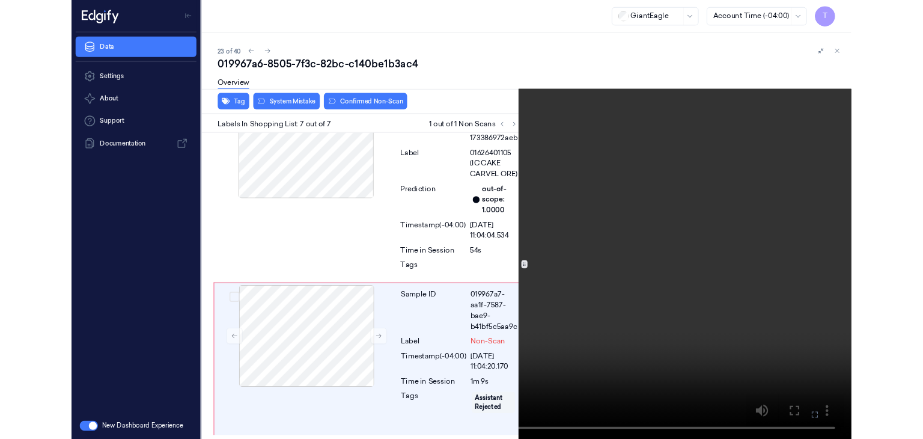
scroll to position [1220, 0]
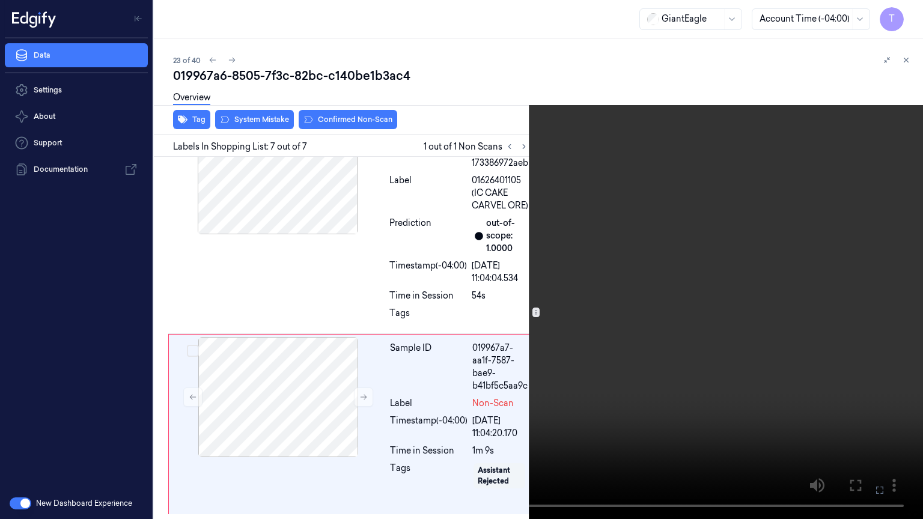
click at [0, 0] on icon at bounding box center [0, 0] width 0 height 0
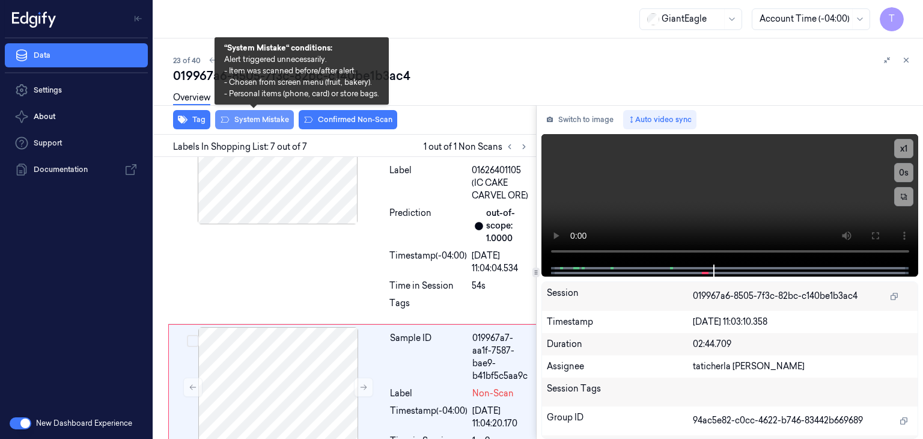
click at [245, 121] on button "System Mistake" at bounding box center [254, 119] width 79 height 19
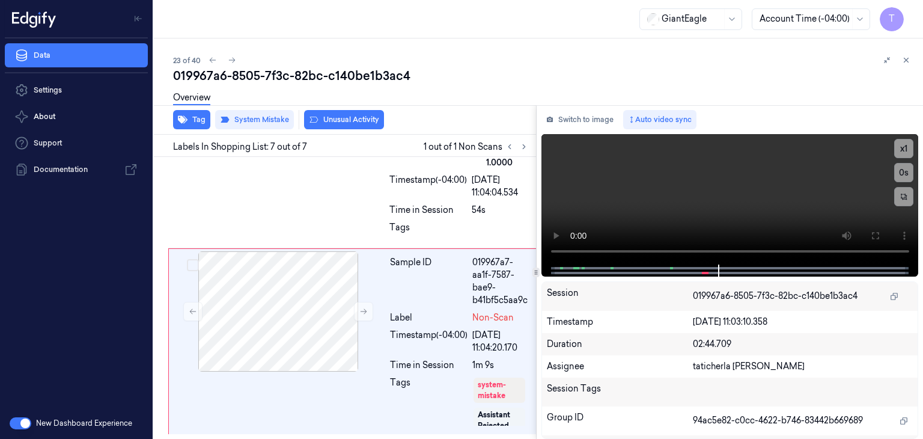
scroll to position [1307, 0]
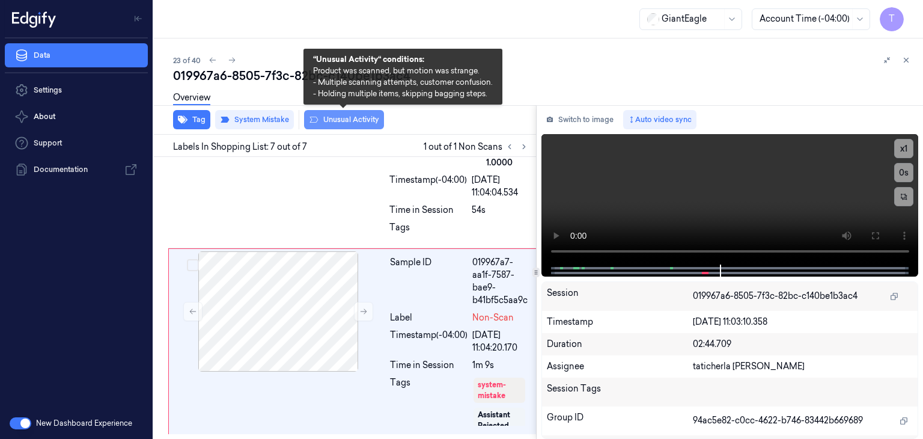
click at [341, 120] on button "Unusual Activity" at bounding box center [344, 119] width 80 height 19
